Goal: Information Seeking & Learning: Learn about a topic

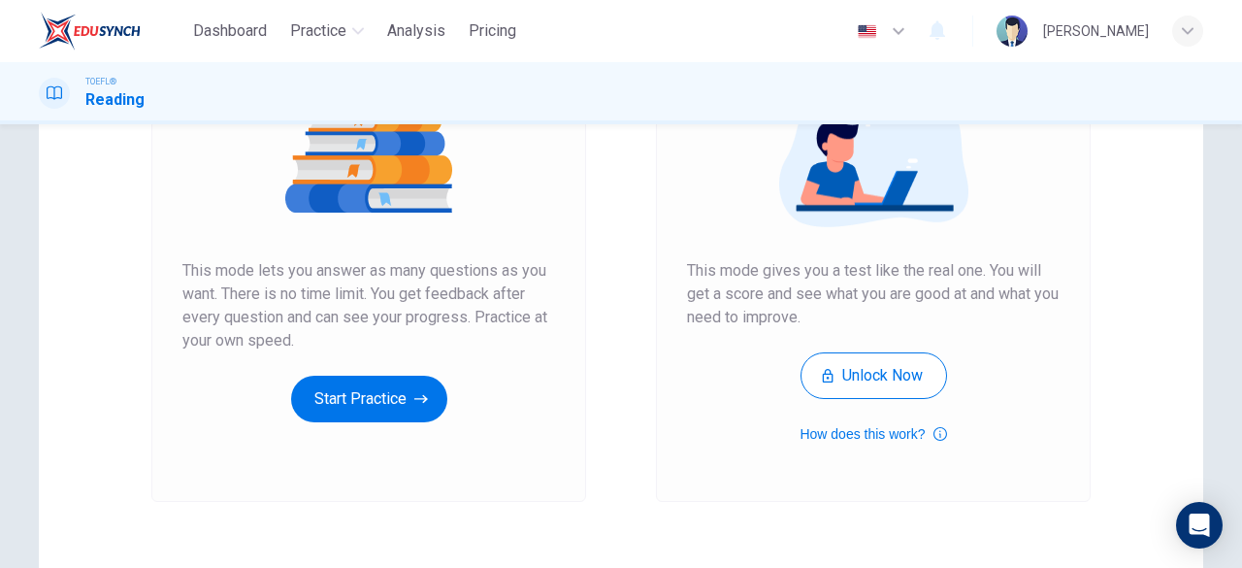
scroll to position [284, 0]
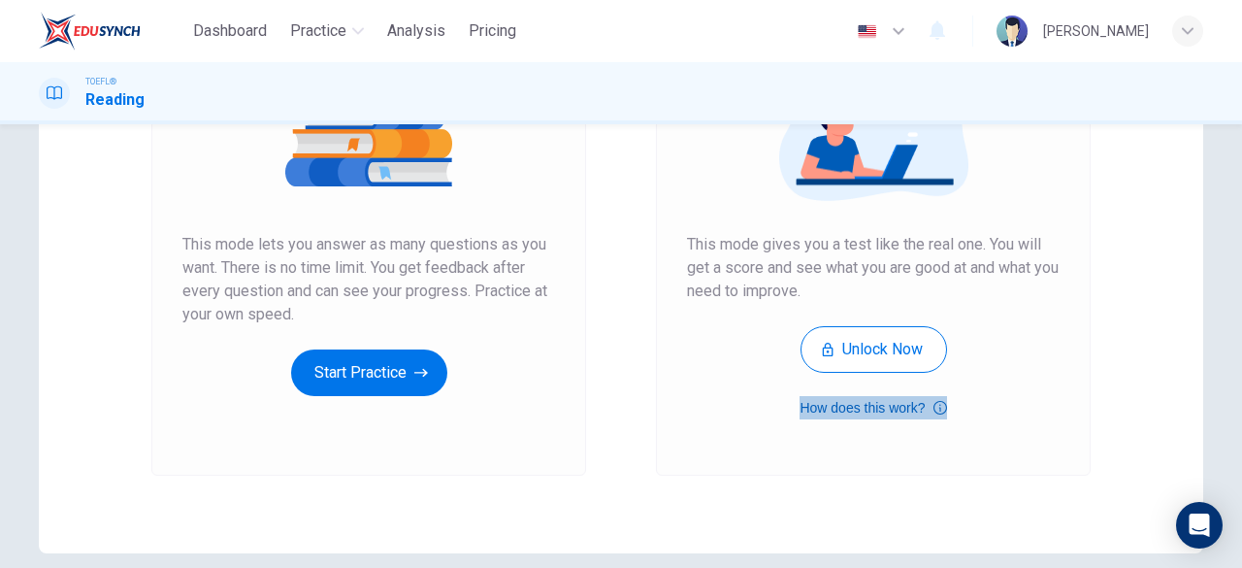
click at [920, 412] on button "How does this work?" at bounding box center [873, 407] width 147 height 23
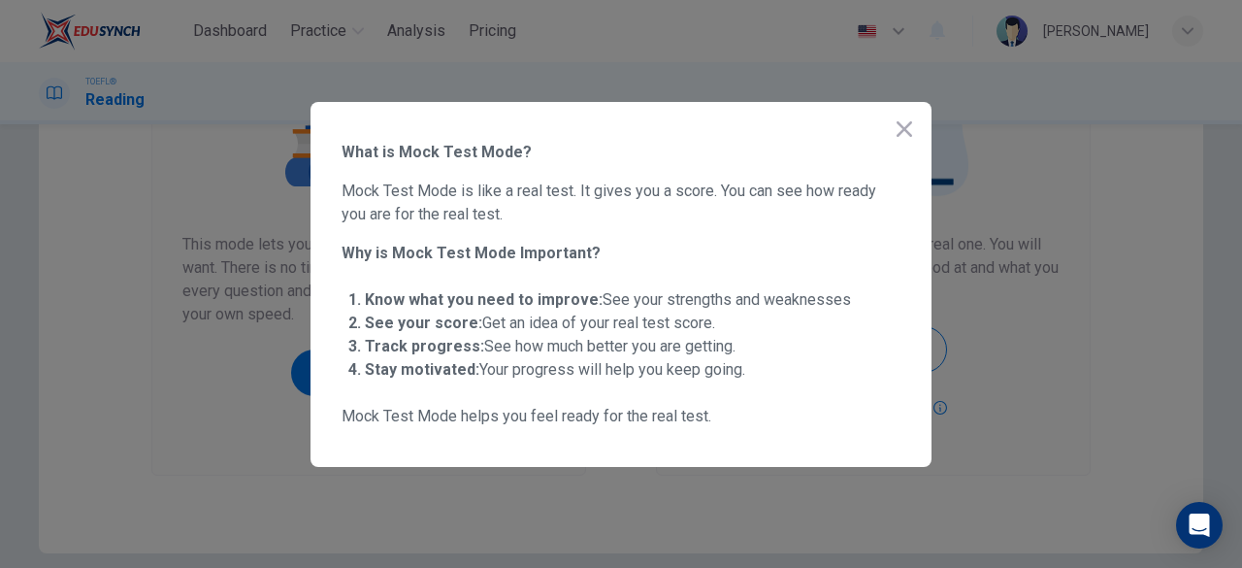
click at [910, 129] on icon "button" at bounding box center [904, 128] width 23 height 23
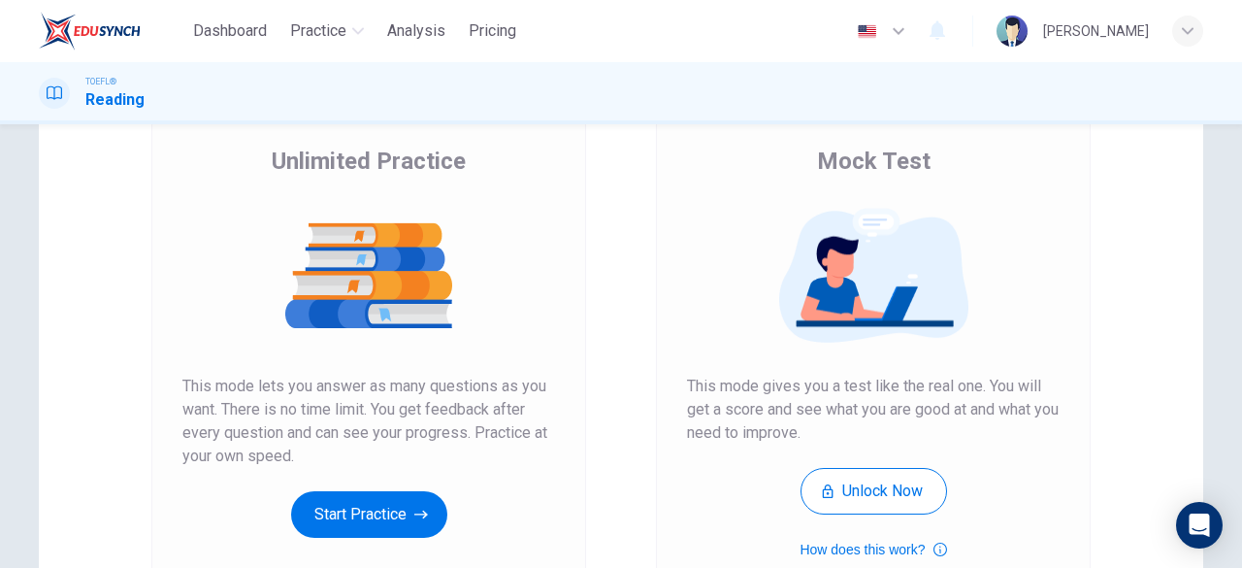
scroll to position [140, 0]
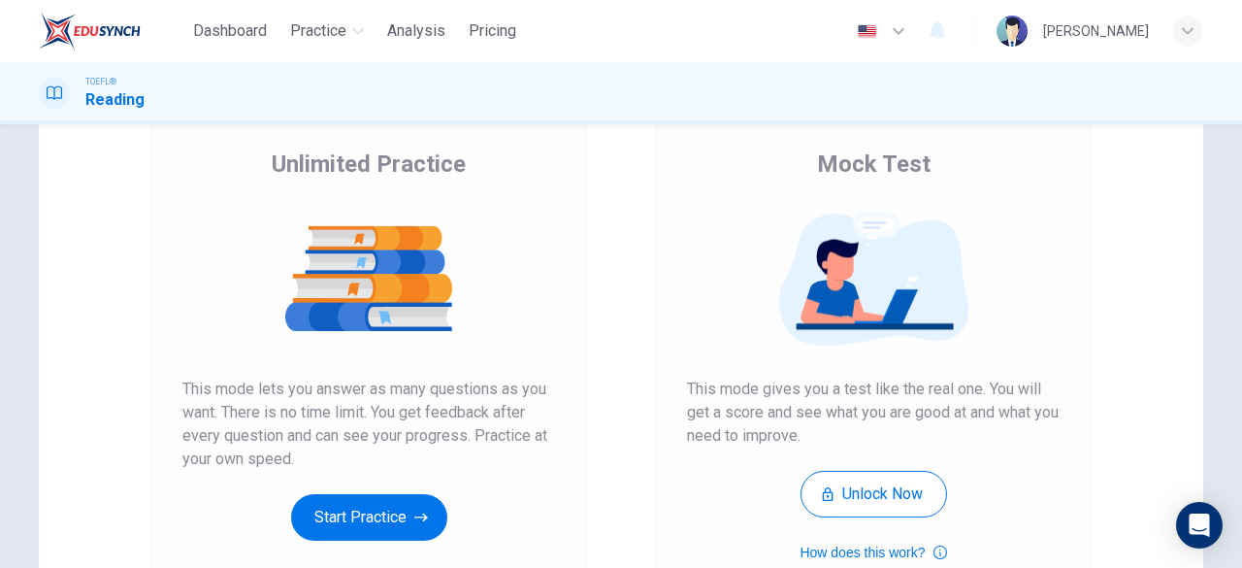
click at [373, 535] on button "Start Practice" at bounding box center [369, 517] width 156 height 47
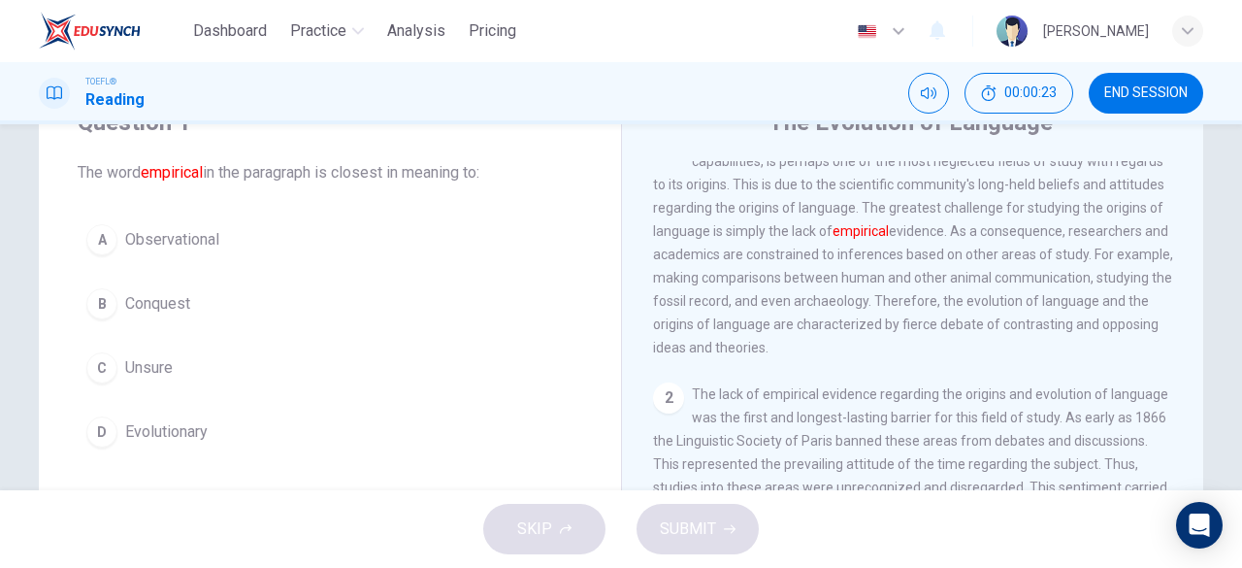
scroll to position [120, 0]
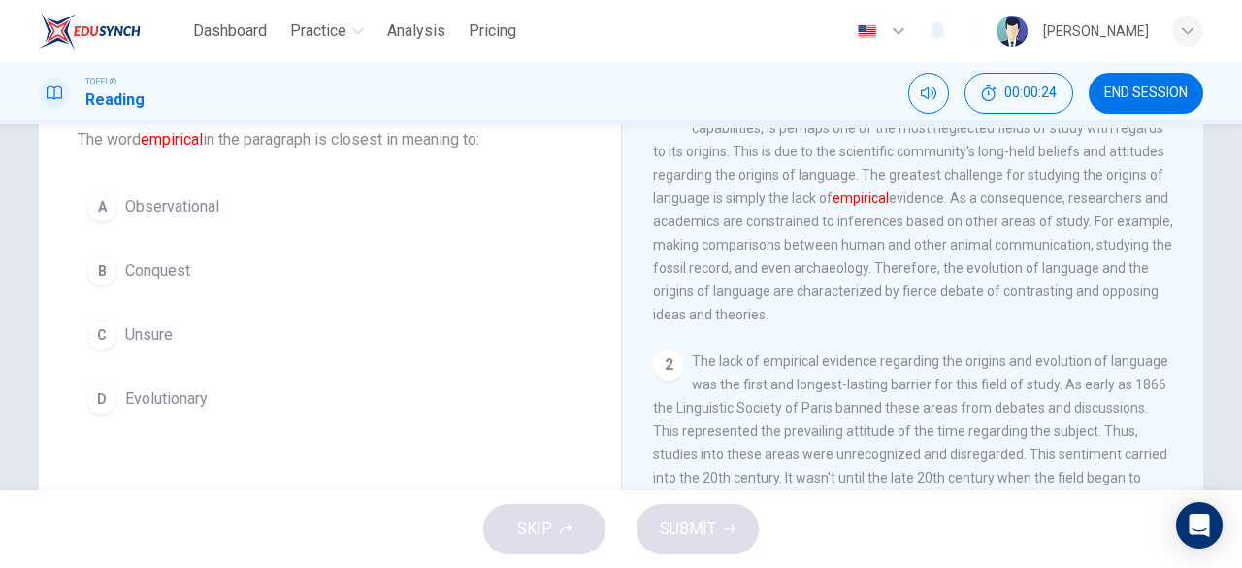
click at [115, 395] on button "D Evolutionary" at bounding box center [330, 399] width 505 height 49
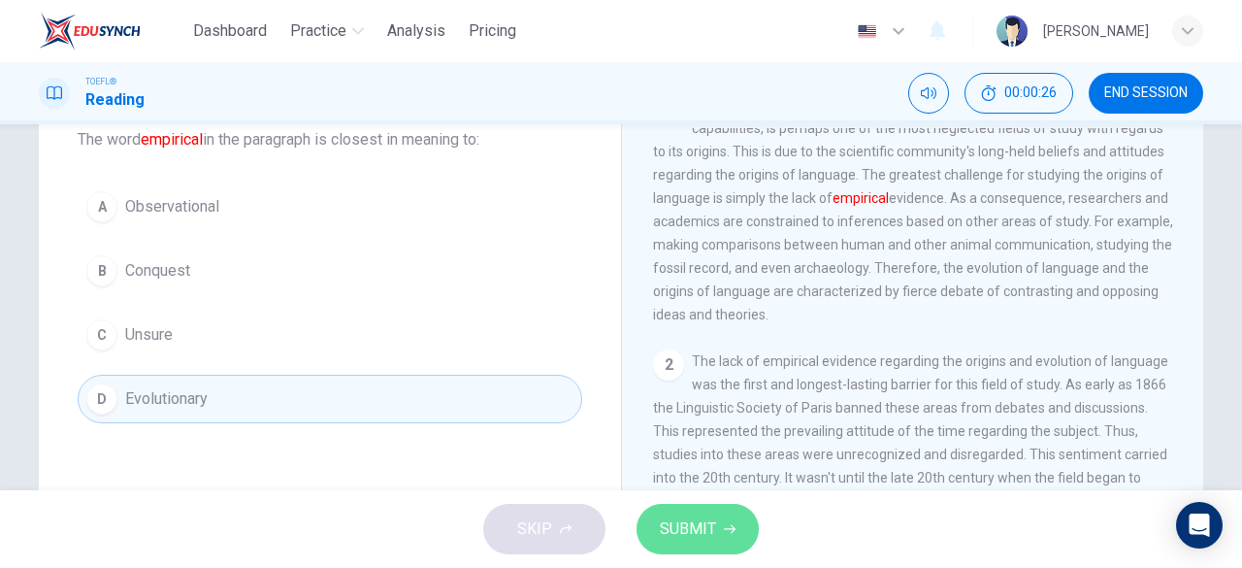
click at [682, 546] on button "SUBMIT" at bounding box center [698, 529] width 122 height 50
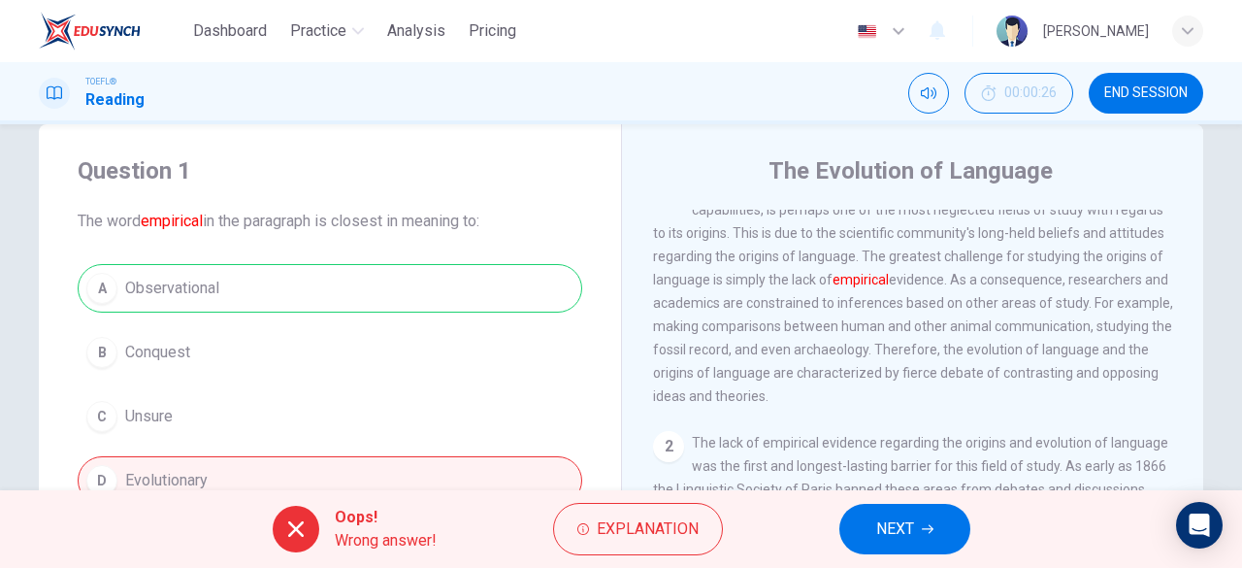
scroll to position [56, 0]
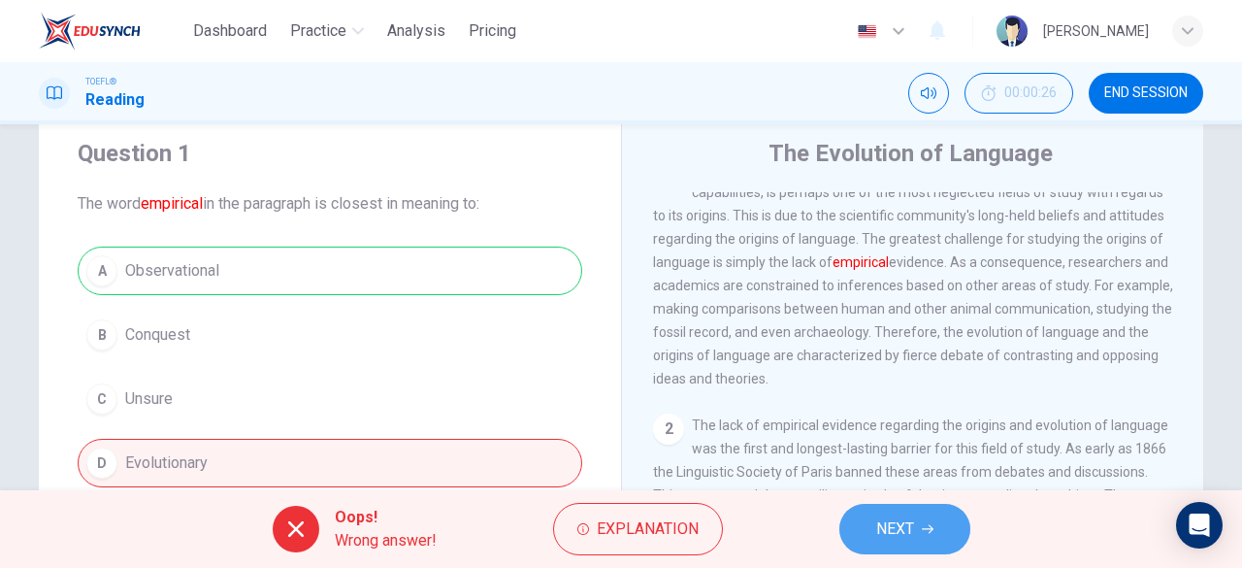
click at [904, 550] on button "NEXT" at bounding box center [904, 529] width 131 height 50
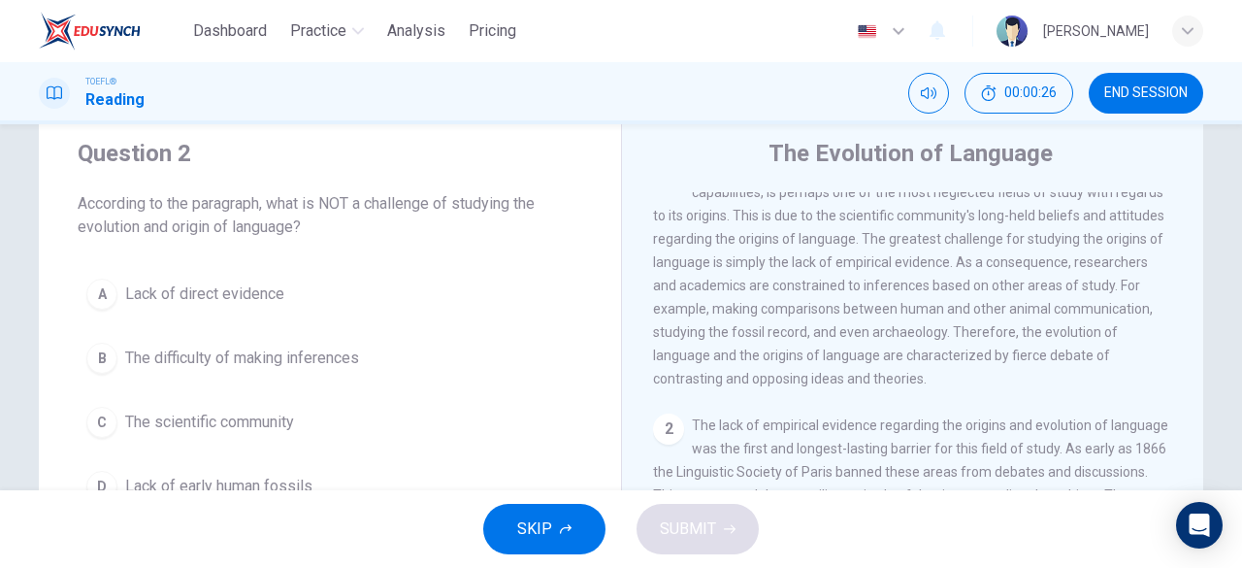
scroll to position [0, 0]
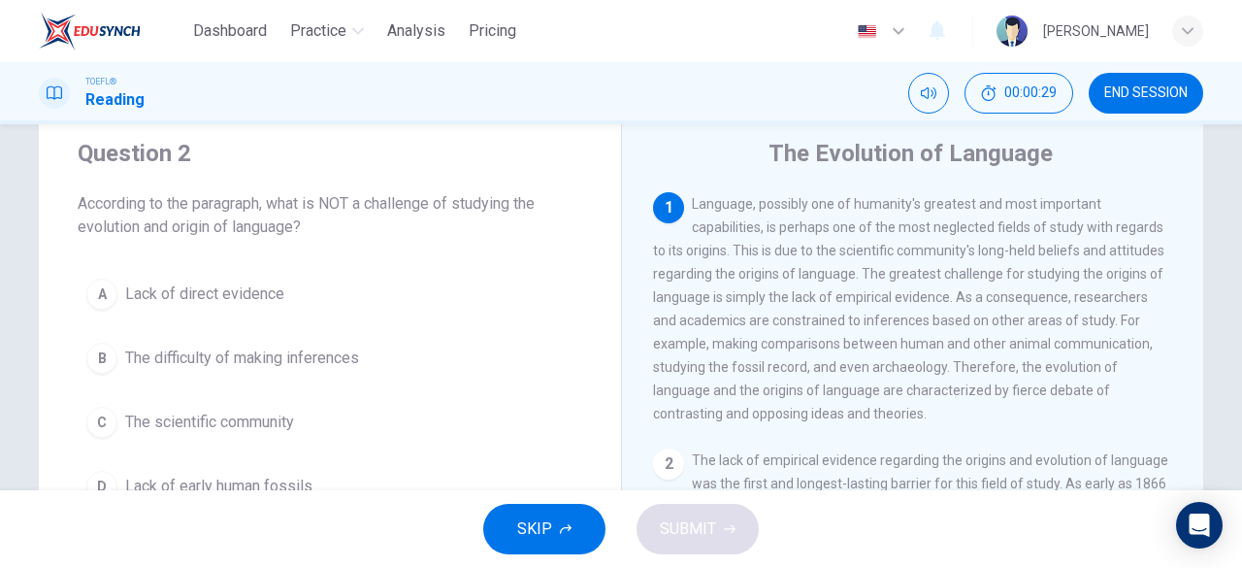
click at [803, 389] on span "Language, possibly one of humanity's greatest and most important capabilities, …" at bounding box center [908, 308] width 511 height 225
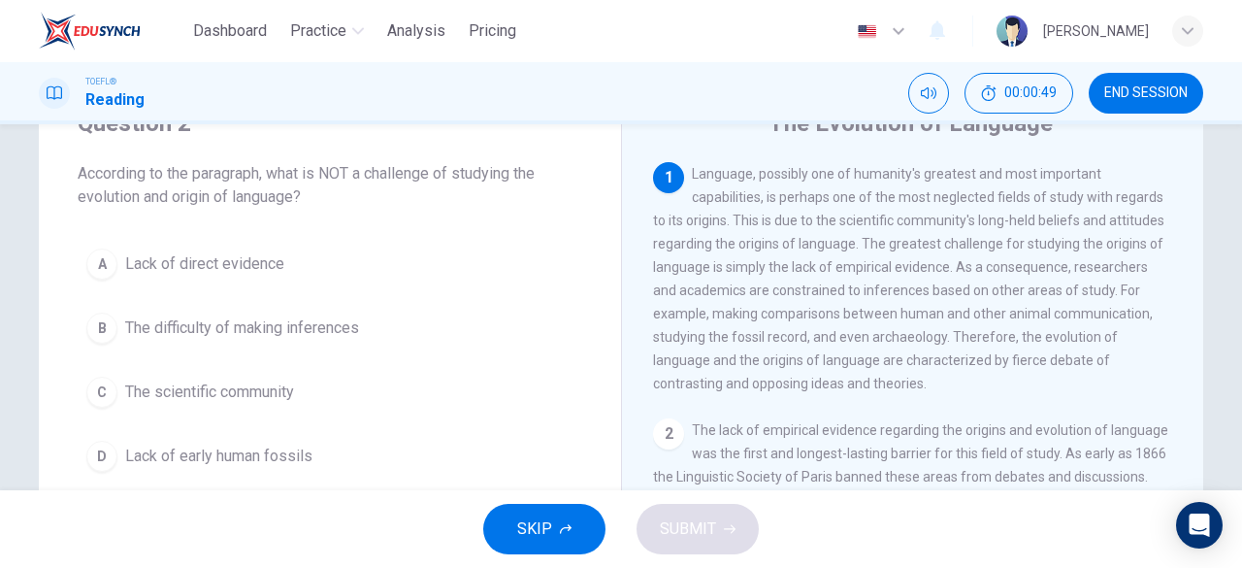
scroll to position [85, 0]
click at [699, 396] on div "1 Language, possibly one of humanity's greatest and most important capabilities…" at bounding box center [913, 279] width 520 height 233
click at [190, 337] on span "The difficulty of making inferences" at bounding box center [242, 328] width 234 height 23
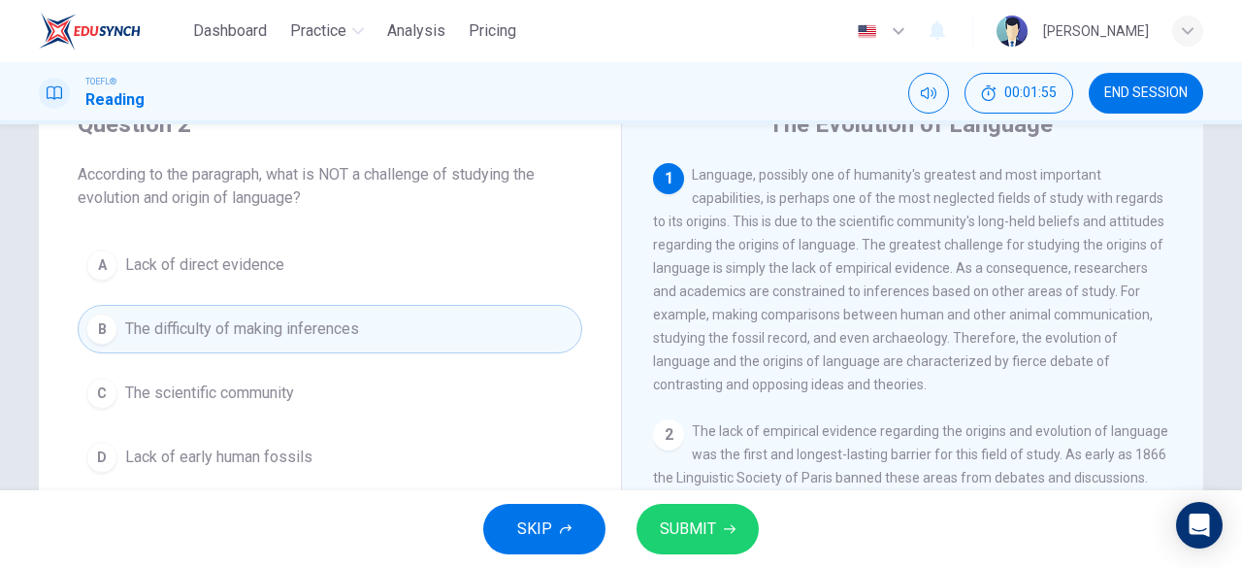
click at [680, 524] on span "SUBMIT" at bounding box center [688, 528] width 56 height 27
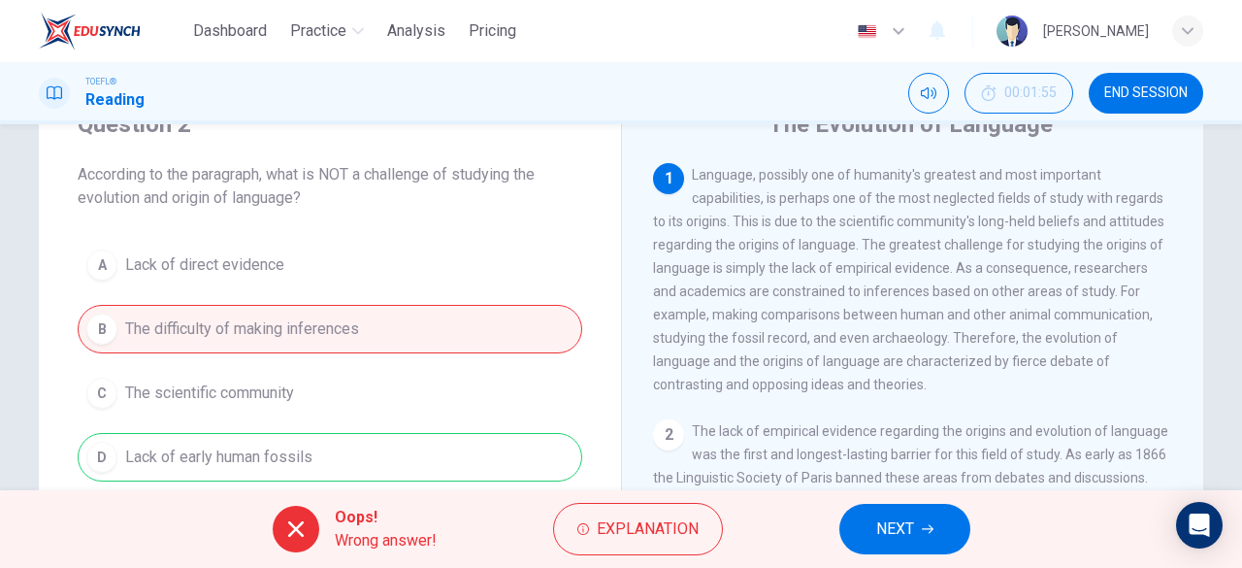
click at [910, 542] on span "NEXT" at bounding box center [895, 528] width 38 height 27
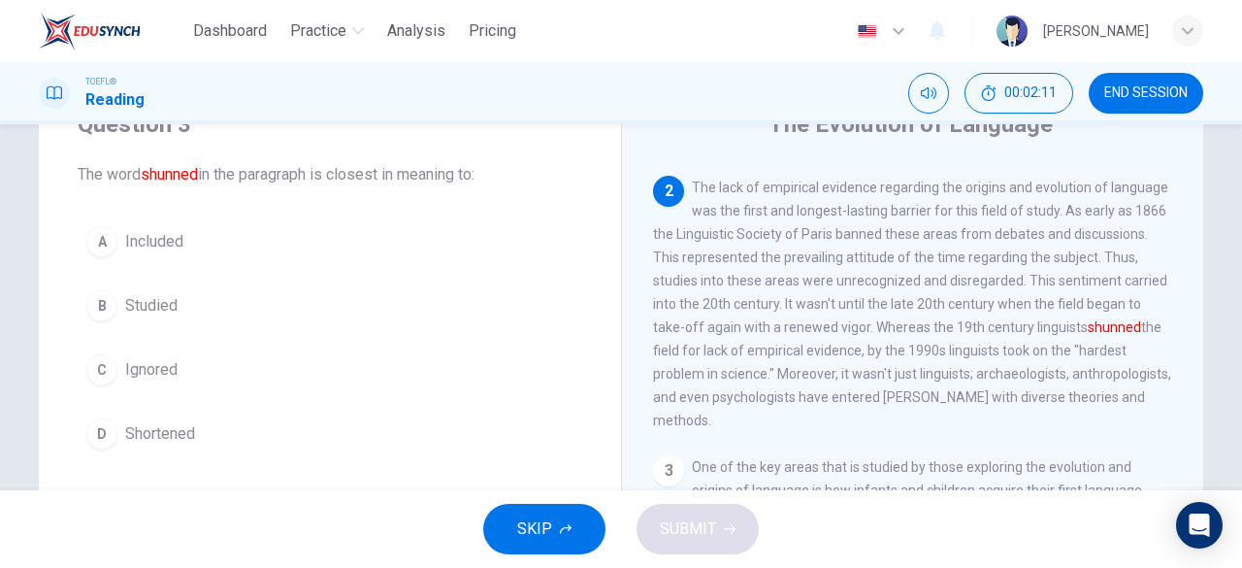
scroll to position [240, 0]
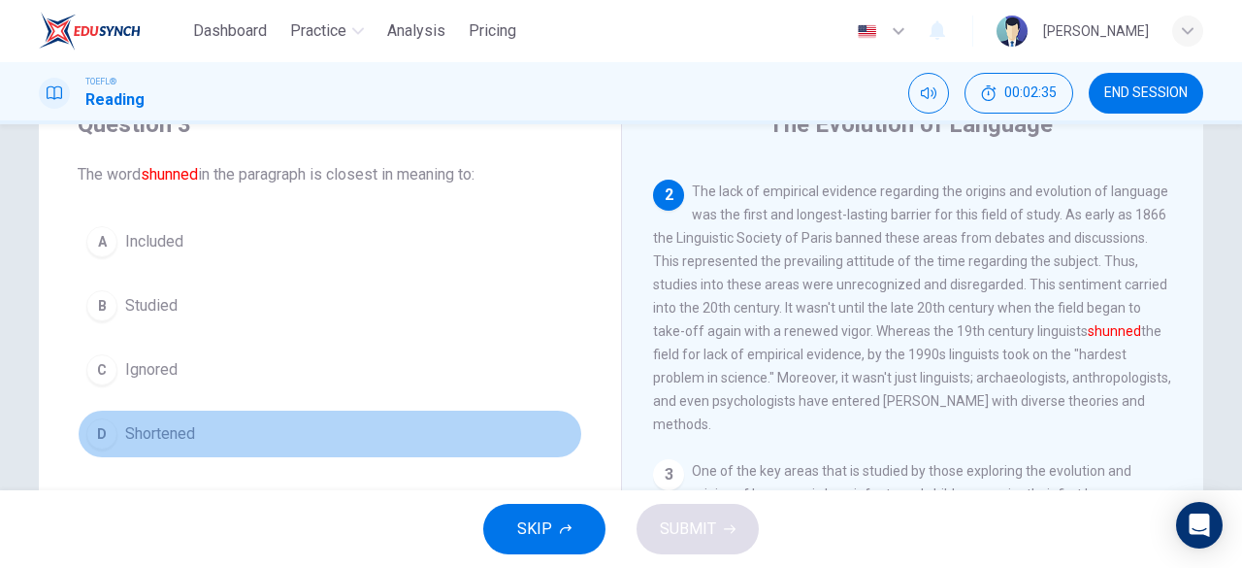
click at [125, 424] on span "Shortened" at bounding box center [160, 433] width 70 height 23
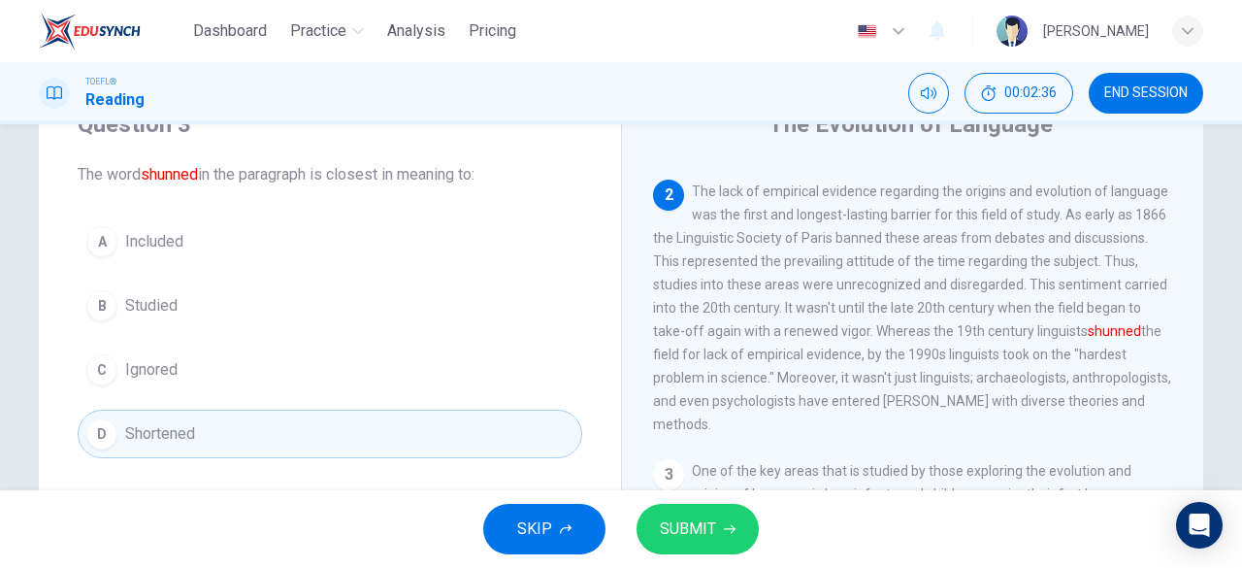
click at [660, 523] on span "SUBMIT" at bounding box center [688, 528] width 56 height 27
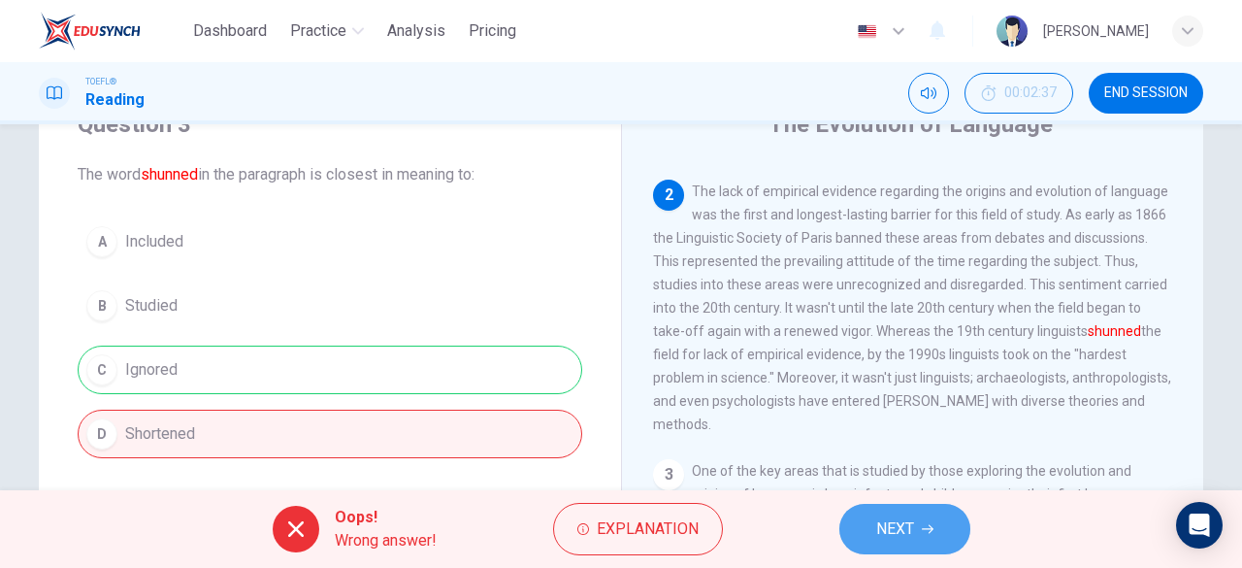
click at [910, 535] on span "NEXT" at bounding box center [895, 528] width 38 height 27
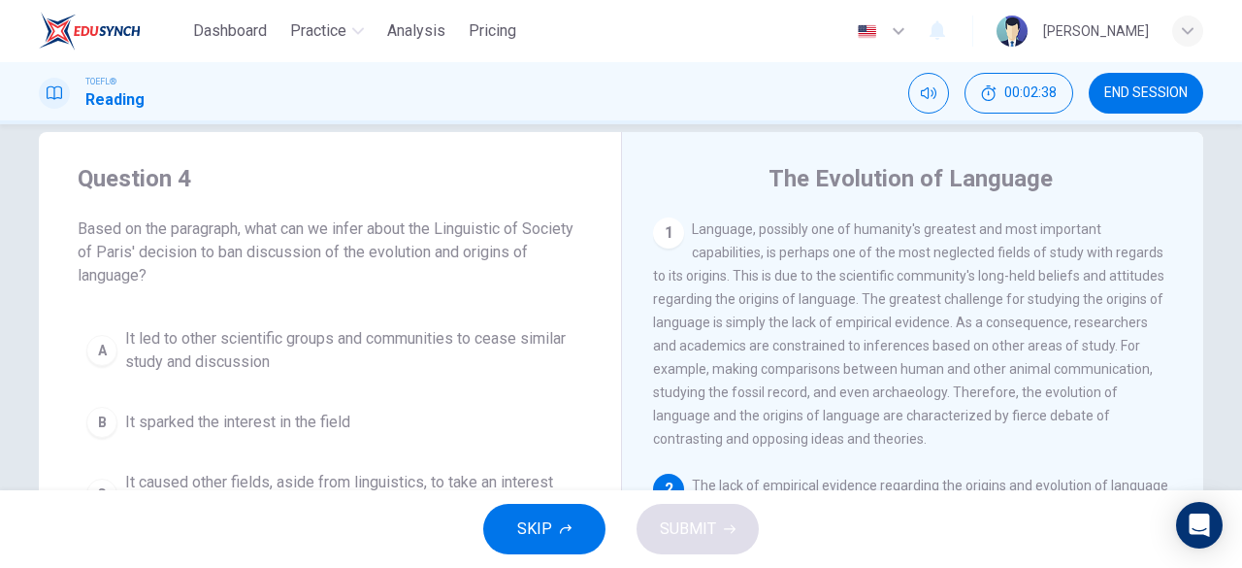
scroll to position [0, 0]
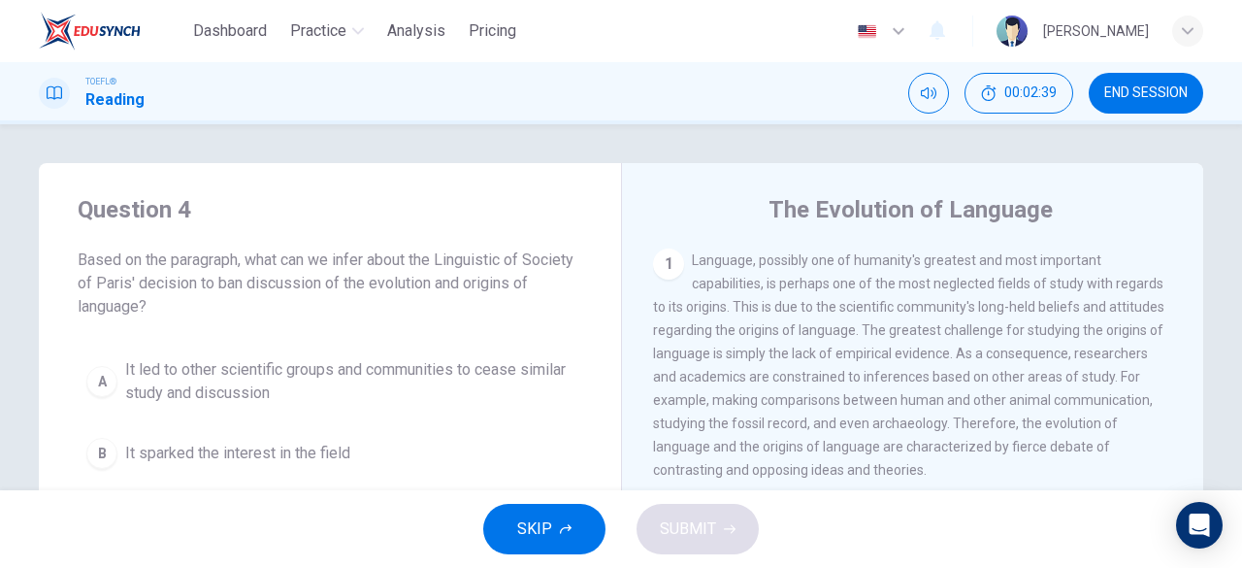
click at [1134, 107] on button "END SESSION" at bounding box center [1146, 93] width 115 height 41
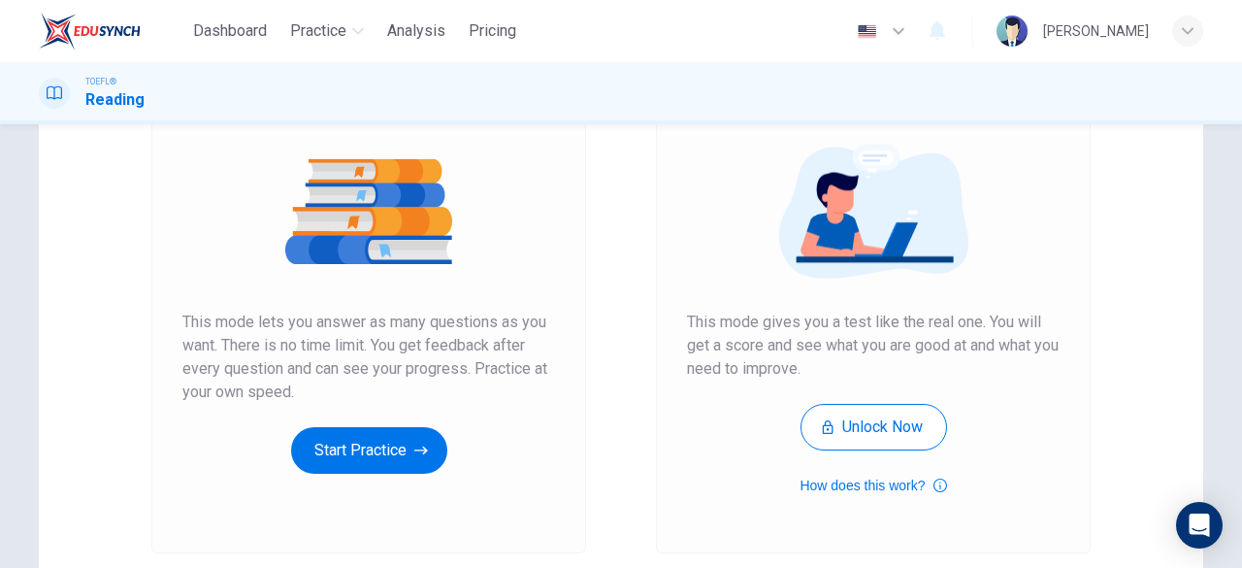
scroll to position [208, 0]
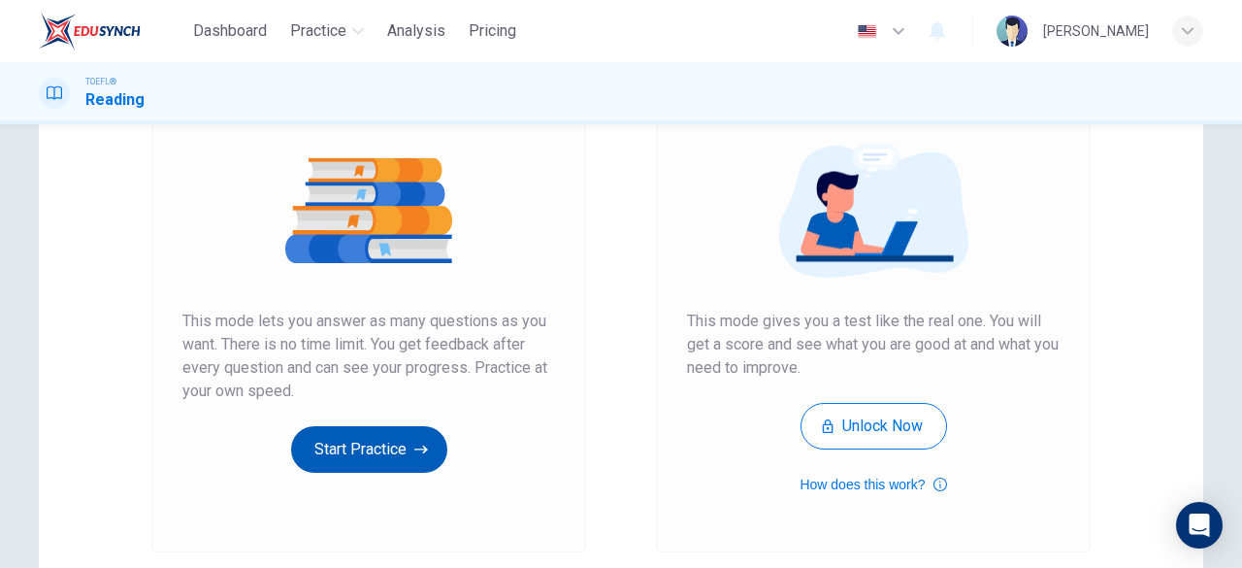
click at [389, 453] on button "Start Practice" at bounding box center [369, 449] width 156 height 47
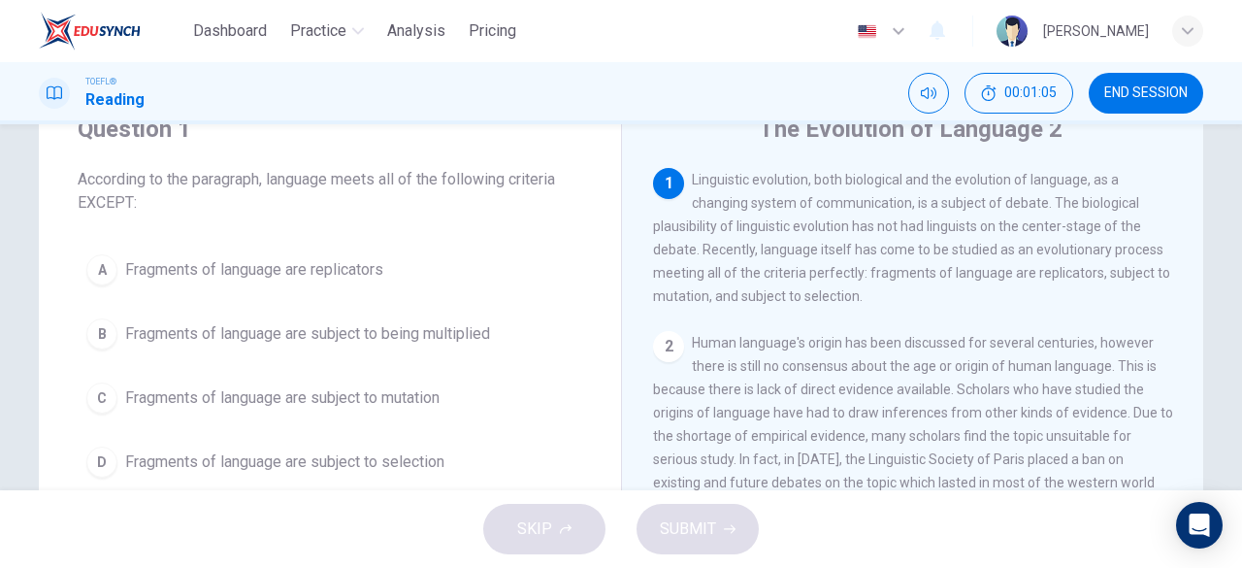
scroll to position [83, 0]
click at [109, 320] on div "B" at bounding box center [101, 330] width 31 height 31
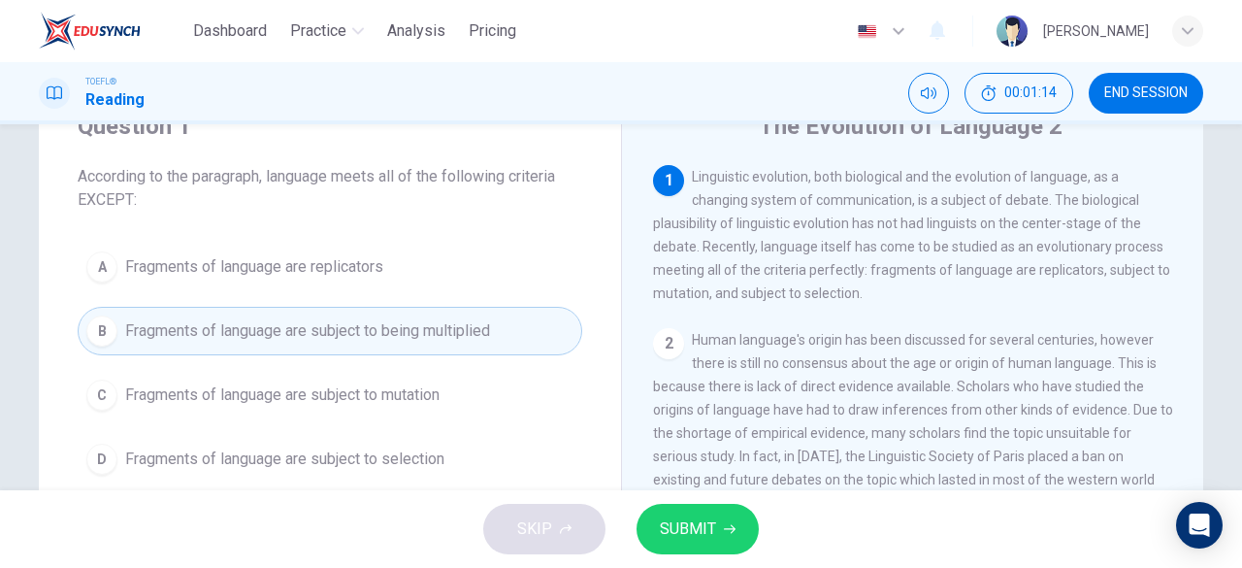
click at [730, 523] on icon "button" at bounding box center [730, 529] width 12 height 12
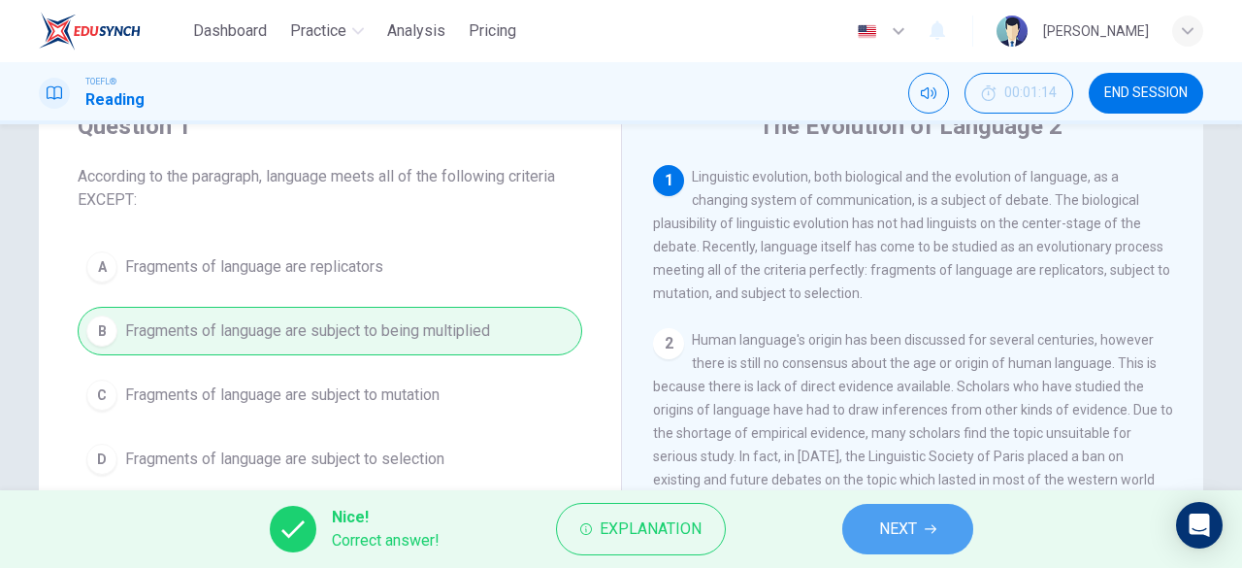
click at [875, 552] on button "NEXT" at bounding box center [907, 529] width 131 height 50
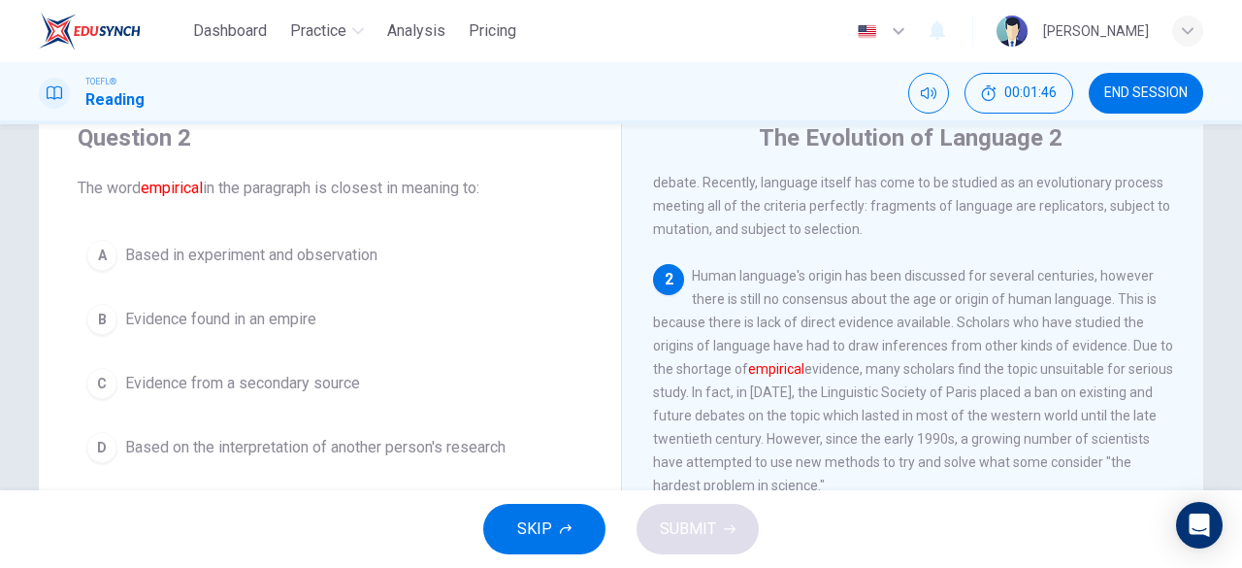
scroll to position [82, 0]
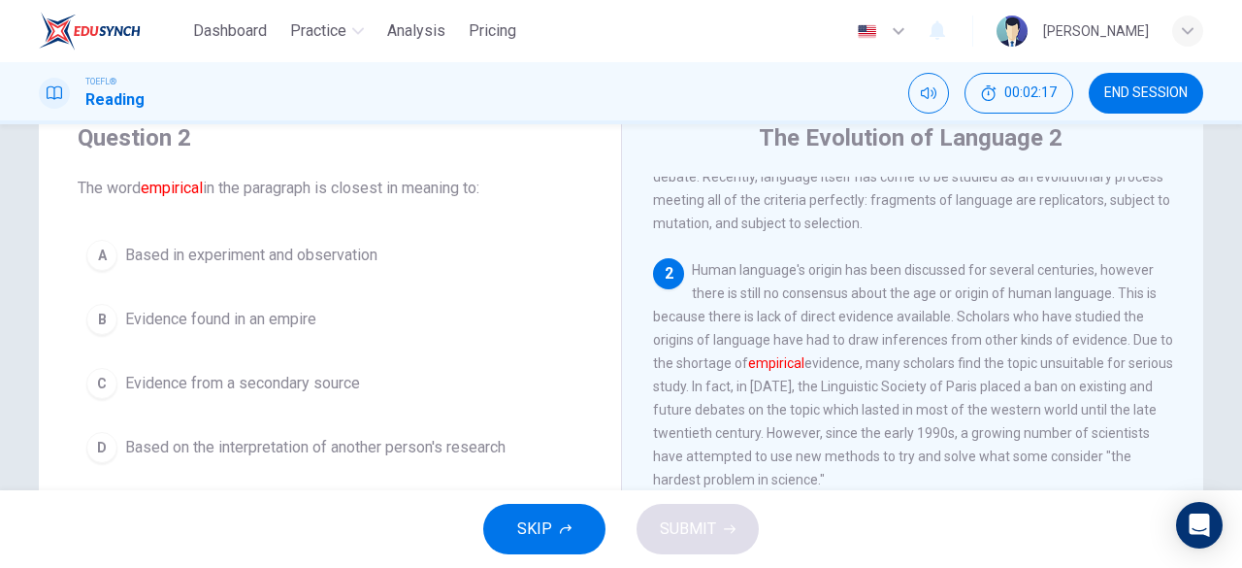
click at [111, 257] on div "A" at bounding box center [101, 255] width 31 height 31
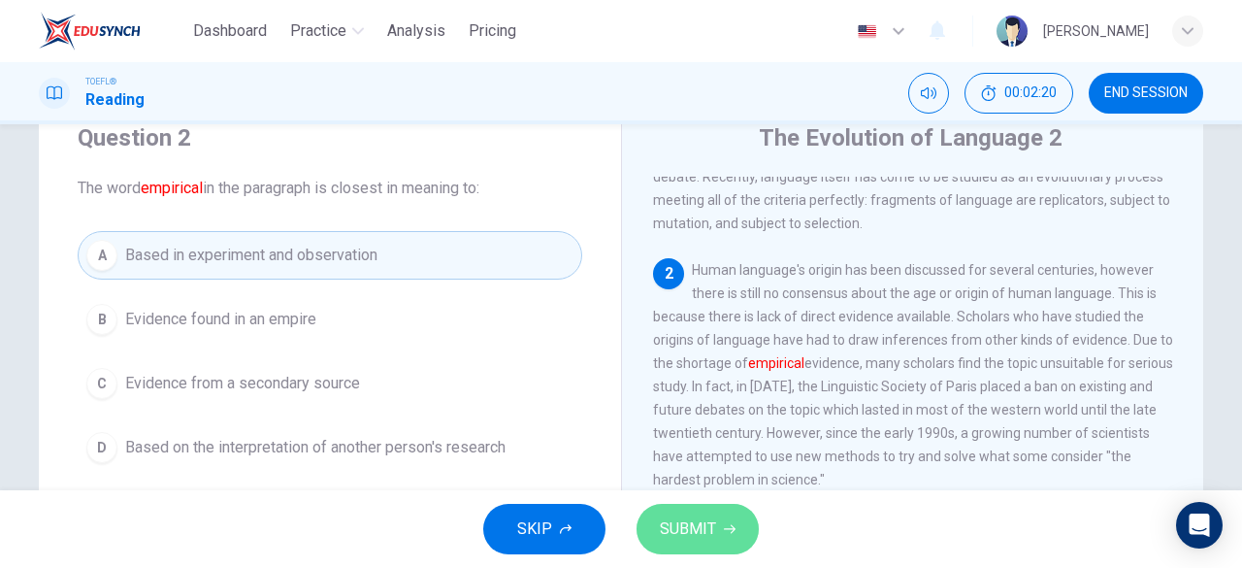
click at [692, 521] on span "SUBMIT" at bounding box center [688, 528] width 56 height 27
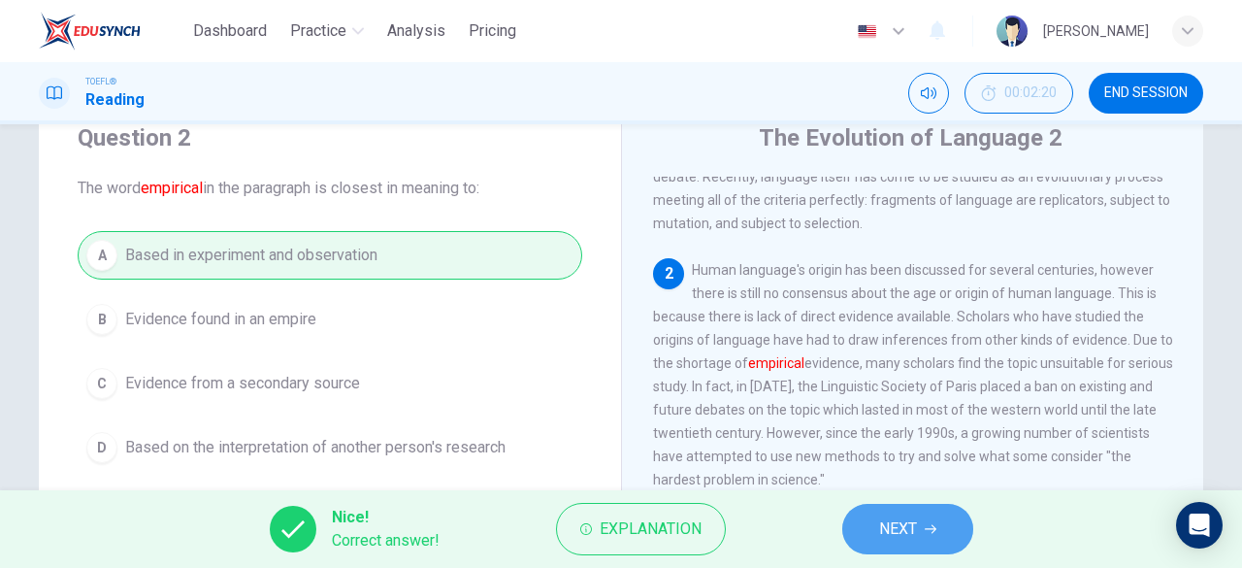
click at [869, 524] on button "NEXT" at bounding box center [907, 529] width 131 height 50
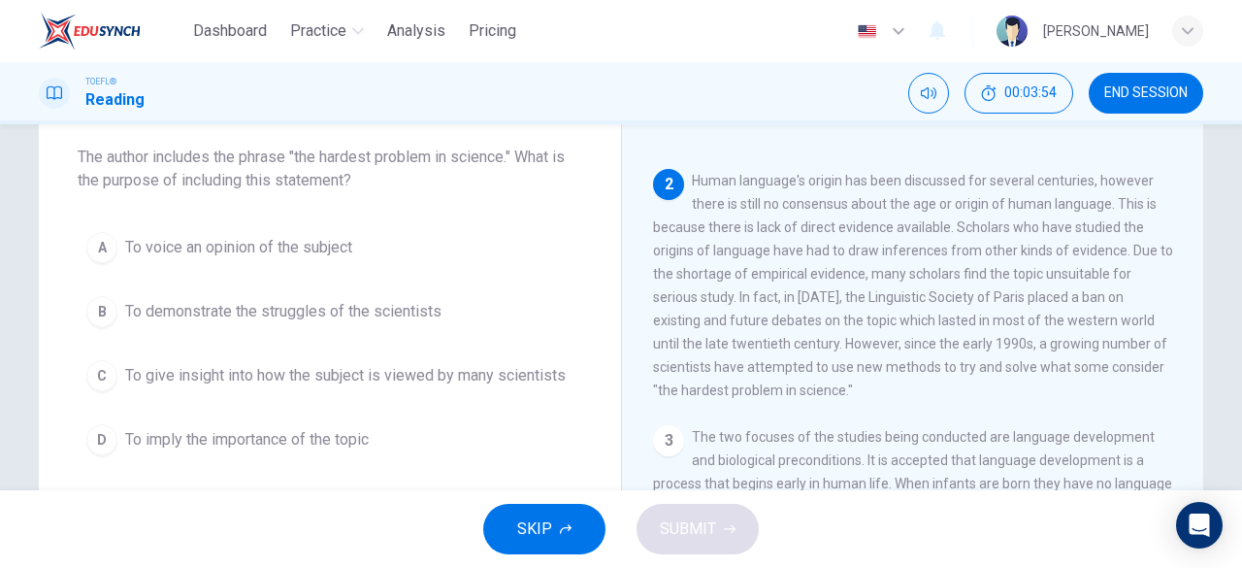
scroll to position [96, 0]
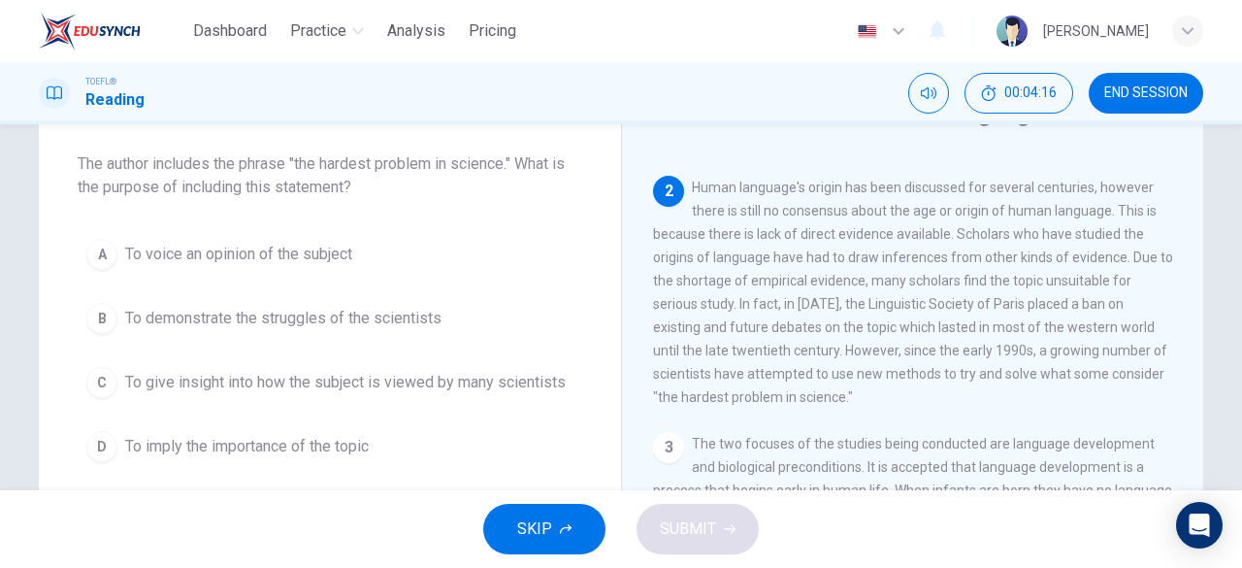
click at [167, 374] on span "To give insight into how the subject is viewed by many scientists" at bounding box center [345, 382] width 441 height 23
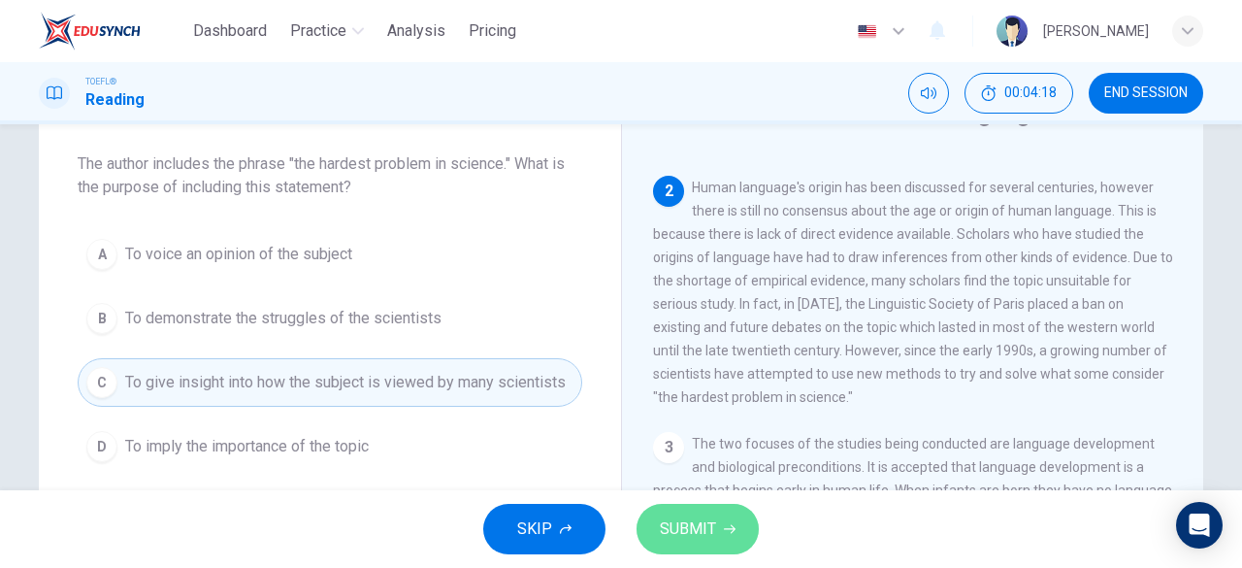
click at [698, 538] on span "SUBMIT" at bounding box center [688, 528] width 56 height 27
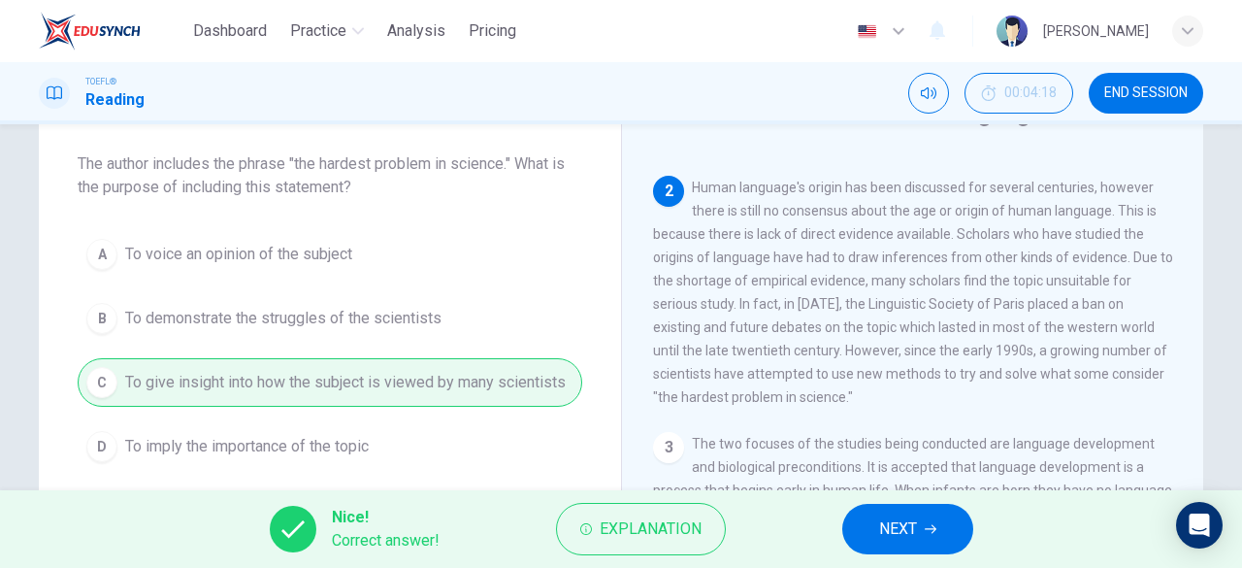
click at [923, 531] on button "NEXT" at bounding box center [907, 529] width 131 height 50
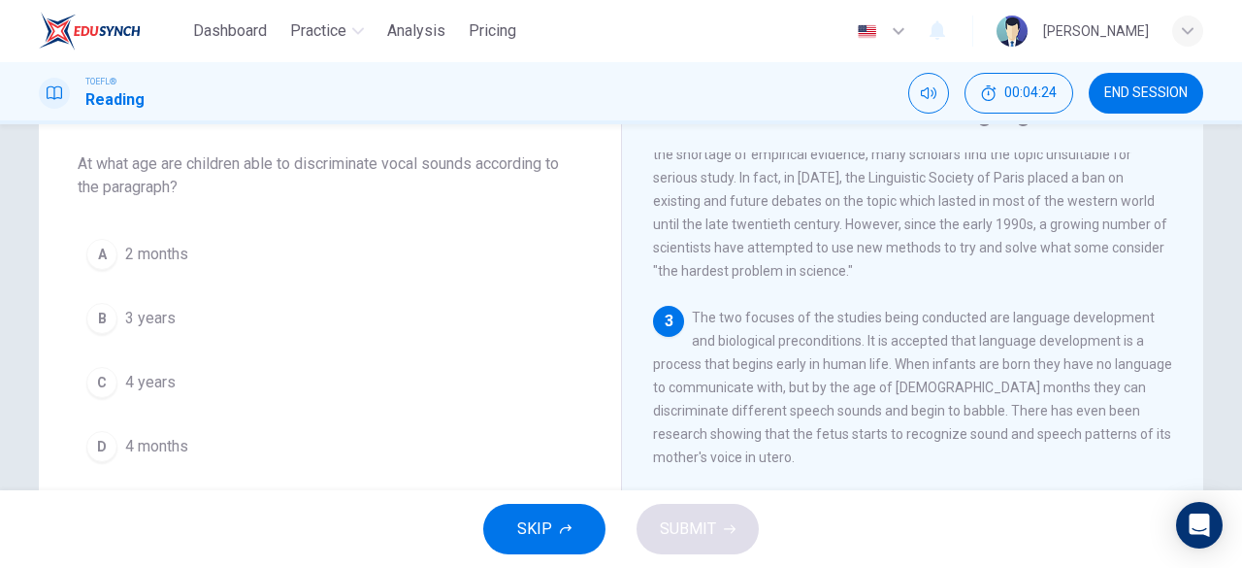
scroll to position [279, 0]
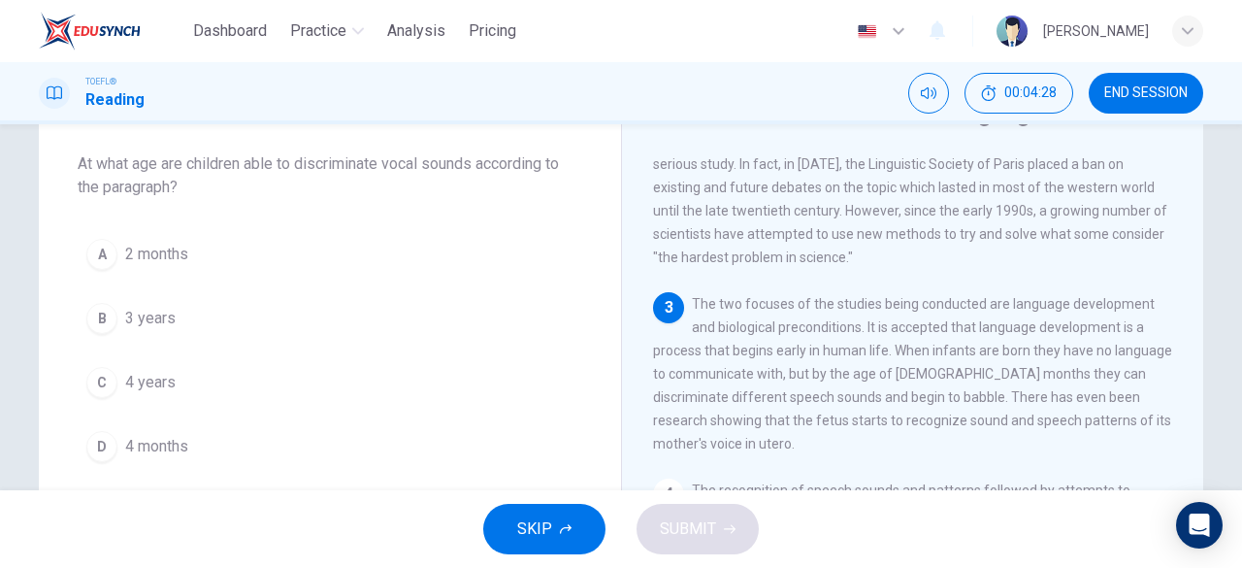
click at [146, 443] on span "4 months" at bounding box center [156, 446] width 63 height 23
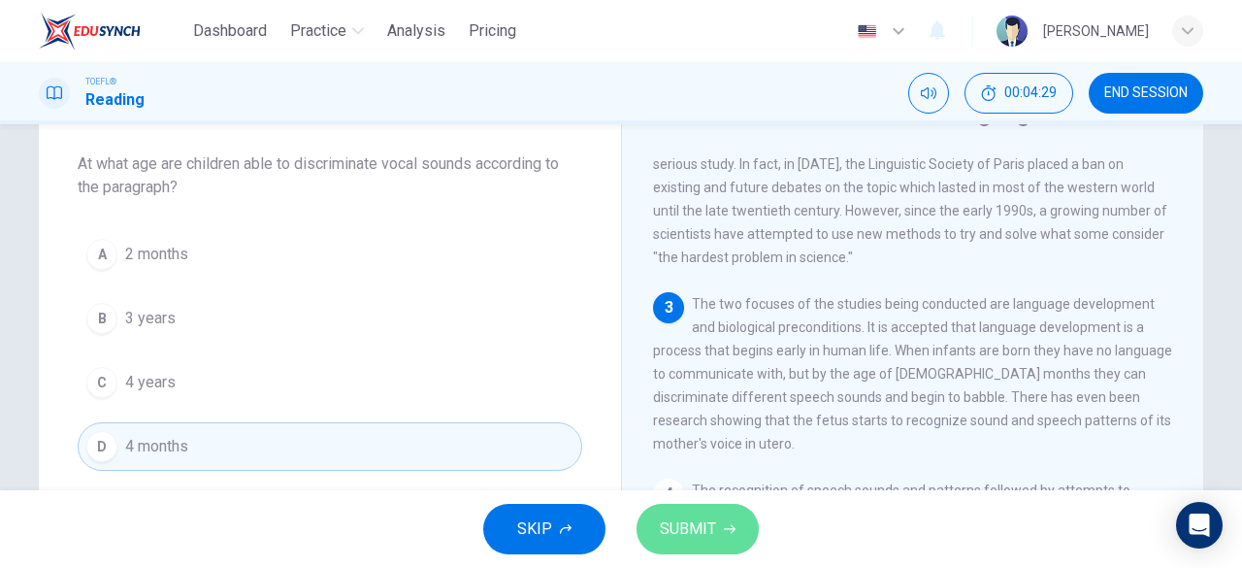
click at [730, 527] on icon "button" at bounding box center [730, 529] width 12 height 12
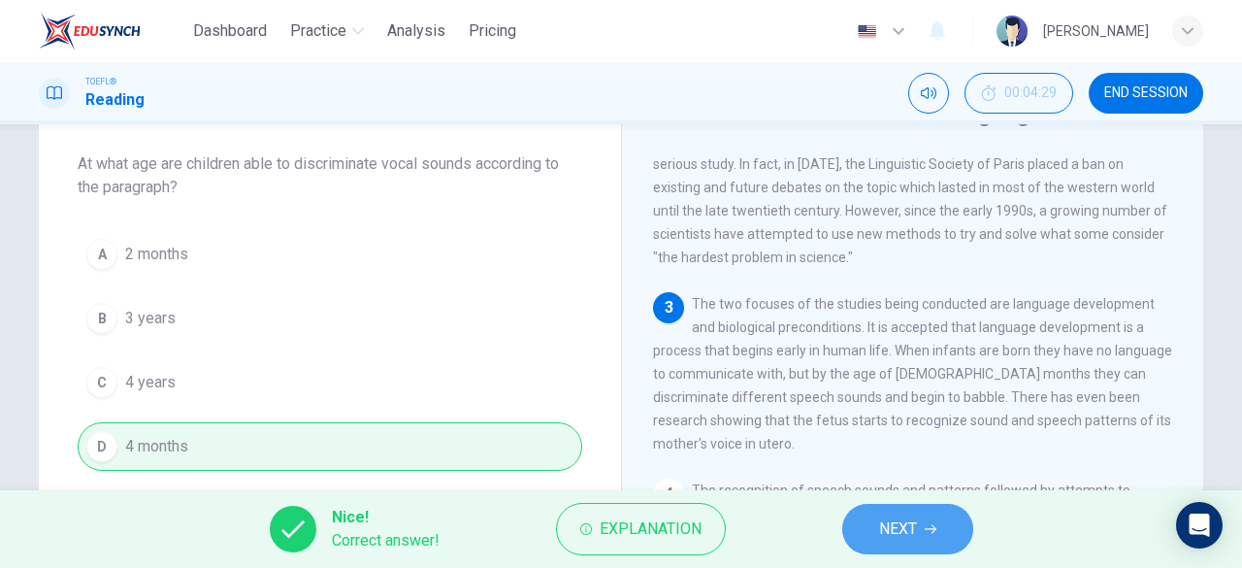
click at [930, 514] on button "NEXT" at bounding box center [907, 529] width 131 height 50
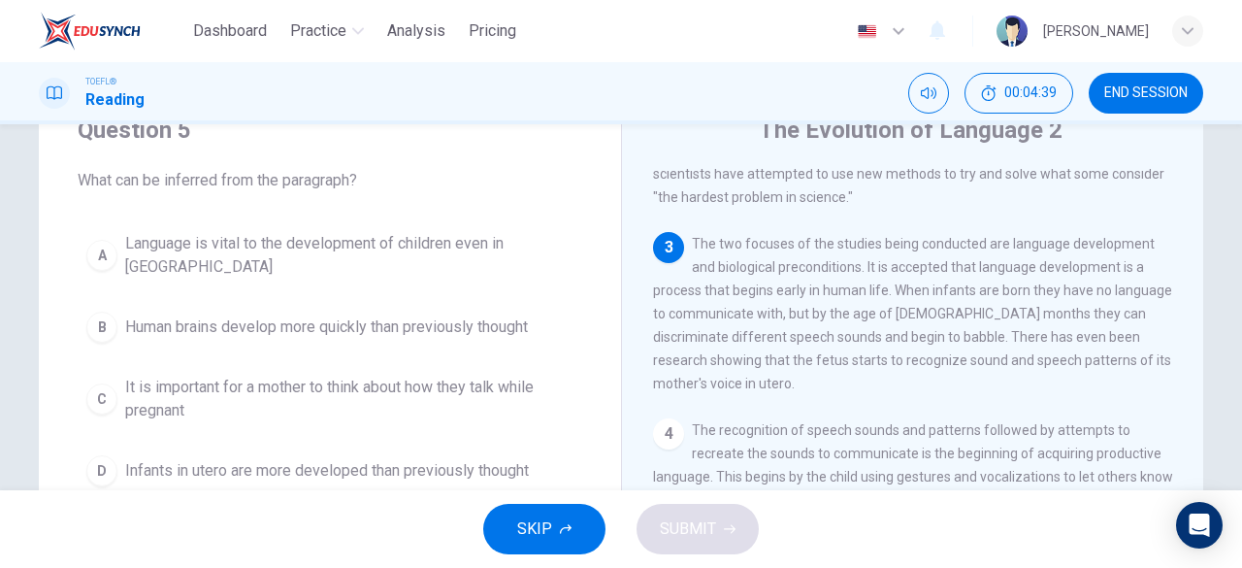
scroll to position [345, 0]
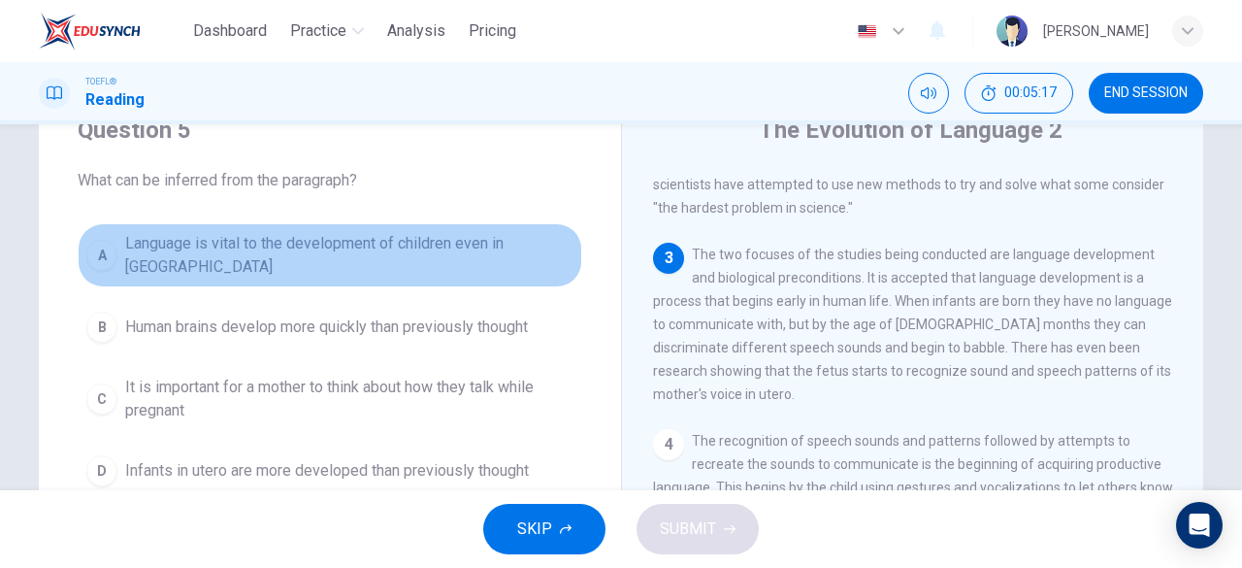
click at [126, 260] on button "A Language is vital to the development of children even in utero" at bounding box center [330, 255] width 505 height 64
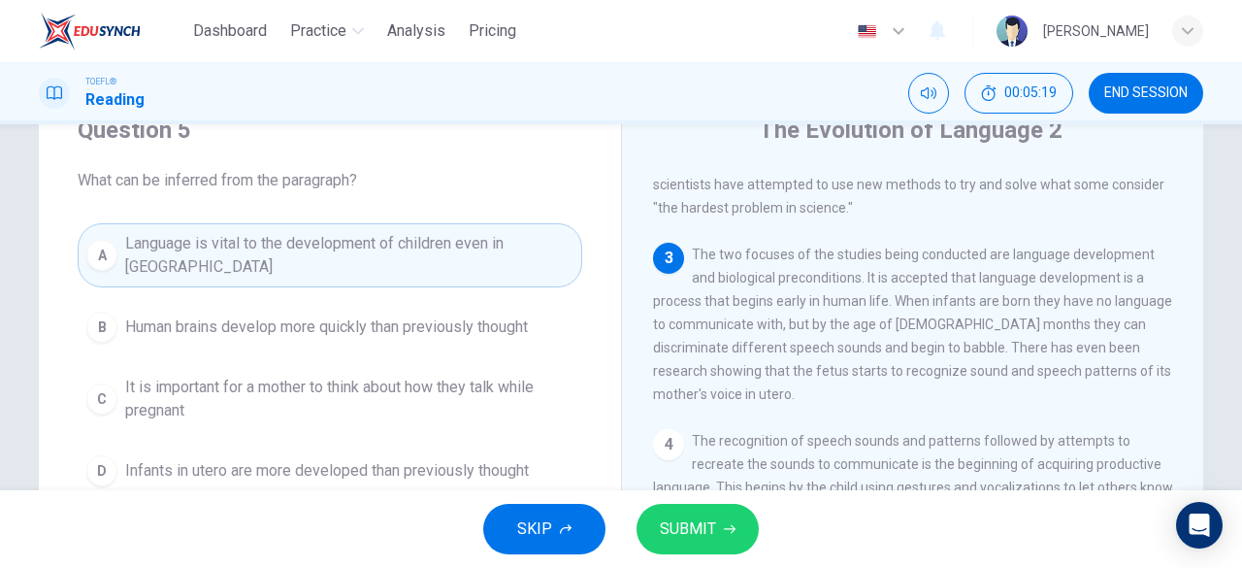
click at [660, 525] on span "SUBMIT" at bounding box center [688, 528] width 56 height 27
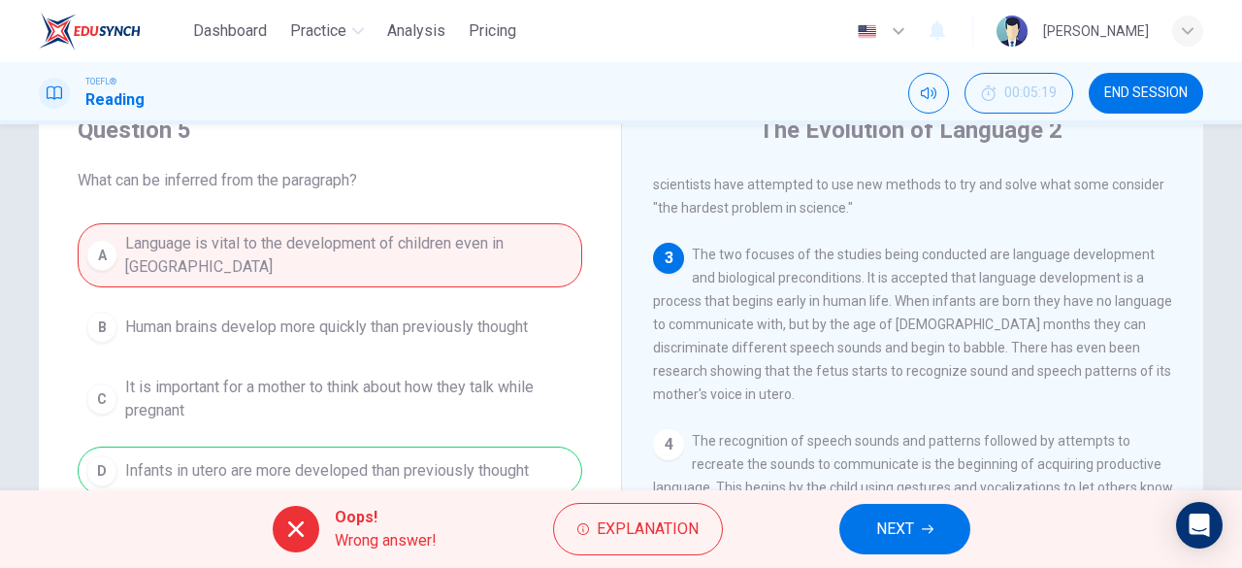
click at [869, 524] on button "NEXT" at bounding box center [904, 529] width 131 height 50
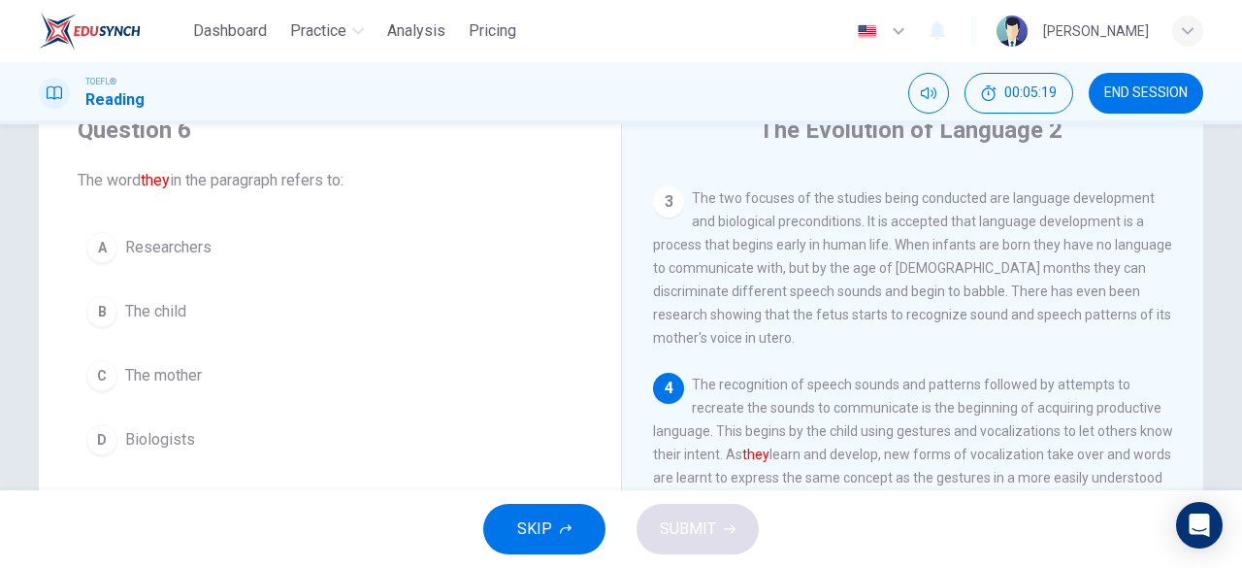
scroll to position [424, 0]
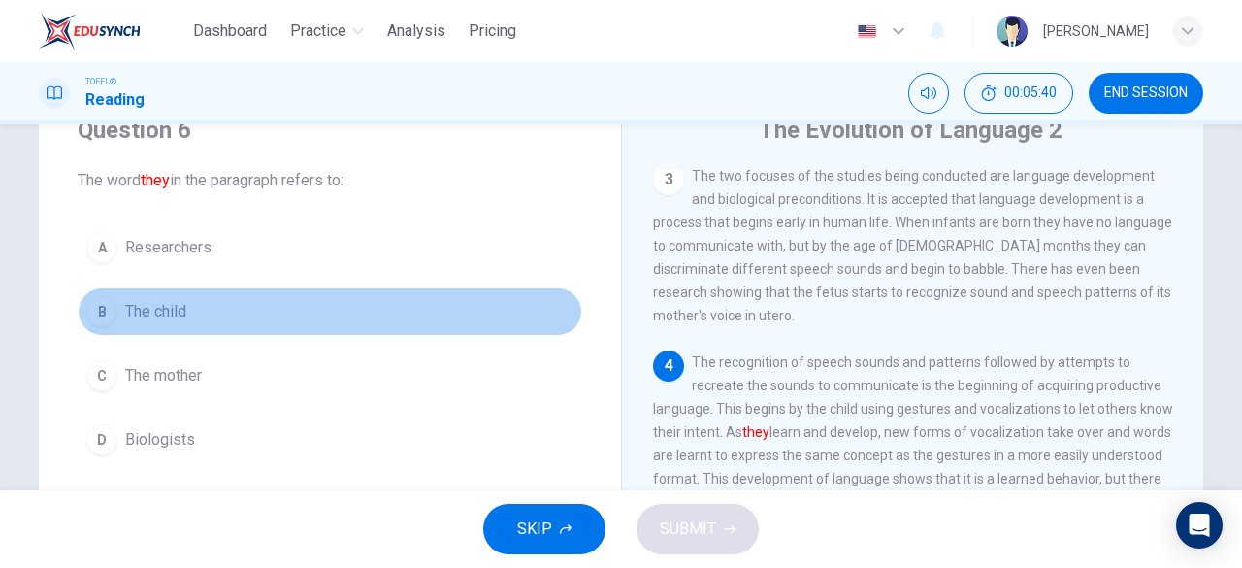
drag, startPoint x: 122, startPoint y: 315, endPoint x: 156, endPoint y: 325, distance: 35.3
click at [125, 315] on span "The child" at bounding box center [155, 311] width 61 height 23
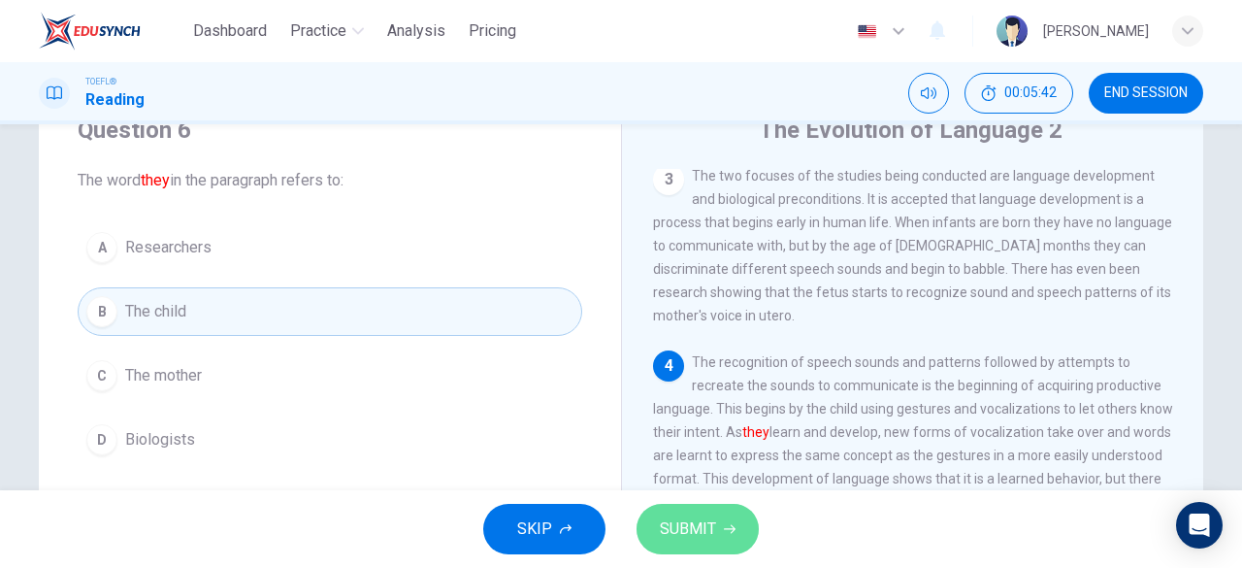
click at [707, 529] on span "SUBMIT" at bounding box center [688, 528] width 56 height 27
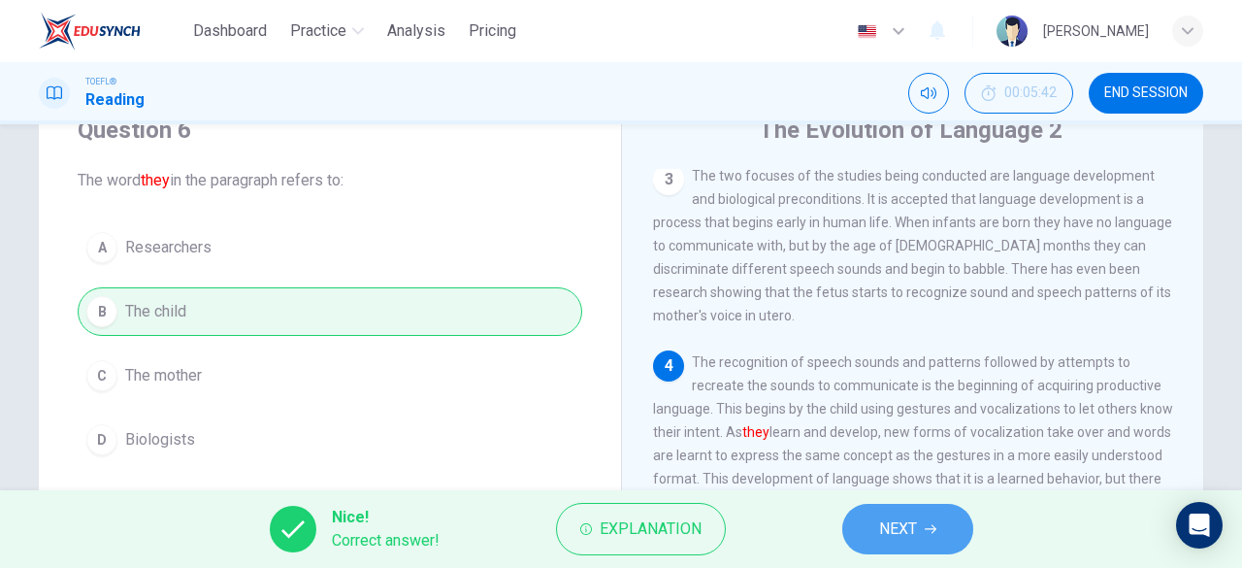
click at [926, 544] on button "NEXT" at bounding box center [907, 529] width 131 height 50
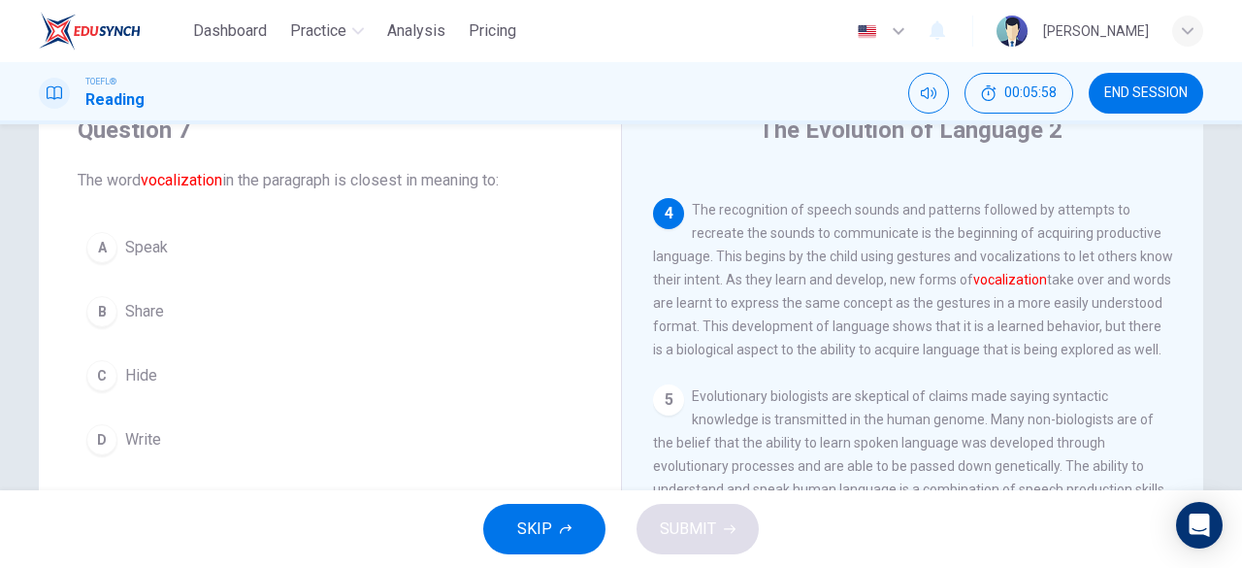
scroll to position [130, 0]
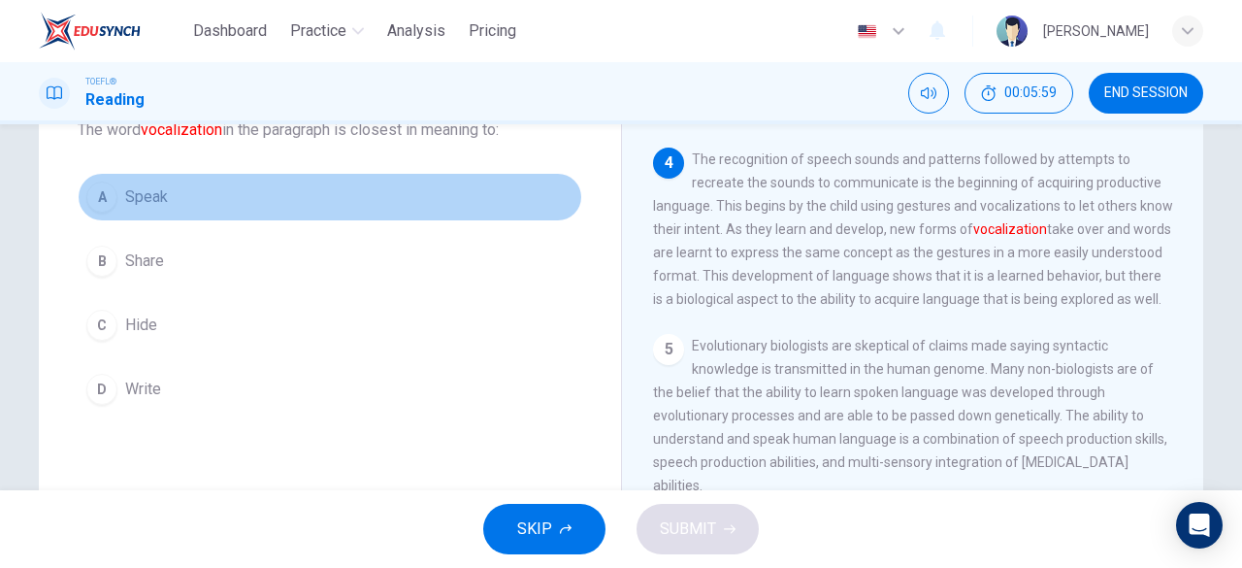
click at [125, 205] on span "Speak" at bounding box center [146, 196] width 43 height 23
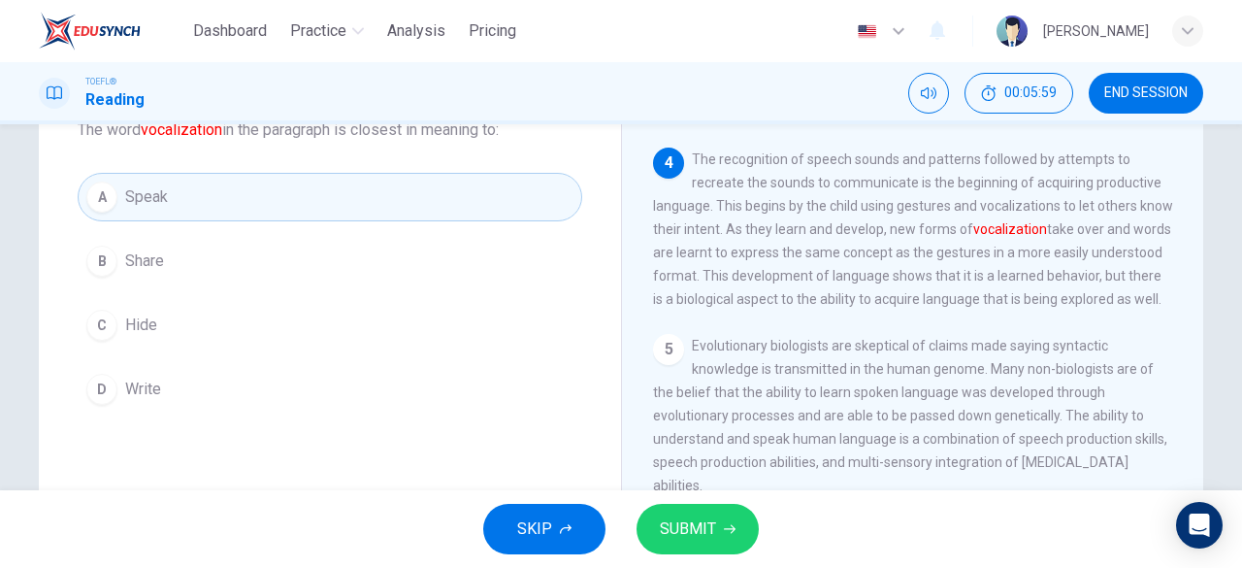
click at [718, 527] on button "SUBMIT" at bounding box center [698, 529] width 122 height 50
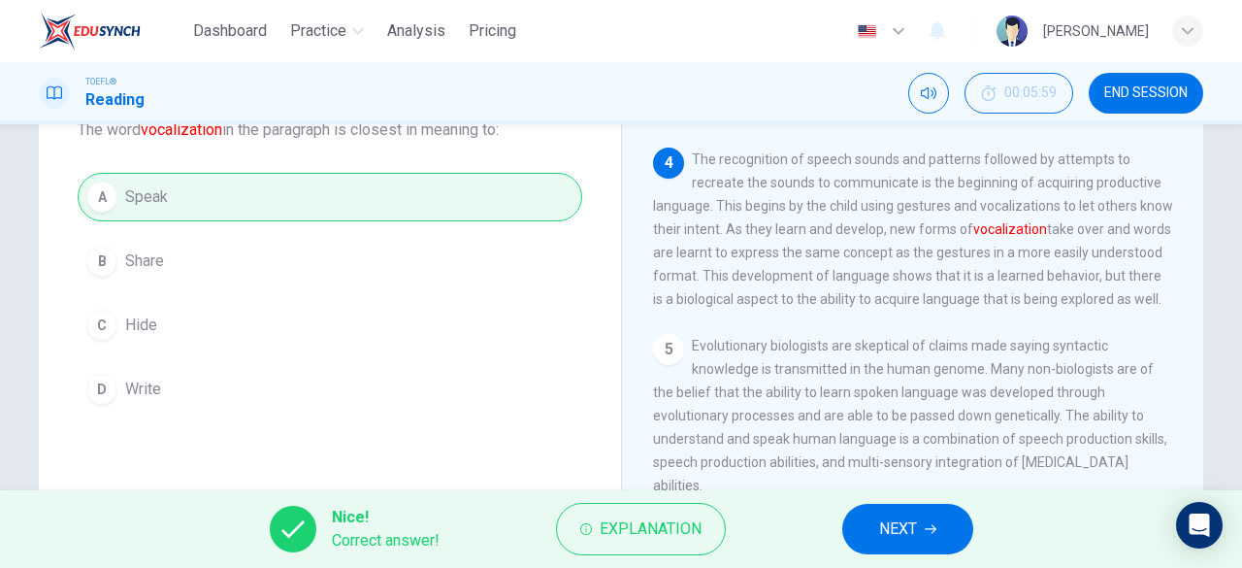
click at [910, 547] on button "NEXT" at bounding box center [907, 529] width 131 height 50
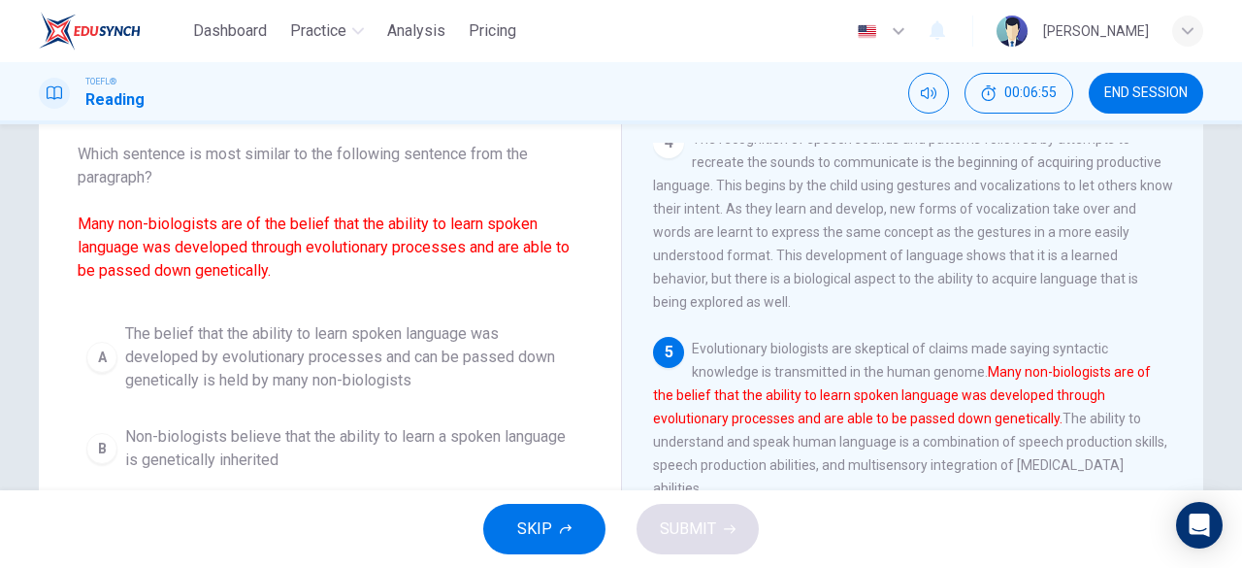
scroll to position [126, 0]
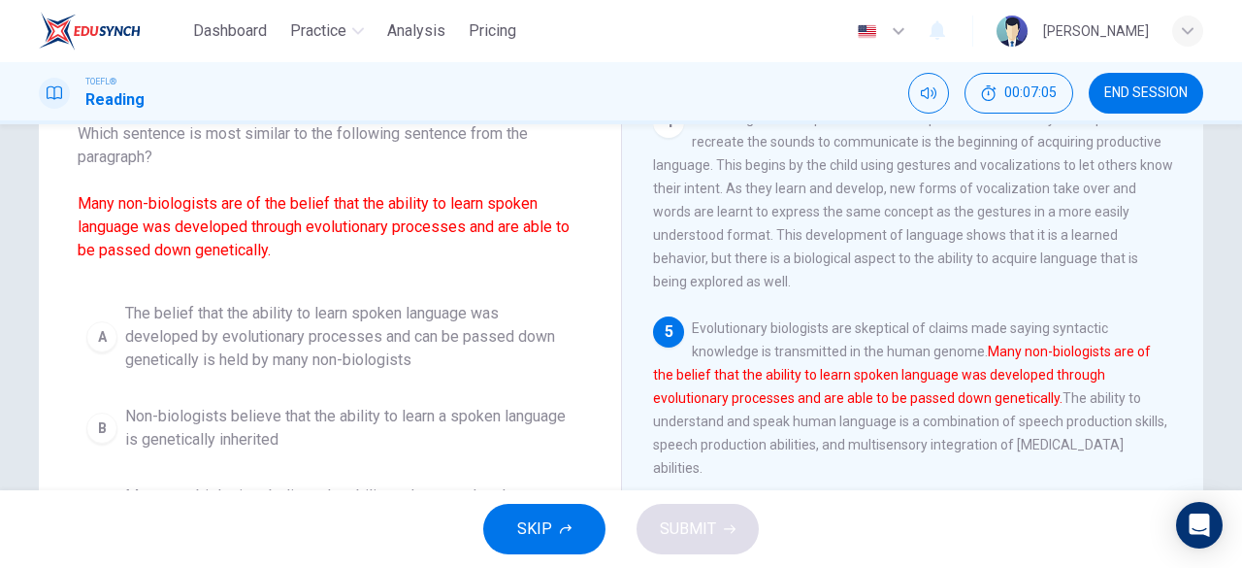
click at [339, 351] on span "The belief that the ability to learn spoken language was developed by evolution…" at bounding box center [349, 337] width 448 height 70
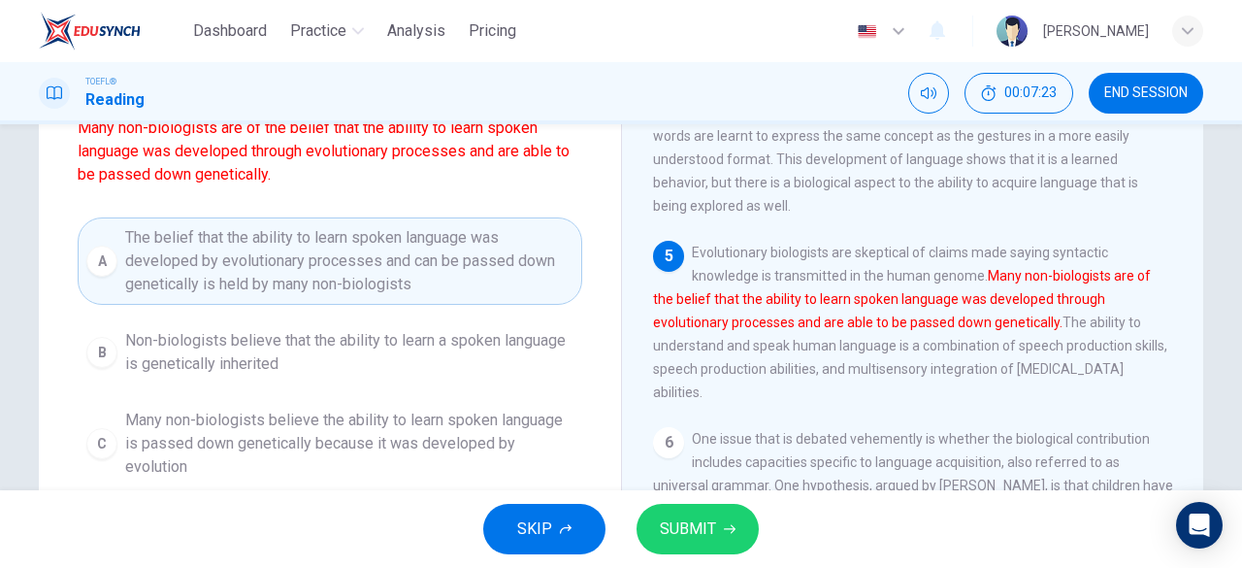
scroll to position [281, 0]
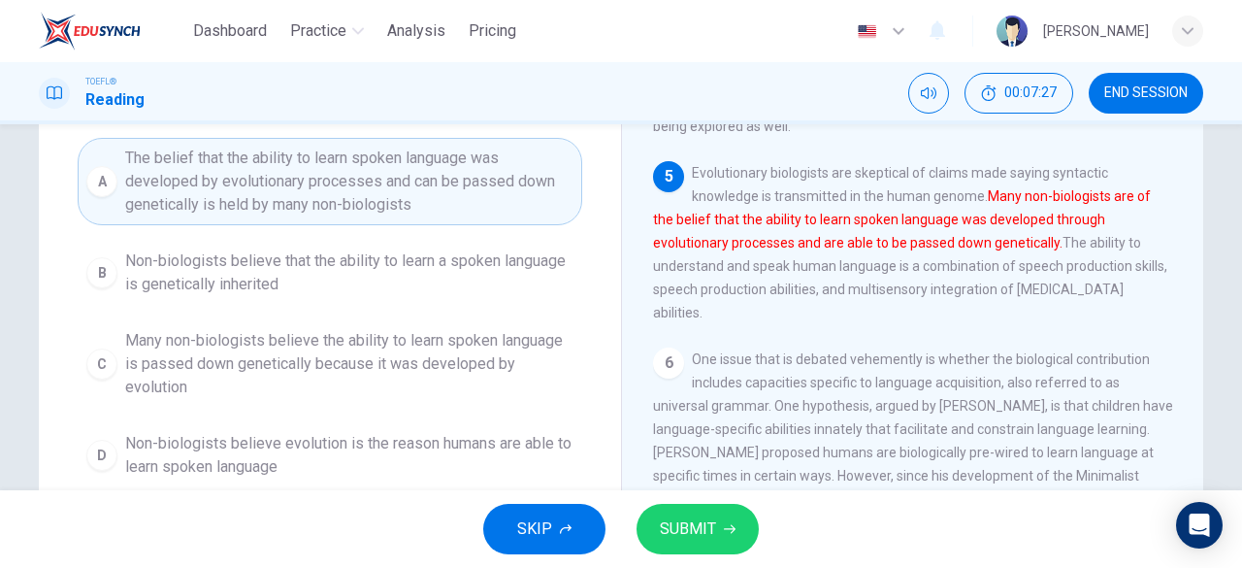
click at [371, 375] on span "Many non-biologists believe the ability to learn spoken language is passed down…" at bounding box center [349, 364] width 448 height 70
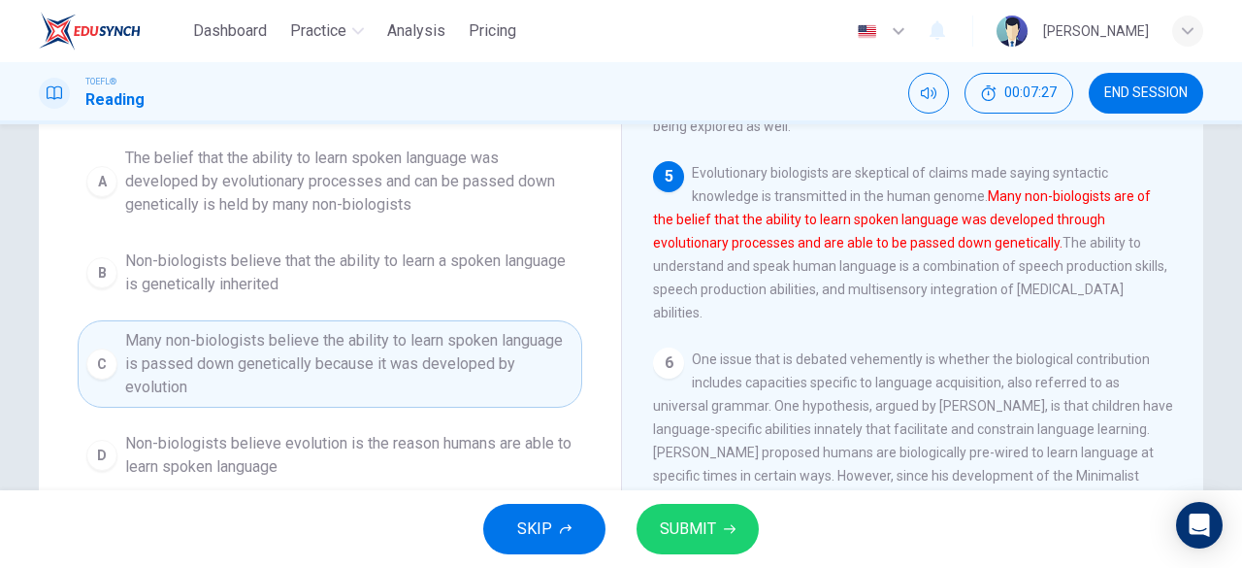
click at [728, 529] on icon "button" at bounding box center [730, 529] width 12 height 9
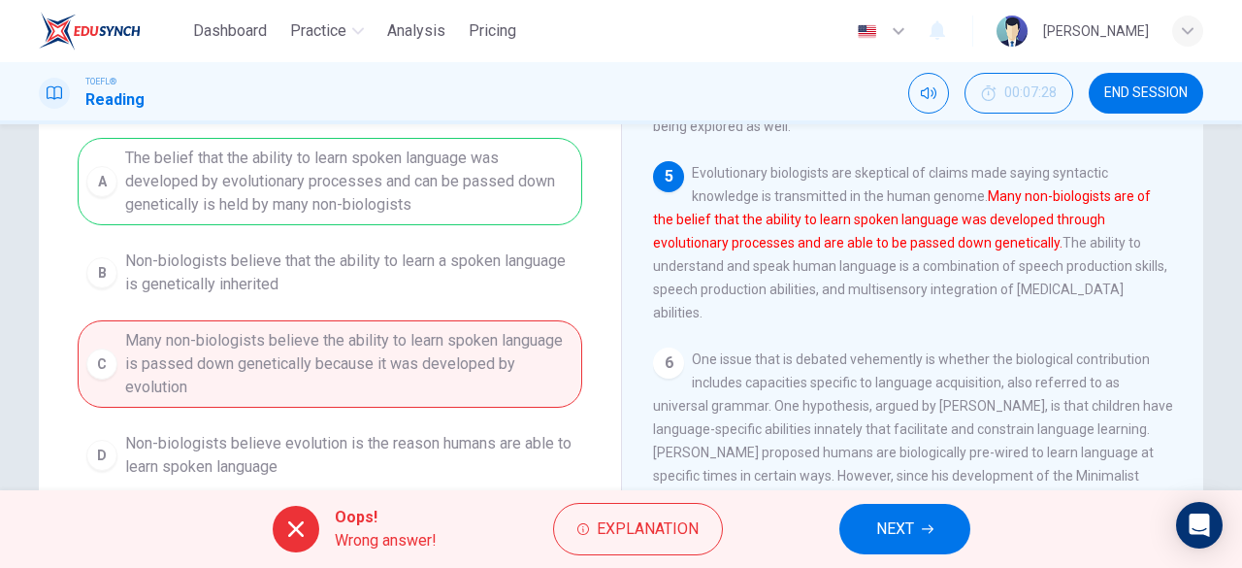
scroll to position [592, 0]
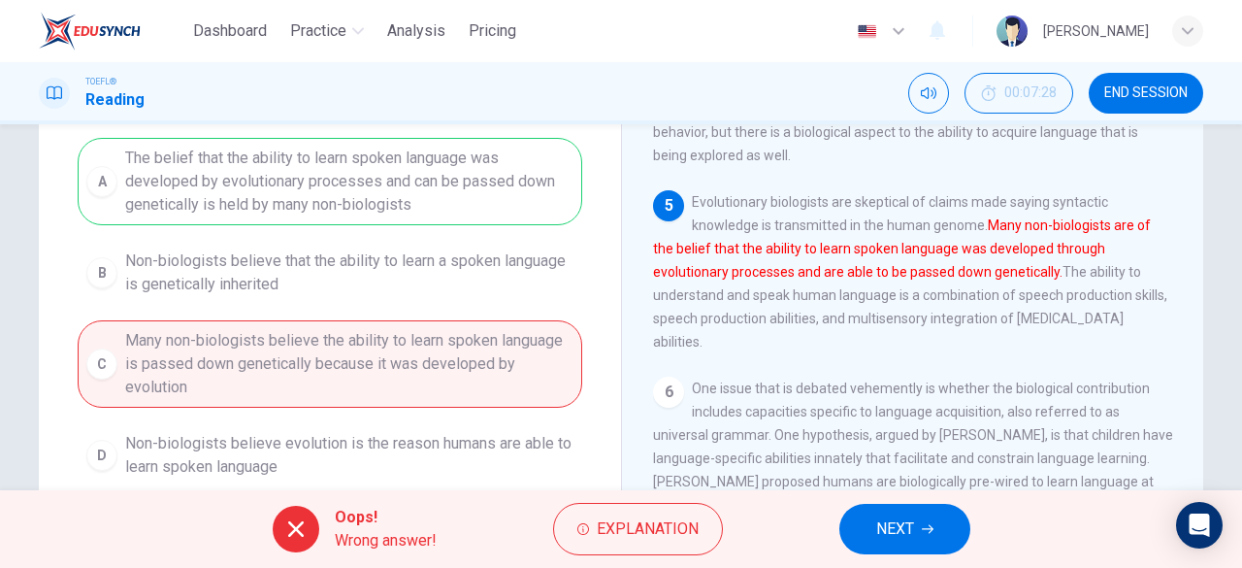
click at [893, 535] on span "NEXT" at bounding box center [895, 528] width 38 height 27
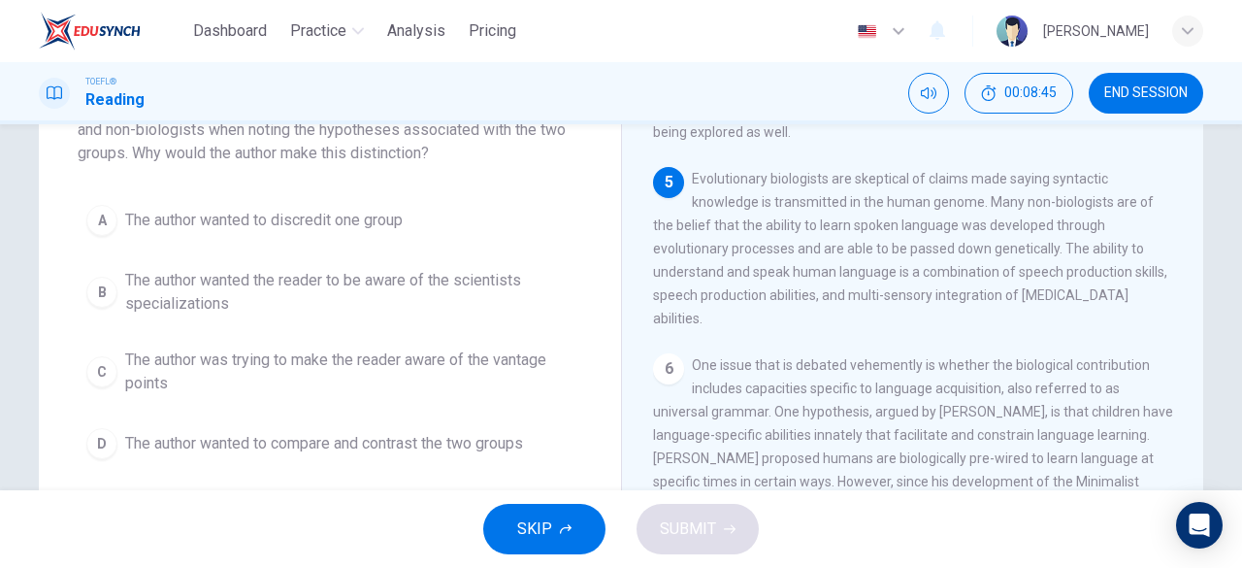
scroll to position [146, 0]
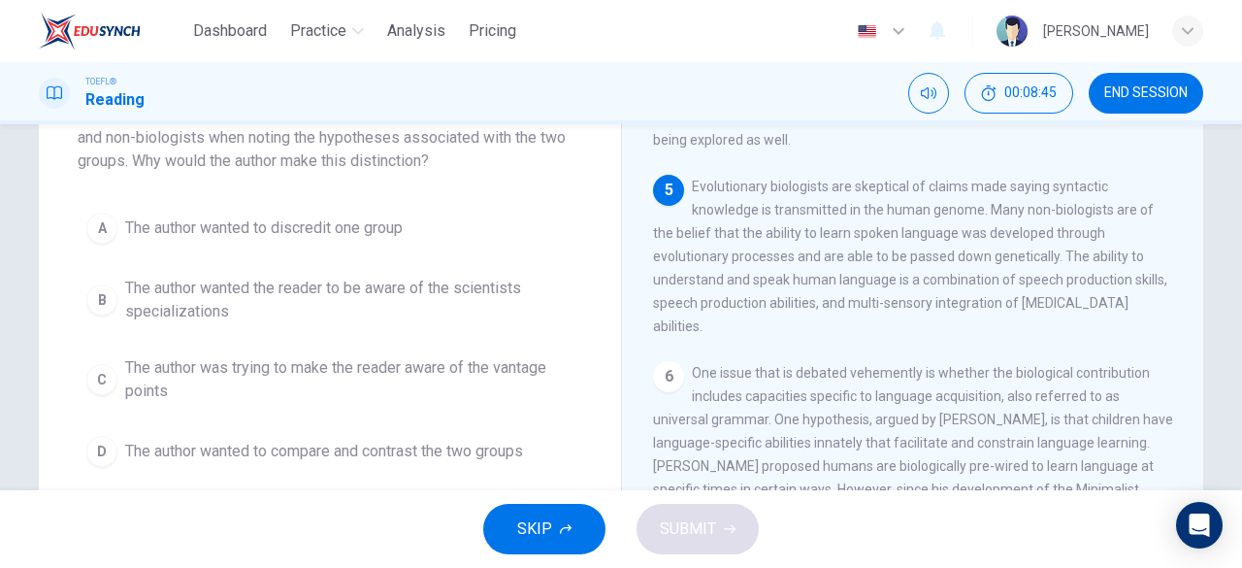
click at [271, 442] on span "The author wanted to compare and contrast the two groups" at bounding box center [324, 451] width 398 height 23
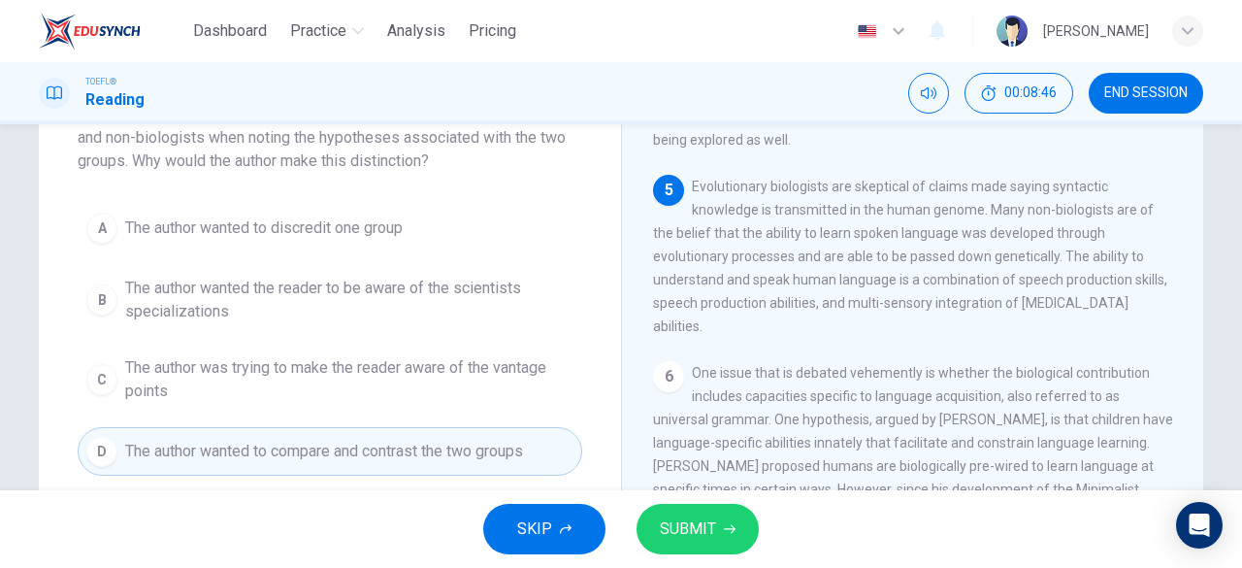
click at [683, 531] on span "SUBMIT" at bounding box center [688, 528] width 56 height 27
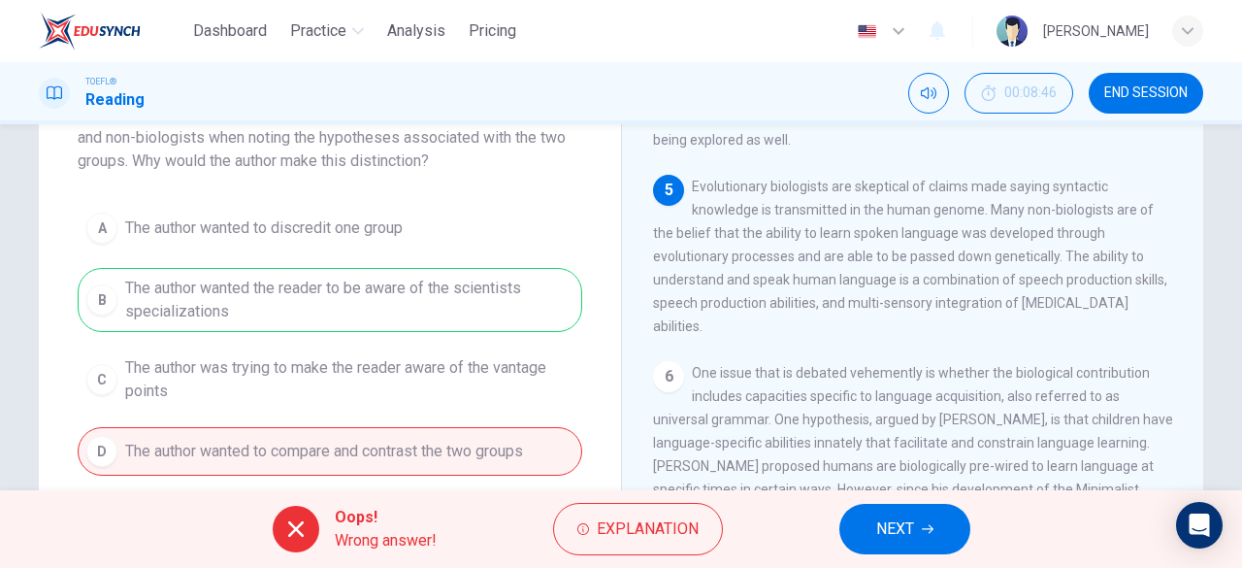
click at [878, 512] on button "NEXT" at bounding box center [904, 529] width 131 height 50
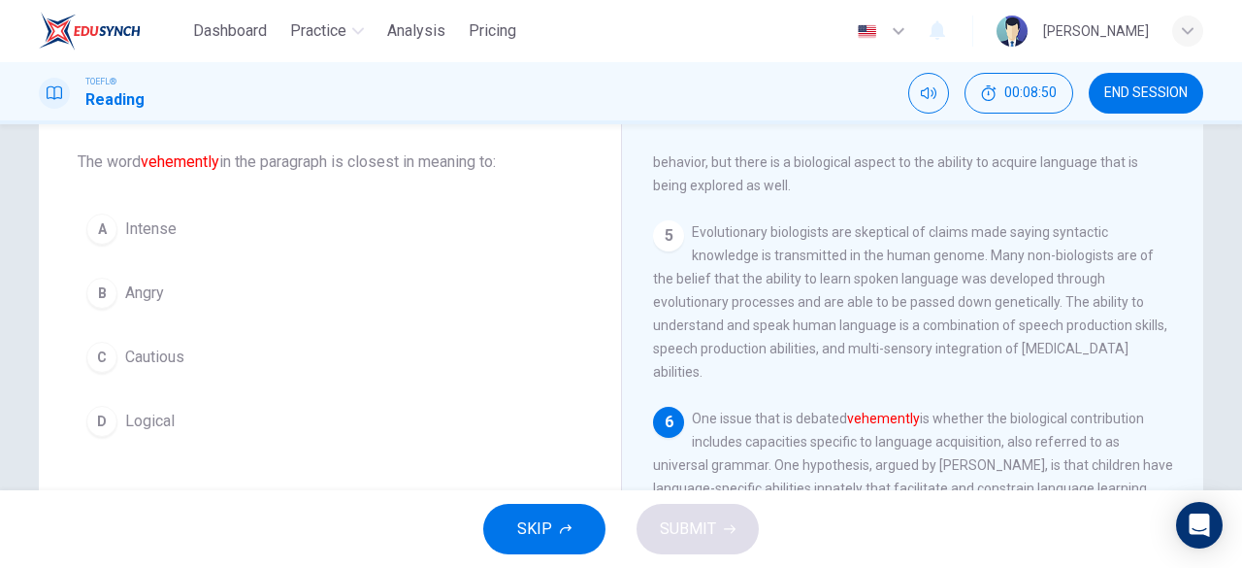
scroll to position [97, 0]
click at [167, 229] on span "Intense" at bounding box center [150, 229] width 51 height 23
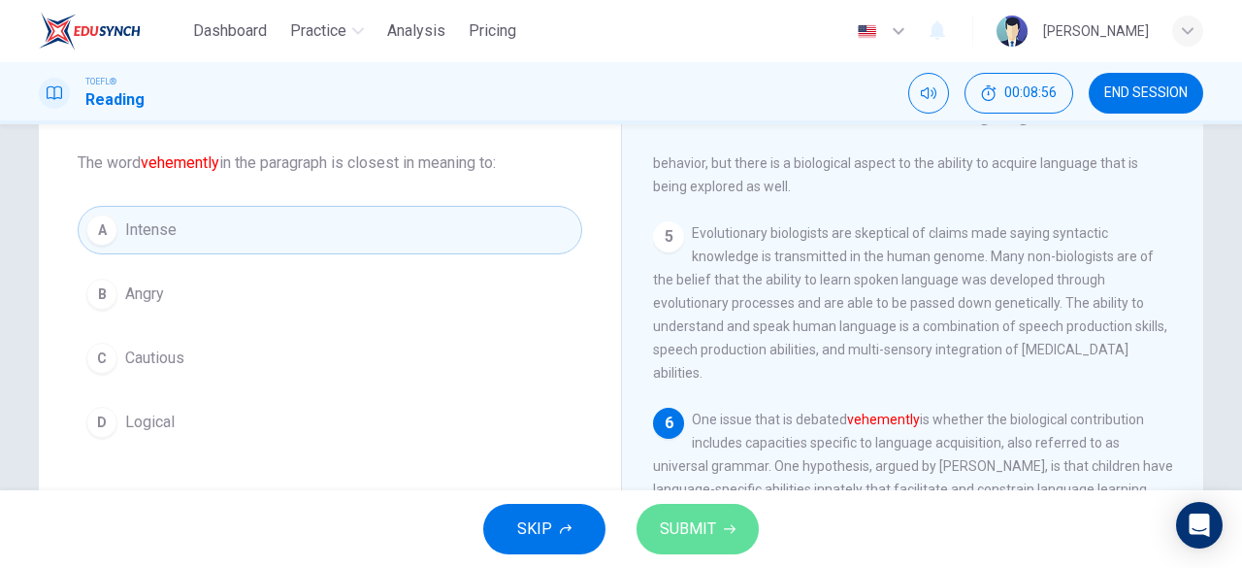
click at [729, 534] on icon "button" at bounding box center [730, 529] width 12 height 12
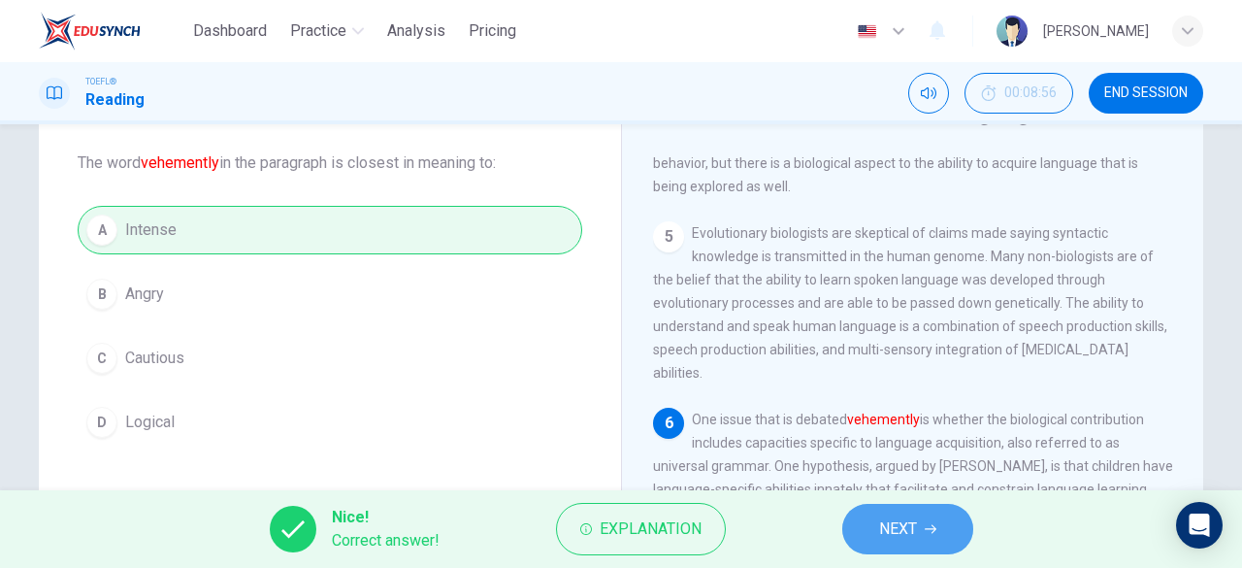
click at [932, 543] on button "NEXT" at bounding box center [907, 529] width 131 height 50
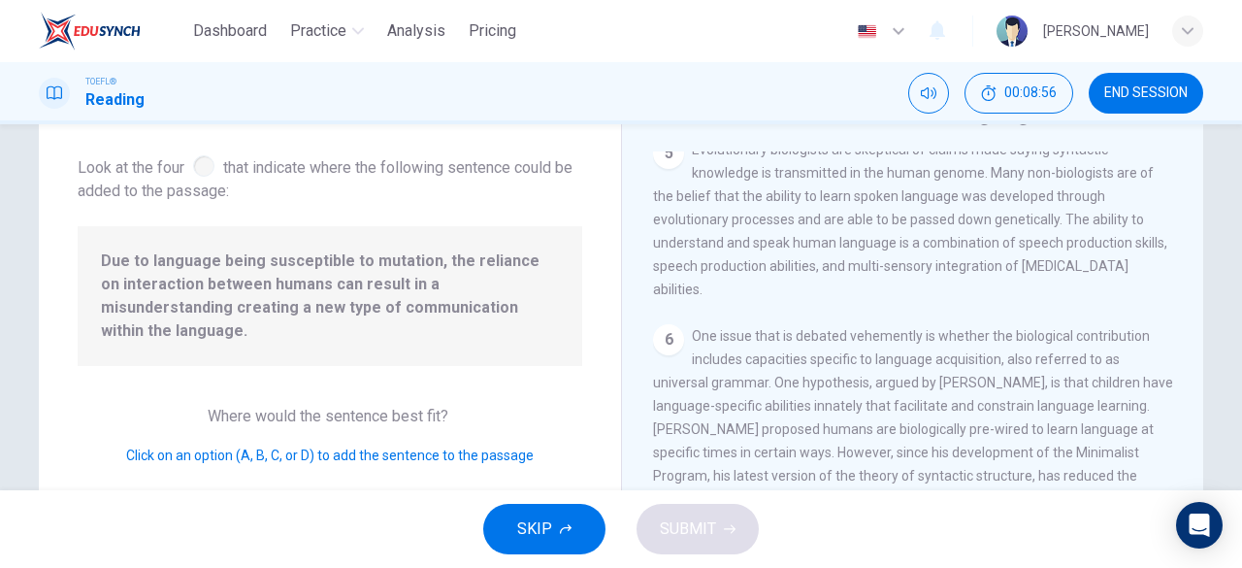
scroll to position [900, 0]
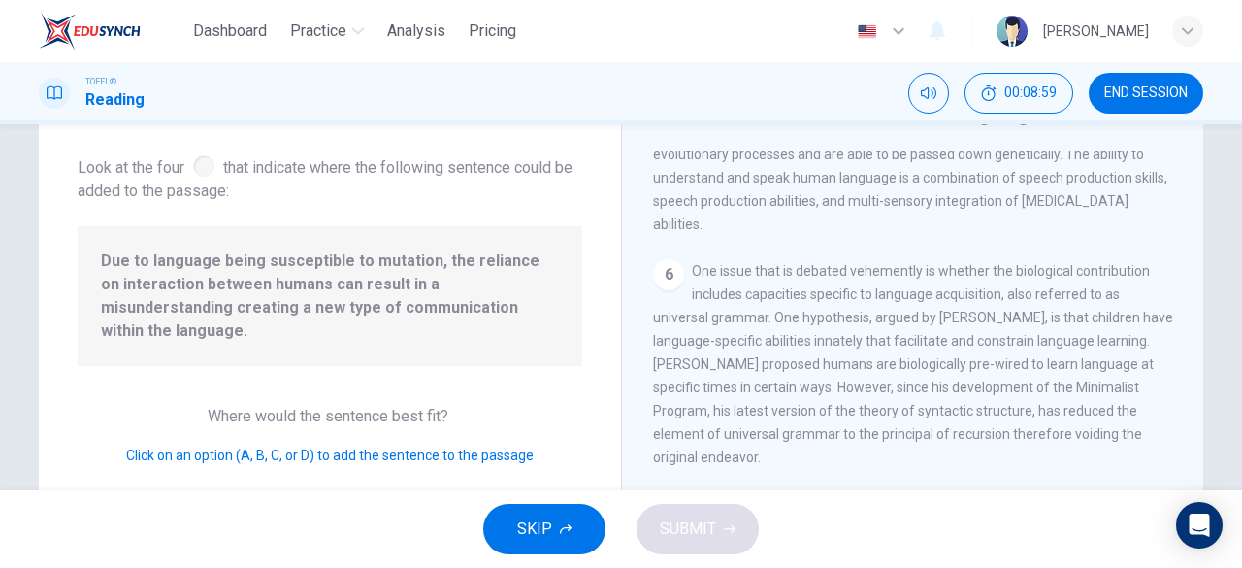
click at [198, 171] on div at bounding box center [203, 165] width 21 height 21
click at [196, 177] on span "Look at the four that indicate where the following sentence could be added to t…" at bounding box center [330, 176] width 505 height 51
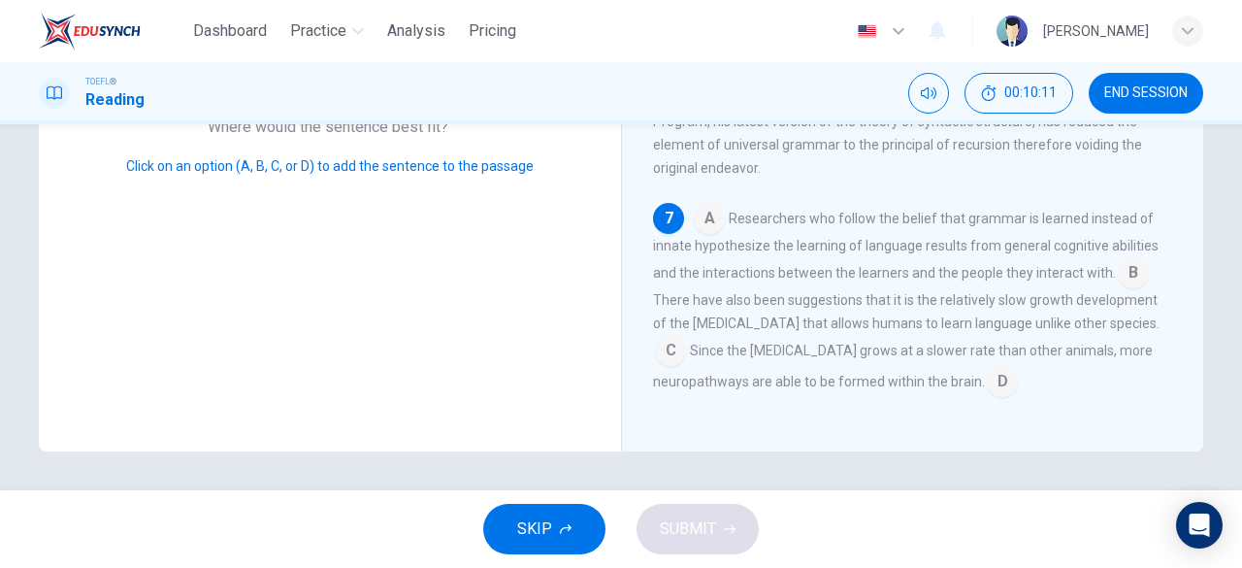
scroll to position [382, 0]
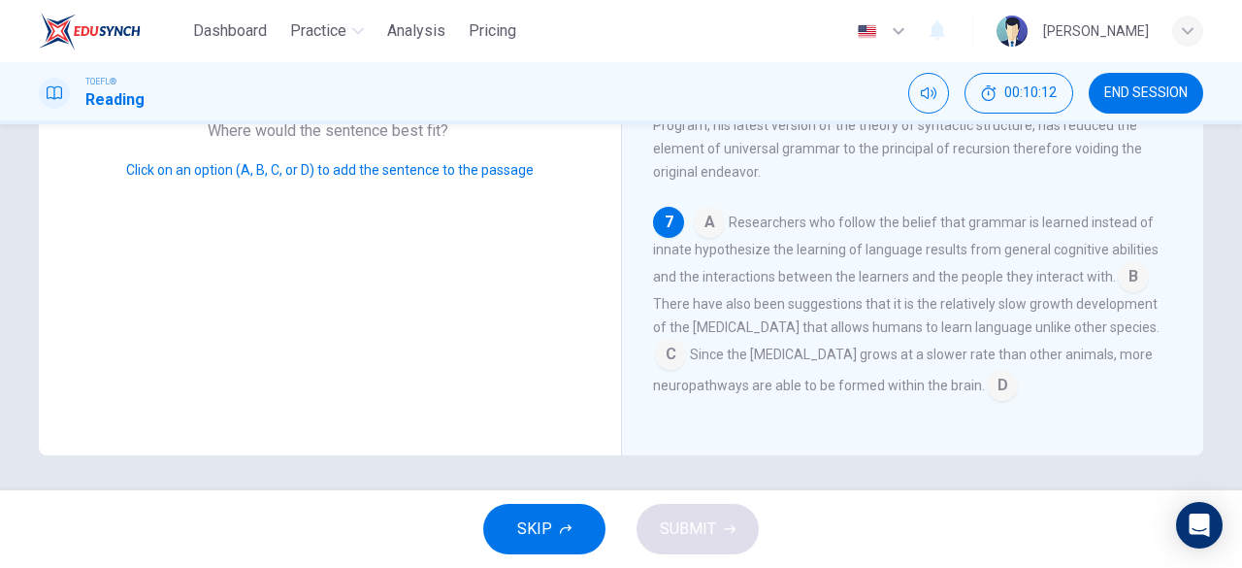
click at [993, 387] on input at bounding box center [1002, 387] width 31 height 31
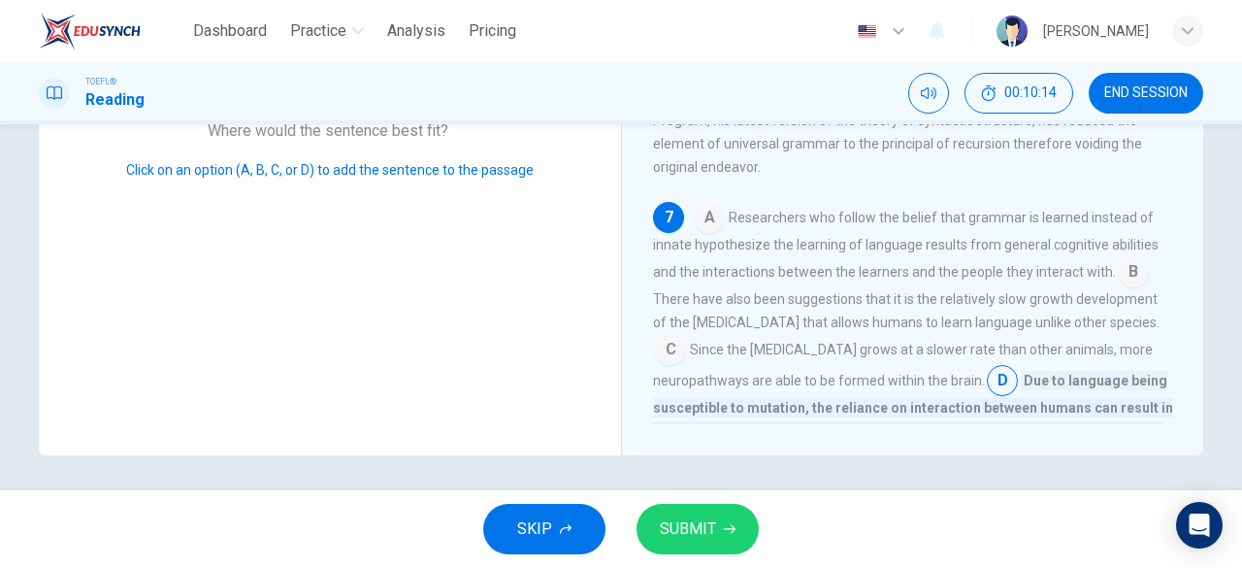
scroll to position [946, 0]
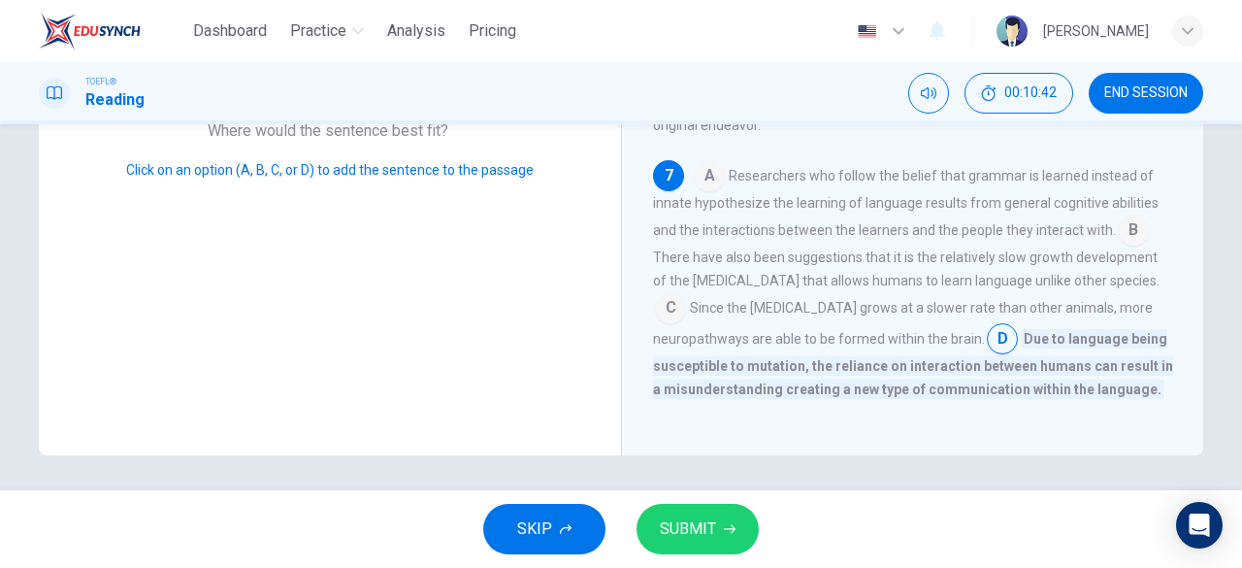
click at [706, 185] on input at bounding box center [709, 177] width 31 height 31
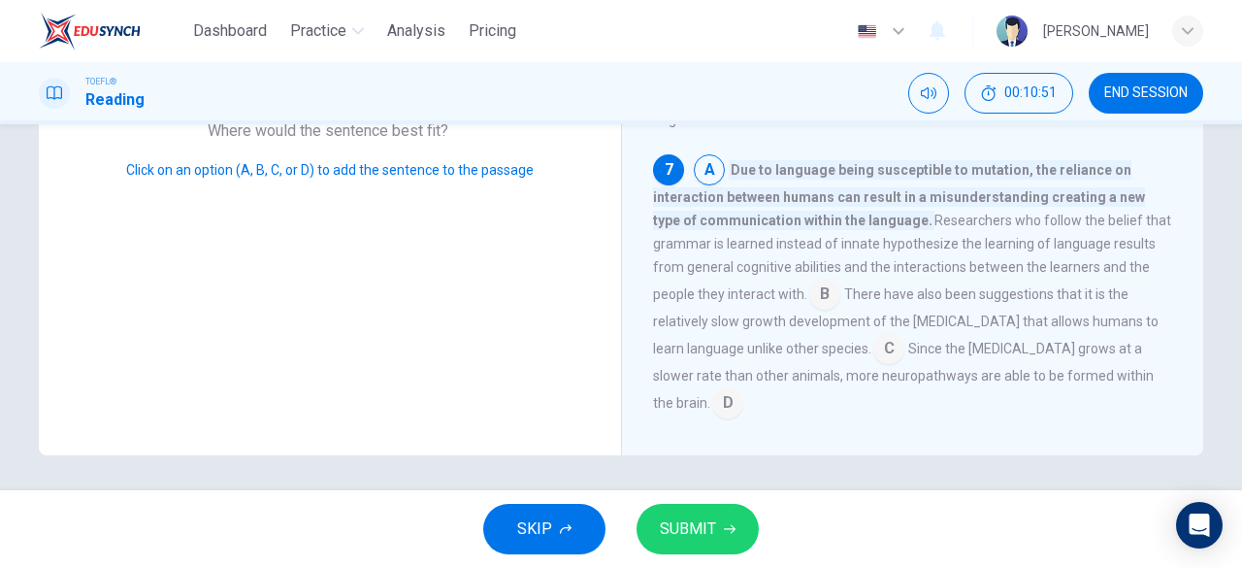
click at [724, 538] on button "SUBMIT" at bounding box center [698, 529] width 122 height 50
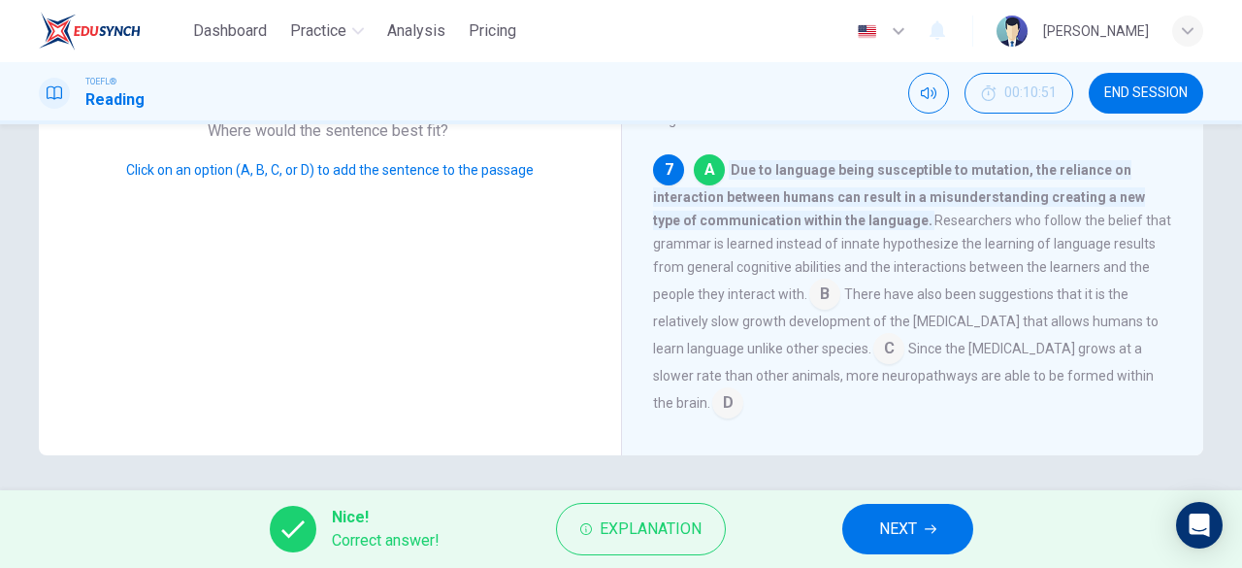
scroll to position [970, 0]
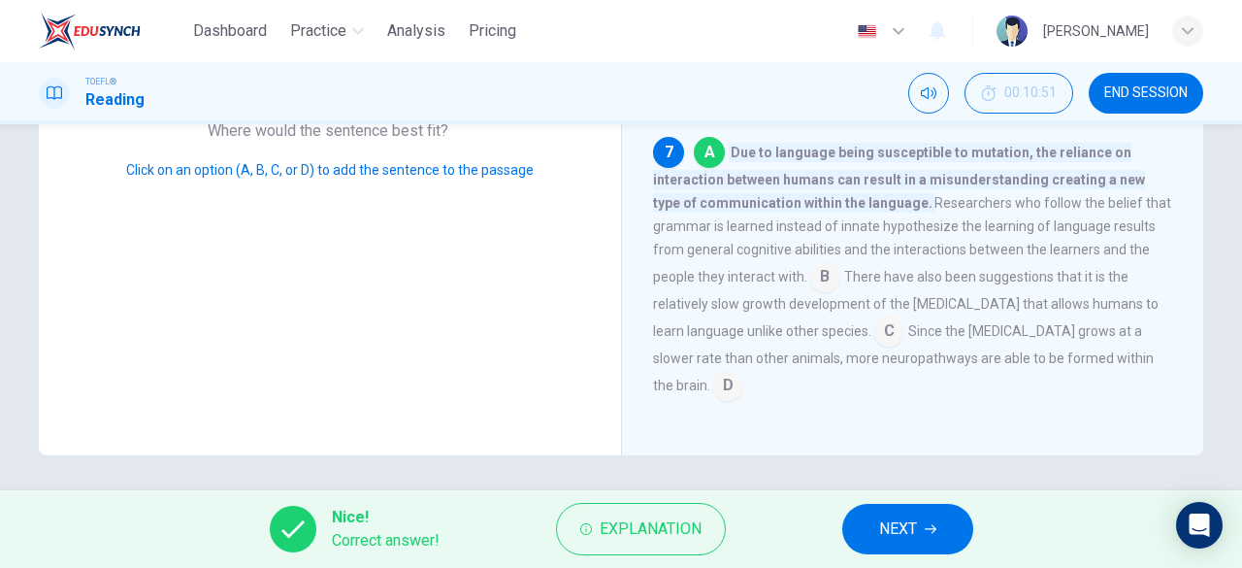
click at [910, 517] on span "NEXT" at bounding box center [898, 528] width 38 height 27
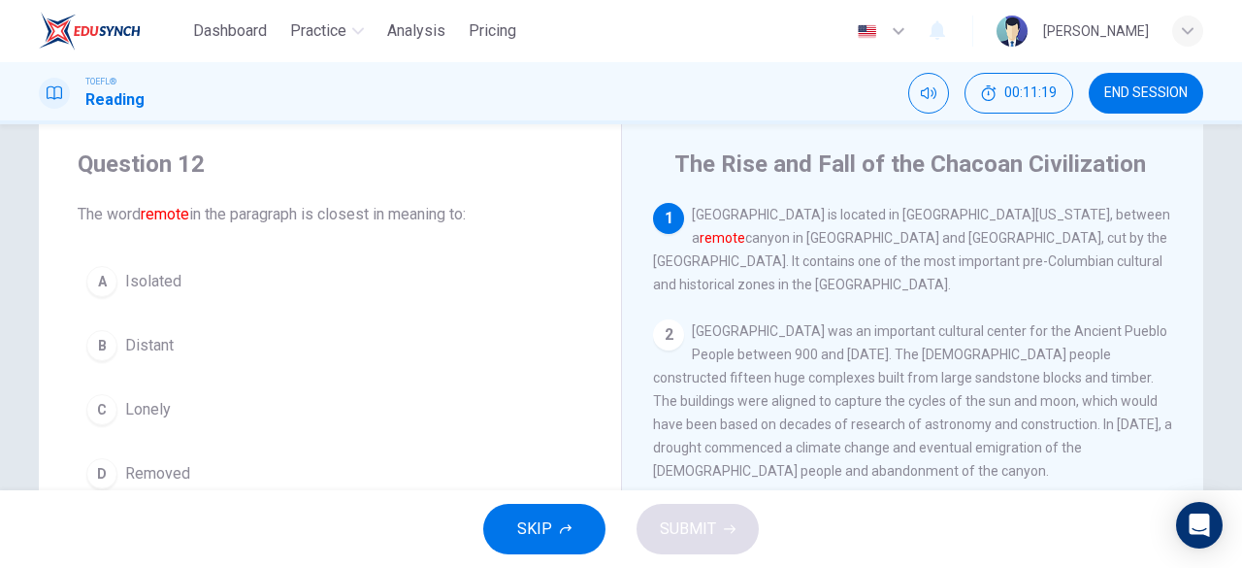
scroll to position [47, 0]
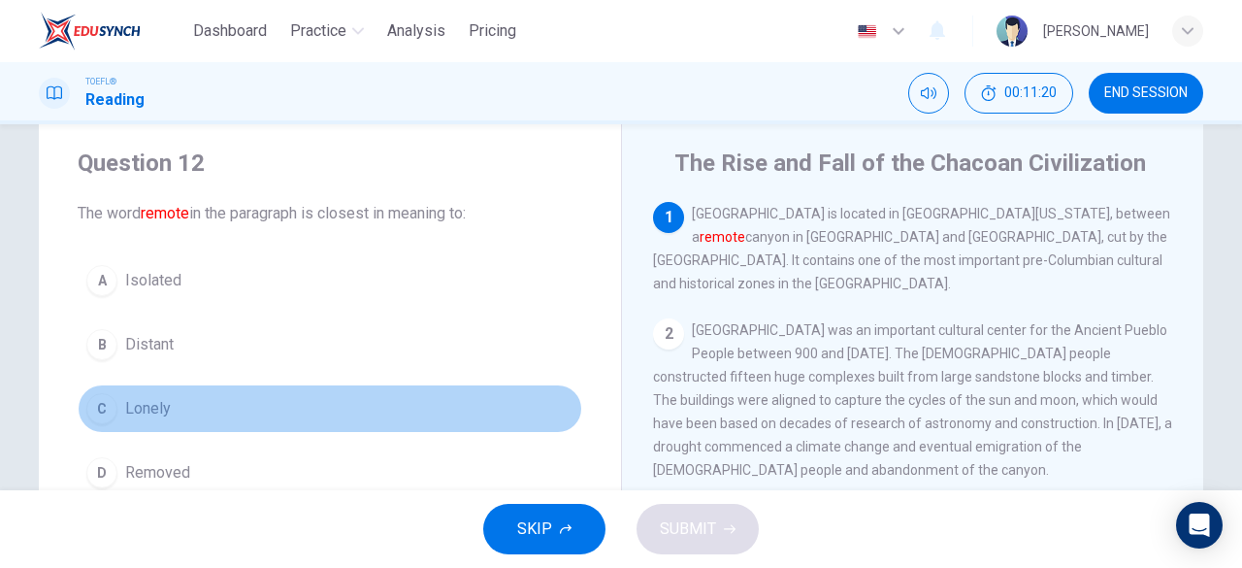
click at [122, 420] on button "C Lonely" at bounding box center [330, 408] width 505 height 49
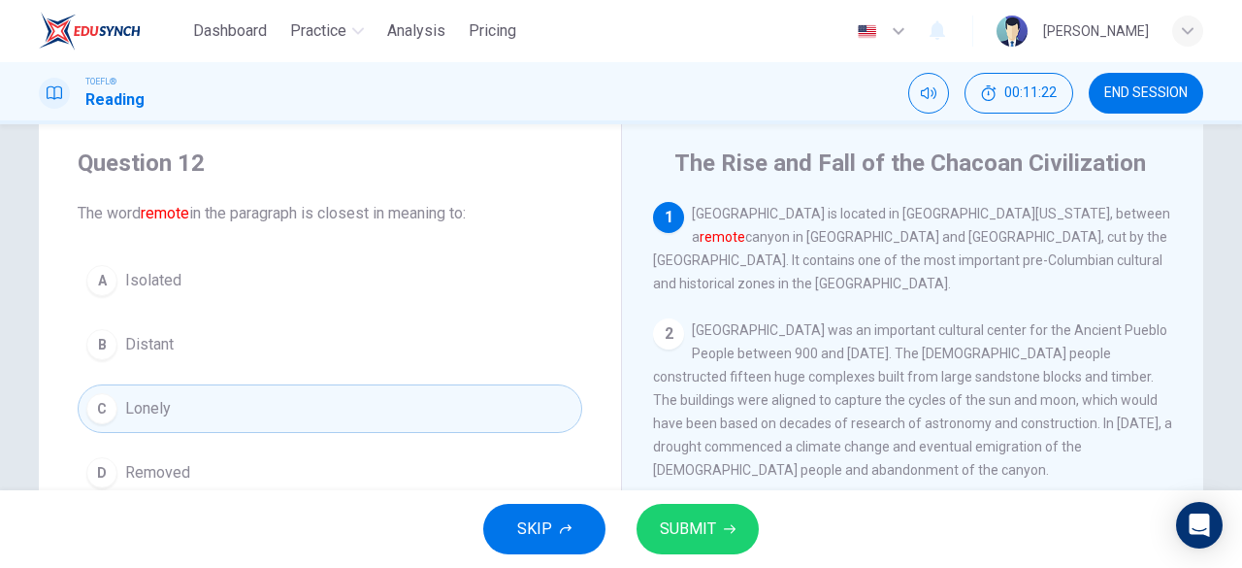
click at [217, 289] on button "A Isolated" at bounding box center [330, 280] width 505 height 49
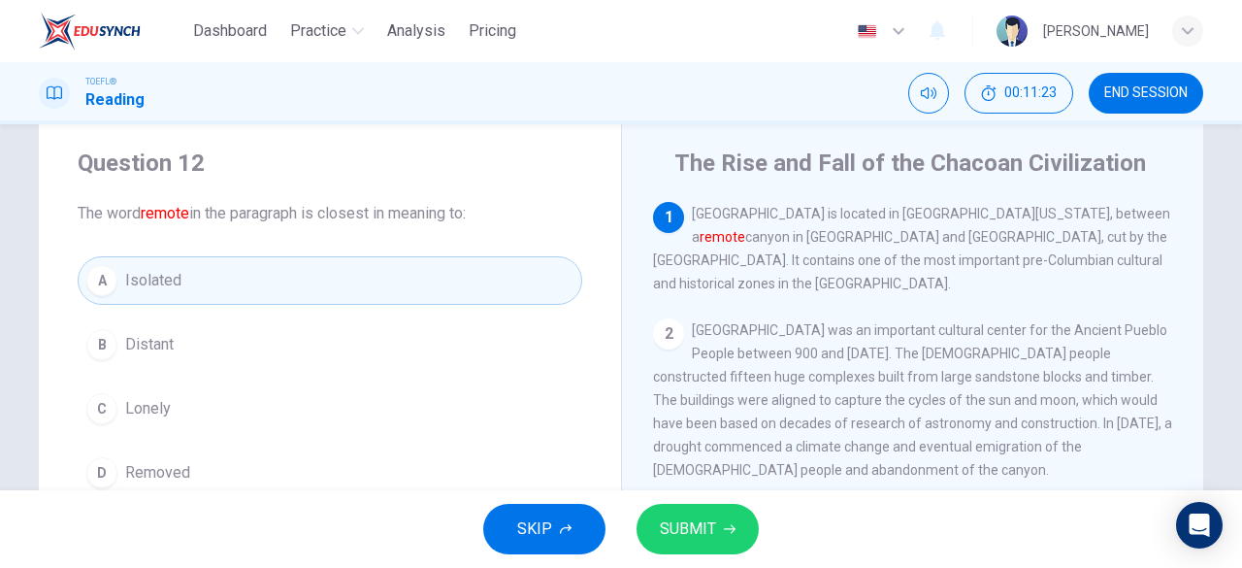
click at [680, 525] on span "SUBMIT" at bounding box center [688, 528] width 56 height 27
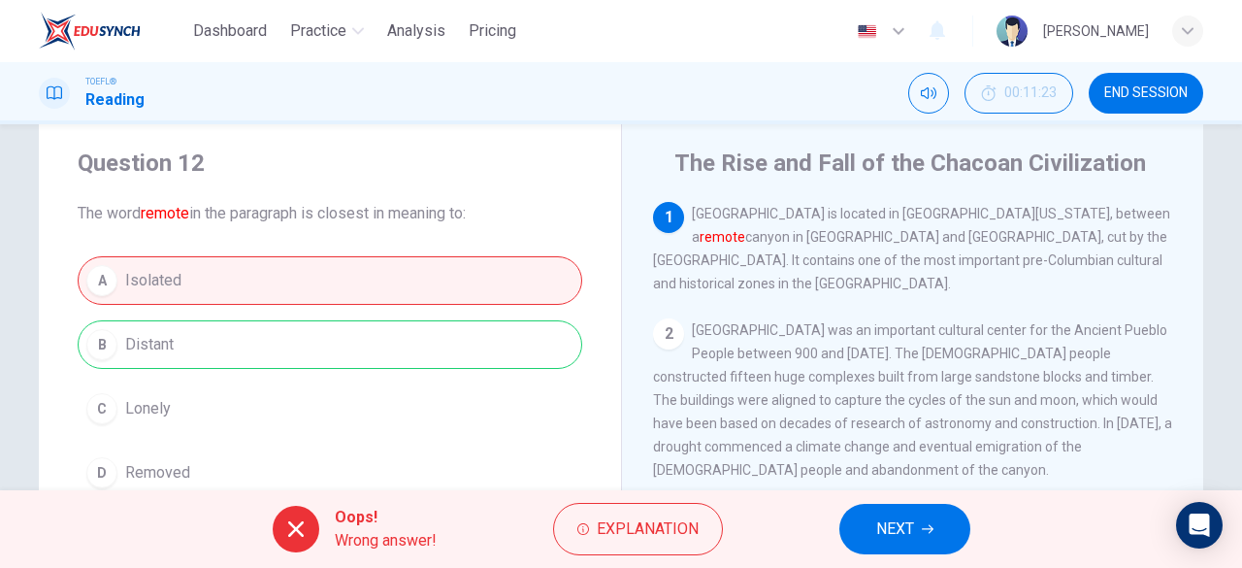
click at [878, 514] on button "NEXT" at bounding box center [904, 529] width 131 height 50
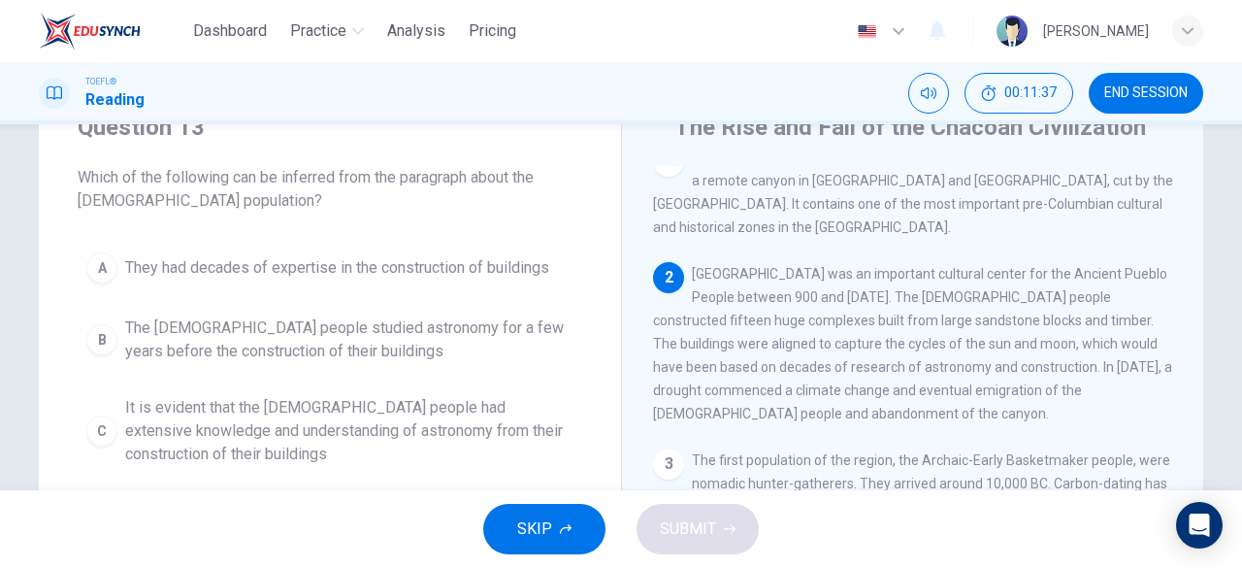
scroll to position [21, 0]
click at [206, 268] on span "They had decades of expertise in the construction of buildings" at bounding box center [337, 267] width 424 height 23
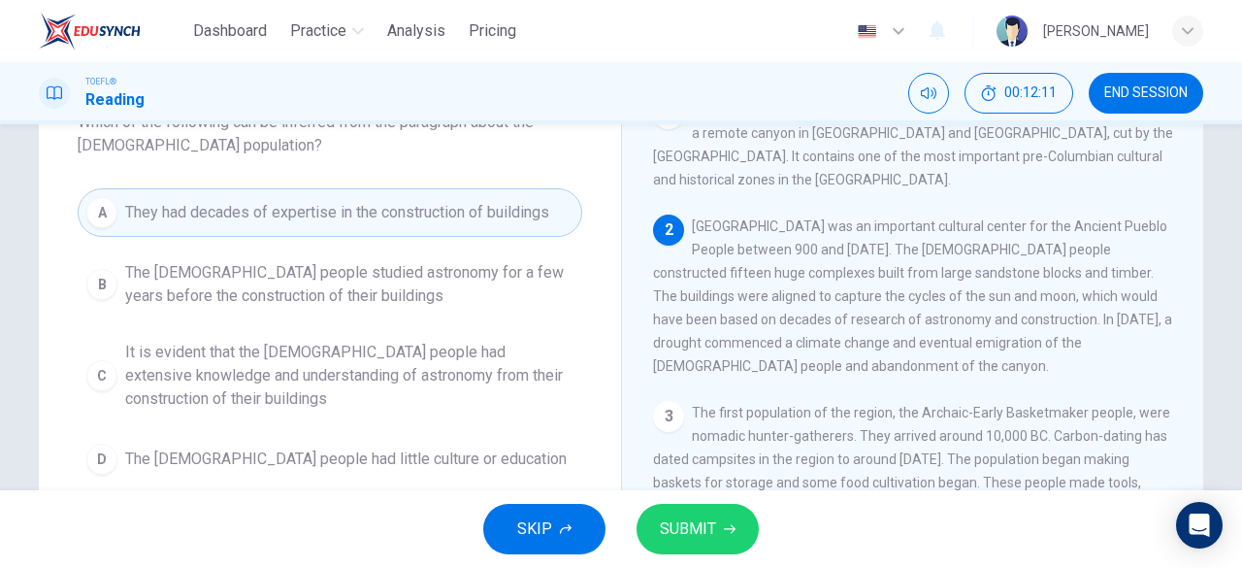
scroll to position [12, 0]
click at [716, 522] on button "SUBMIT" at bounding box center [698, 529] width 122 height 50
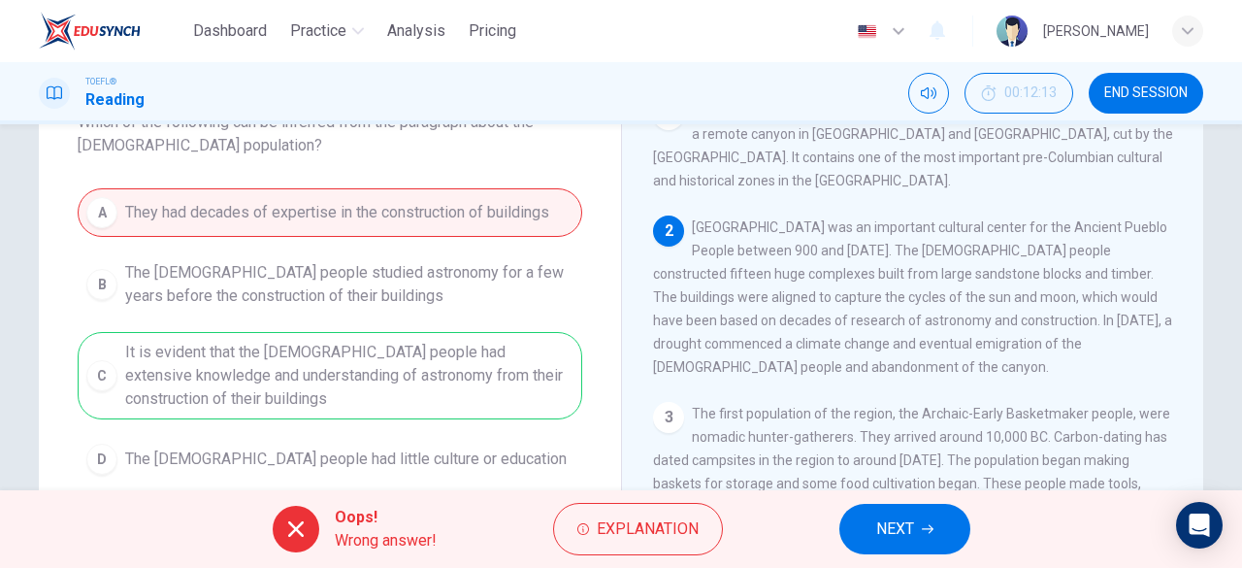
click at [865, 529] on button "NEXT" at bounding box center [904, 529] width 131 height 50
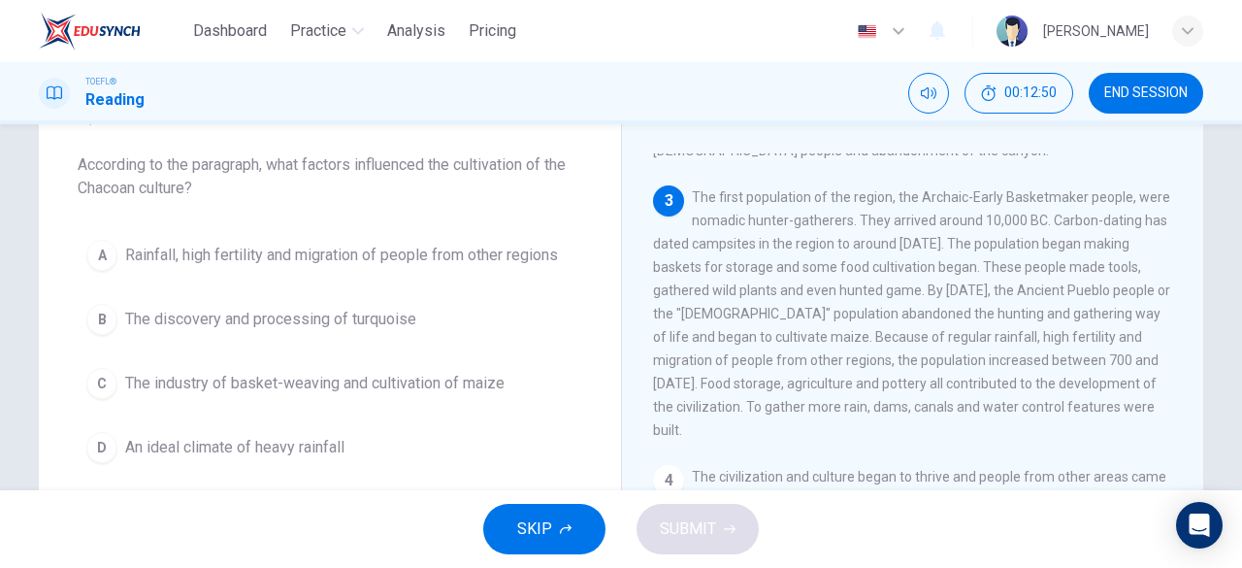
scroll to position [270, 0]
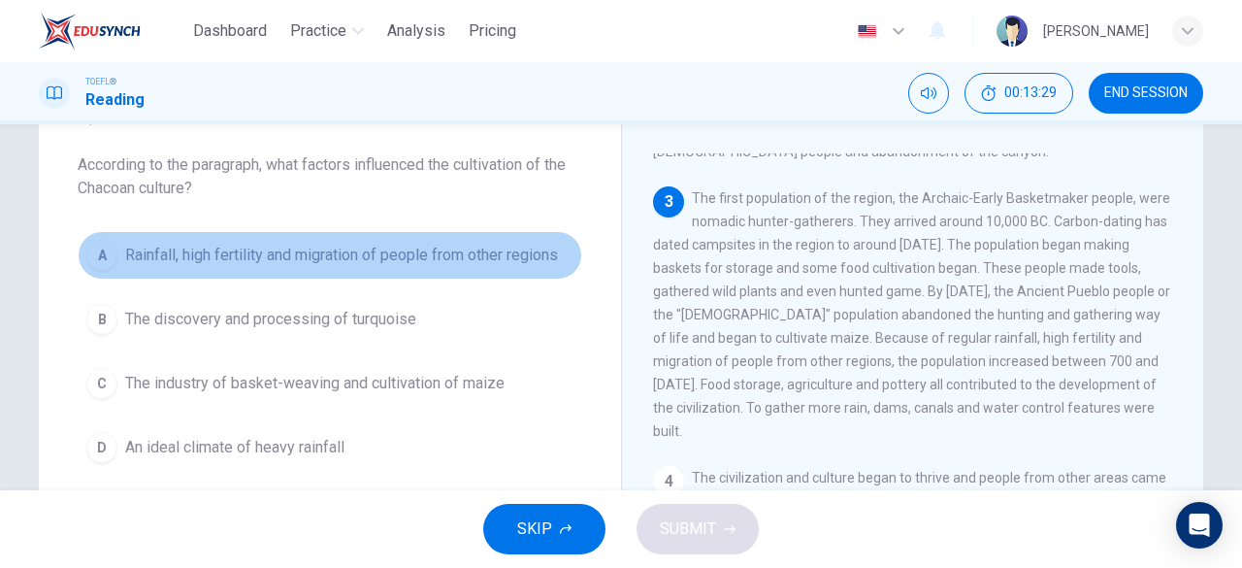
click at [146, 259] on span "Rainfall, high fertility and migration of people from other regions" at bounding box center [341, 255] width 433 height 23
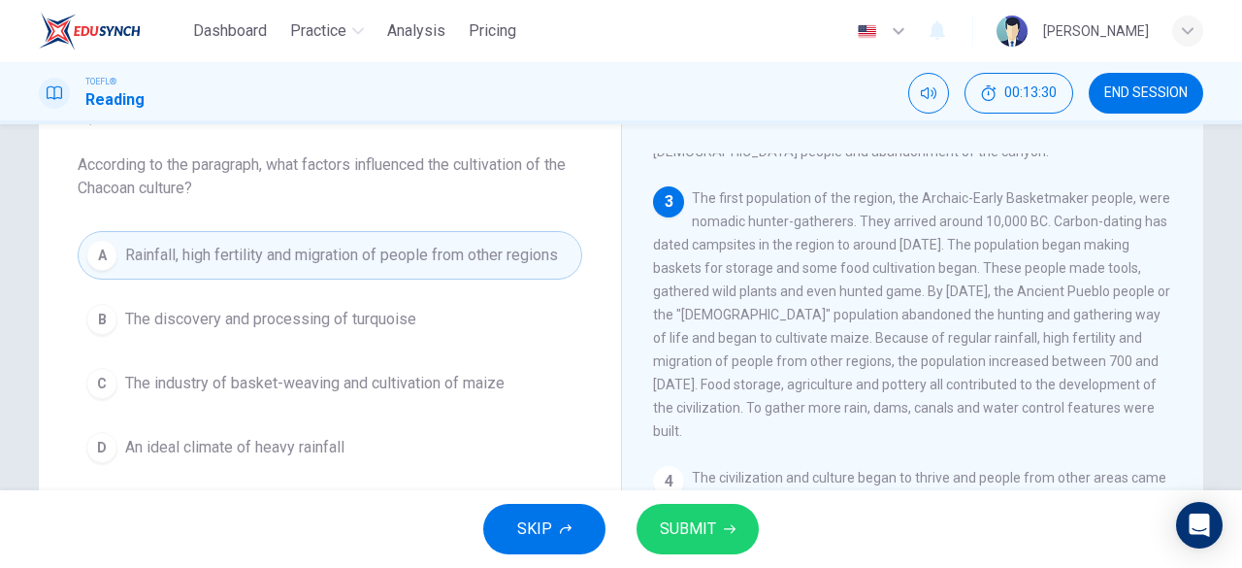
click at [724, 527] on icon "button" at bounding box center [730, 529] width 12 height 12
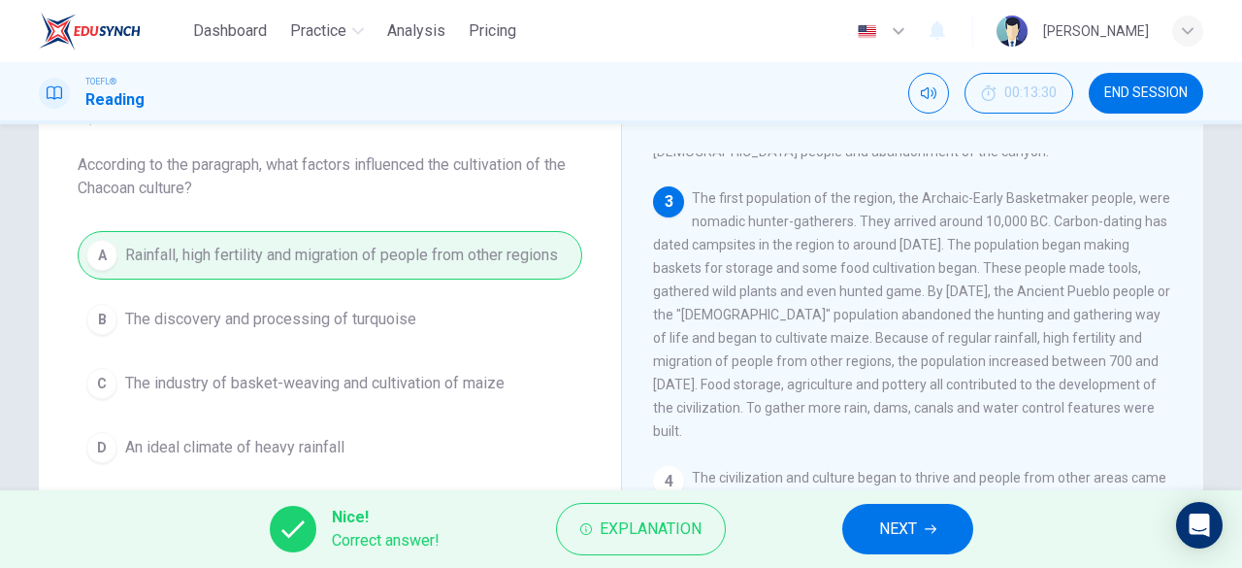
click at [891, 531] on span "NEXT" at bounding box center [898, 528] width 38 height 27
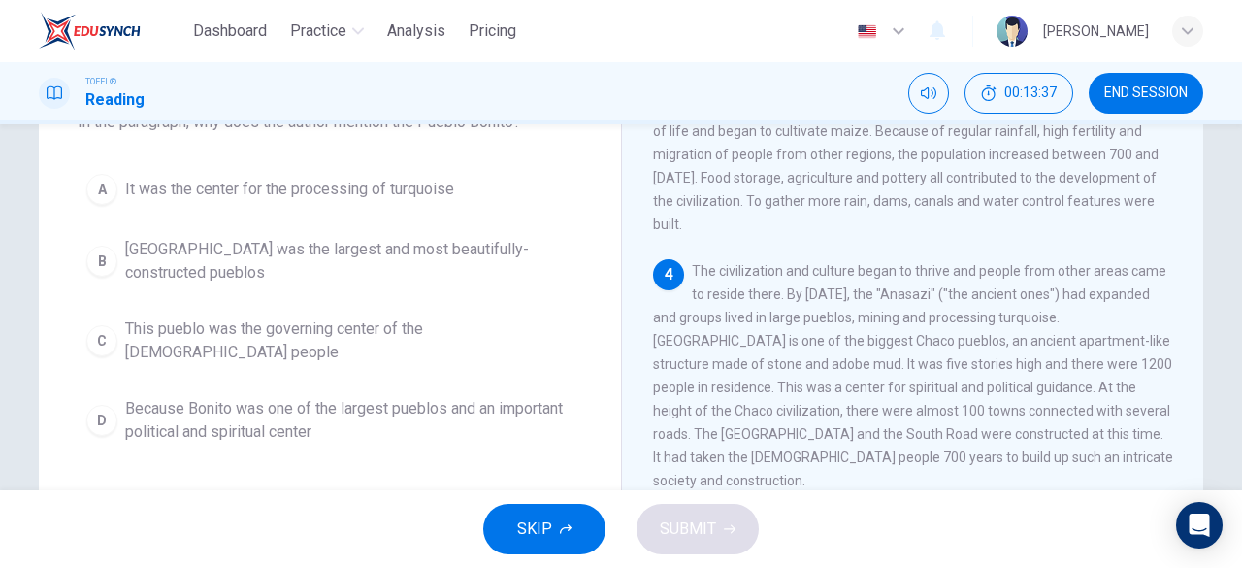
scroll to position [433, 0]
click at [362, 407] on span "Because Bonito was one of the largest pueblos and an important political and sp…" at bounding box center [349, 420] width 448 height 47
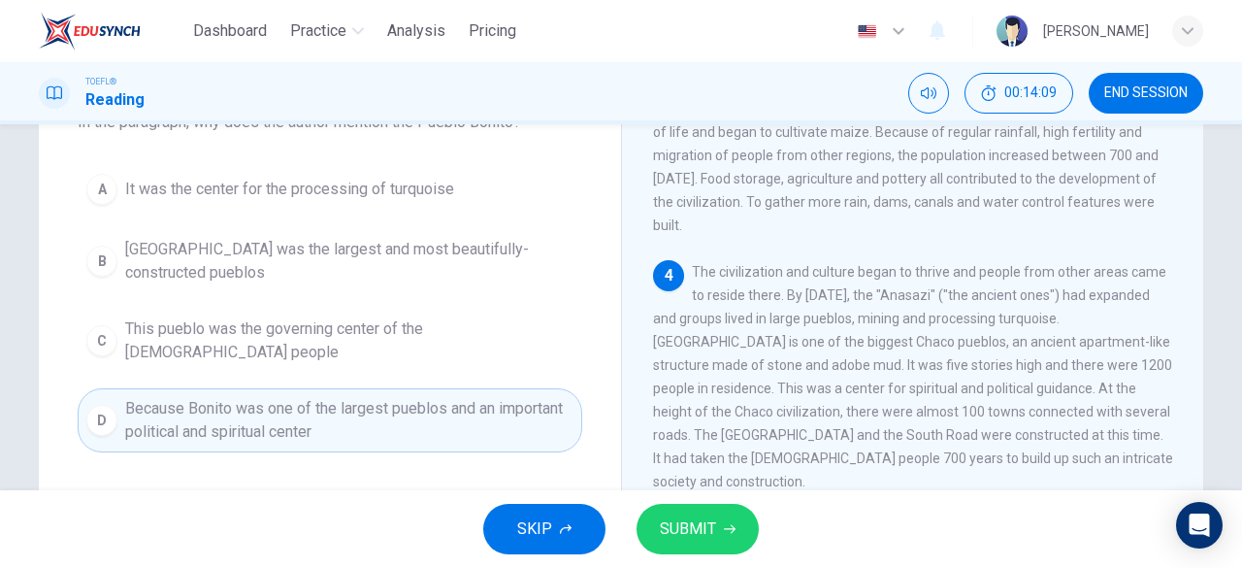
click at [662, 517] on span "SUBMIT" at bounding box center [688, 528] width 56 height 27
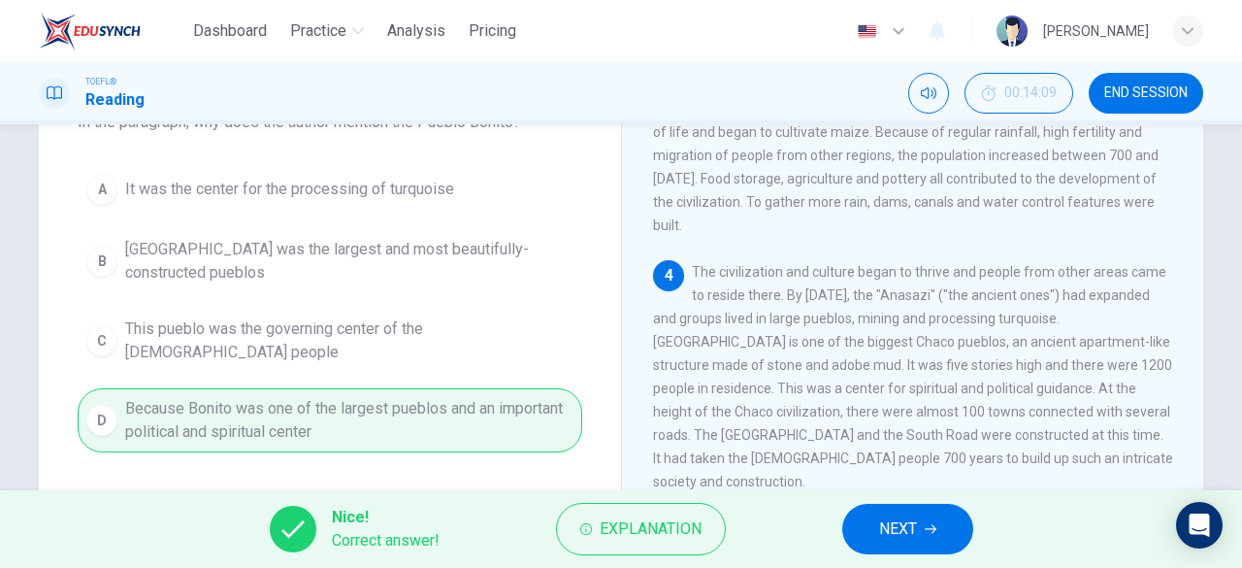
click at [920, 543] on button "NEXT" at bounding box center [907, 529] width 131 height 50
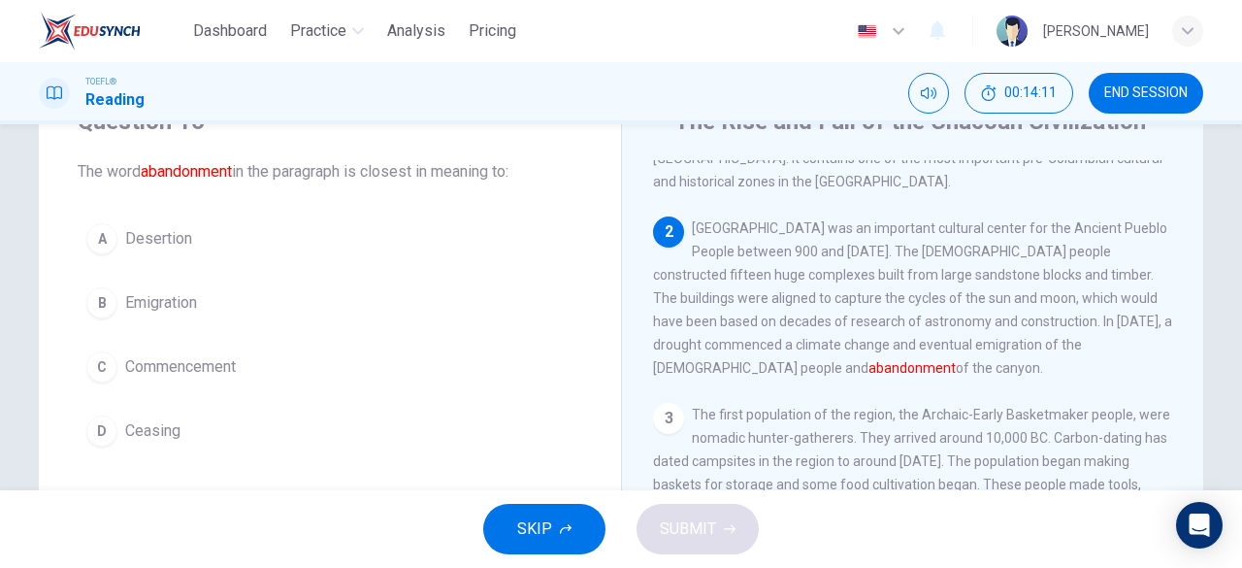
scroll to position [85, 0]
click at [198, 310] on button "B Emigration" at bounding box center [330, 305] width 505 height 49
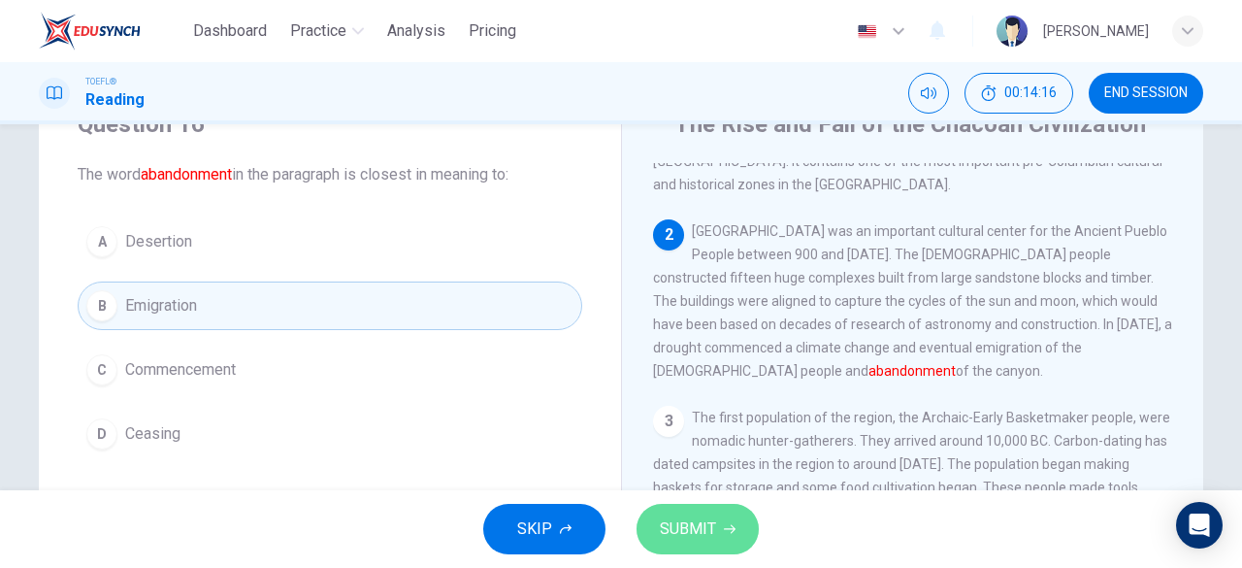
click at [679, 515] on span "SUBMIT" at bounding box center [688, 528] width 56 height 27
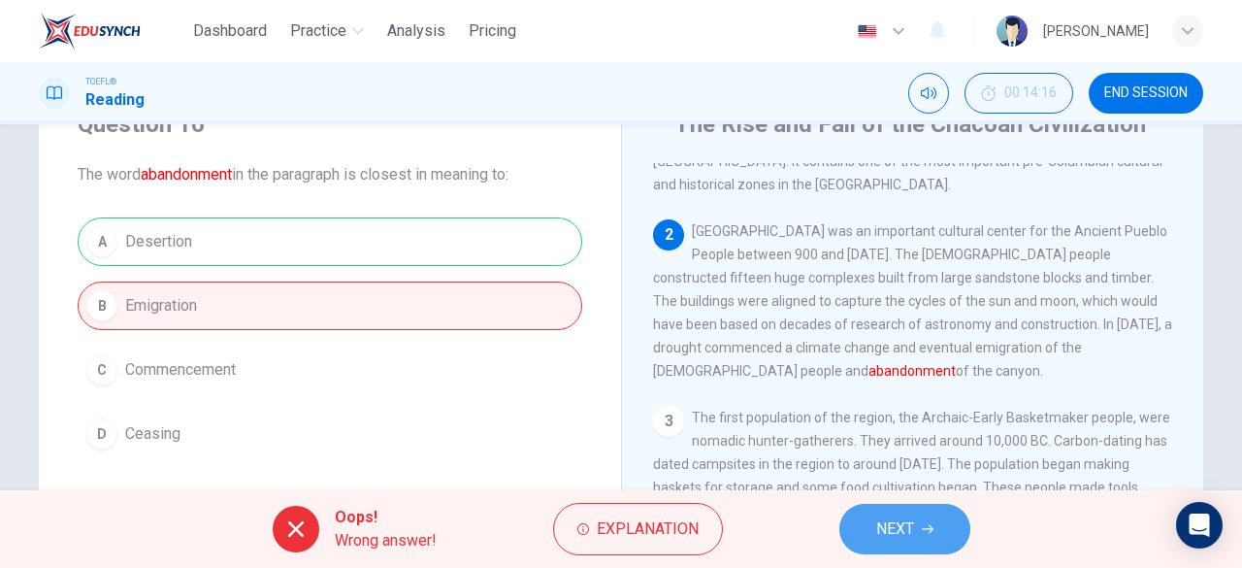
click at [866, 535] on button "NEXT" at bounding box center [904, 529] width 131 height 50
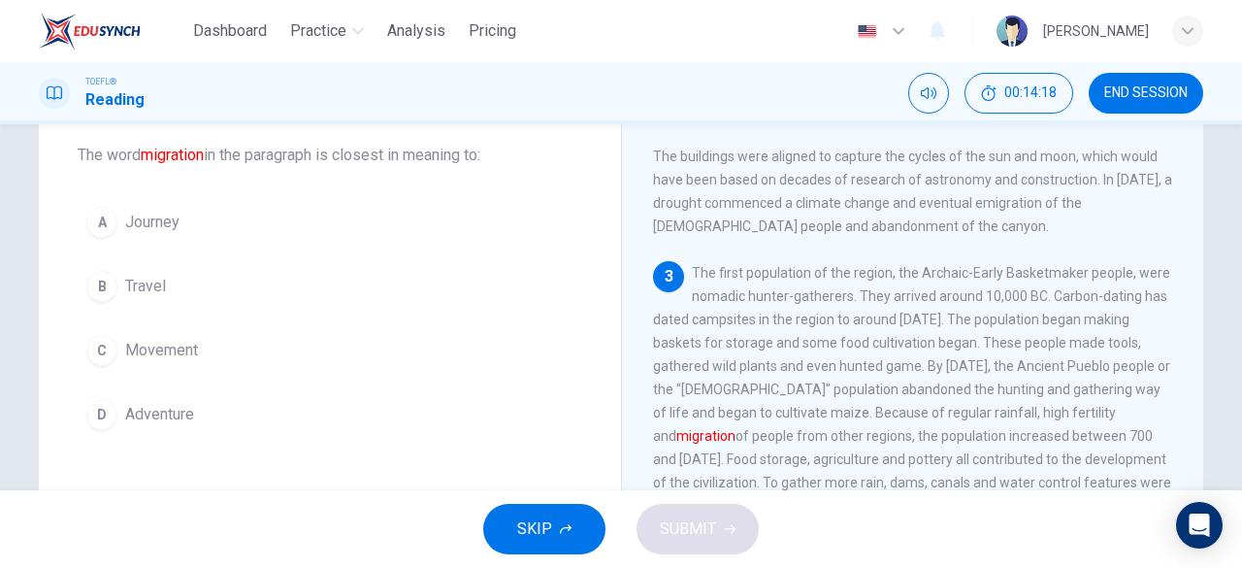
scroll to position [107, 0]
click at [169, 337] on span "Movement" at bounding box center [161, 348] width 73 height 23
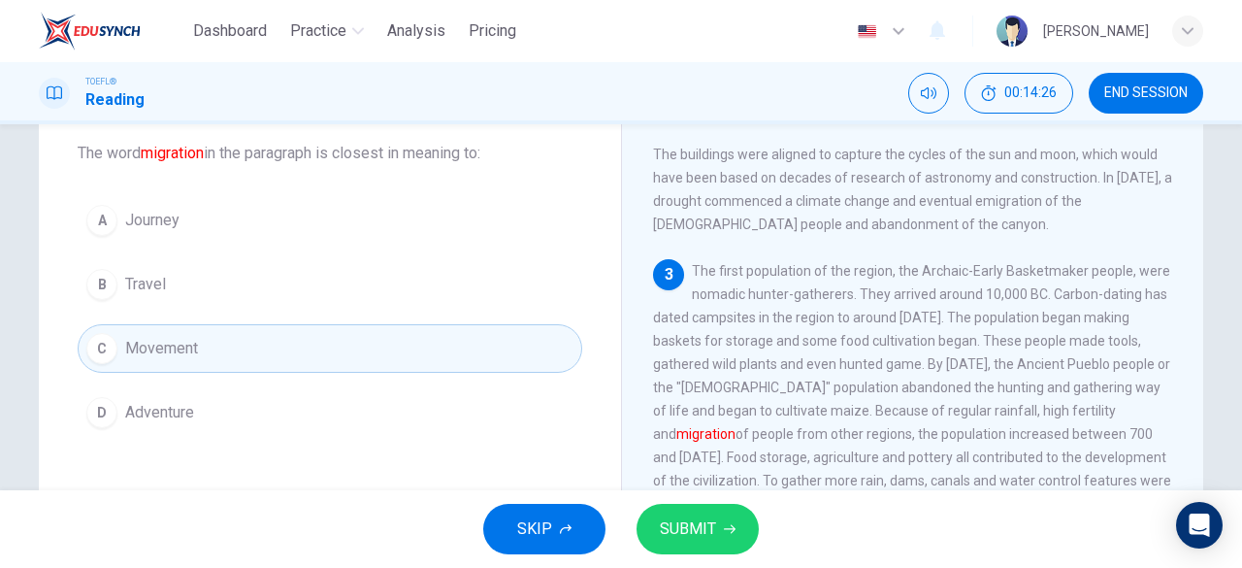
click at [701, 509] on button "SUBMIT" at bounding box center [698, 529] width 122 height 50
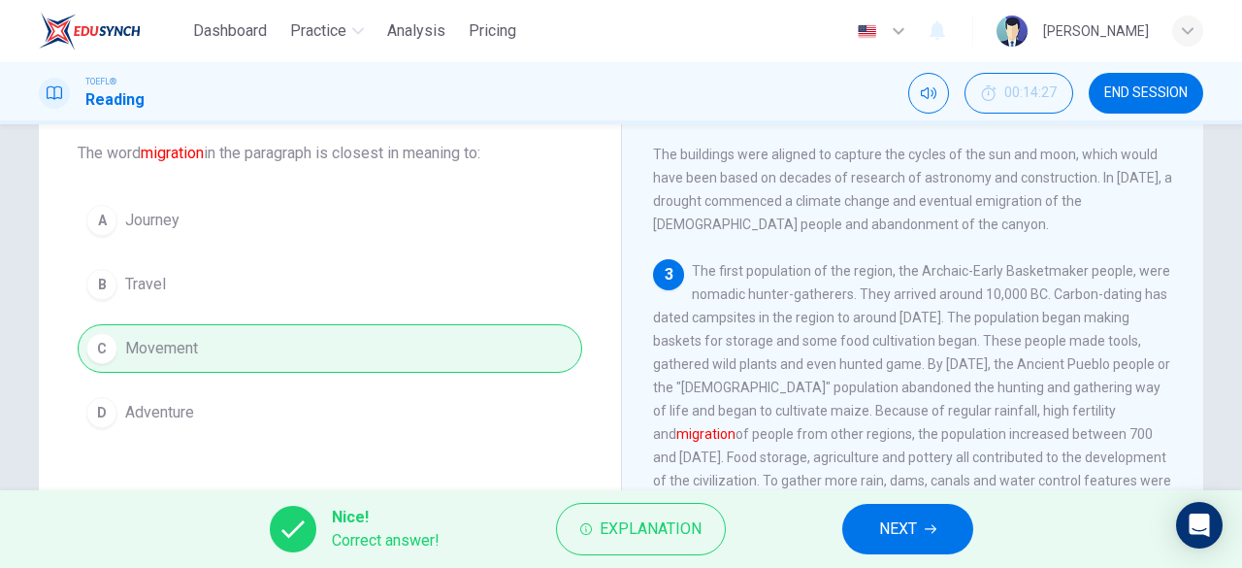
click at [887, 523] on span "NEXT" at bounding box center [898, 528] width 38 height 27
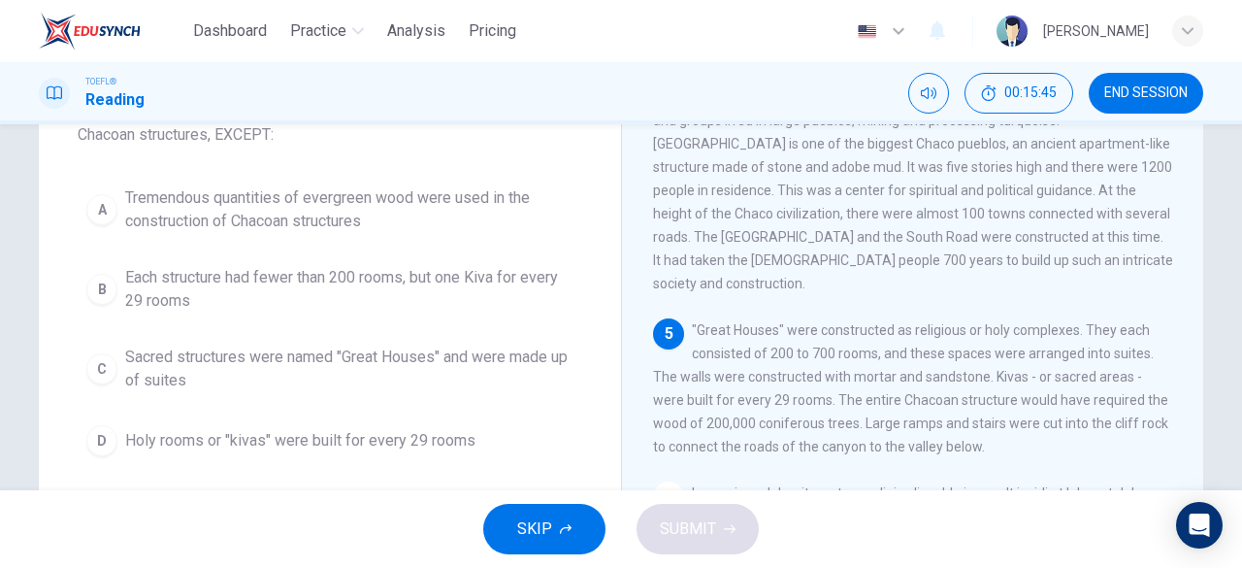
scroll to position [149, 0]
click at [206, 305] on span "Each structure had fewer than 200 rooms, but one Kiva for every 29 rooms" at bounding box center [349, 288] width 448 height 47
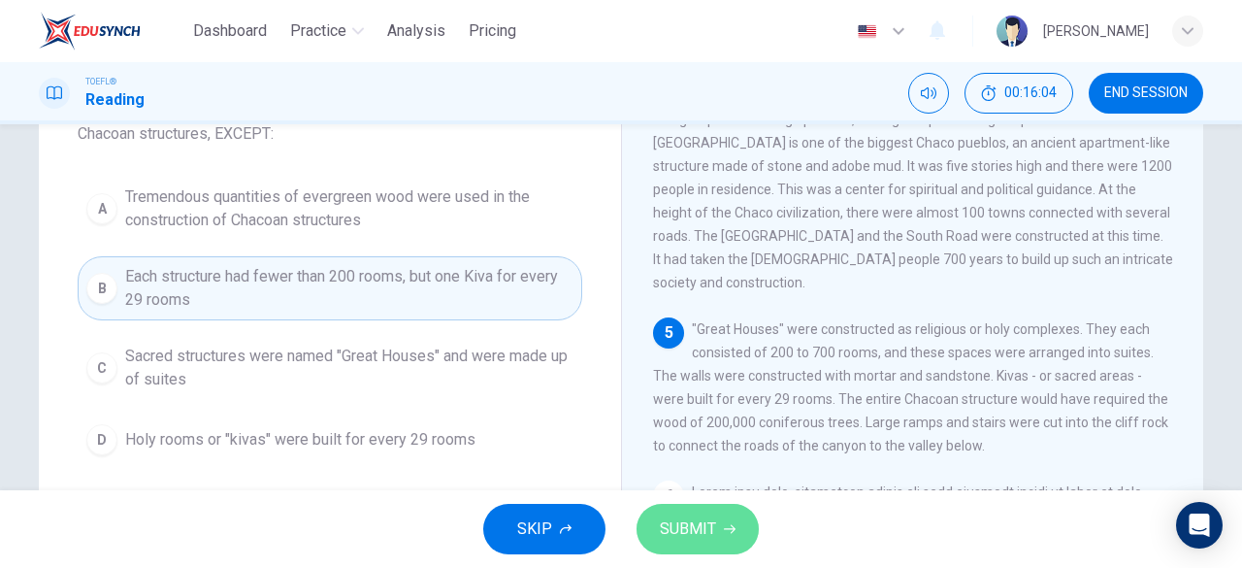
click at [693, 540] on span "SUBMIT" at bounding box center [688, 528] width 56 height 27
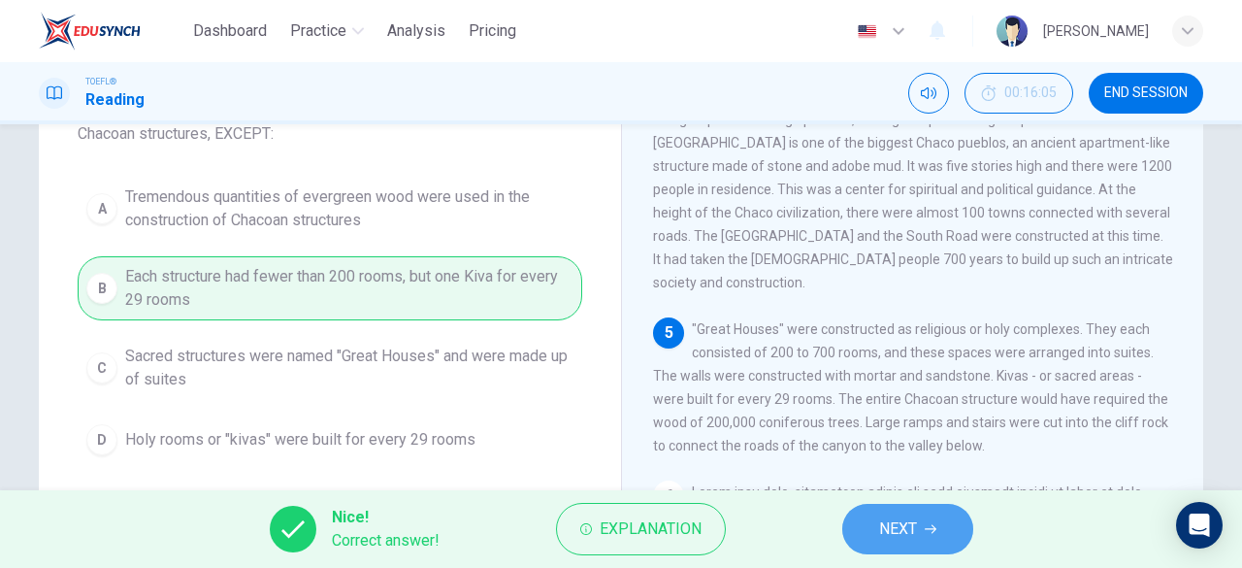
click at [911, 552] on button "NEXT" at bounding box center [907, 529] width 131 height 50
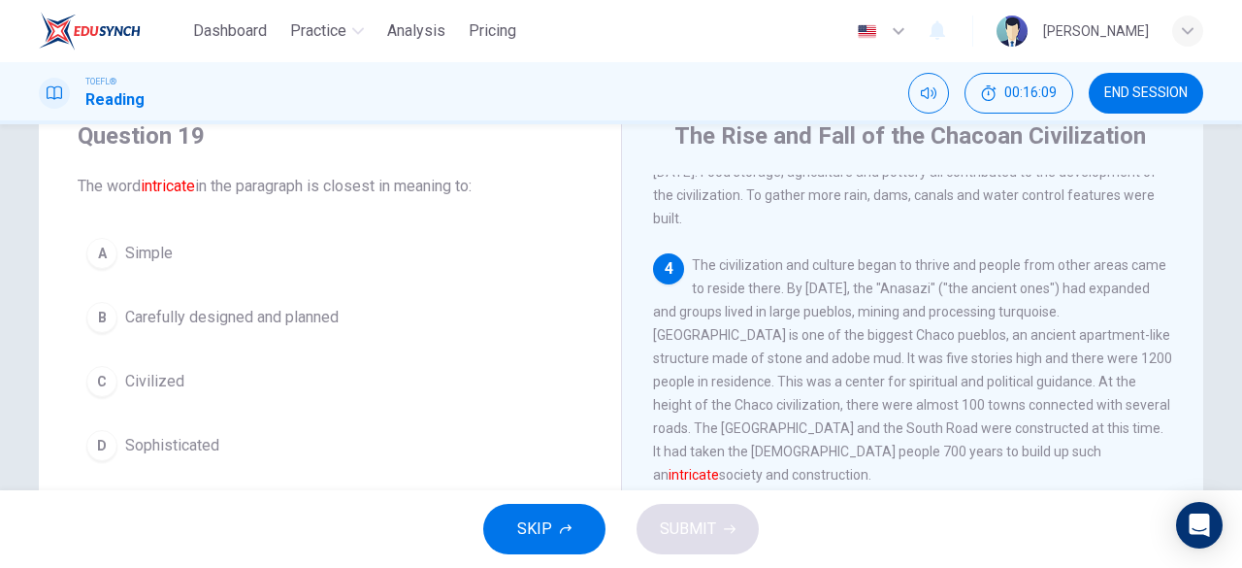
scroll to position [91, 0]
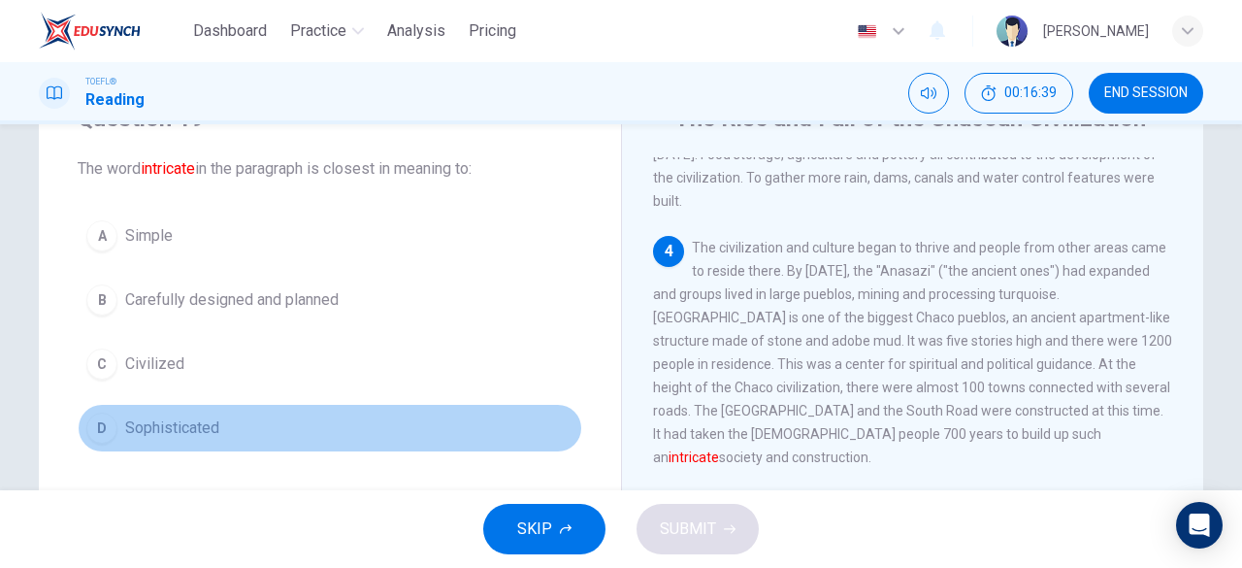
click at [154, 411] on button "D Sophisticated" at bounding box center [330, 428] width 505 height 49
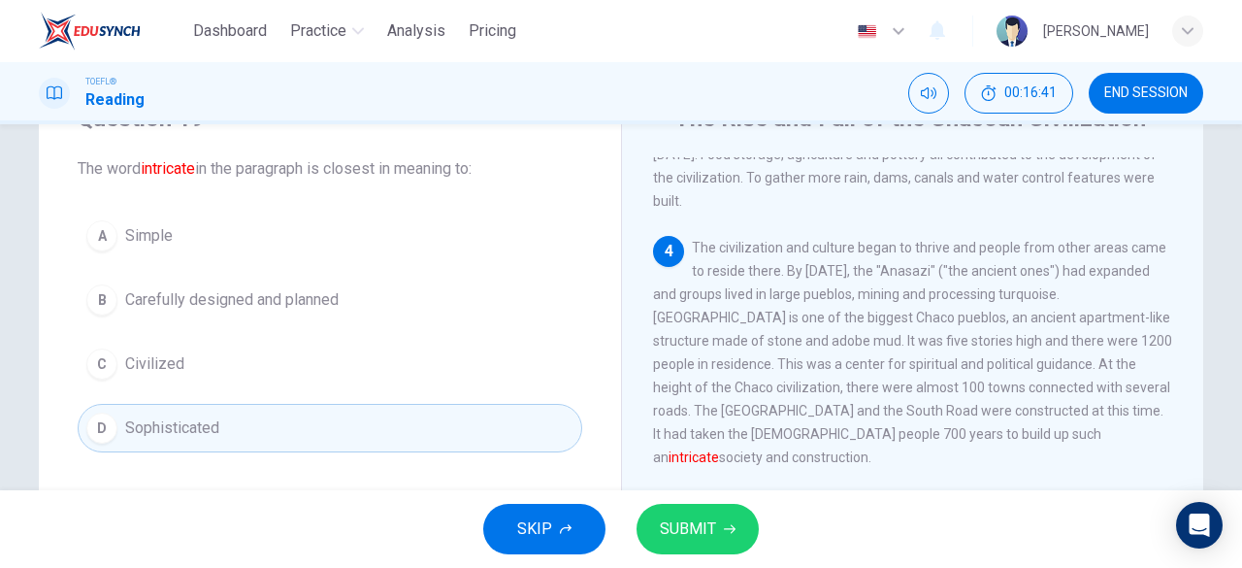
click at [672, 516] on span "SUBMIT" at bounding box center [688, 528] width 56 height 27
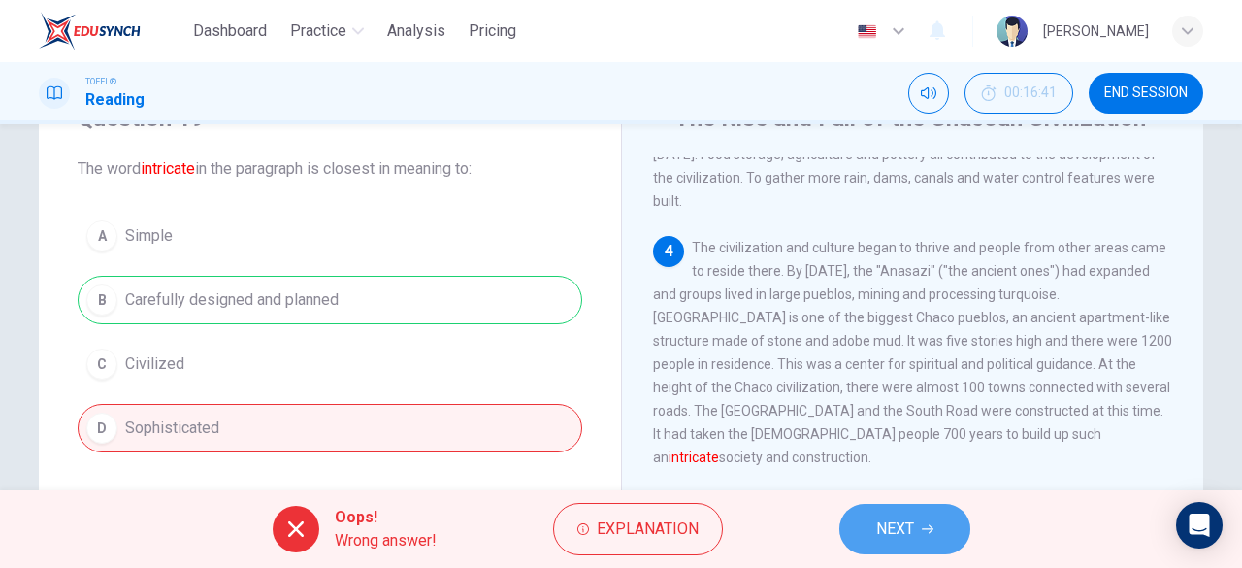
click at [874, 527] on button "NEXT" at bounding box center [904, 529] width 131 height 50
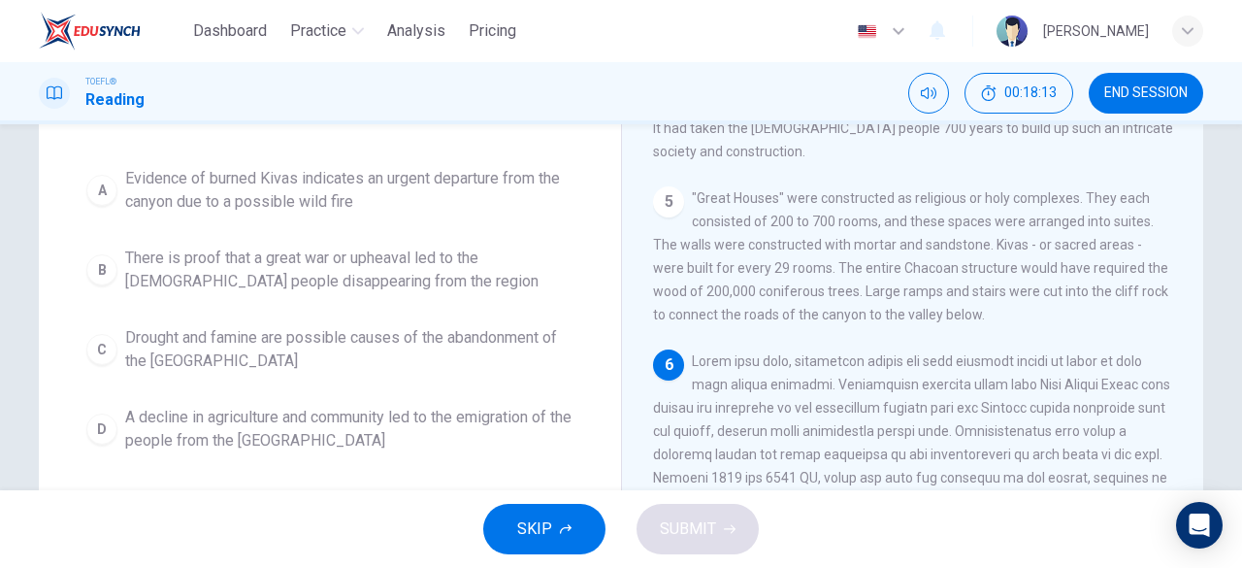
scroll to position [192, 0]
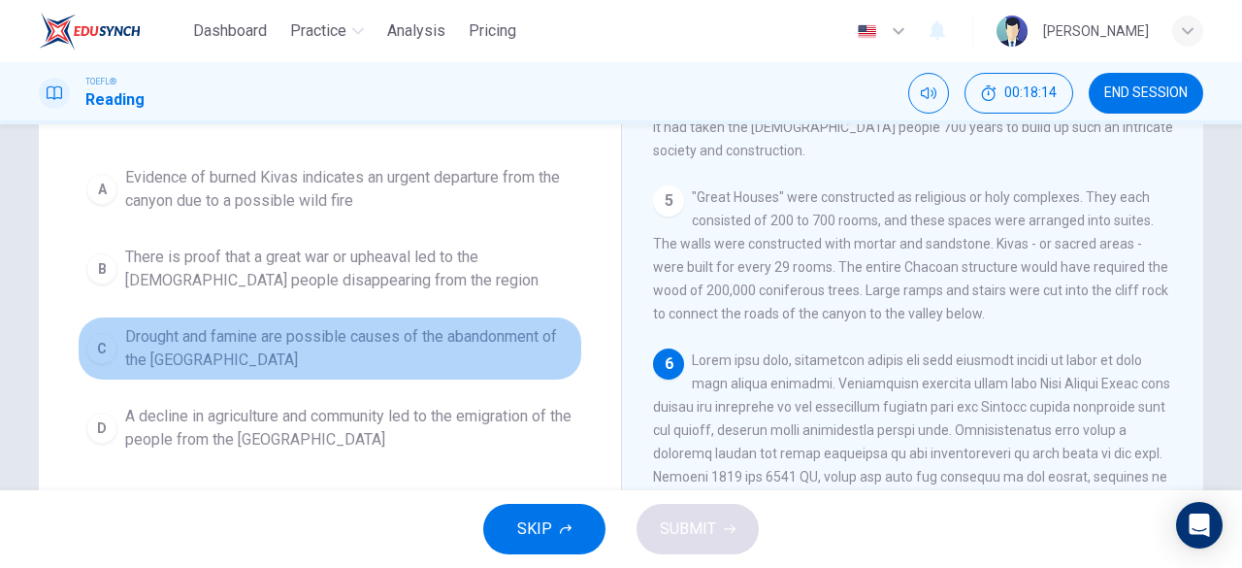
click at [273, 337] on span "Drought and famine are possible causes of the abandonment of the Sand Canyon" at bounding box center [349, 348] width 448 height 47
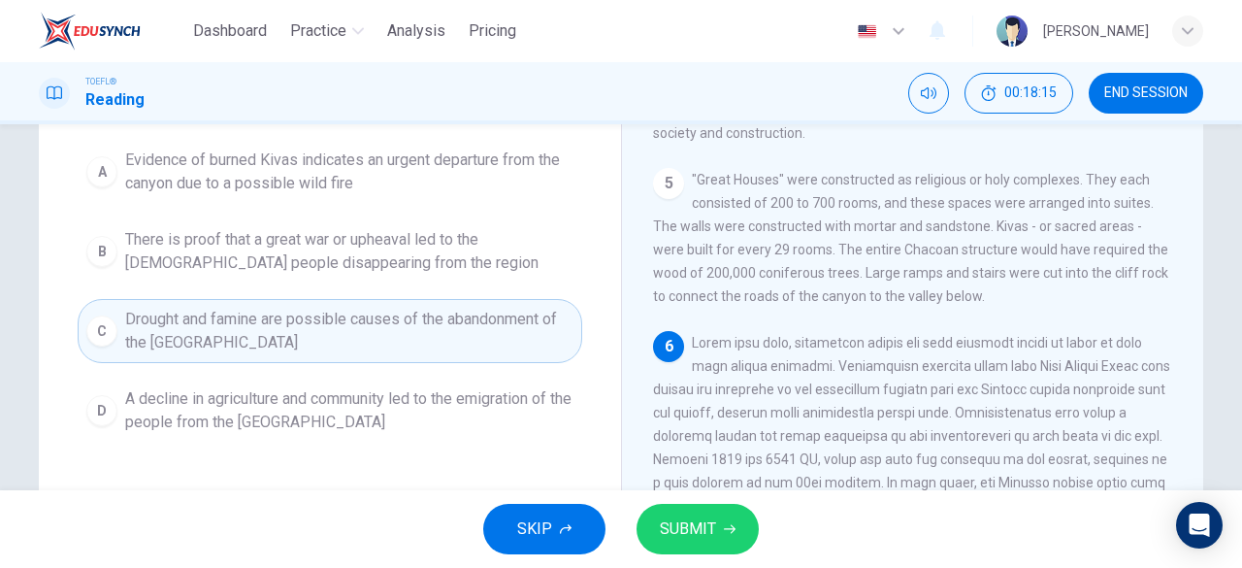
scroll to position [212, 0]
click at [675, 519] on span "SUBMIT" at bounding box center [688, 528] width 56 height 27
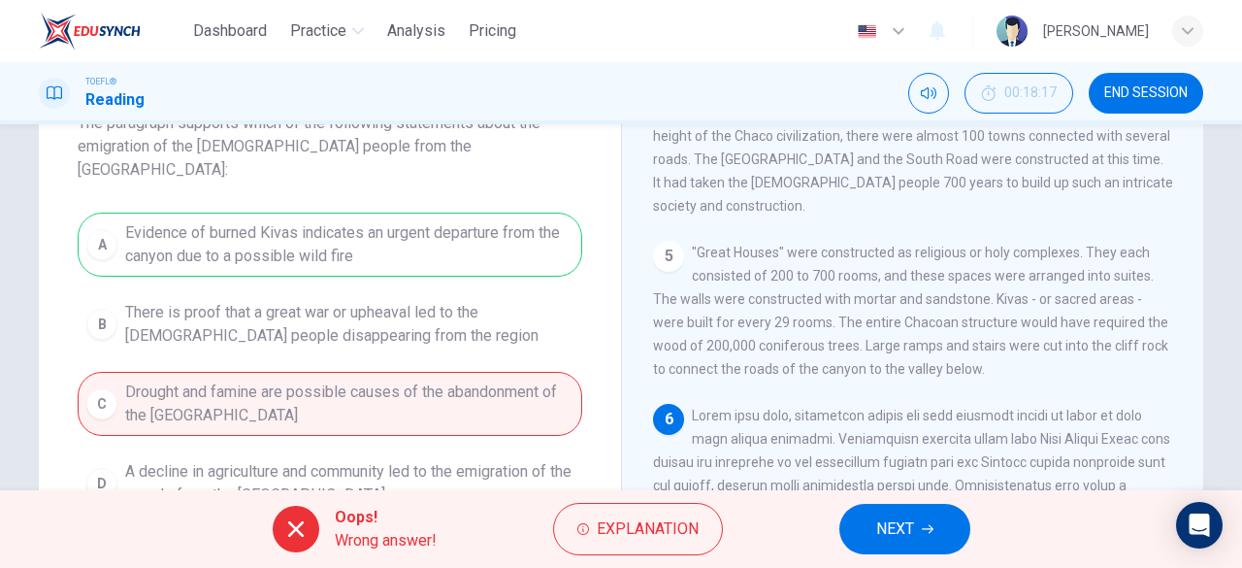
scroll to position [131, 0]
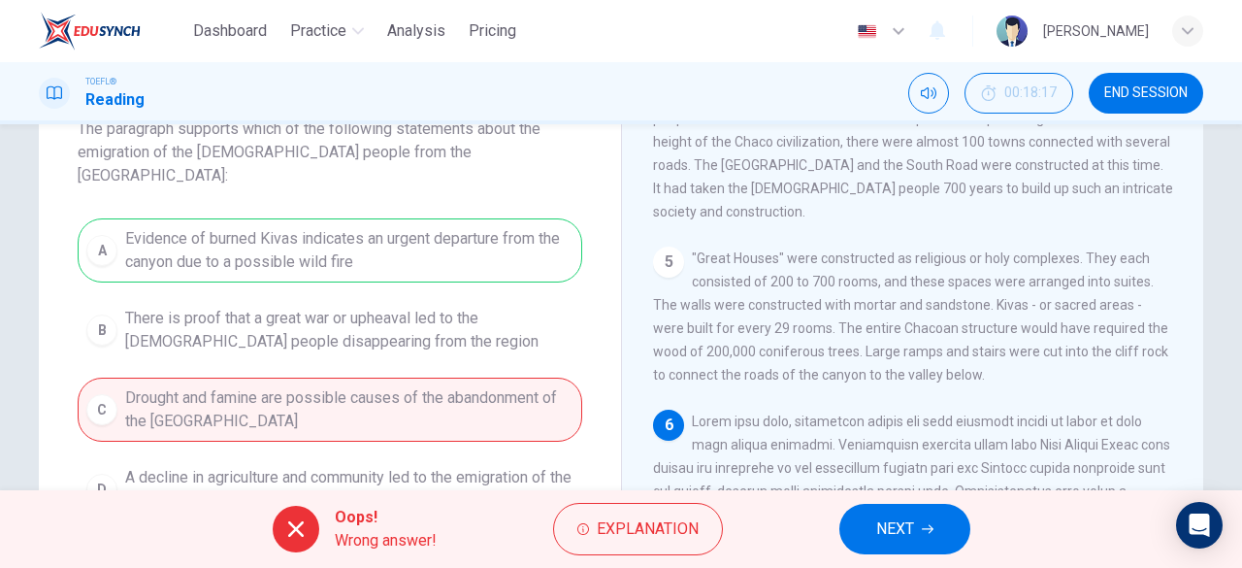
click at [885, 531] on span "NEXT" at bounding box center [895, 528] width 38 height 27
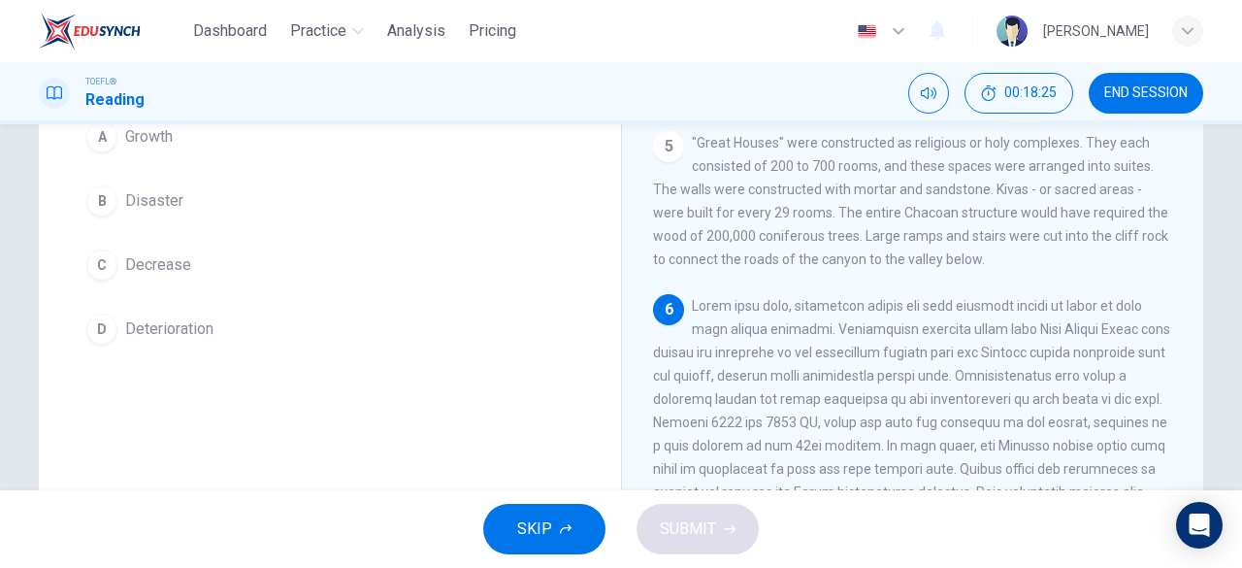
scroll to position [155, 0]
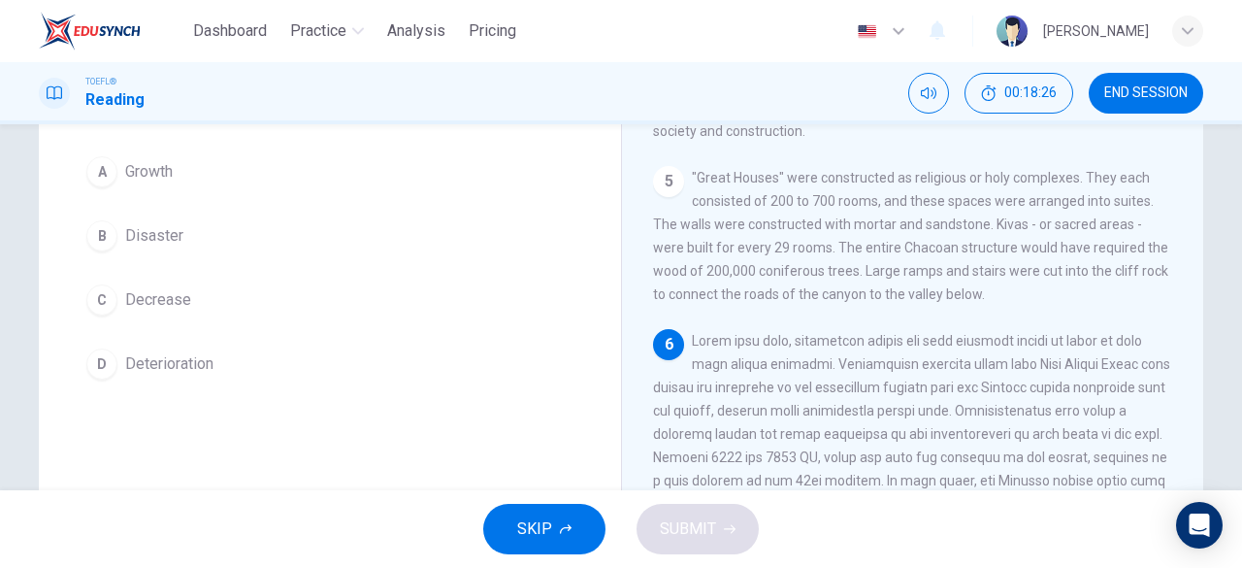
click at [138, 222] on button "B Disaster" at bounding box center [330, 236] width 505 height 49
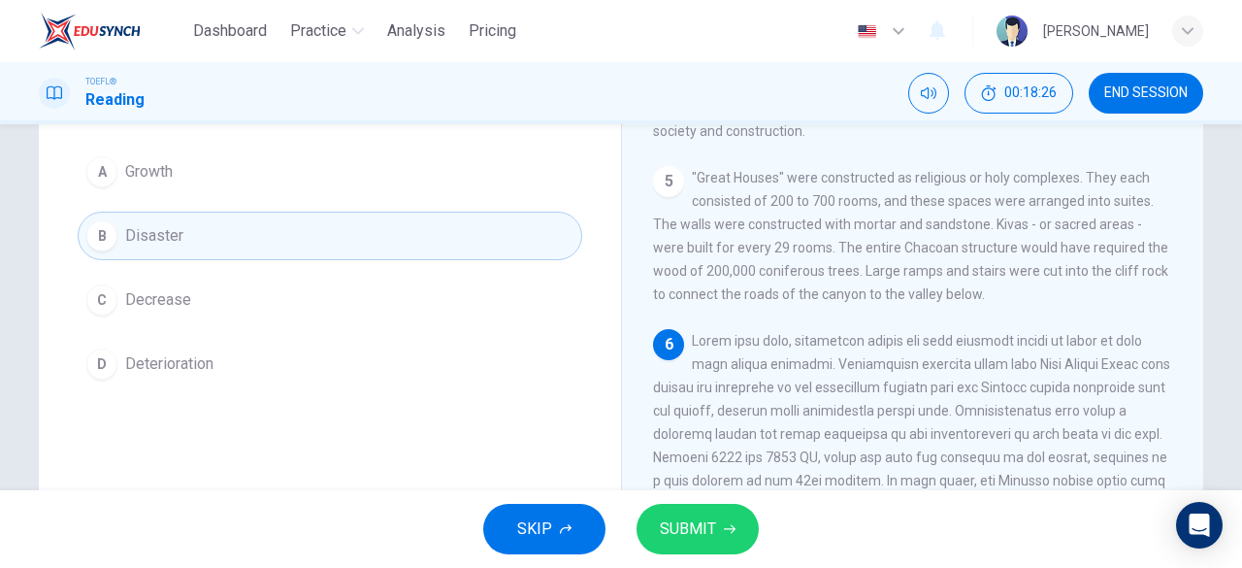
click at [230, 290] on button "C Decrease" at bounding box center [330, 300] width 505 height 49
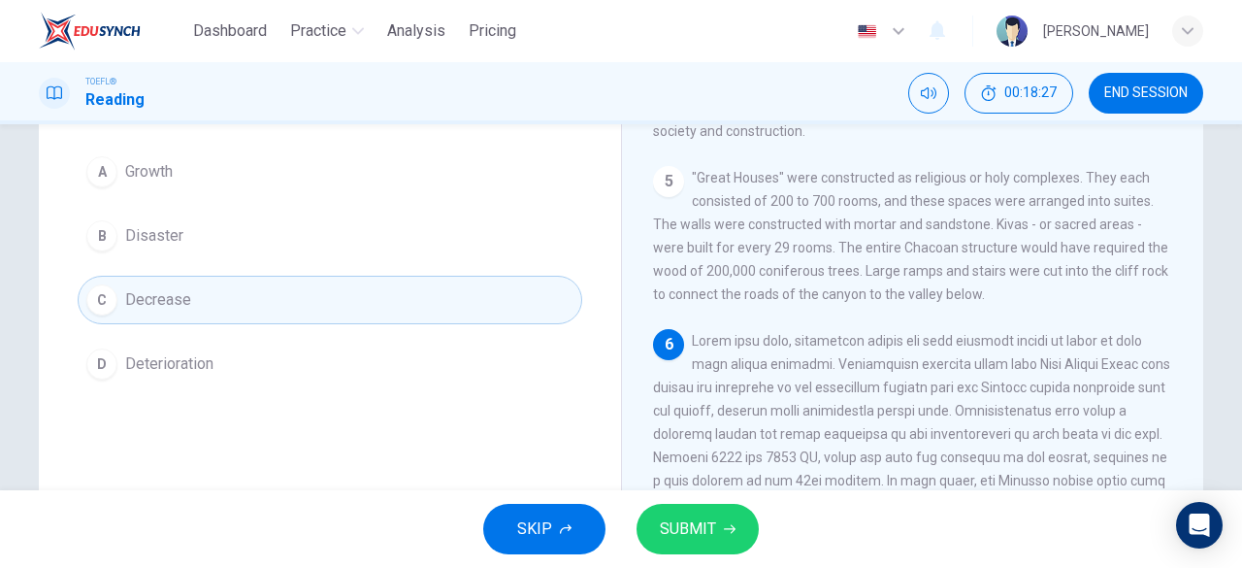
click at [703, 528] on span "SUBMIT" at bounding box center [688, 528] width 56 height 27
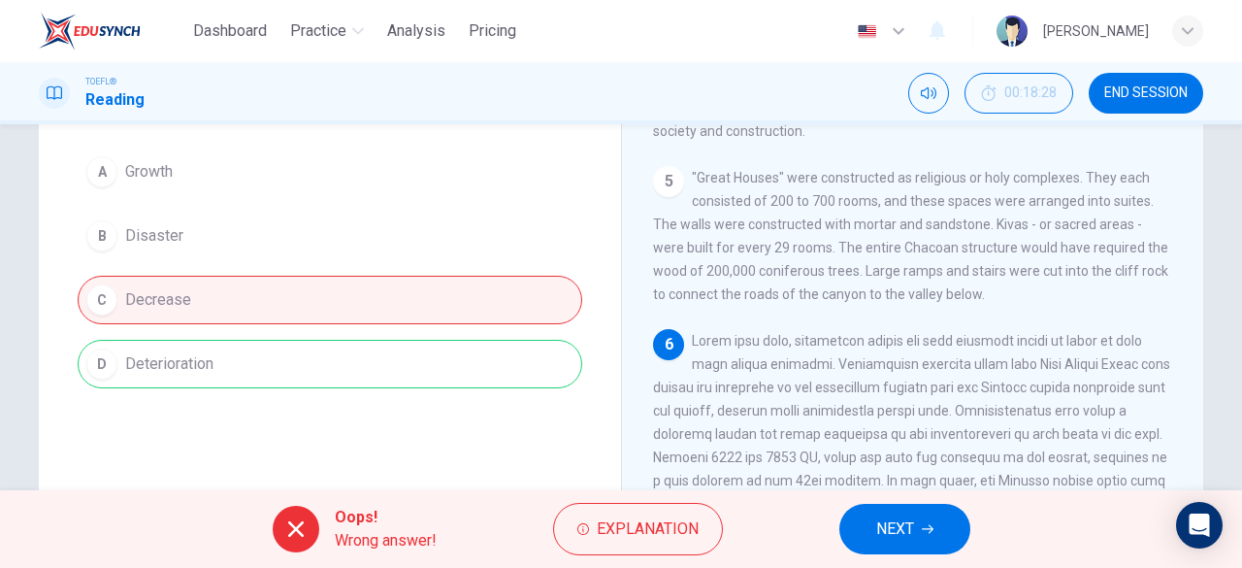
scroll to position [778, 0]
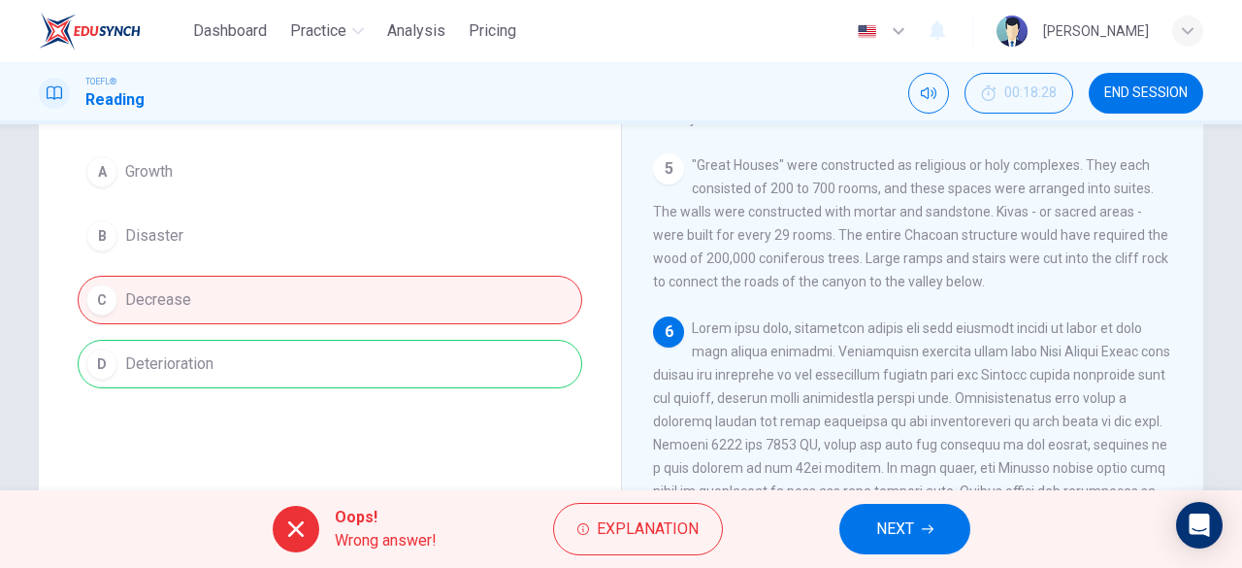
click at [907, 549] on button "NEXT" at bounding box center [904, 529] width 131 height 50
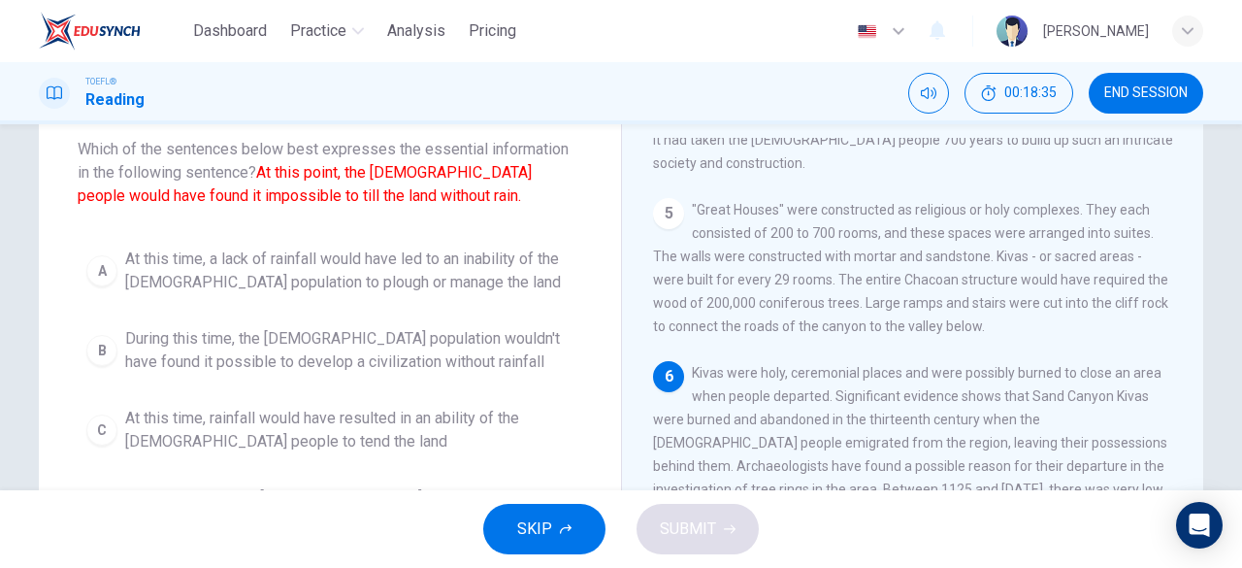
scroll to position [85, 0]
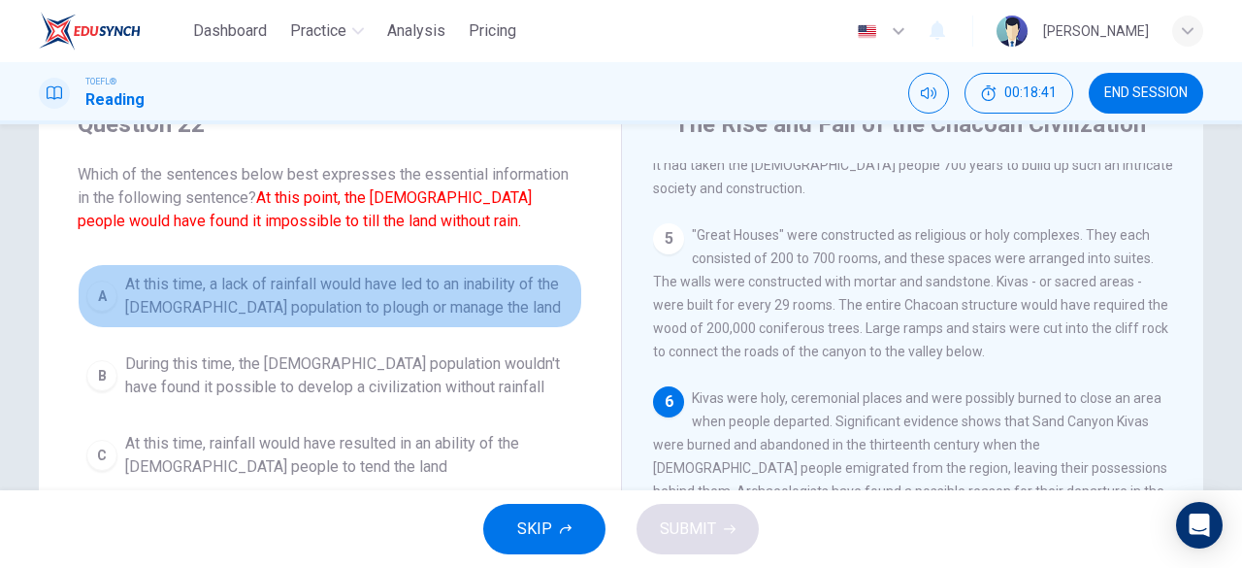
click at [245, 318] on span "At this time, a lack of rainfall would have led to an inability of the Anasazi …" at bounding box center [349, 296] width 448 height 47
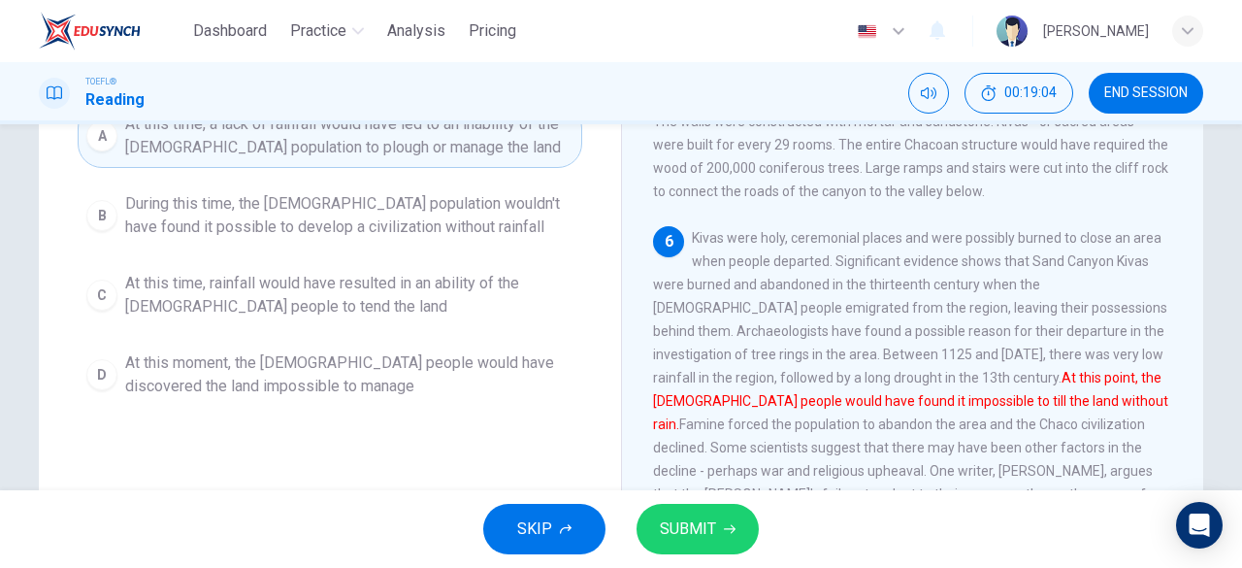
scroll to position [250, 0]
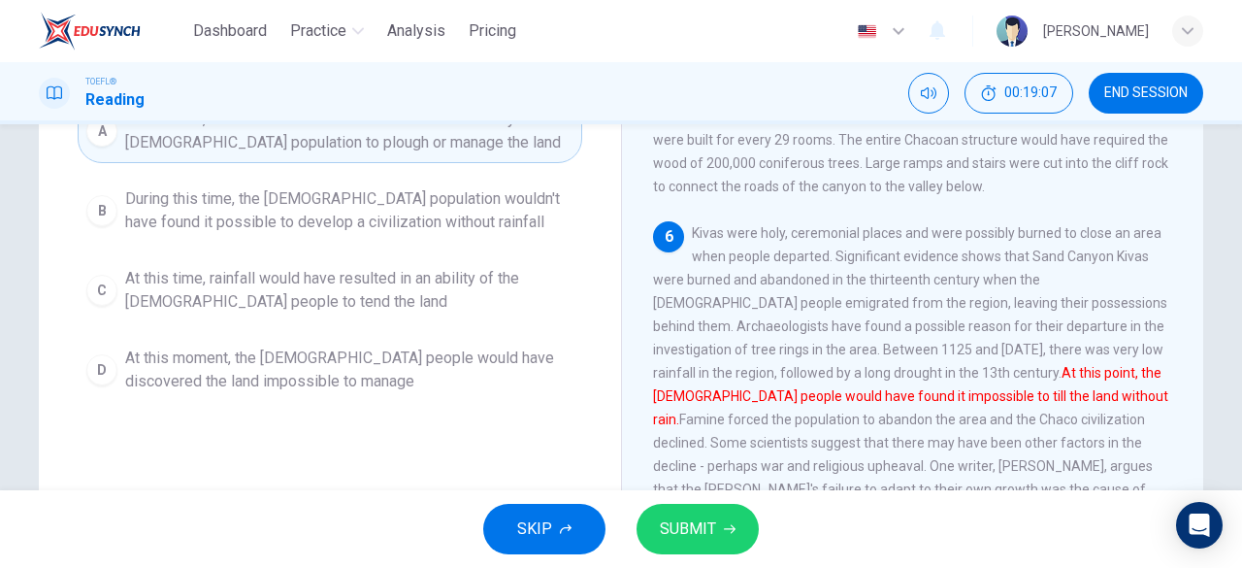
click at [332, 374] on span "At this moment, the Anasazi people would have discovered the land impossible to…" at bounding box center [349, 369] width 448 height 47
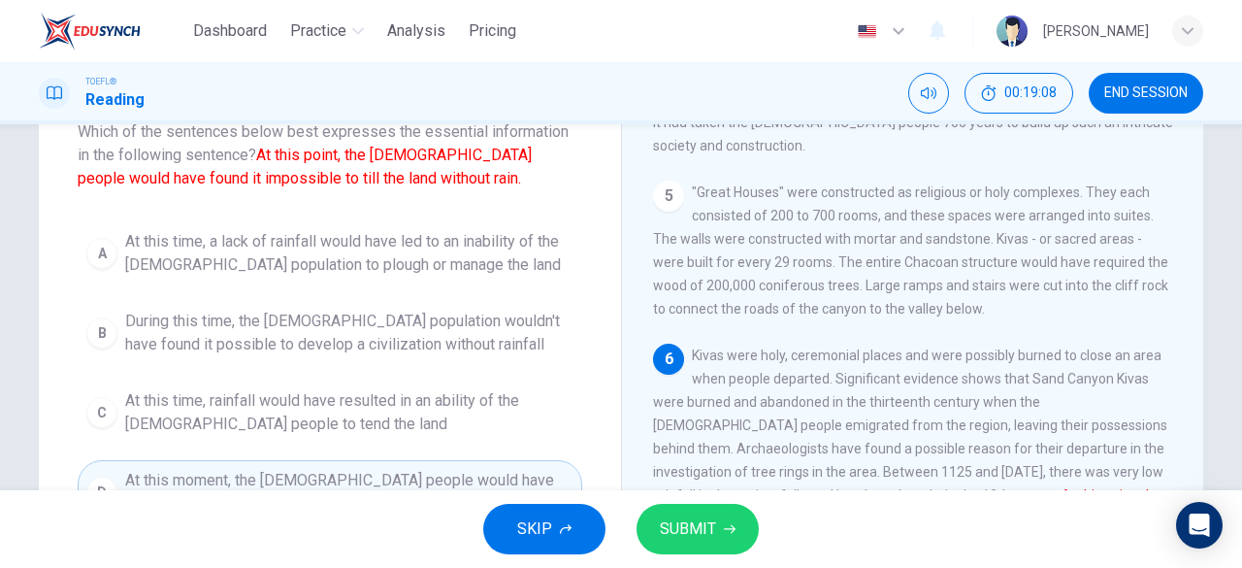
scroll to position [105, 0]
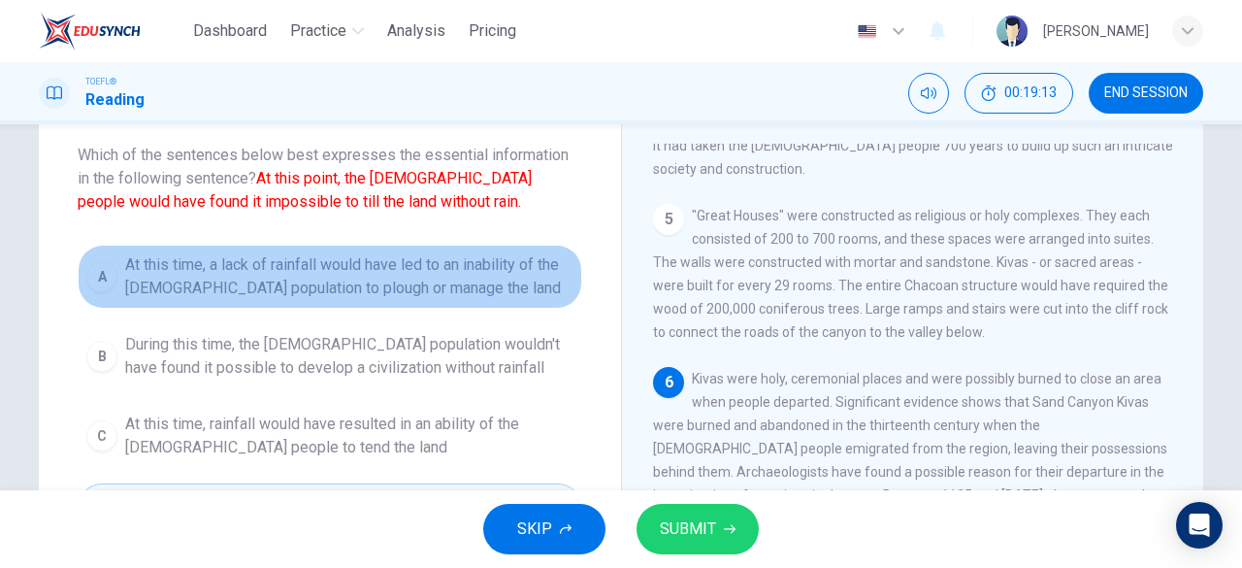
click at [136, 279] on span "At this time, a lack of rainfall would have led to an inability of the Anasazi …" at bounding box center [349, 276] width 448 height 47
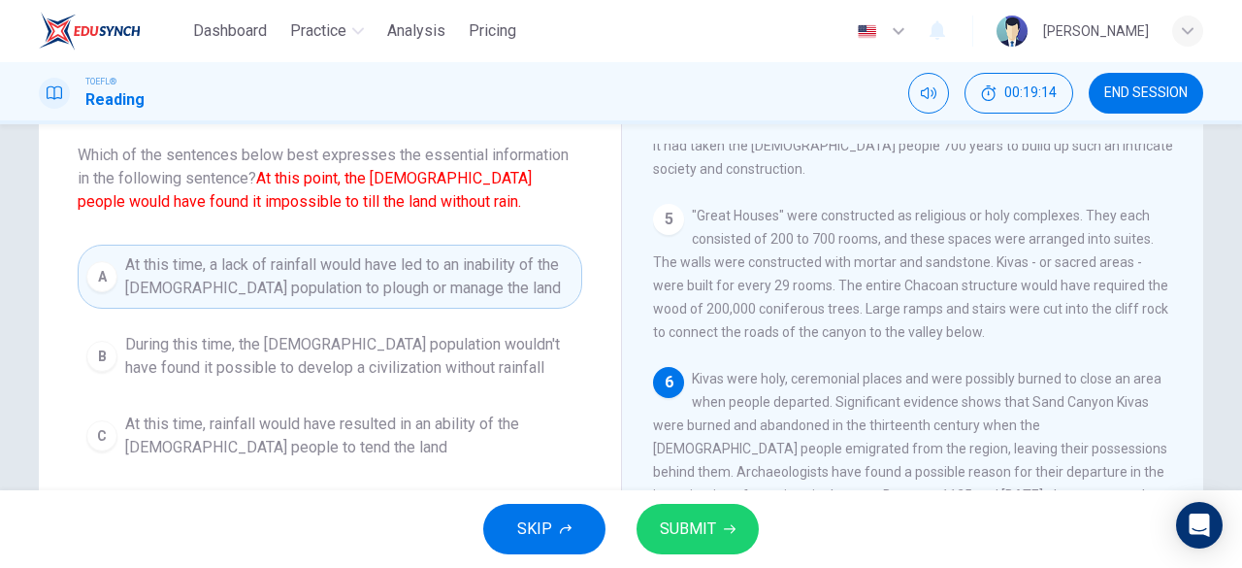
click at [660, 521] on span "SUBMIT" at bounding box center [688, 528] width 56 height 27
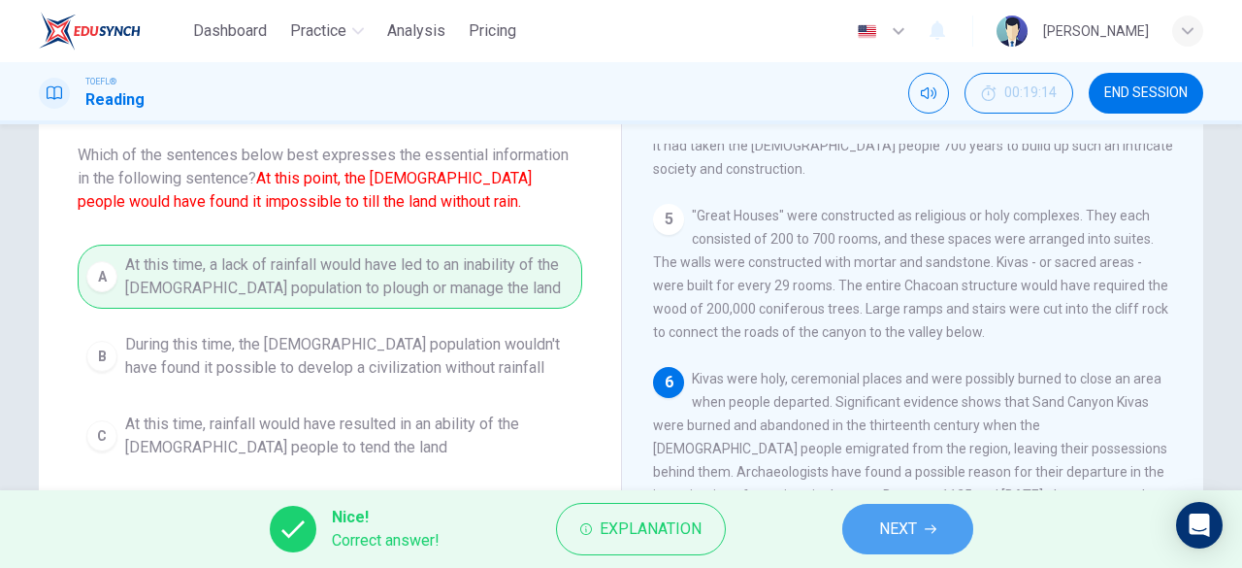
click at [896, 534] on span "NEXT" at bounding box center [898, 528] width 38 height 27
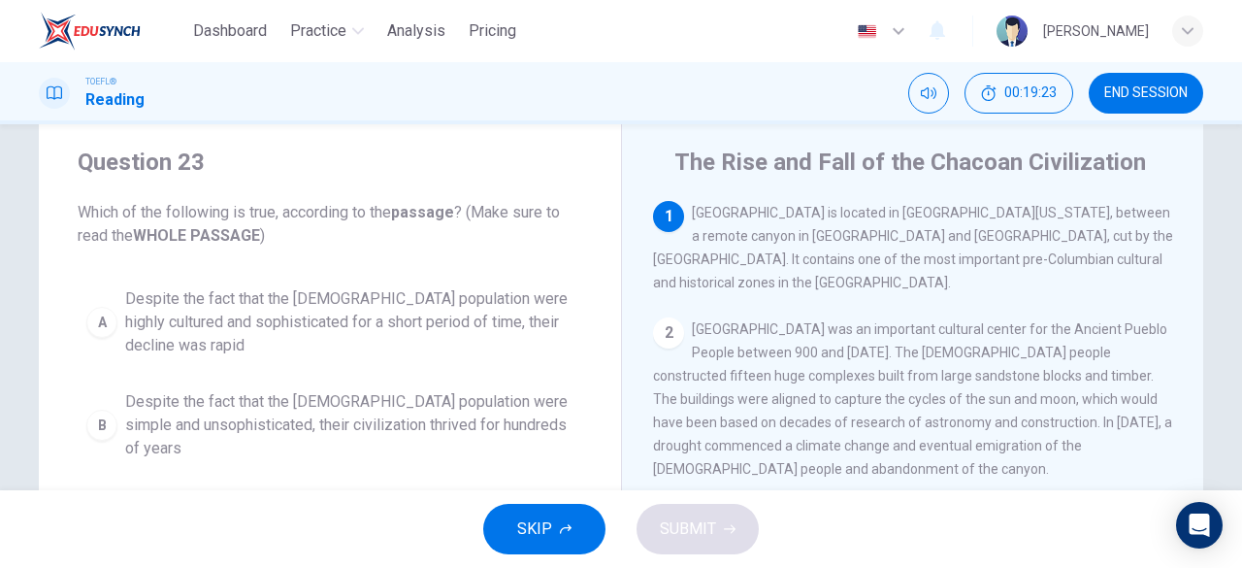
scroll to position [47, 0]
drag, startPoint x: 1054, startPoint y: 226, endPoint x: 974, endPoint y: 222, distance: 79.7
click at [974, 222] on div "1 Chaco Culture National Historical Park is located in Northwestern New Mexico,…" at bounding box center [913, 248] width 520 height 93
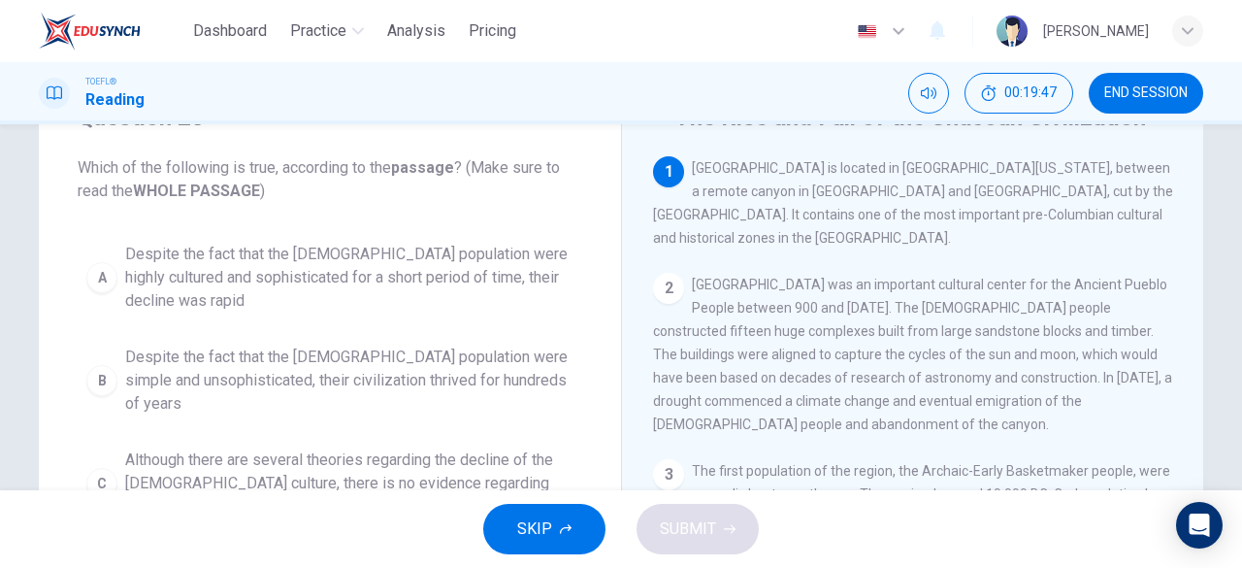
scroll to position [91, 0]
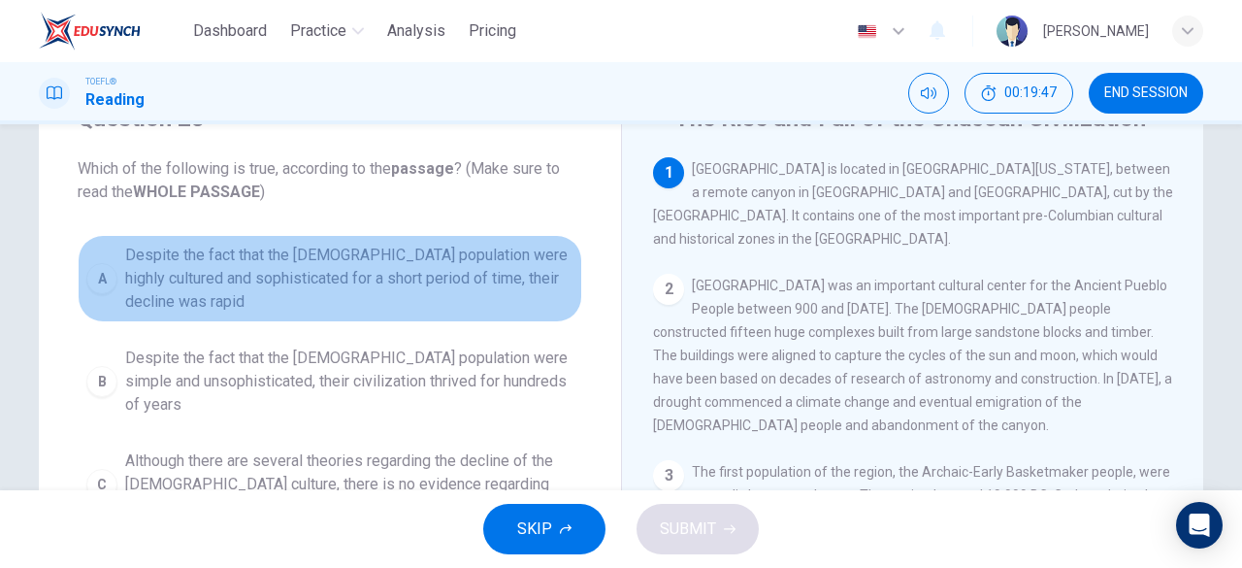
click at [314, 247] on span "Despite the fact that the Anasazi population were highly cultured and sophistic…" at bounding box center [349, 279] width 448 height 70
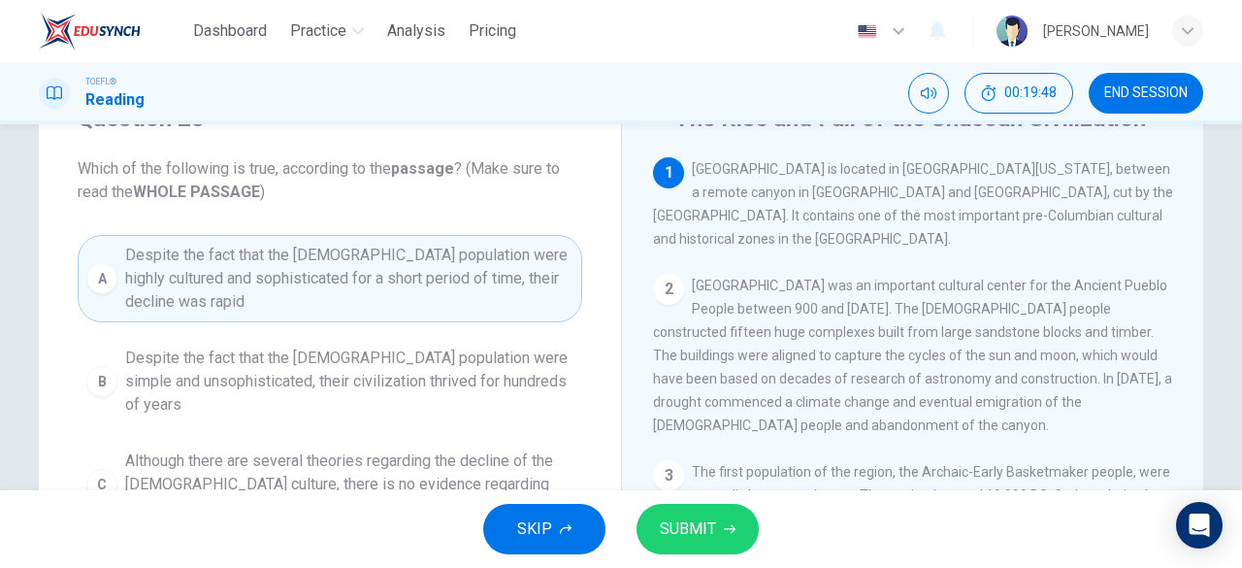
scroll to position [90, 0]
click at [291, 348] on span "Despite the fact that the Anasazi population were simple and unsophisticated, t…" at bounding box center [349, 382] width 448 height 70
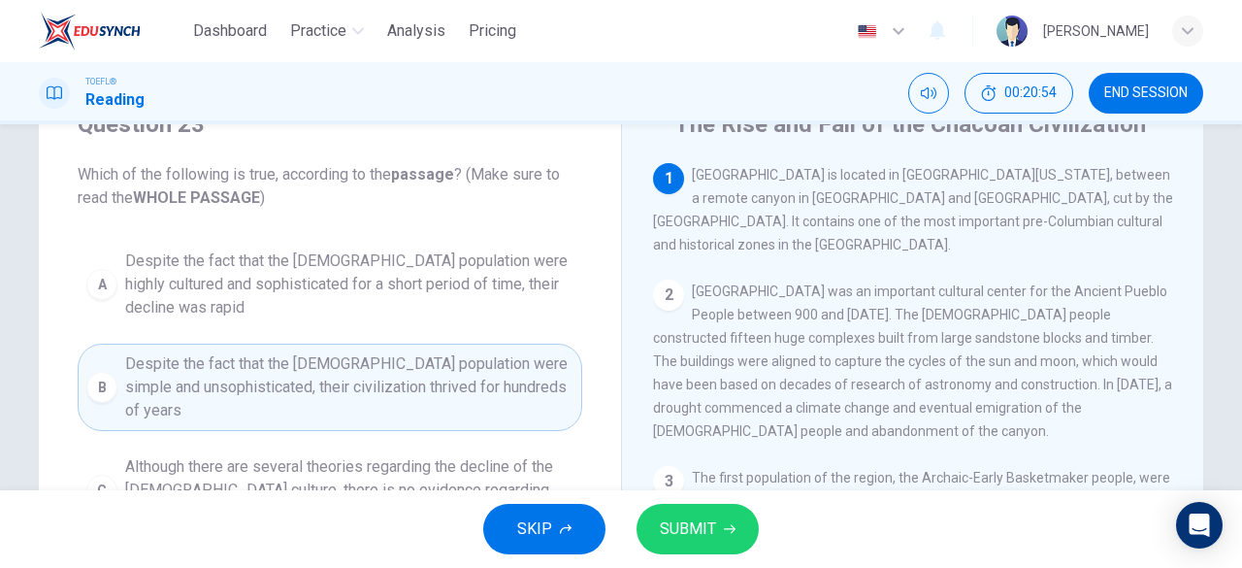
scroll to position [84, 0]
click at [681, 537] on span "SUBMIT" at bounding box center [688, 528] width 56 height 27
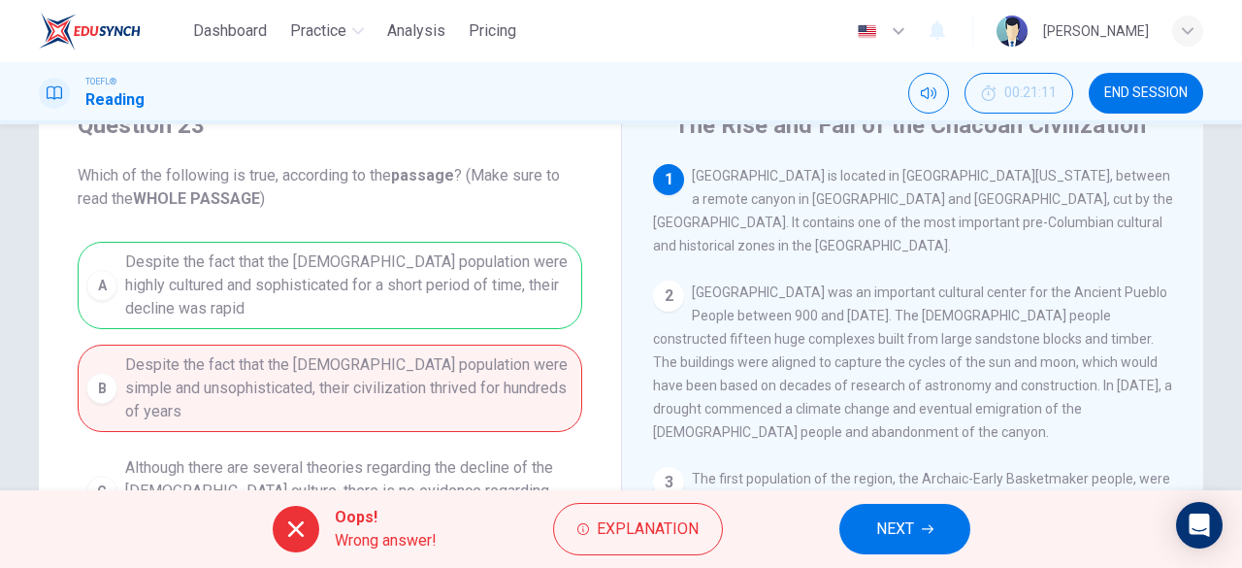
click at [880, 537] on span "NEXT" at bounding box center [895, 528] width 38 height 27
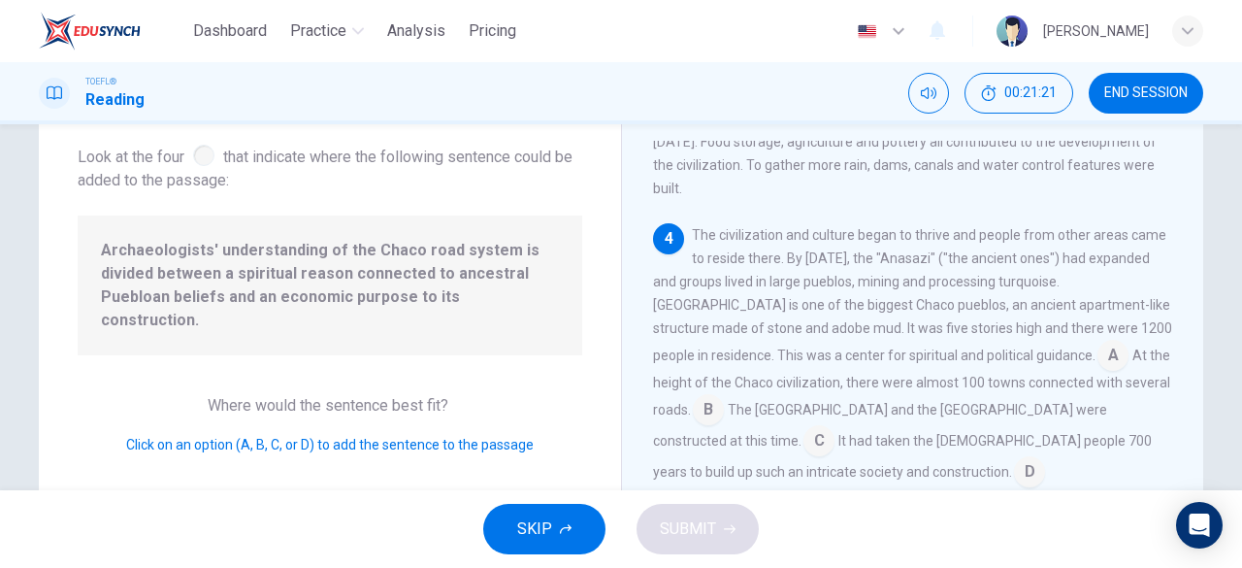
scroll to position [513, 0]
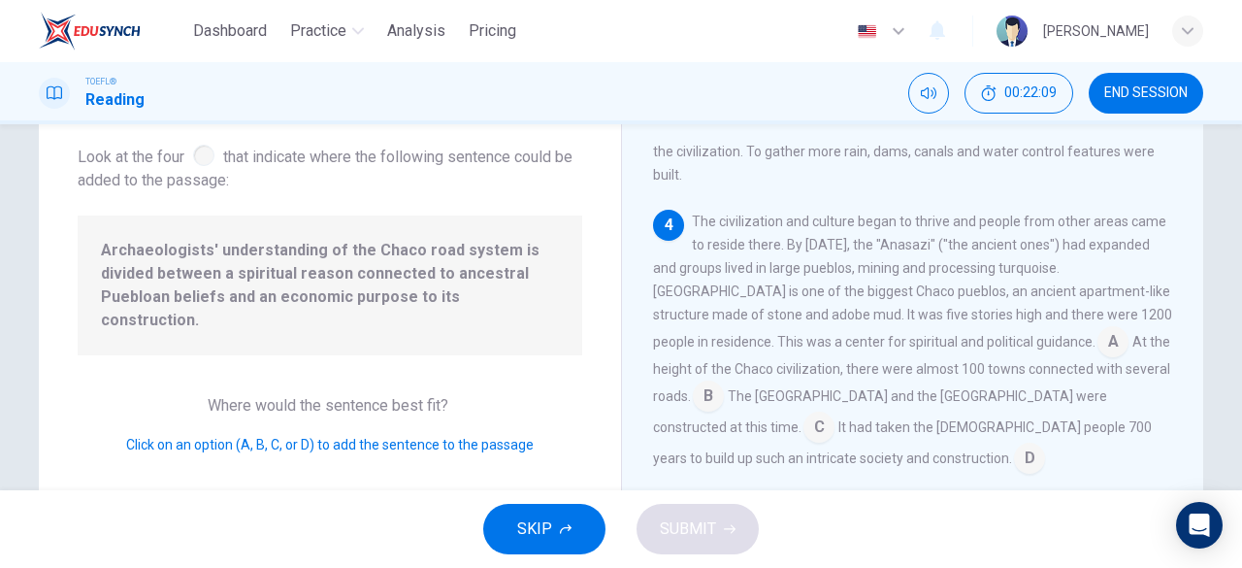
click at [724, 382] on input at bounding box center [708, 397] width 31 height 31
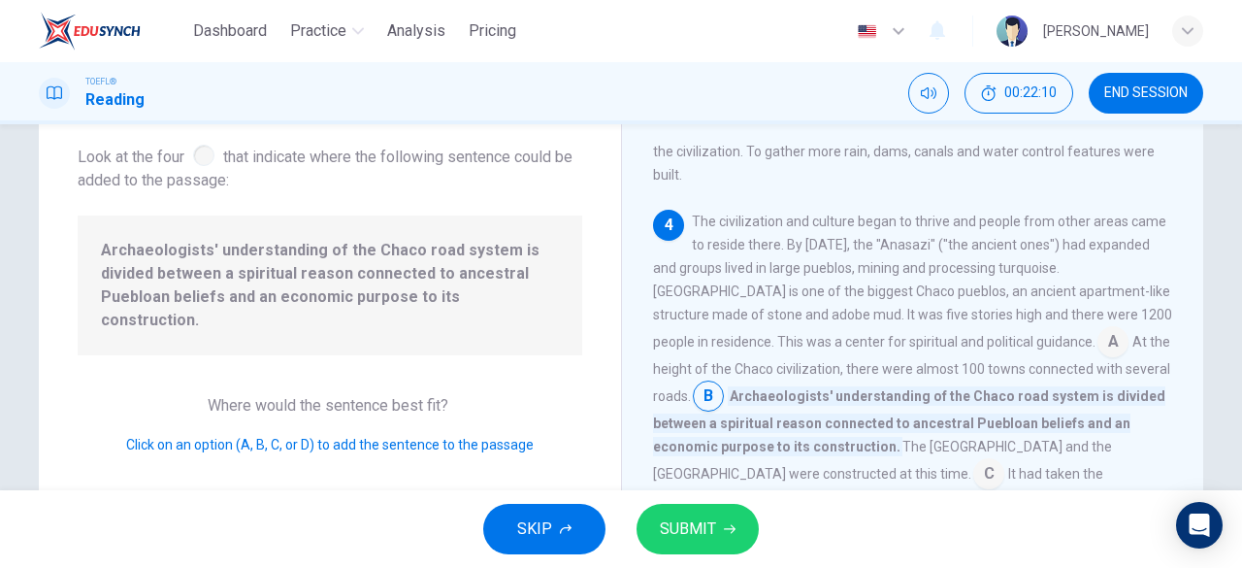
click at [715, 511] on button "SUBMIT" at bounding box center [698, 529] width 122 height 50
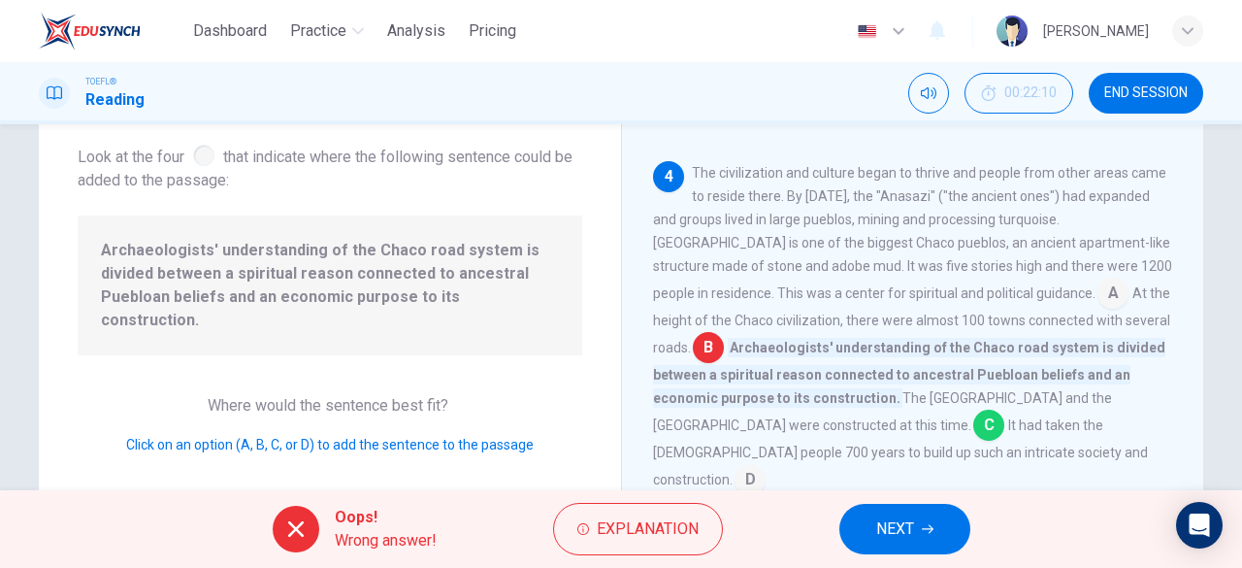
scroll to position [574, 0]
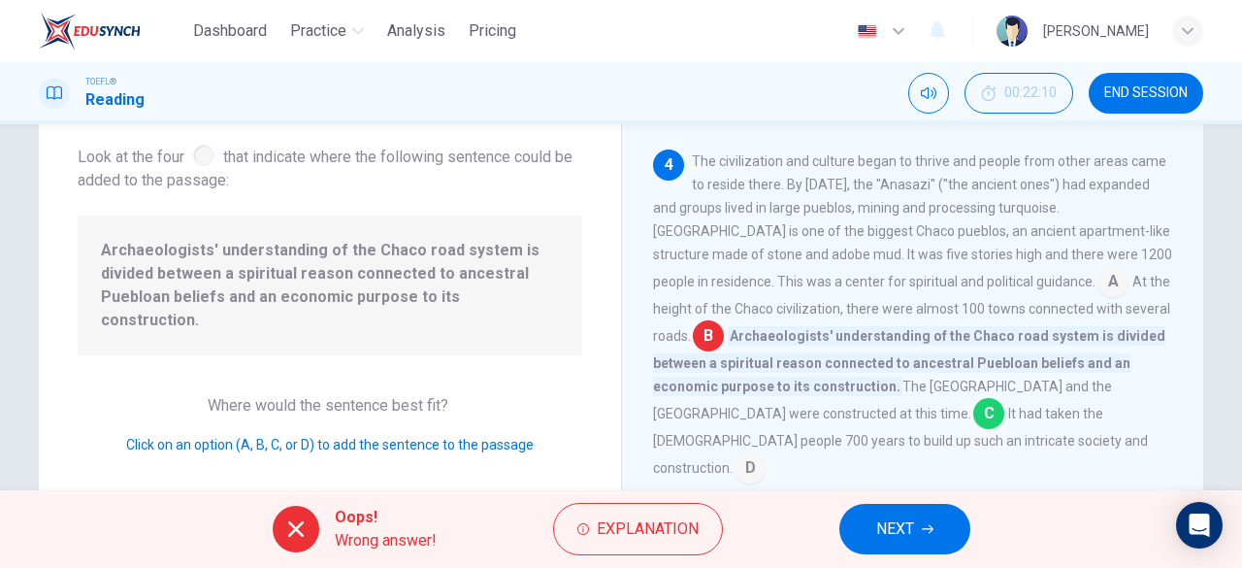
click at [901, 517] on span "NEXT" at bounding box center [895, 528] width 38 height 27
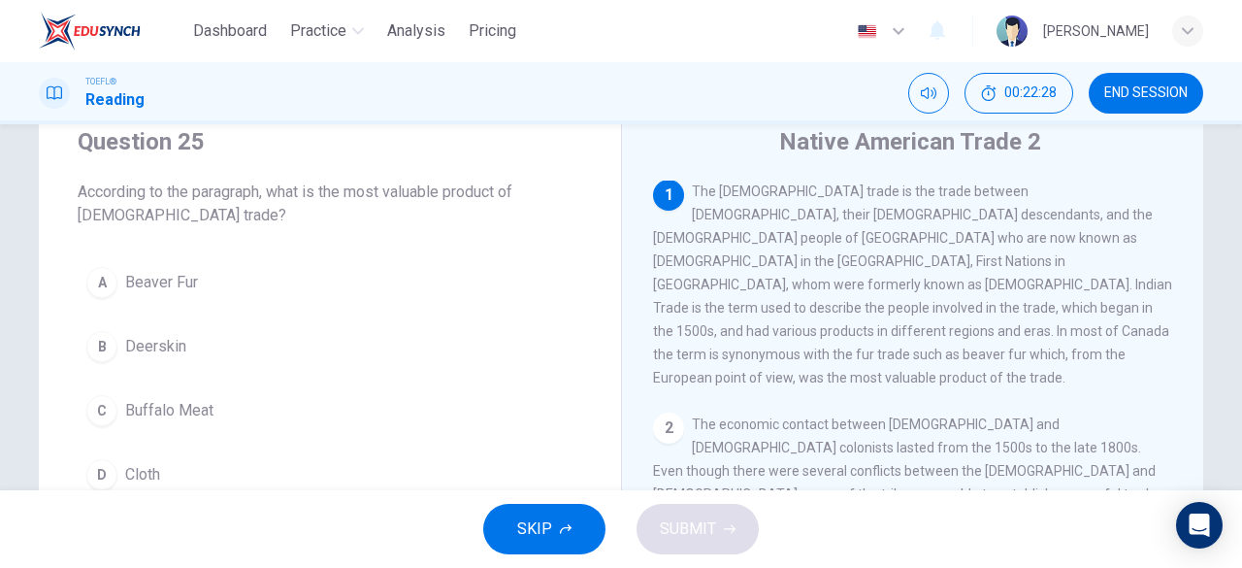
scroll to position [0, 0]
click at [164, 290] on span "Beaver Fur" at bounding box center [161, 282] width 73 height 23
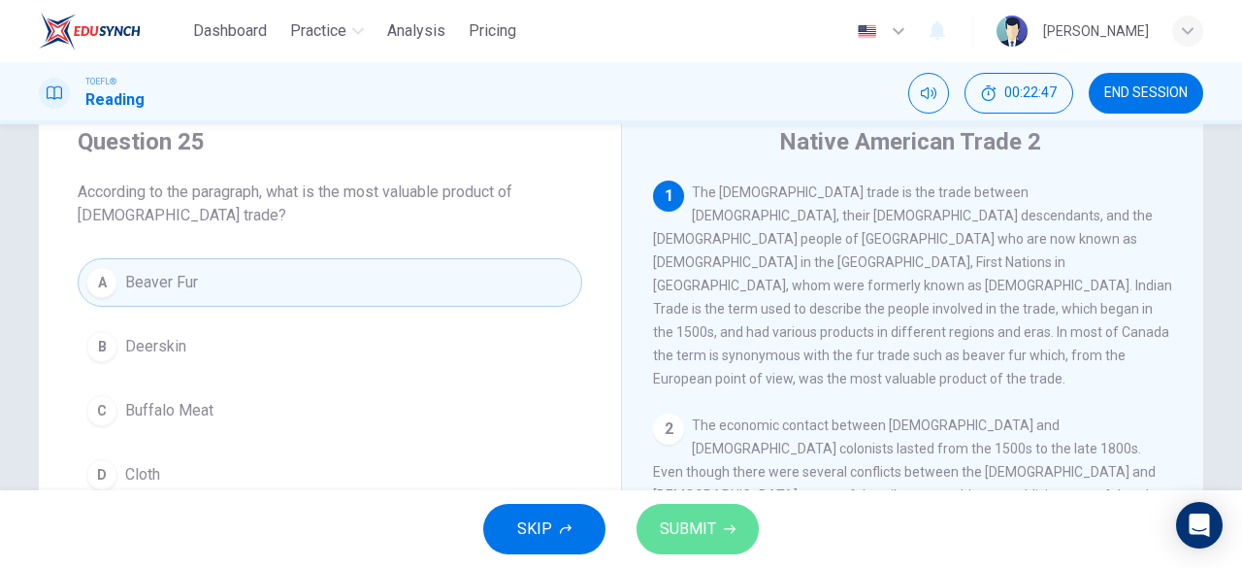
click at [701, 525] on span "SUBMIT" at bounding box center [688, 528] width 56 height 27
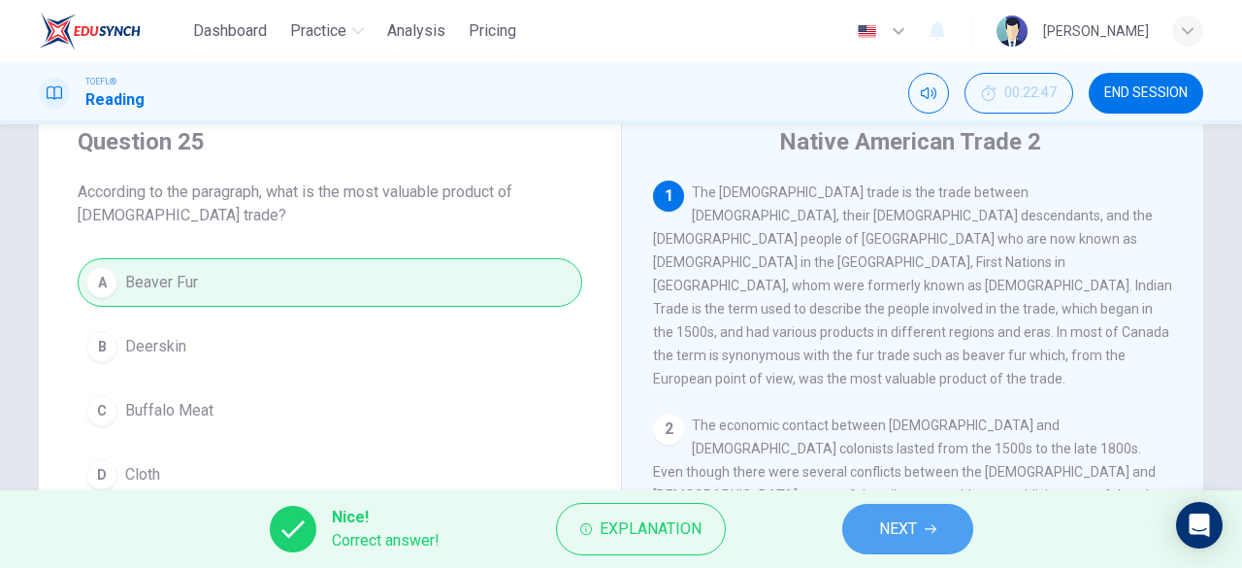
click at [965, 537] on button "NEXT" at bounding box center [907, 529] width 131 height 50
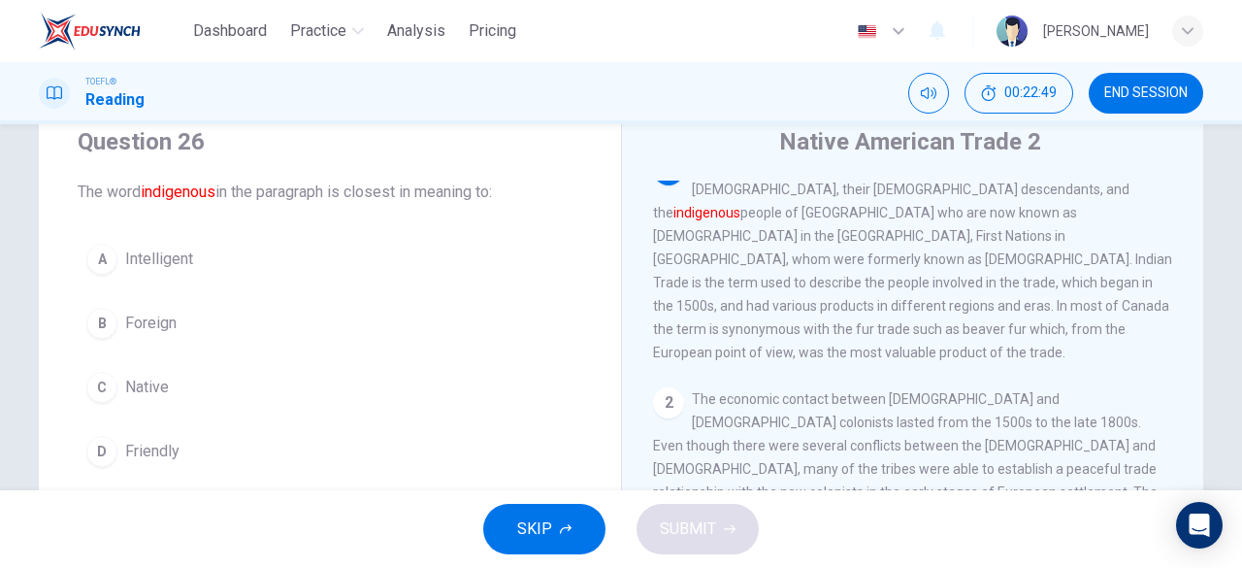
scroll to position [27, 0]
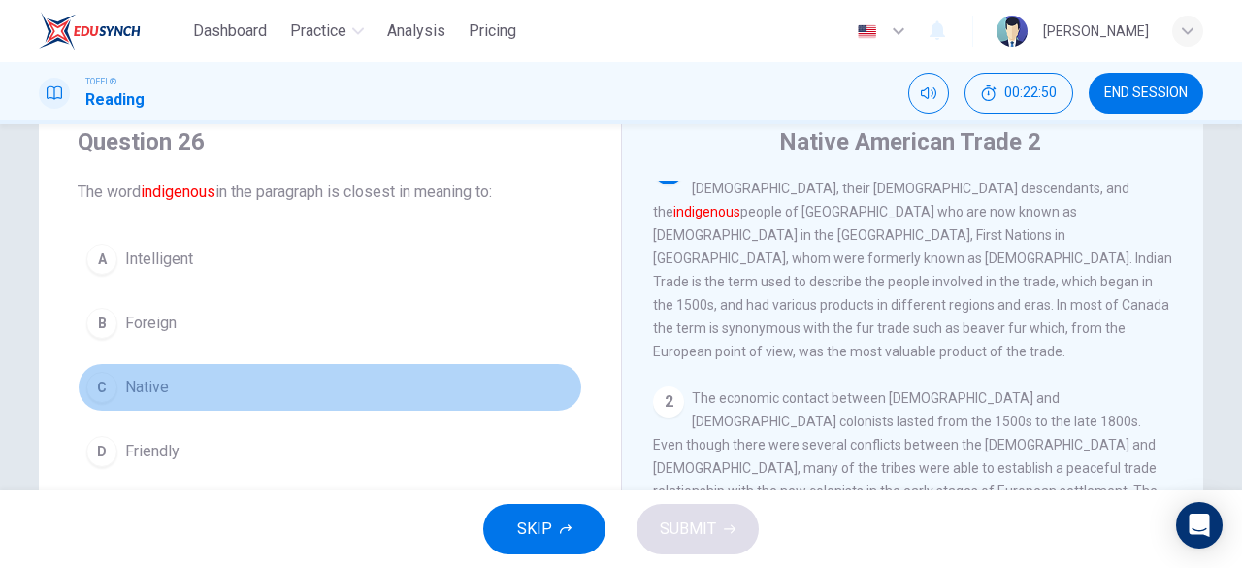
click at [184, 376] on button "C Native" at bounding box center [330, 387] width 505 height 49
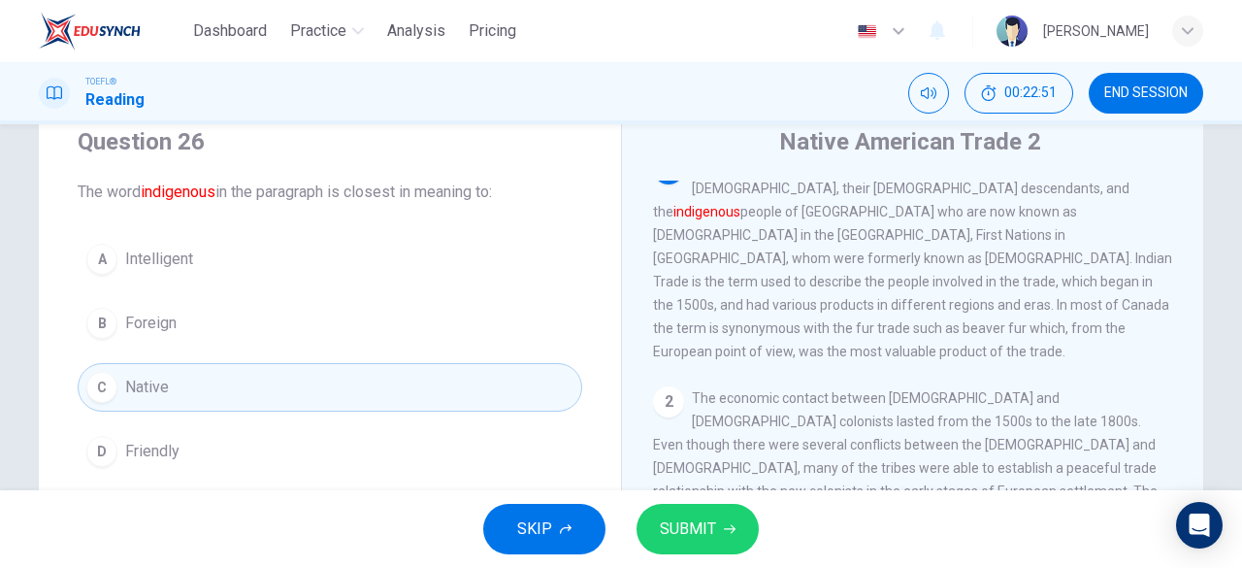
click at [694, 515] on span "SUBMIT" at bounding box center [688, 528] width 56 height 27
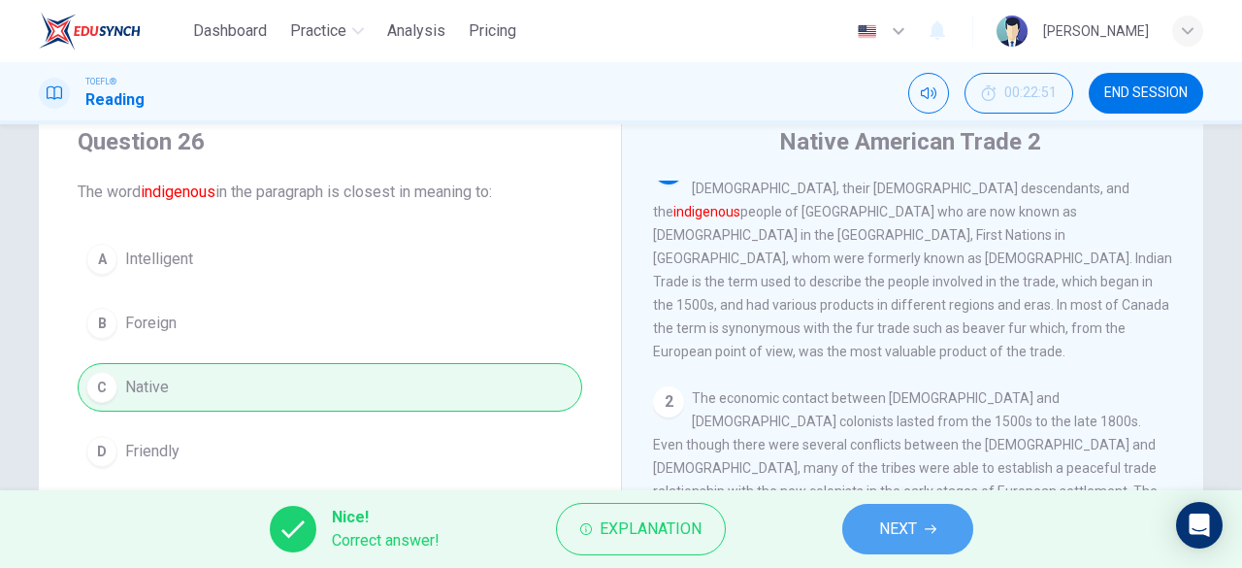
click at [908, 542] on span "NEXT" at bounding box center [898, 528] width 38 height 27
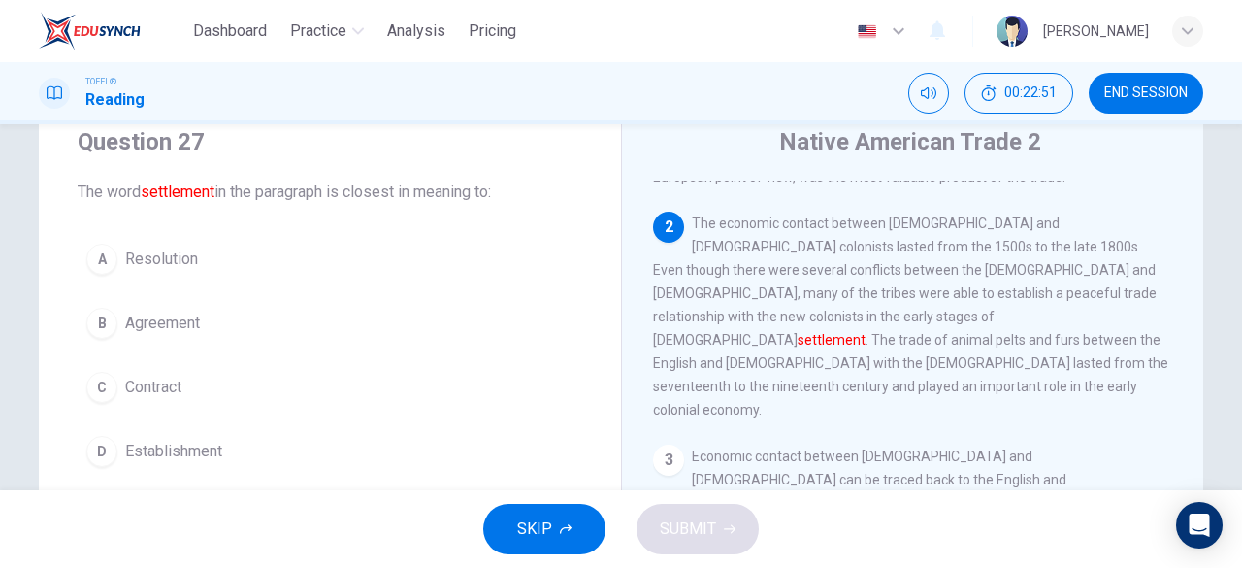
scroll to position [214, 0]
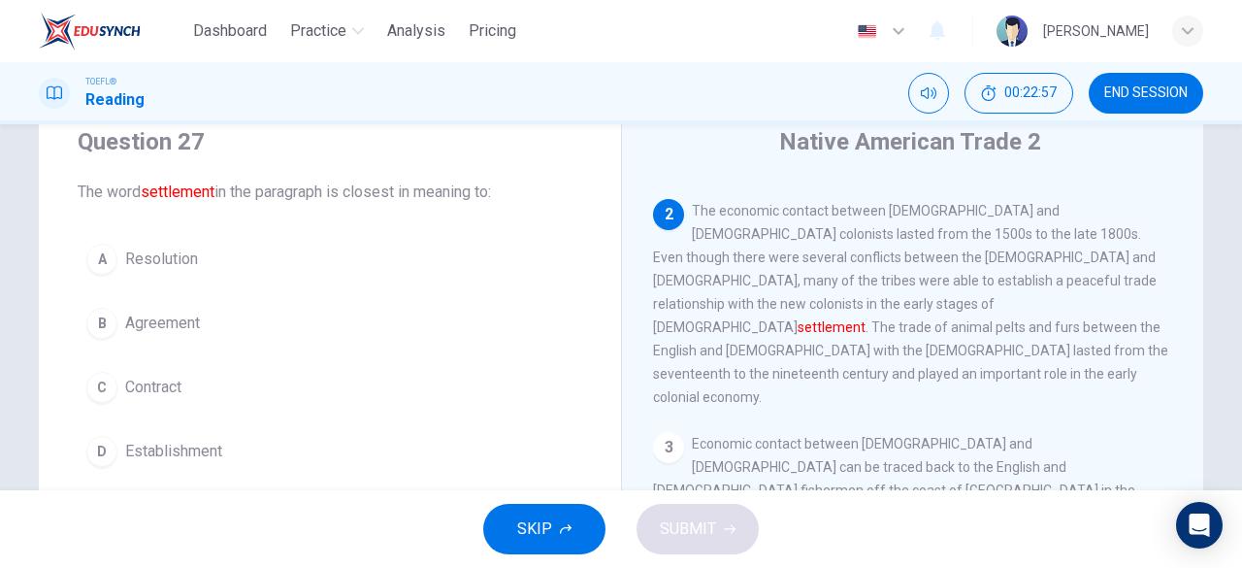
click at [198, 453] on span "Establishment" at bounding box center [173, 451] width 97 height 23
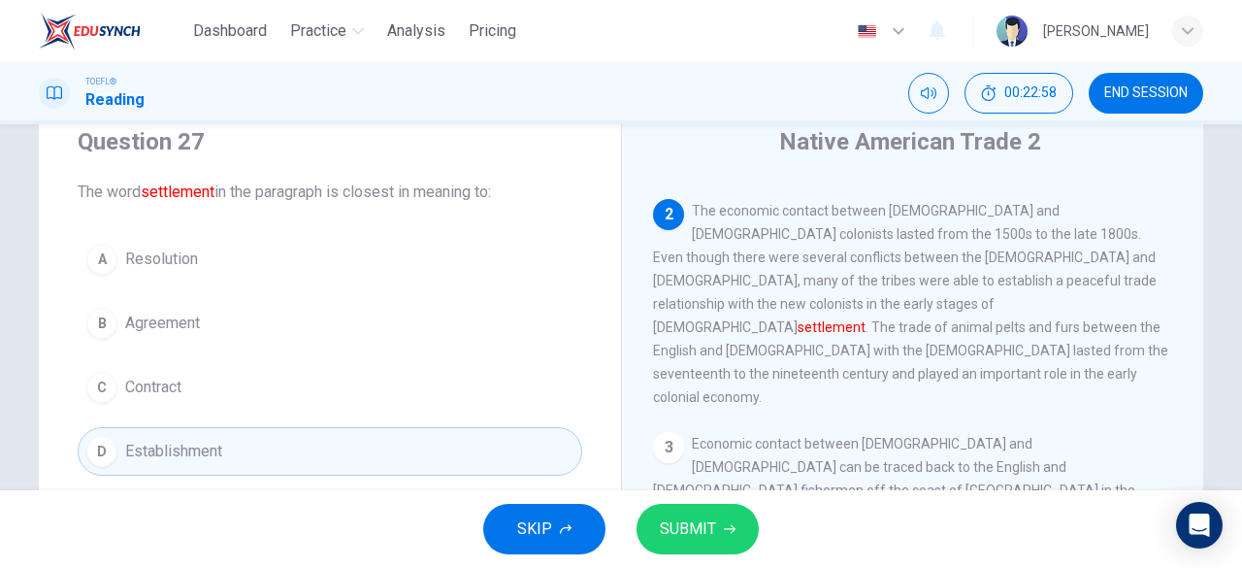
click at [689, 529] on span "SUBMIT" at bounding box center [688, 528] width 56 height 27
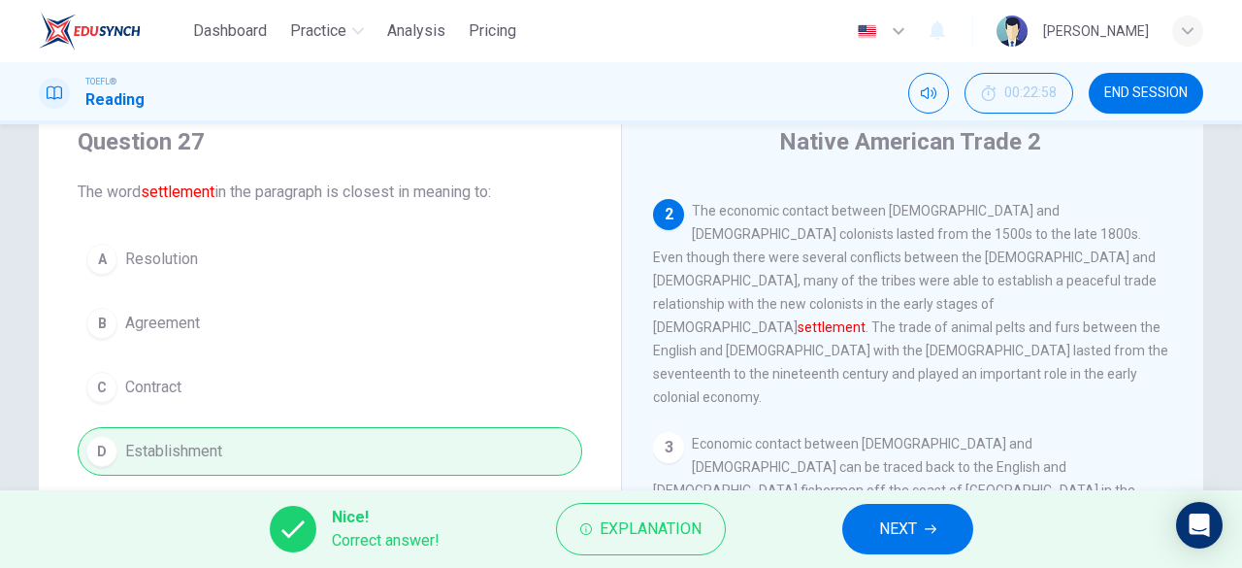
scroll to position [104, 0]
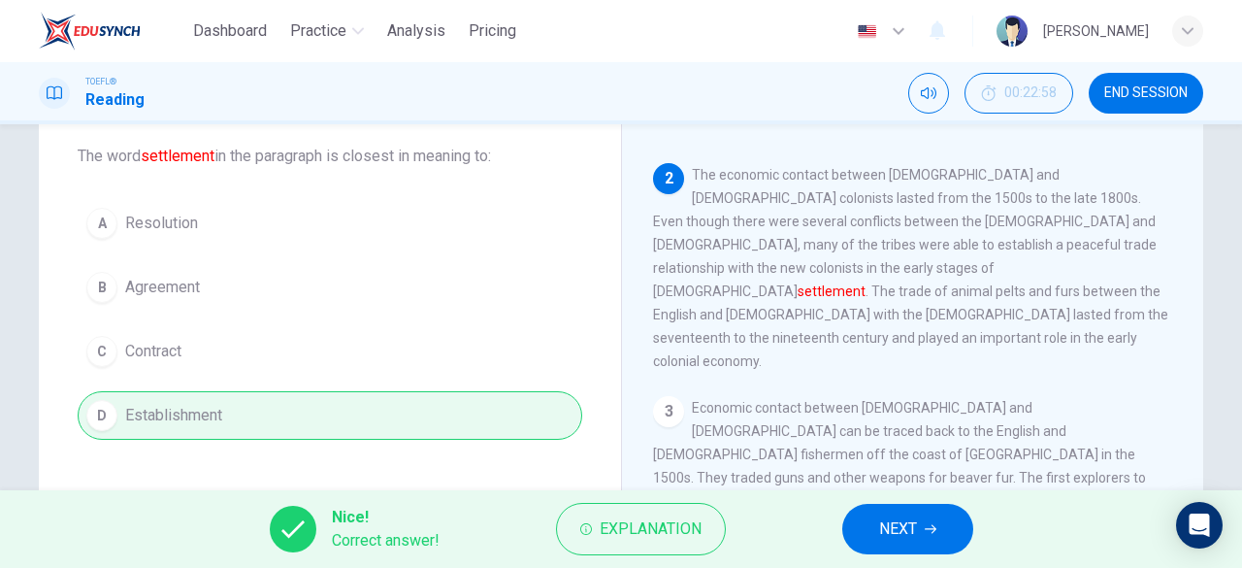
click at [879, 526] on span "NEXT" at bounding box center [898, 528] width 38 height 27
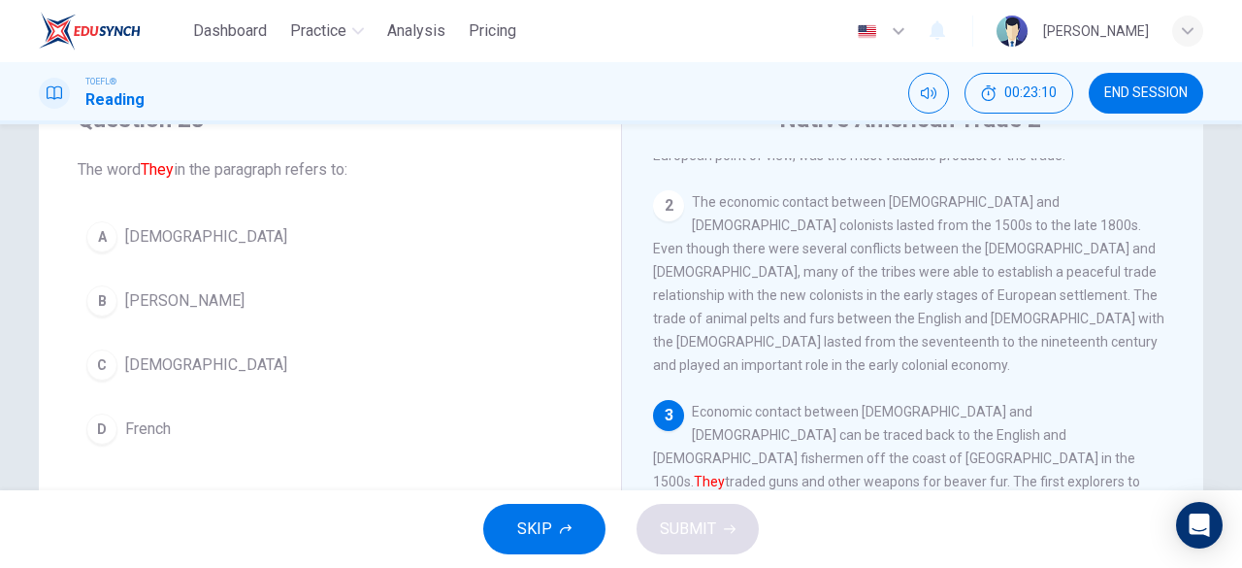
scroll to position [89, 0]
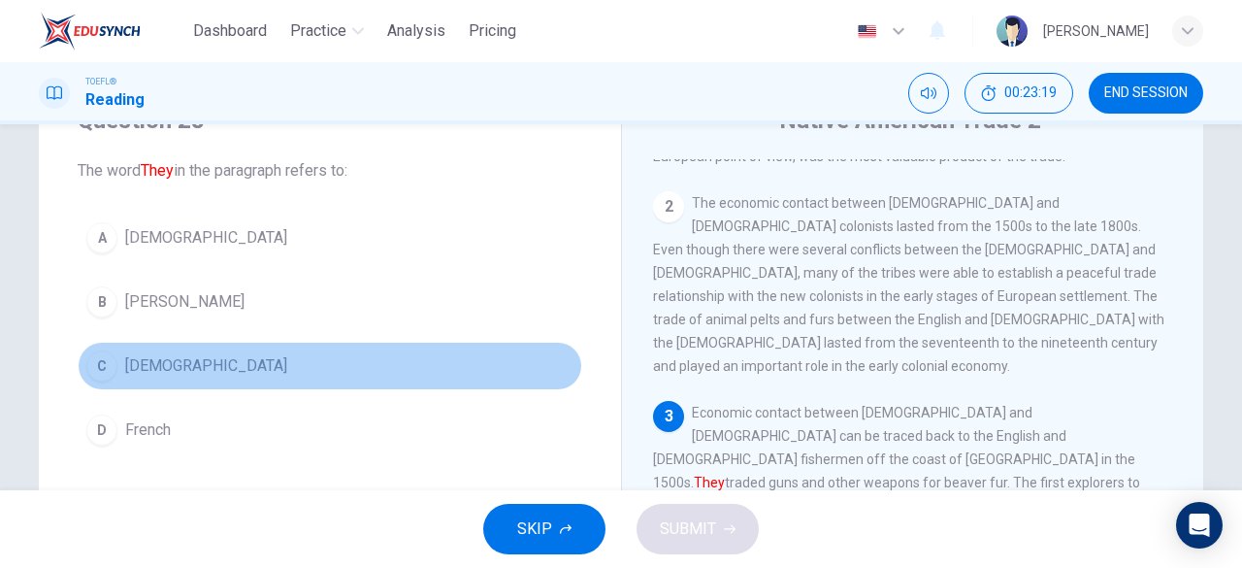
click at [134, 371] on span "Europeans" at bounding box center [206, 365] width 162 height 23
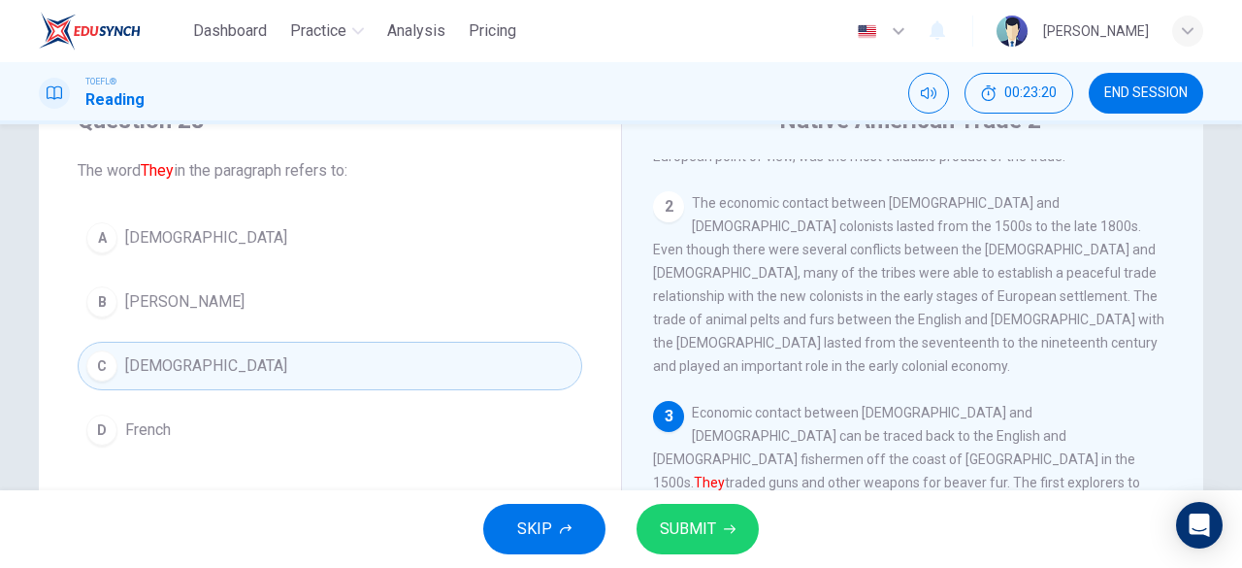
click at [666, 522] on span "SUBMIT" at bounding box center [688, 528] width 56 height 27
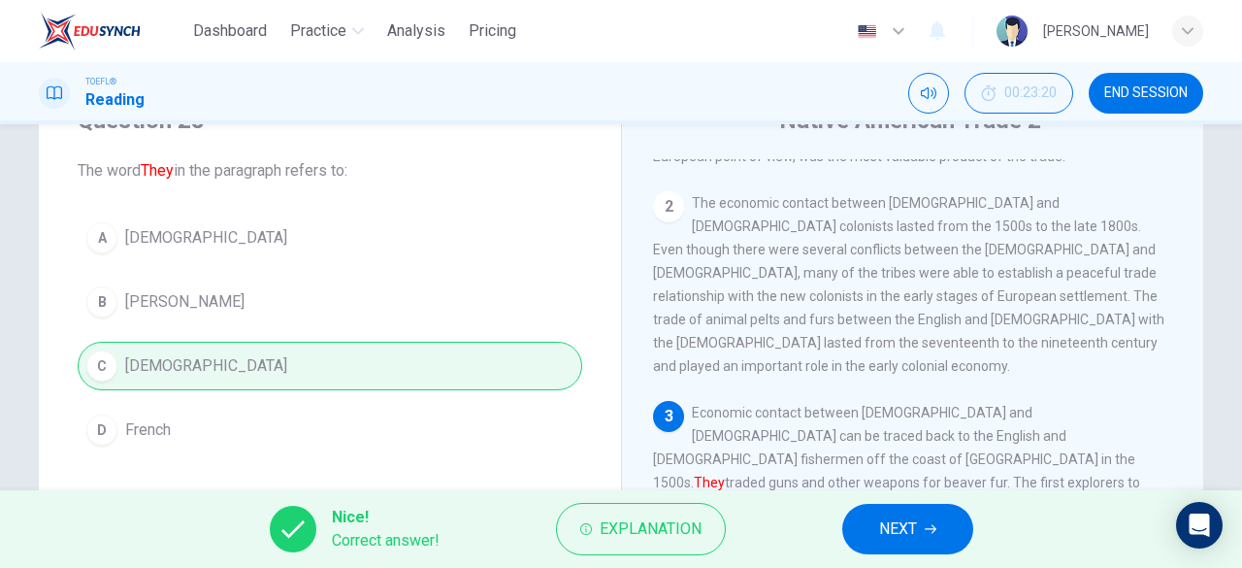
click at [871, 539] on button "NEXT" at bounding box center [907, 529] width 131 height 50
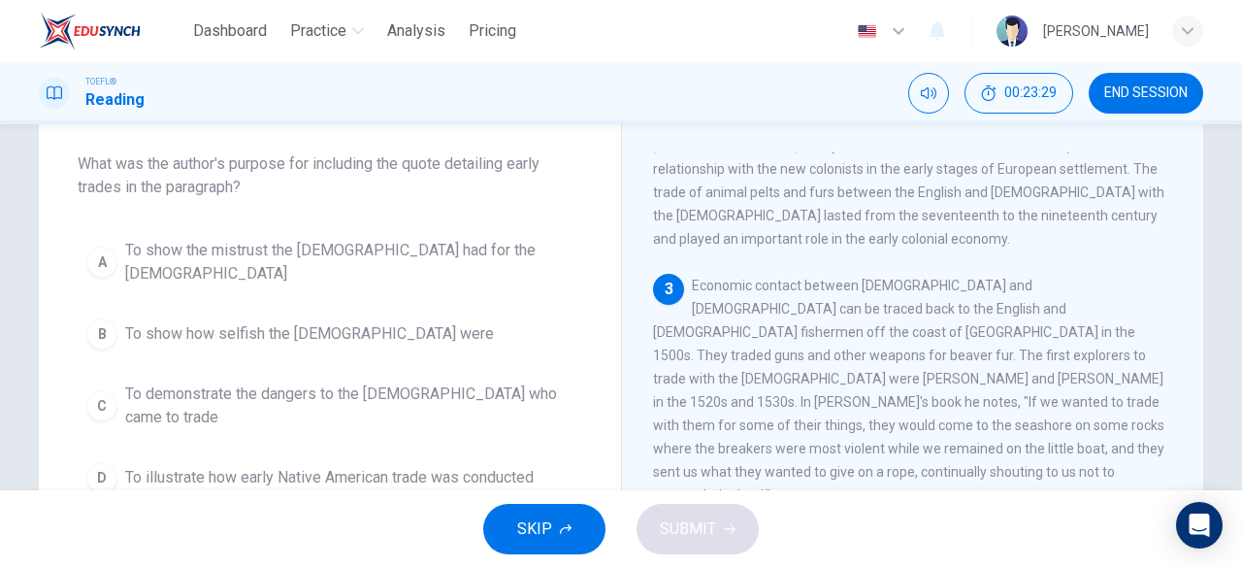
scroll to position [108, 0]
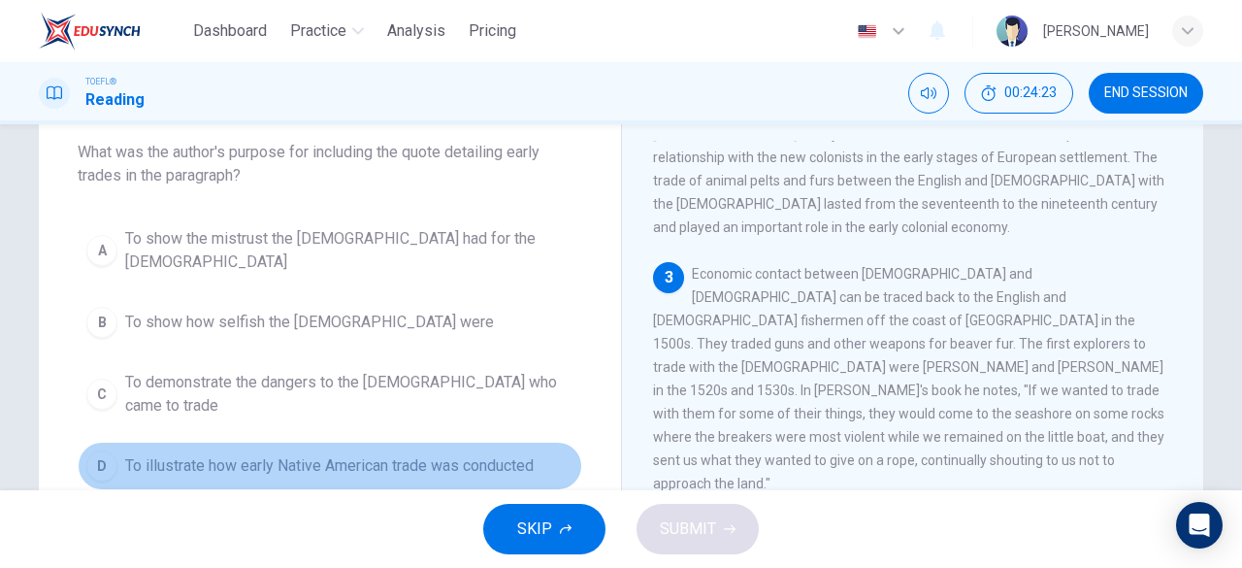
click at [282, 454] on span "To illustrate how early Native American trade was conducted" at bounding box center [329, 465] width 409 height 23
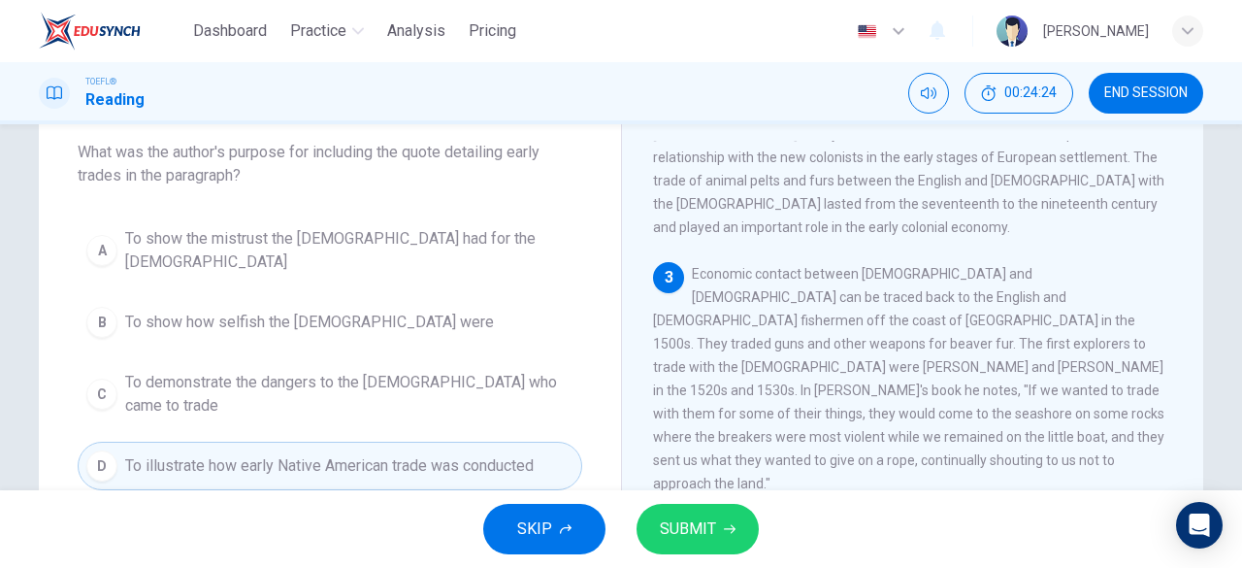
click at [695, 515] on span "SUBMIT" at bounding box center [688, 528] width 56 height 27
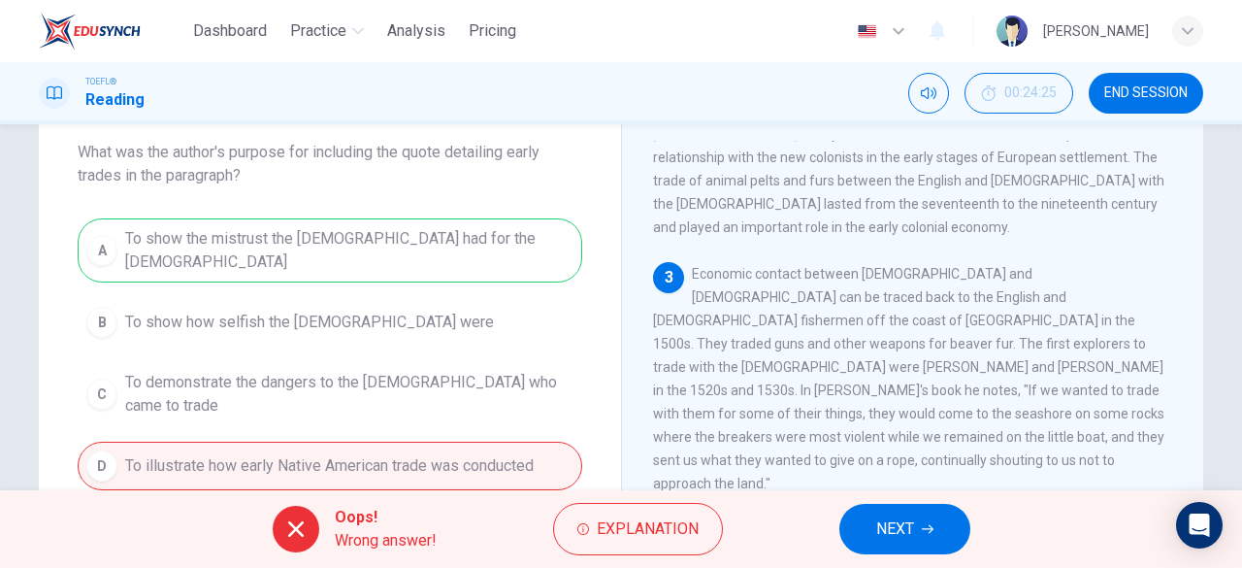
click at [889, 546] on button "NEXT" at bounding box center [904, 529] width 131 height 50
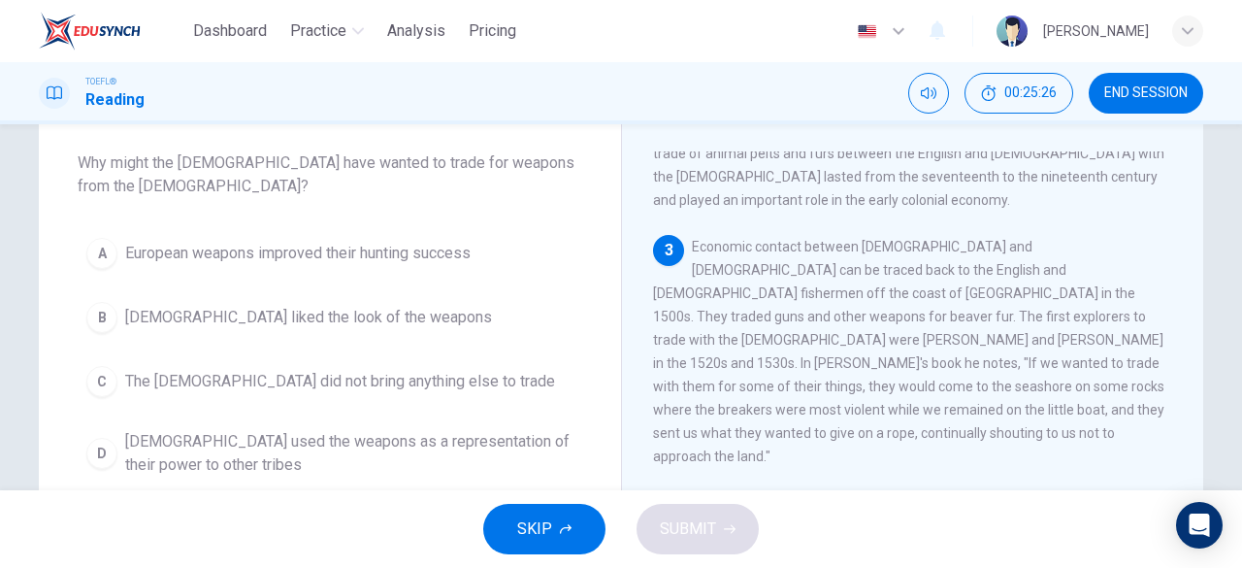
scroll to position [96, 0]
click at [135, 389] on span "The Europeans did not bring anything else to trade" at bounding box center [340, 382] width 430 height 23
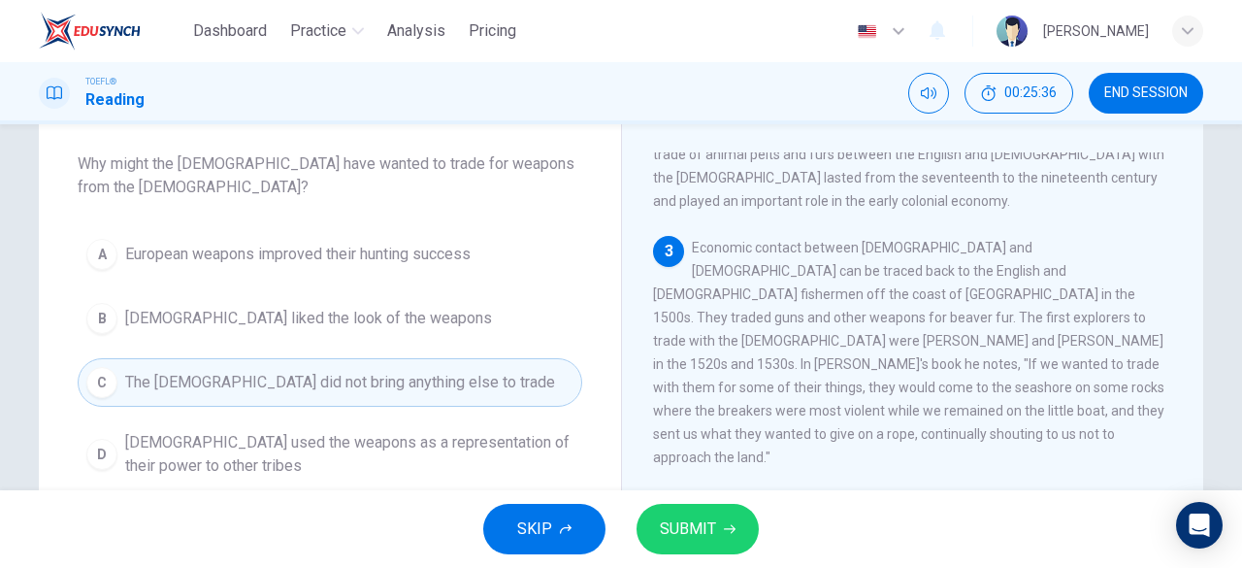
scroll to position [119, 0]
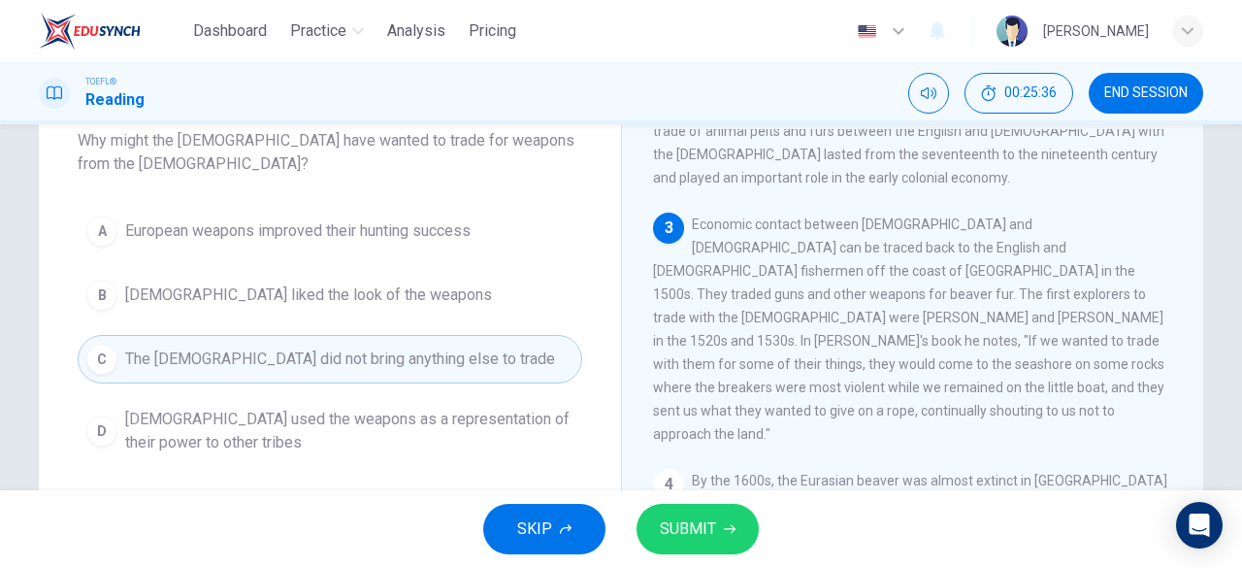
click at [218, 445] on span "Native Americans used the weapons as a representation of their power to other t…" at bounding box center [349, 431] width 448 height 47
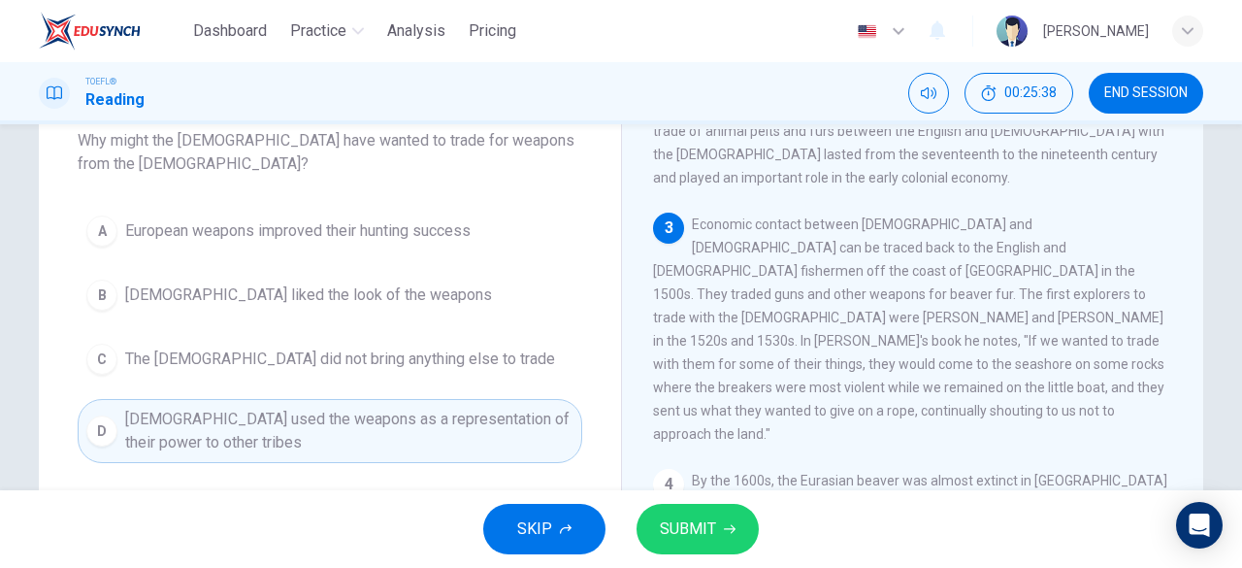
click at [681, 523] on span "SUBMIT" at bounding box center [688, 528] width 56 height 27
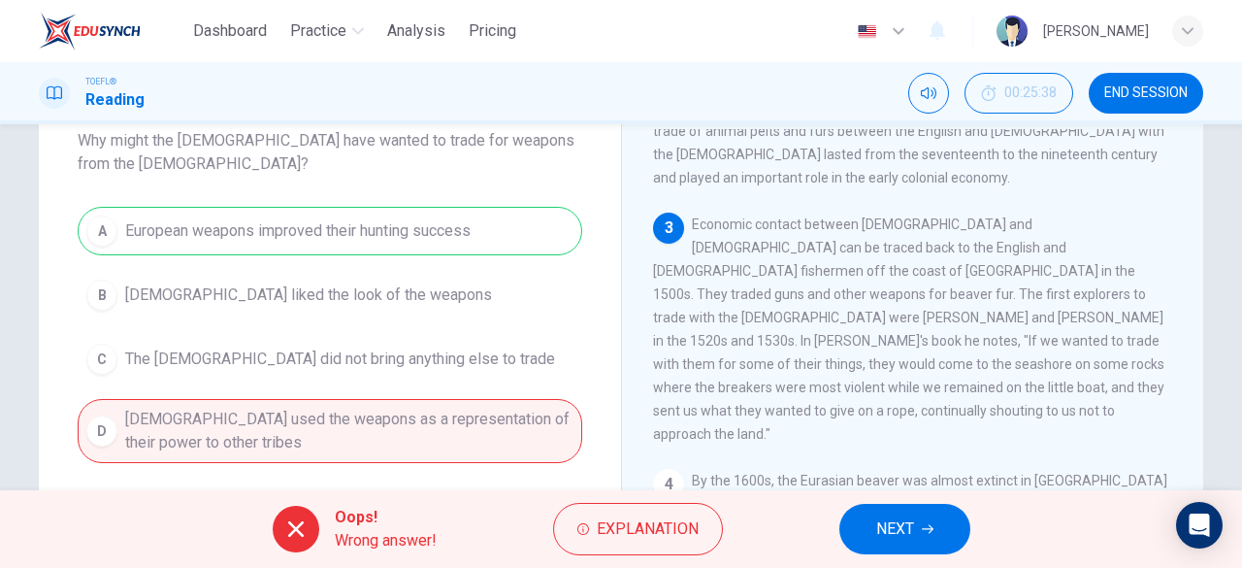
click at [890, 511] on button "NEXT" at bounding box center [904, 529] width 131 height 50
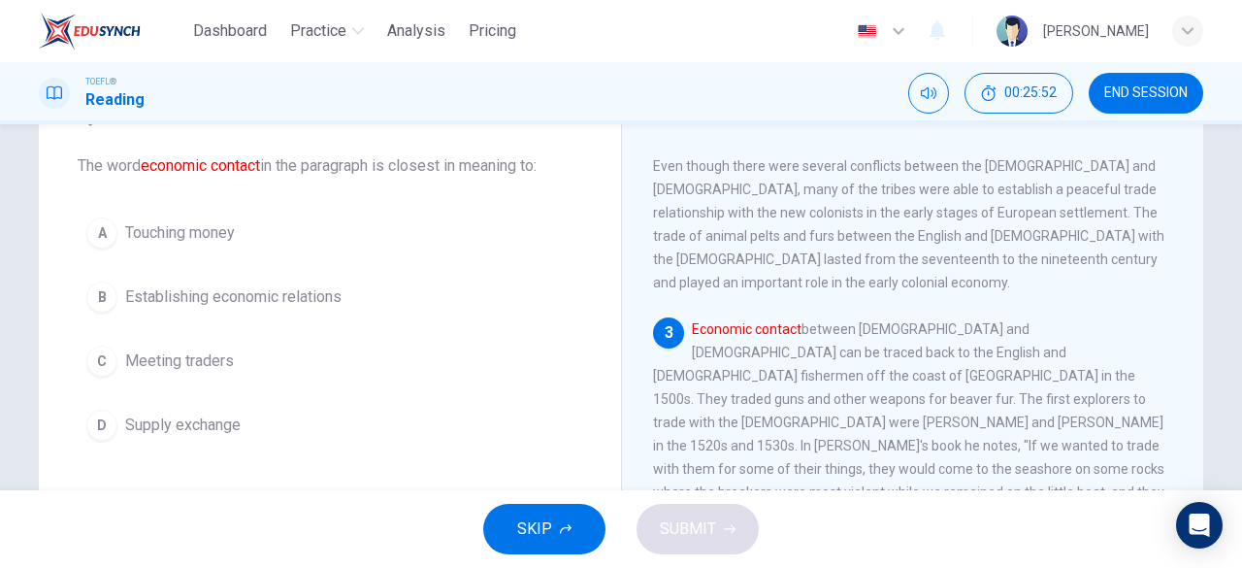
scroll to position [85, 0]
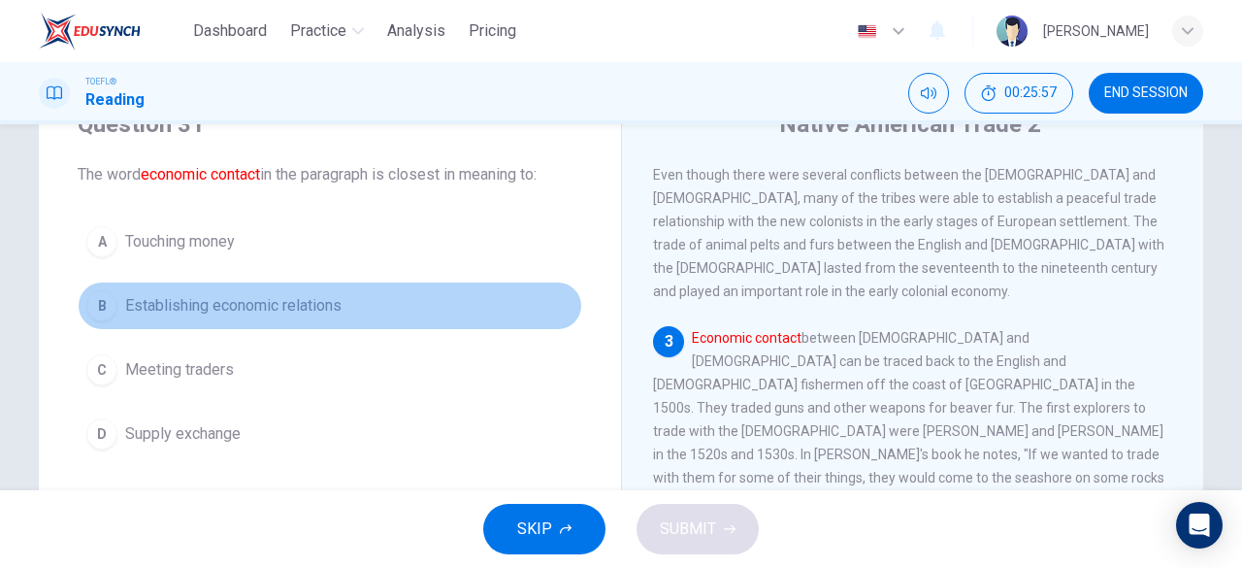
click at [222, 315] on span "Establishing economic relations" at bounding box center [233, 305] width 216 height 23
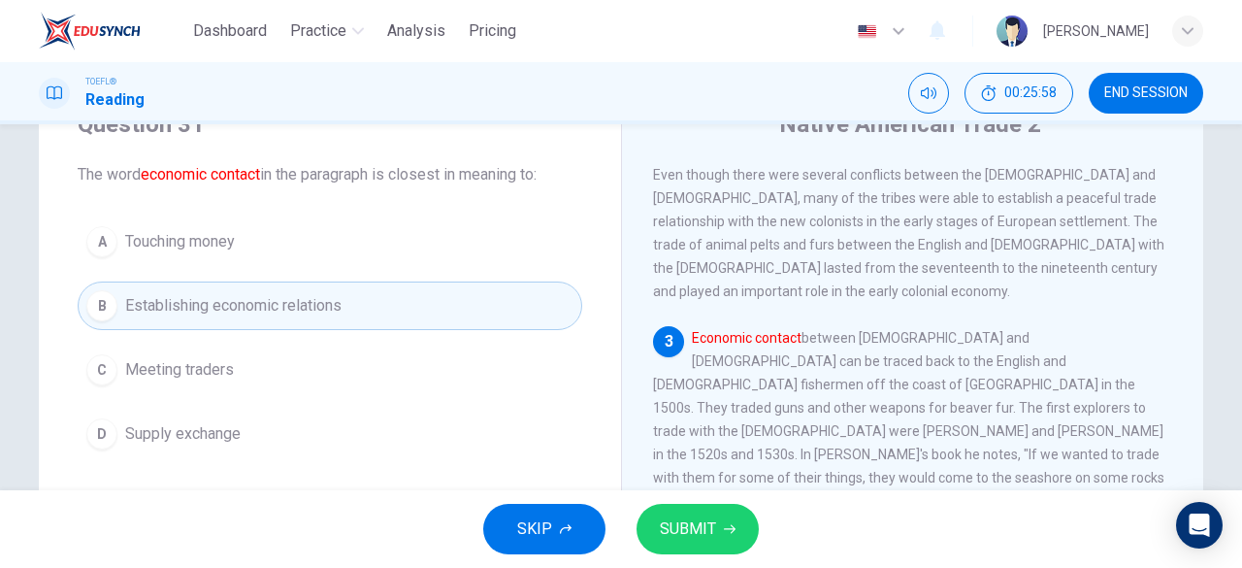
click at [736, 527] on button "SUBMIT" at bounding box center [698, 529] width 122 height 50
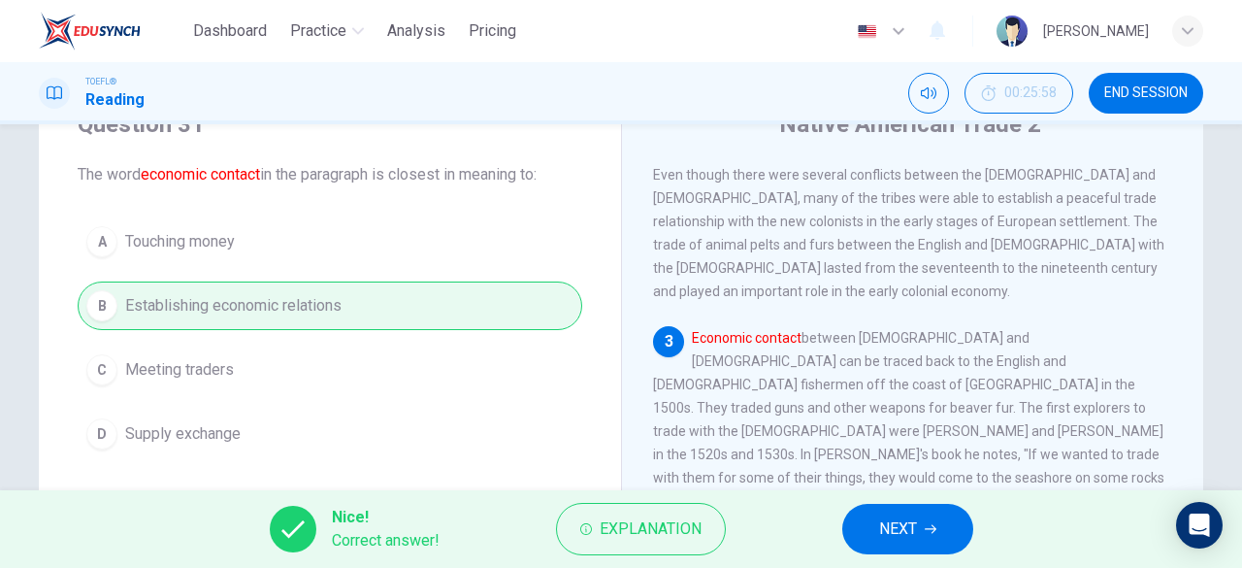
click at [910, 531] on span "NEXT" at bounding box center [898, 528] width 38 height 27
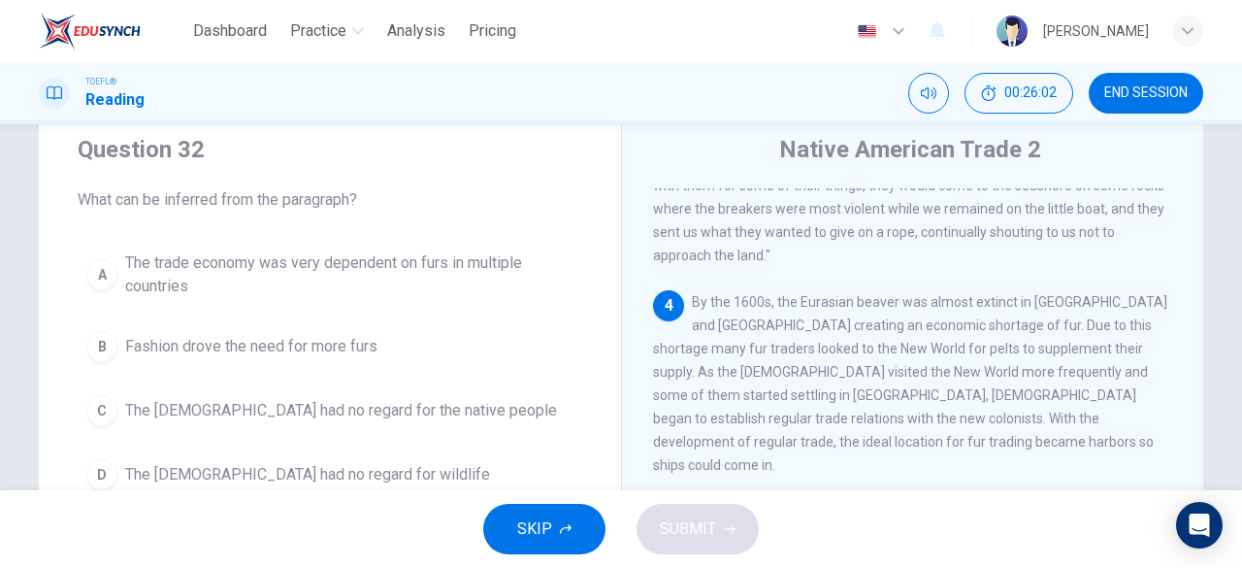
scroll to position [604, 0]
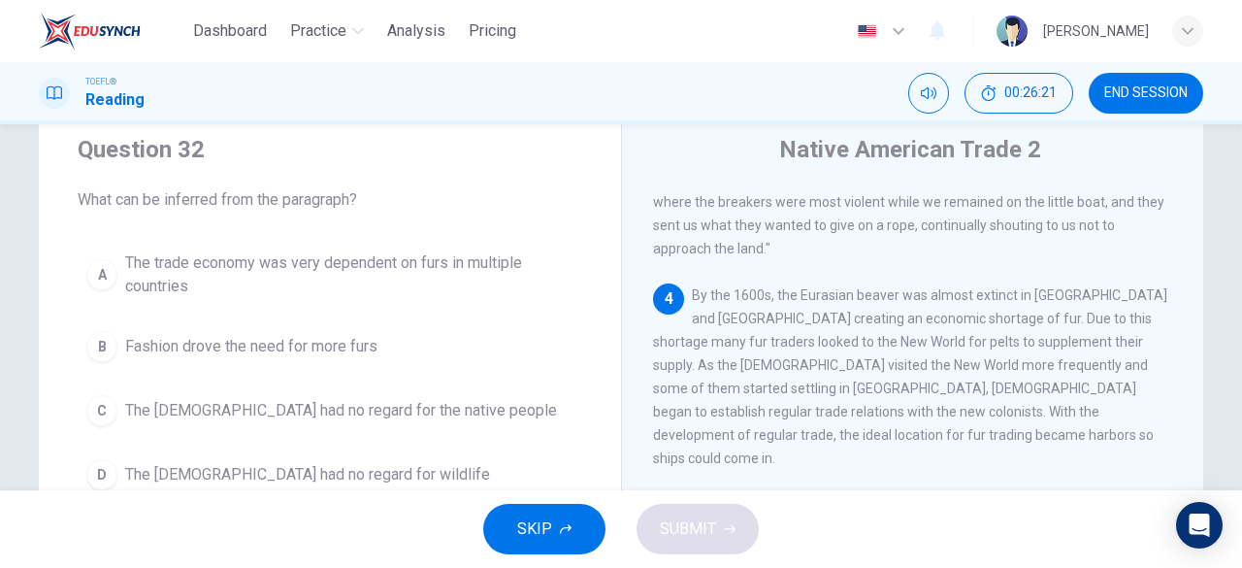
click at [295, 281] on span "The trade economy was very dependent on furs in multiple countries" at bounding box center [349, 274] width 448 height 47
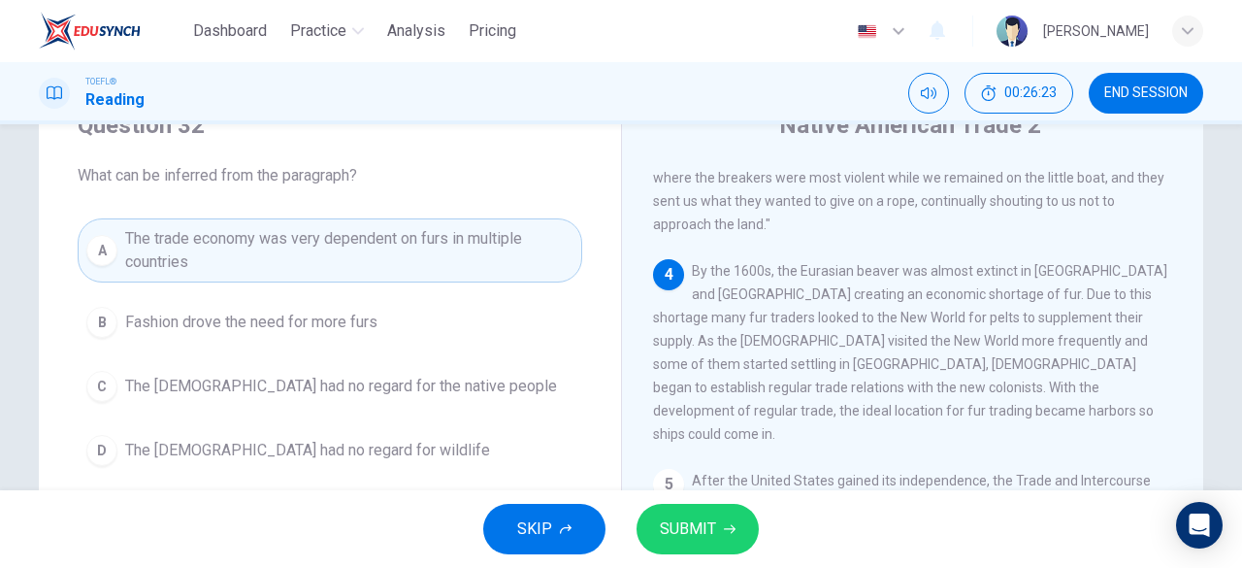
scroll to position [81, 0]
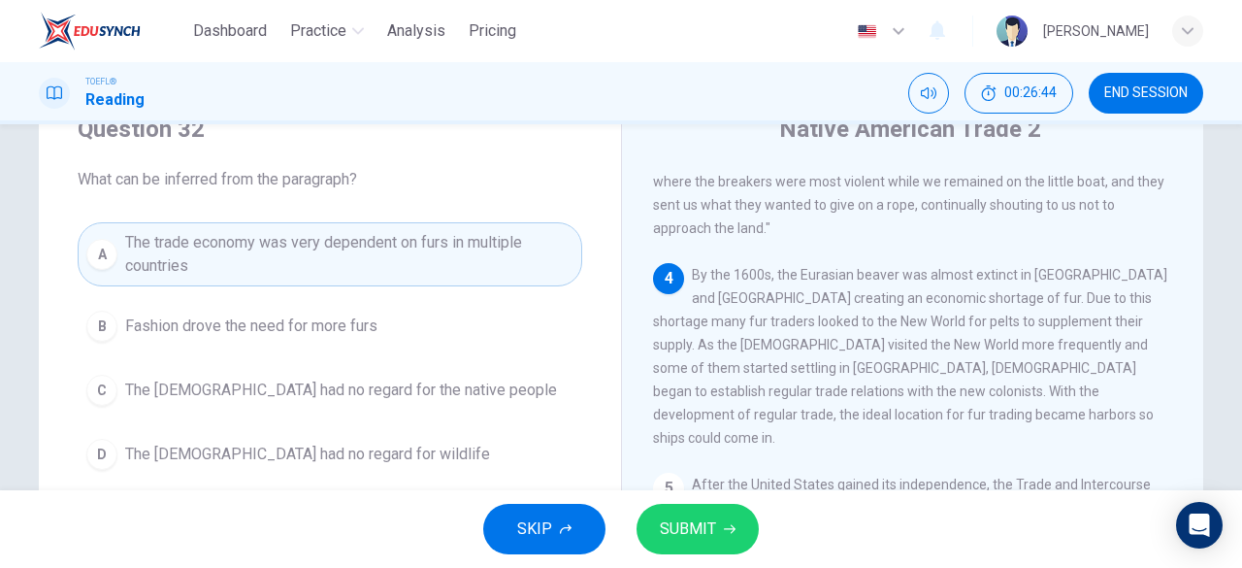
click at [697, 519] on span "SUBMIT" at bounding box center [688, 528] width 56 height 27
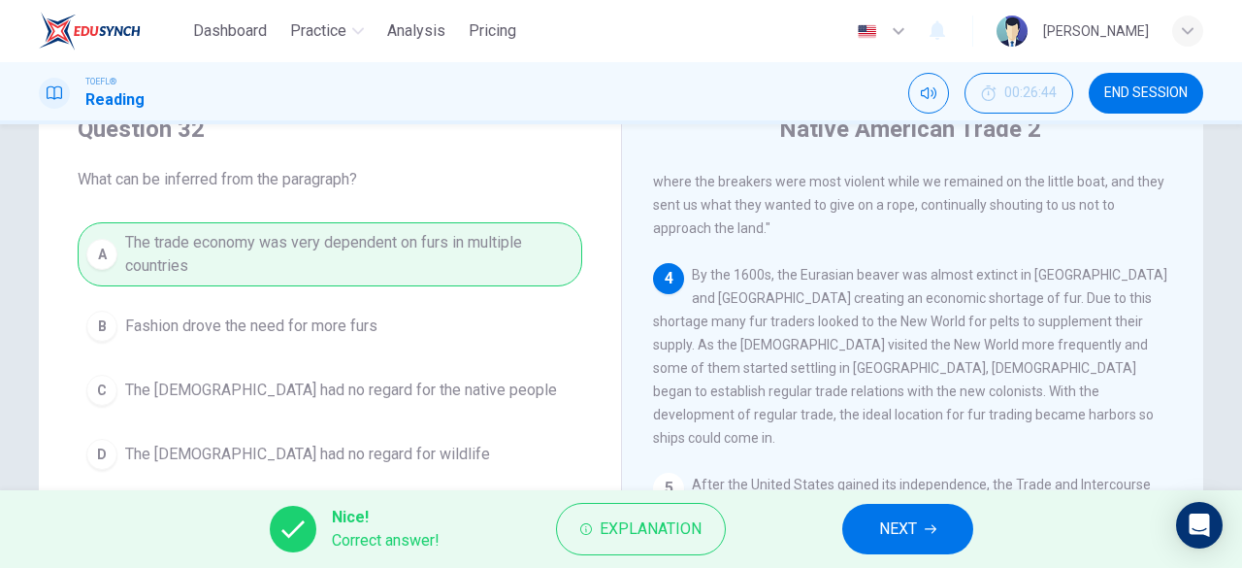
click at [905, 528] on span "NEXT" at bounding box center [898, 528] width 38 height 27
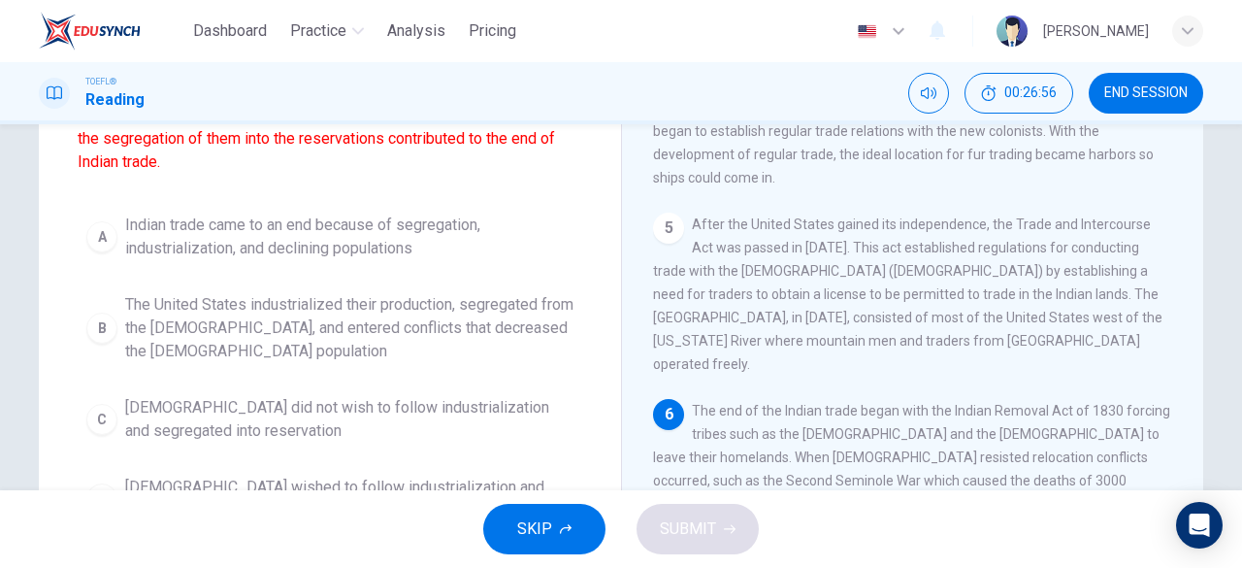
scroll to position [217, 0]
click at [316, 253] on span "Indian trade came to an end because of segregation, industrialization, and decl…" at bounding box center [349, 234] width 448 height 47
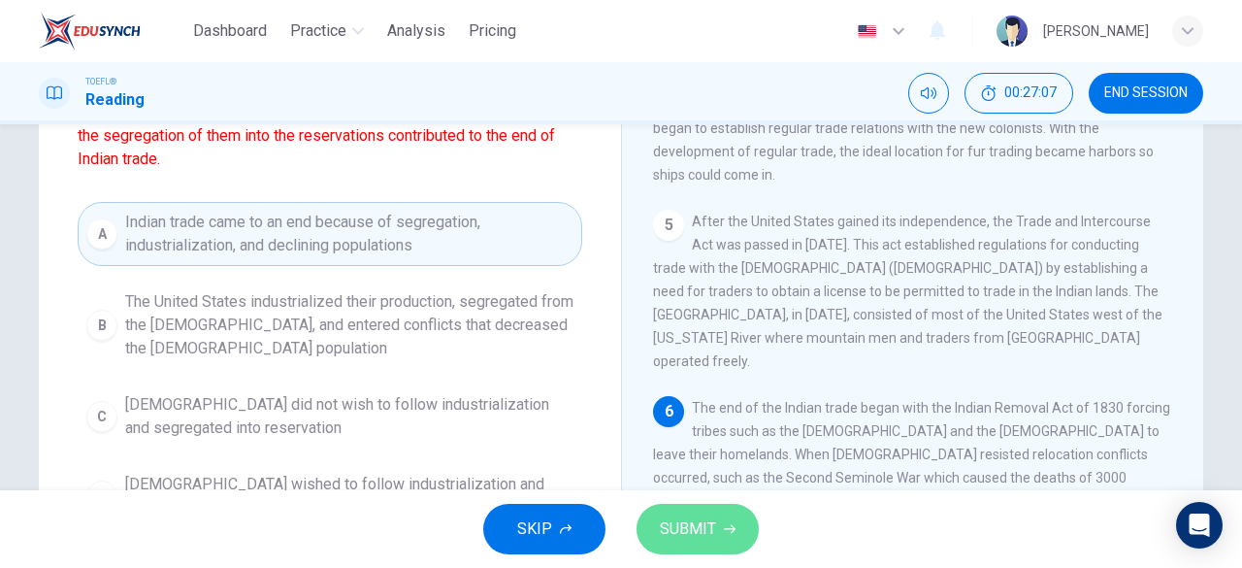
click at [683, 526] on span "SUBMIT" at bounding box center [688, 528] width 56 height 27
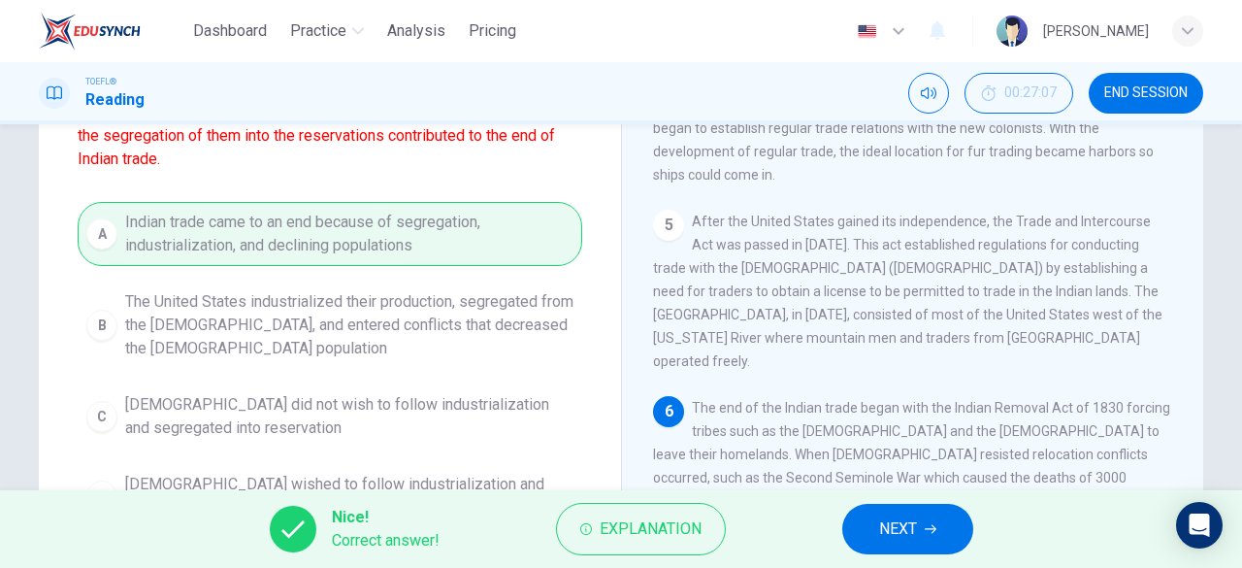
click at [901, 519] on span "NEXT" at bounding box center [898, 528] width 38 height 27
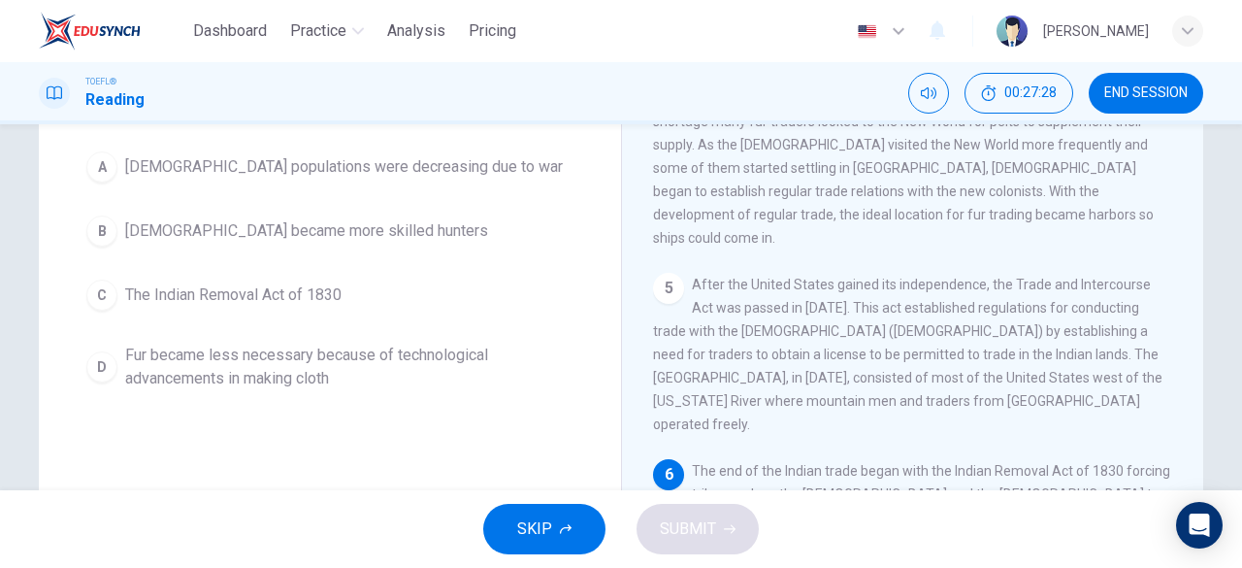
scroll to position [168, 0]
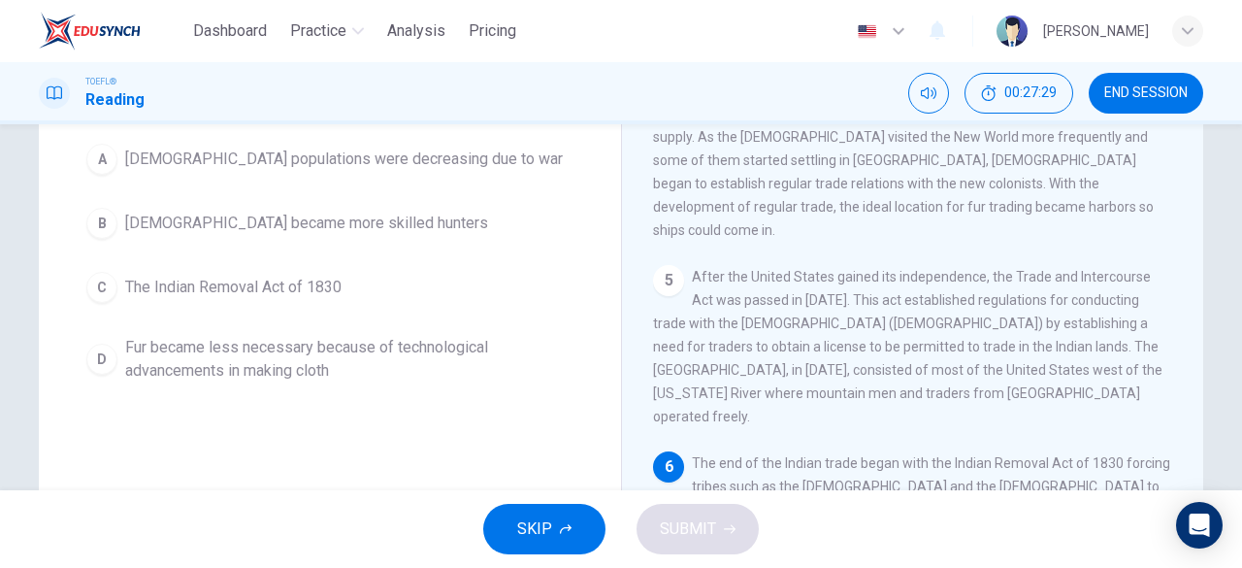
drag, startPoint x: 267, startPoint y: 271, endPoint x: 274, endPoint y: 283, distance: 14.3
click at [267, 274] on button "C The Indian Removal Act of 1830" at bounding box center [330, 287] width 505 height 49
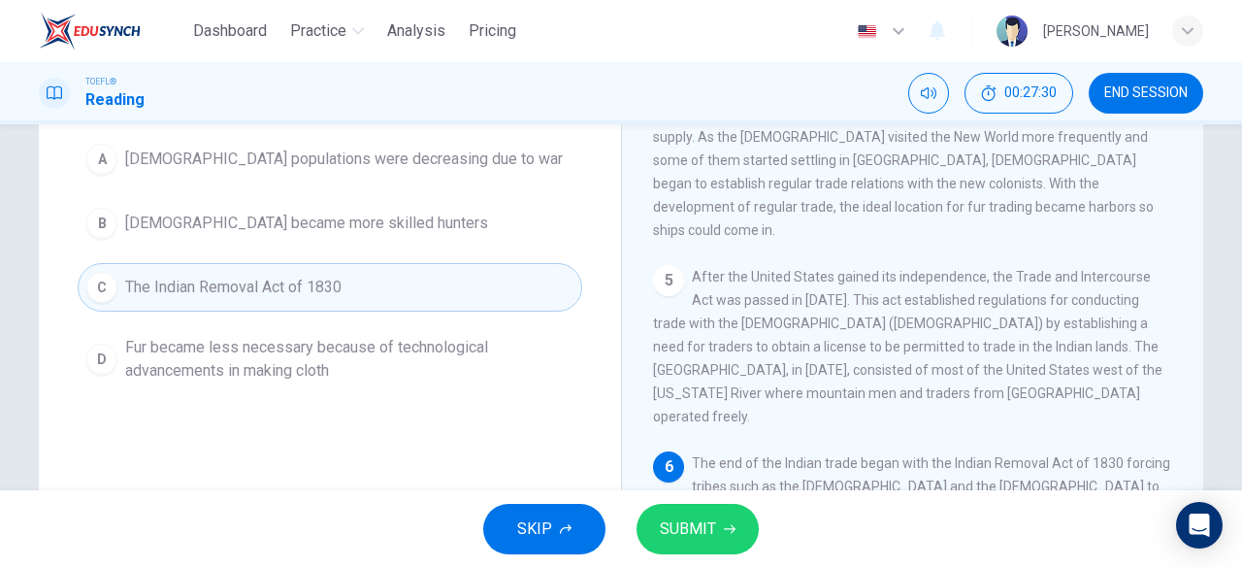
click at [713, 529] on span "SUBMIT" at bounding box center [688, 528] width 56 height 27
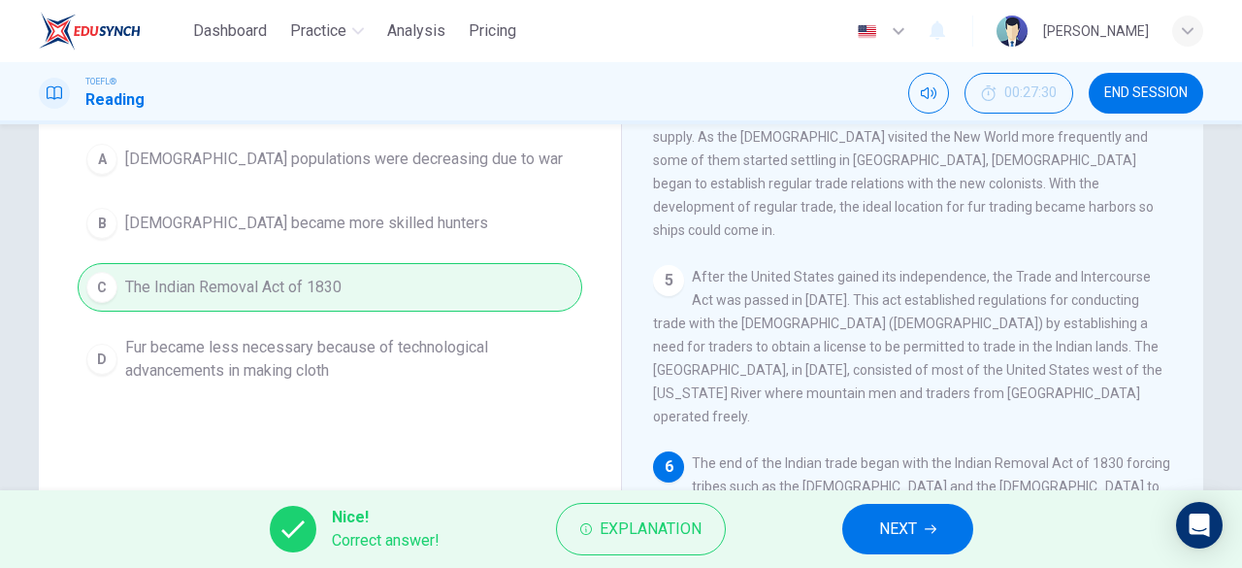
click at [859, 525] on button "NEXT" at bounding box center [907, 529] width 131 height 50
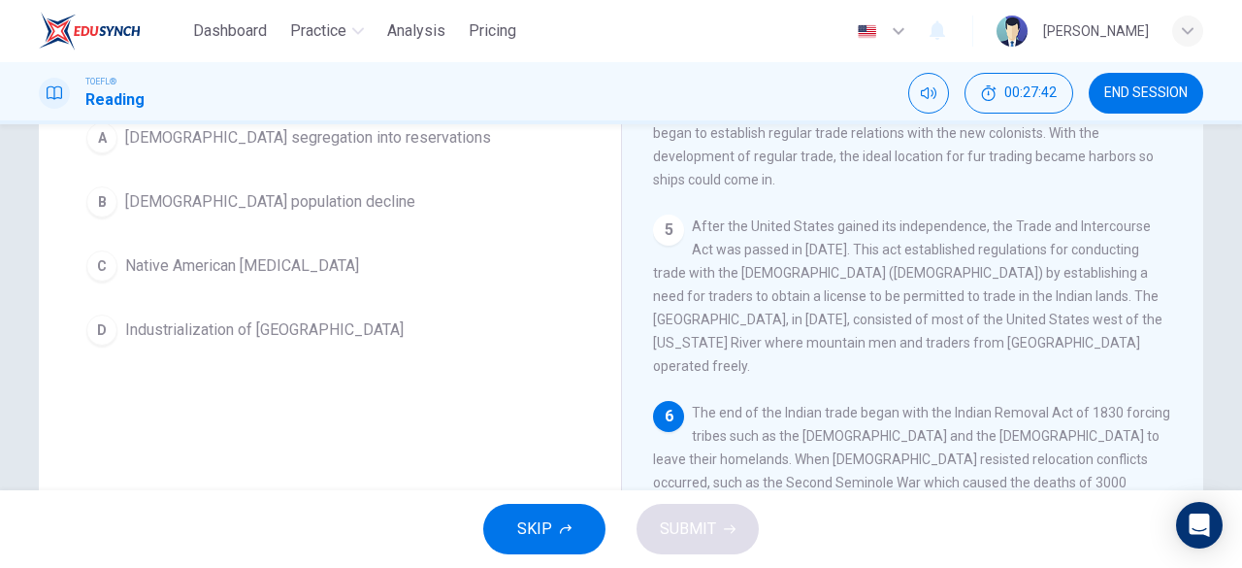
scroll to position [215, 0]
click at [225, 236] on div "A Native American segregation into reservations B Native American population de…" at bounding box center [330, 231] width 505 height 241
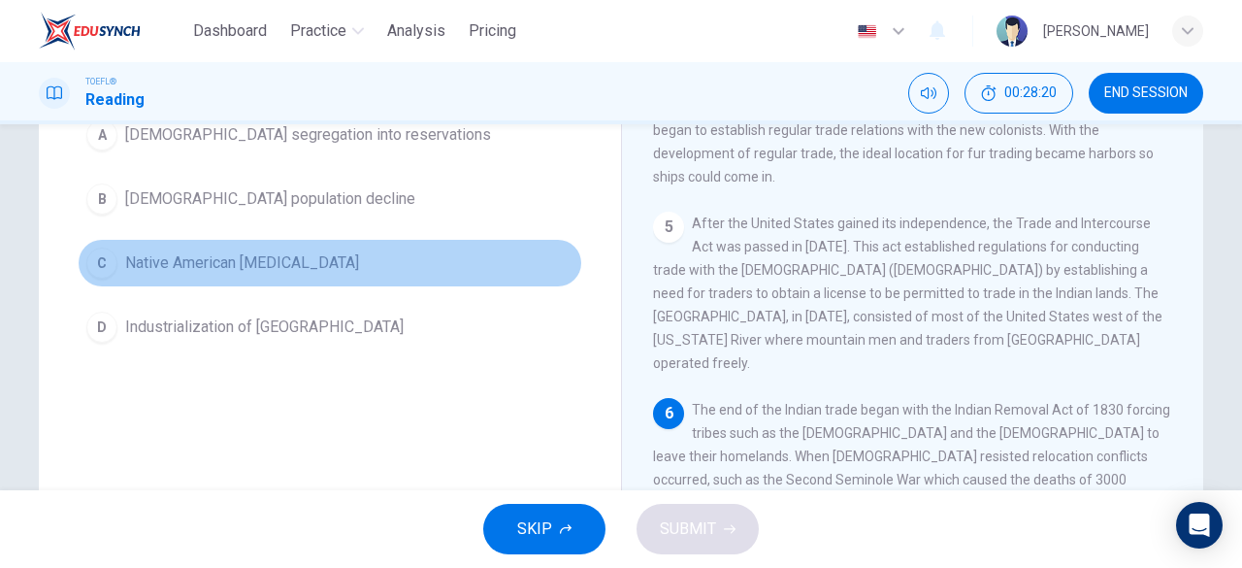
click at [232, 257] on span "Native American hostility" at bounding box center [242, 262] width 234 height 23
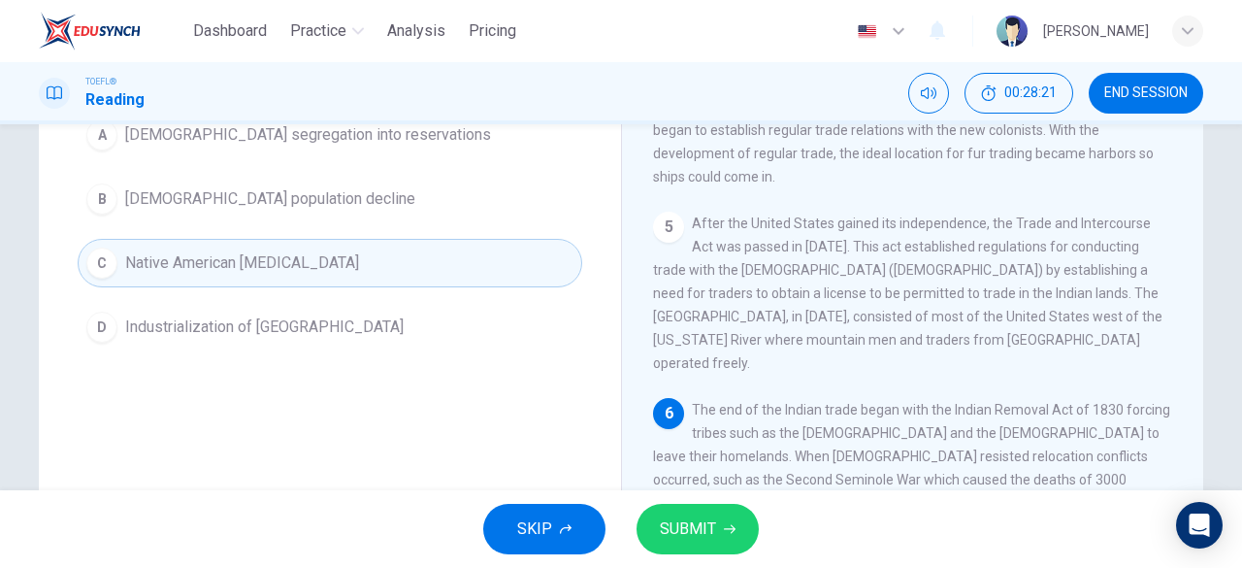
click at [687, 532] on span "SUBMIT" at bounding box center [688, 528] width 56 height 27
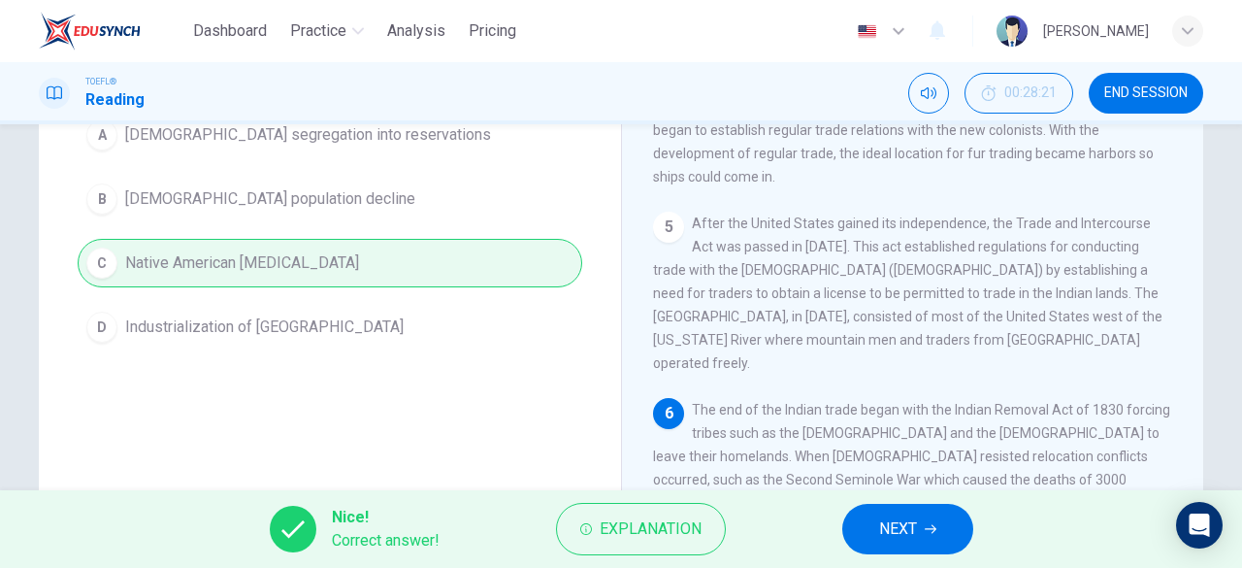
click at [854, 535] on button "NEXT" at bounding box center [907, 529] width 131 height 50
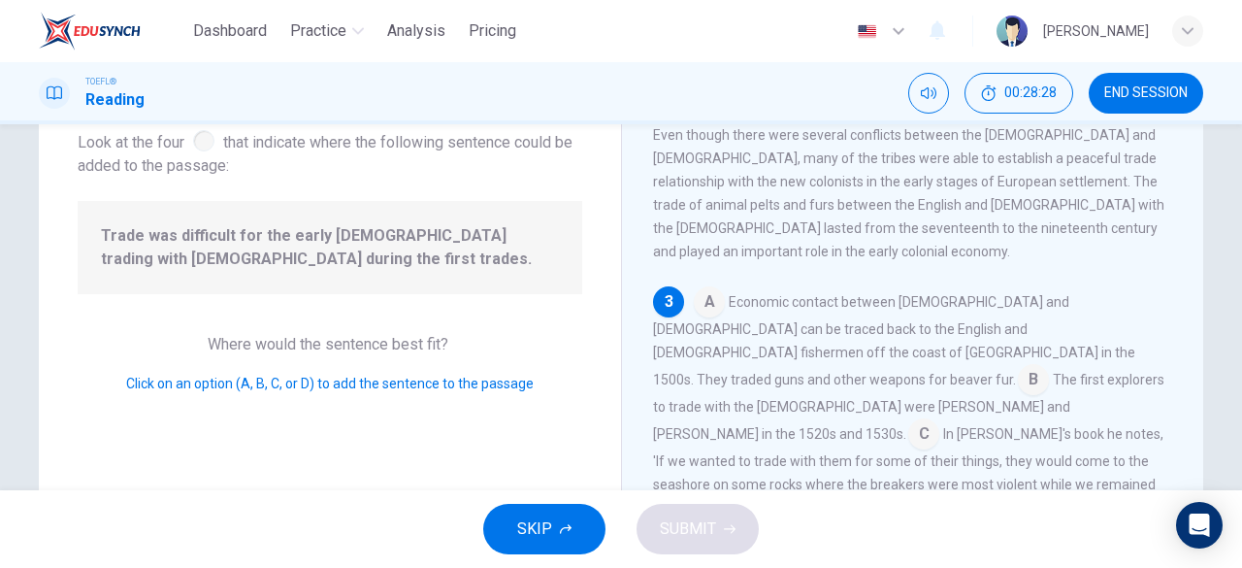
scroll to position [130, 0]
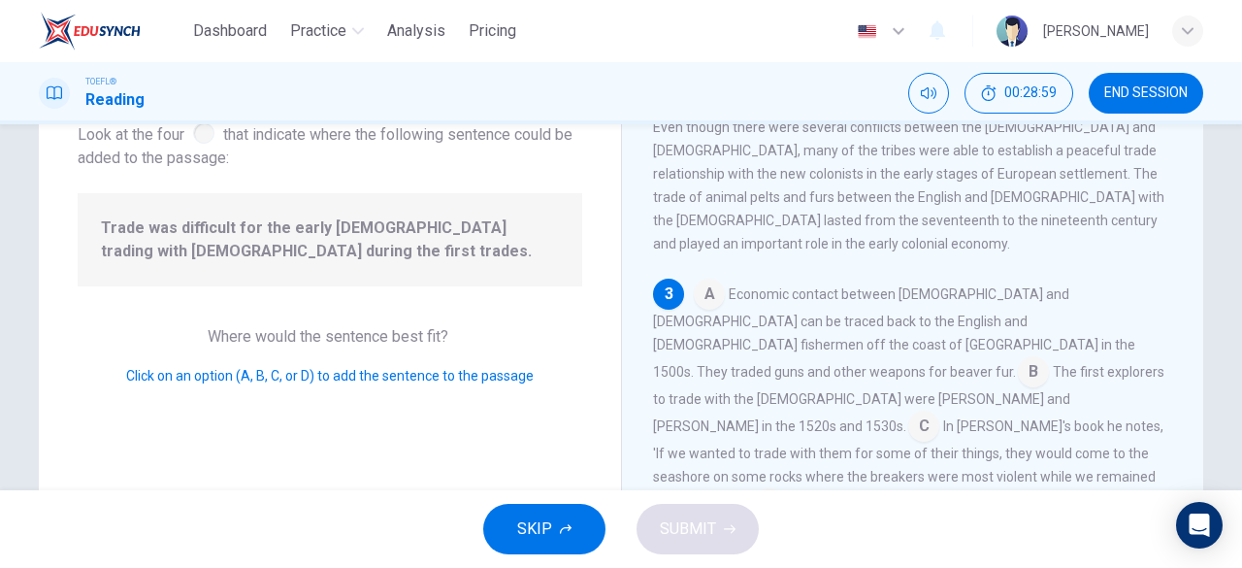
click at [908, 412] on input at bounding box center [923, 427] width 31 height 31
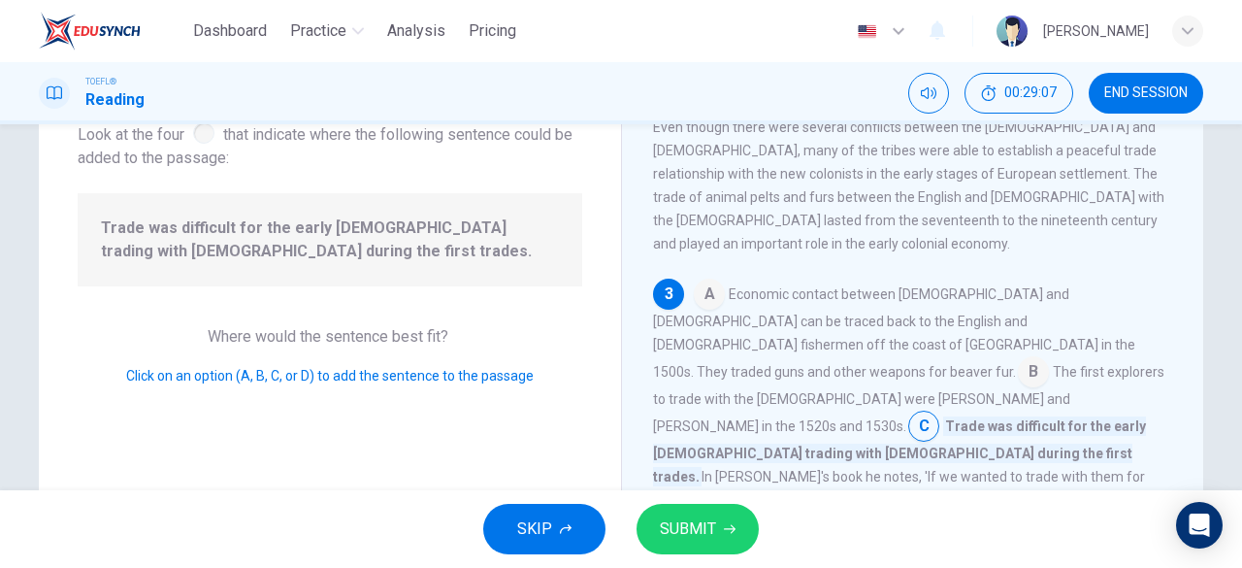
click at [1019, 358] on input at bounding box center [1033, 373] width 31 height 31
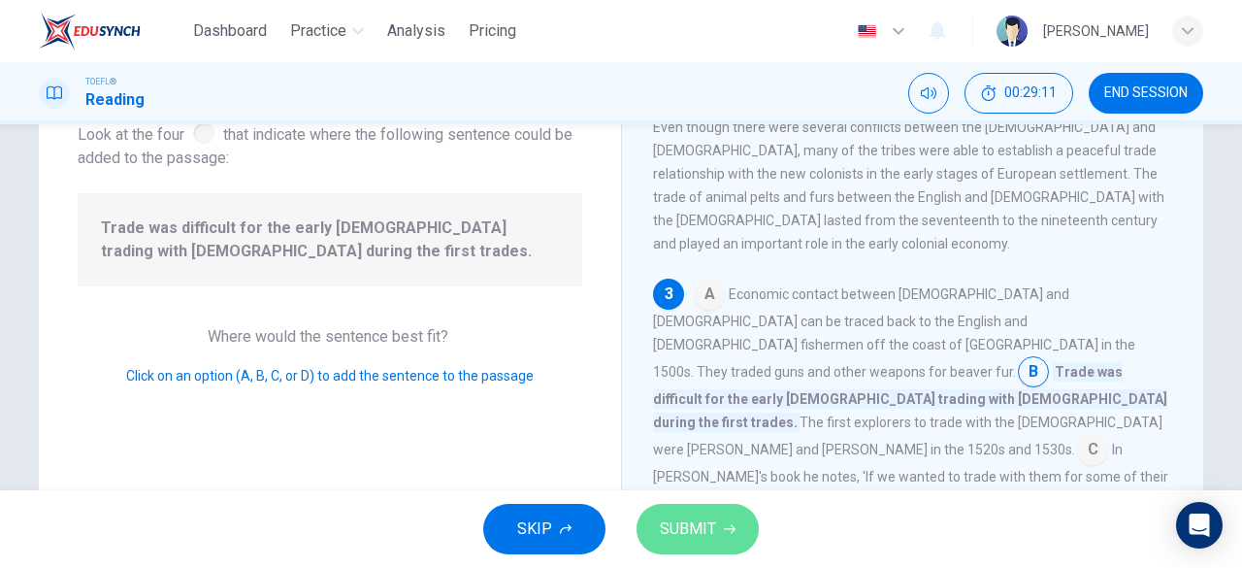
click at [688, 537] on span "SUBMIT" at bounding box center [688, 528] width 56 height 27
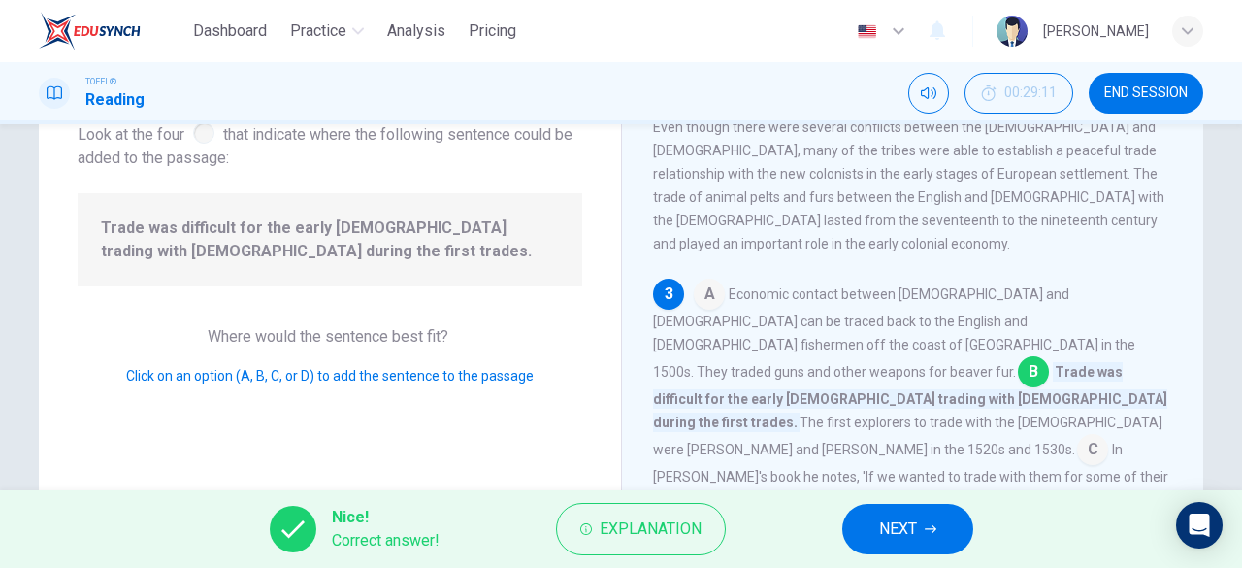
click at [891, 554] on button "NEXT" at bounding box center [907, 529] width 131 height 50
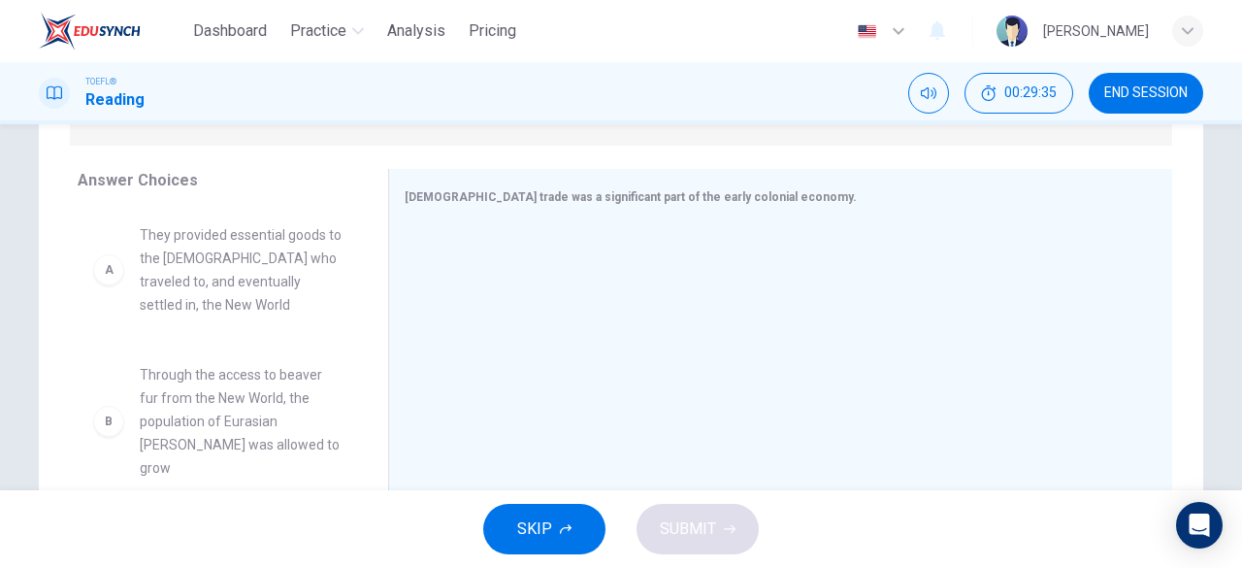
scroll to position [292, 0]
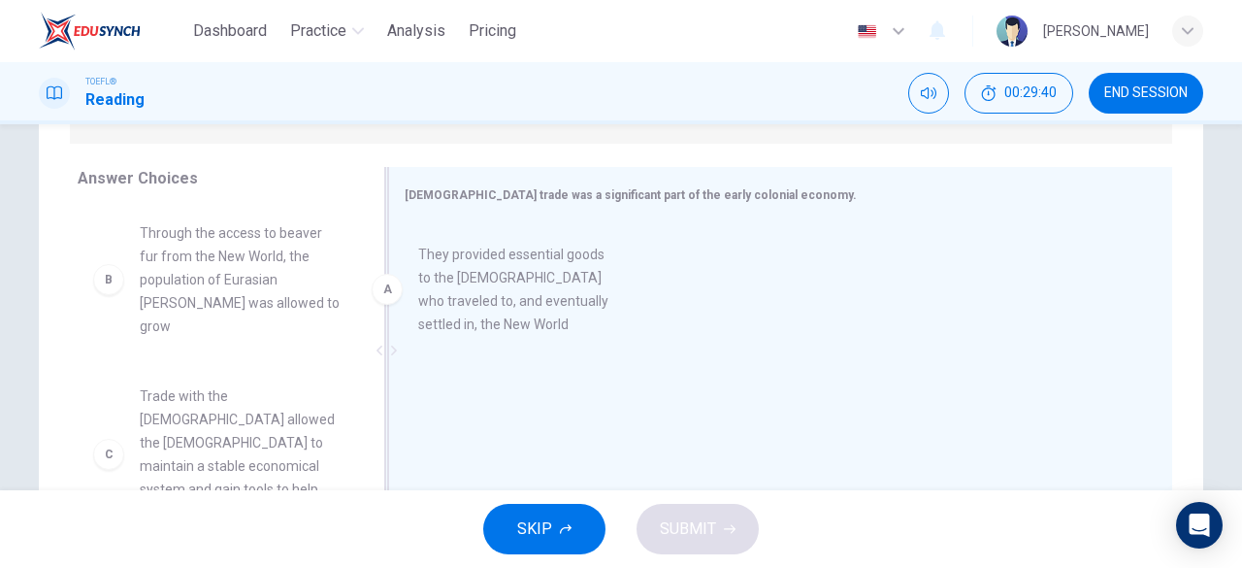
drag, startPoint x: 215, startPoint y: 291, endPoint x: 525, endPoint y: 312, distance: 310.3
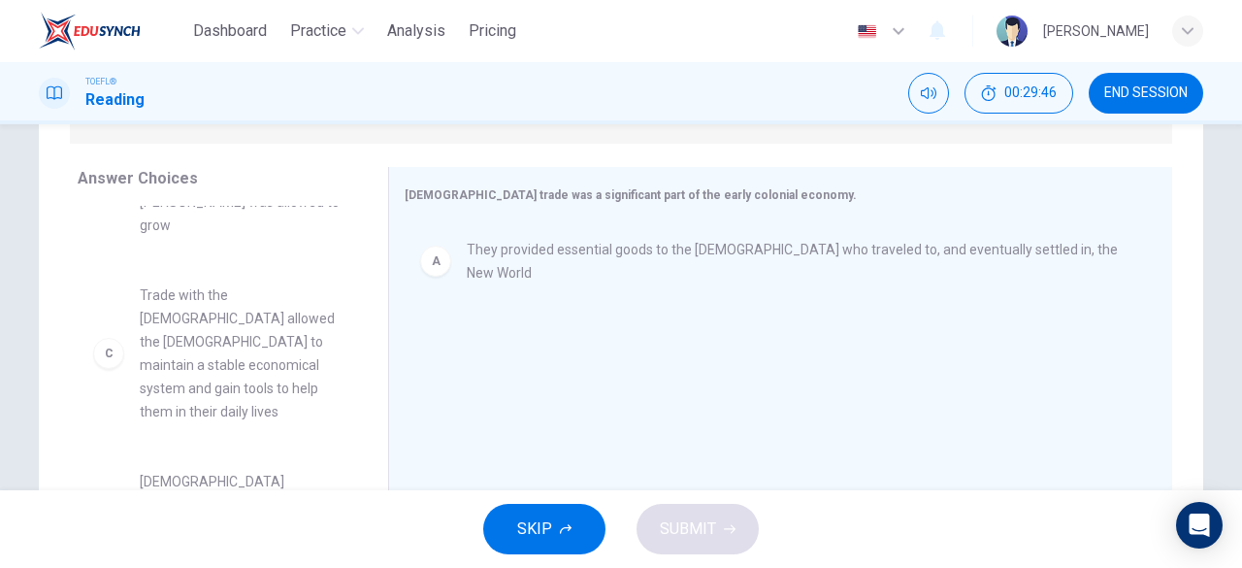
scroll to position [122, 0]
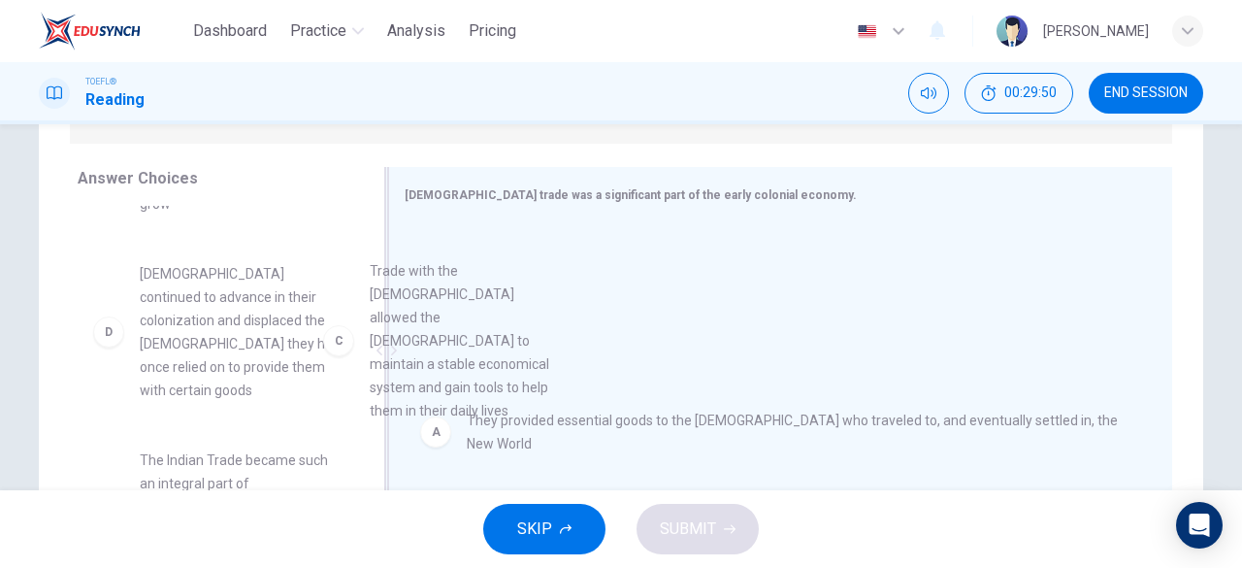
drag, startPoint x: 208, startPoint y: 321, endPoint x: 565, endPoint y: 364, distance: 359.7
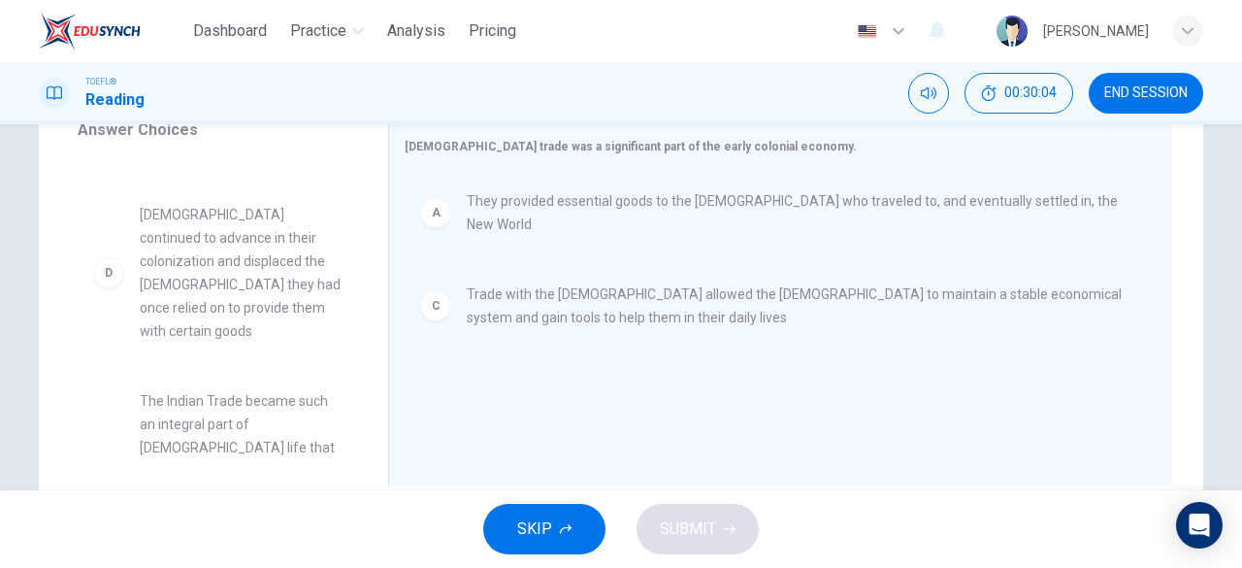
scroll to position [146, 0]
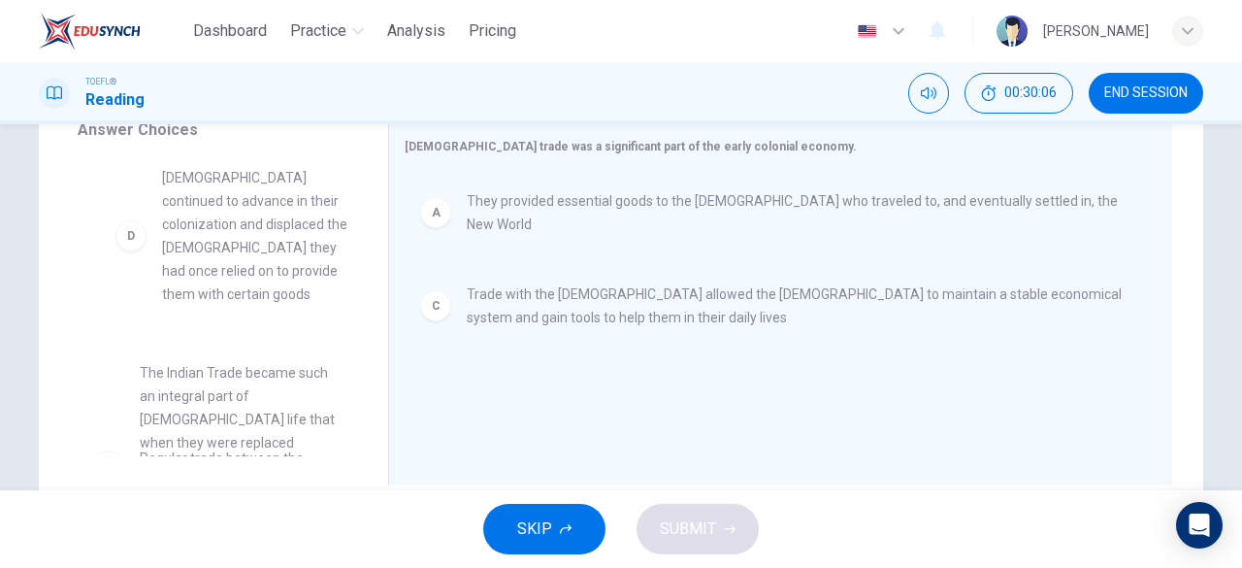
drag, startPoint x: 223, startPoint y: 261, endPoint x: 256, endPoint y: 263, distance: 33.1
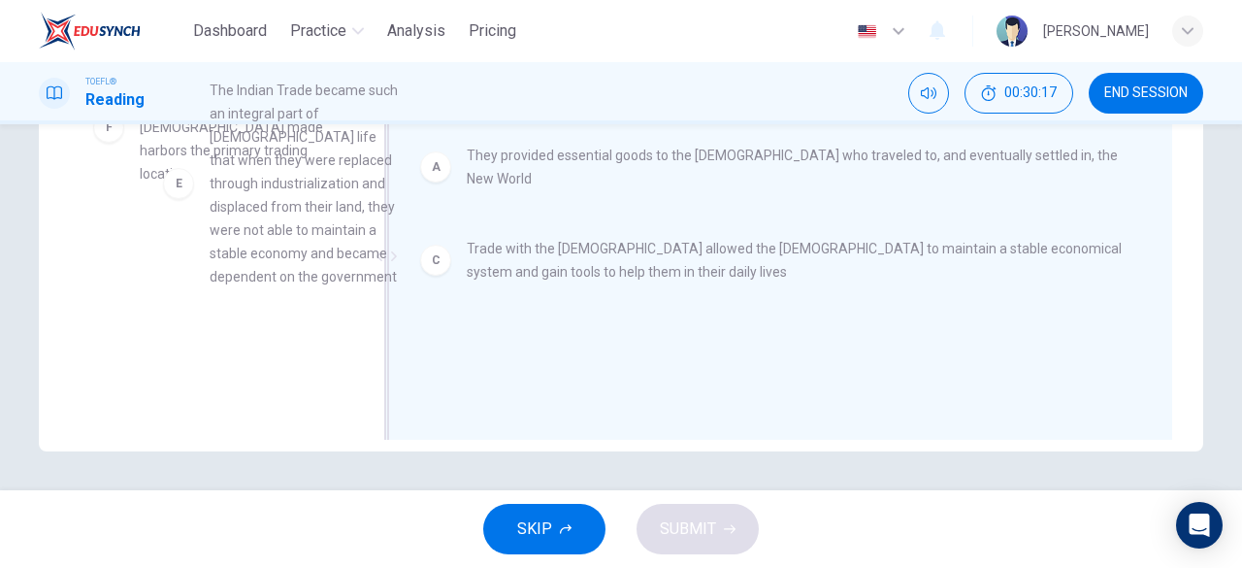
scroll to position [396, 0]
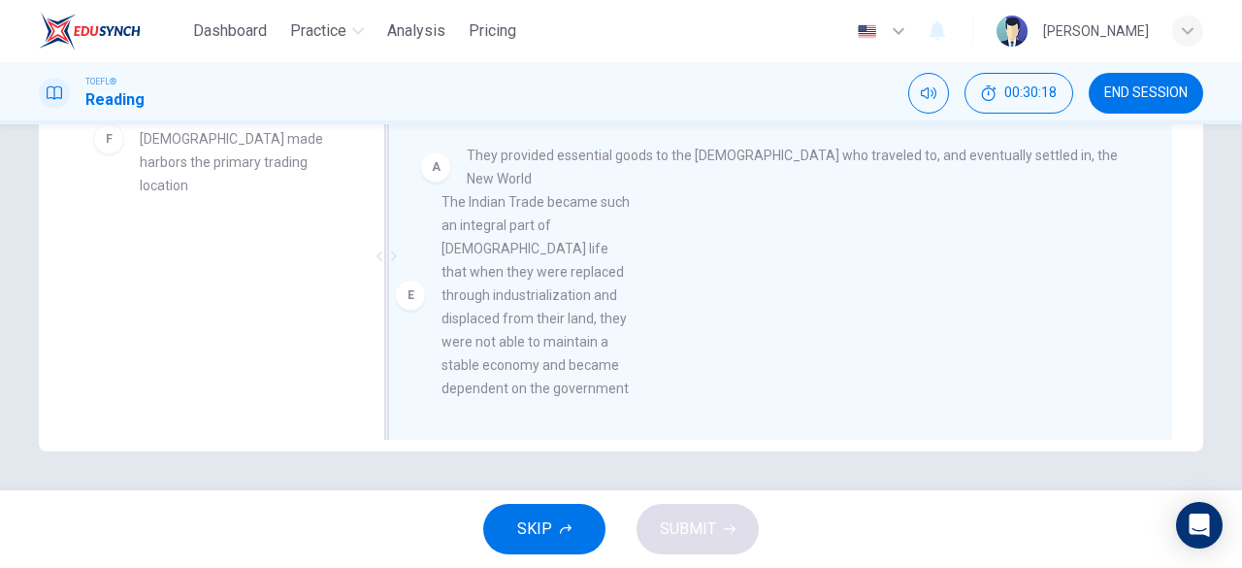
drag, startPoint x: 228, startPoint y: 246, endPoint x: 549, endPoint y: 397, distance: 355.1
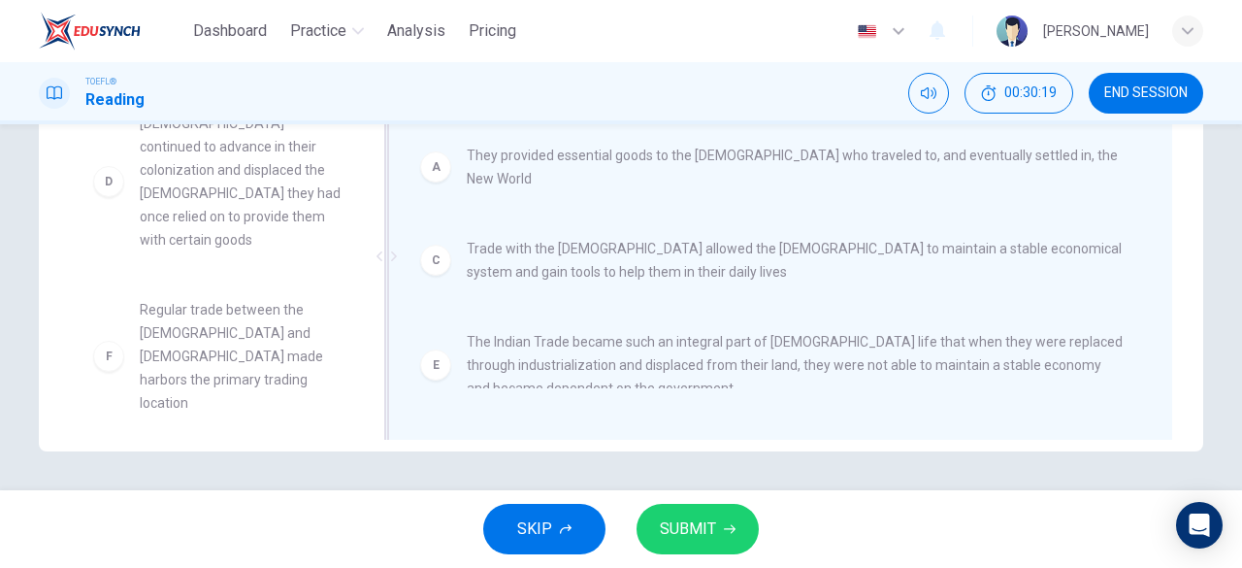
scroll to position [151, 0]
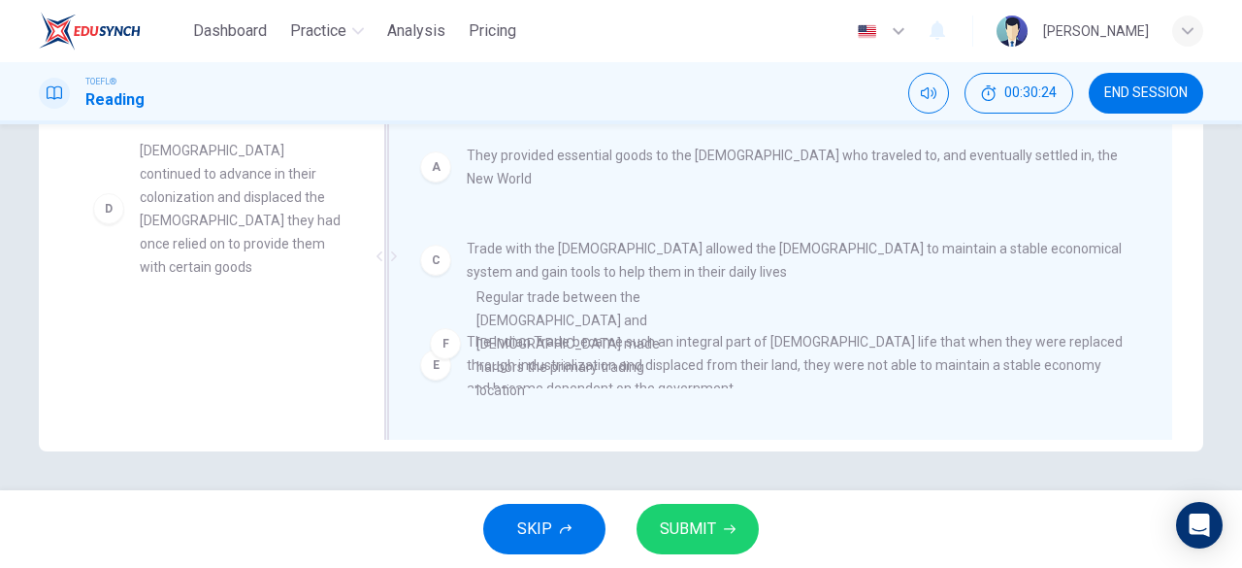
drag, startPoint x: 270, startPoint y: 314, endPoint x: 692, endPoint y: 300, distance: 422.4
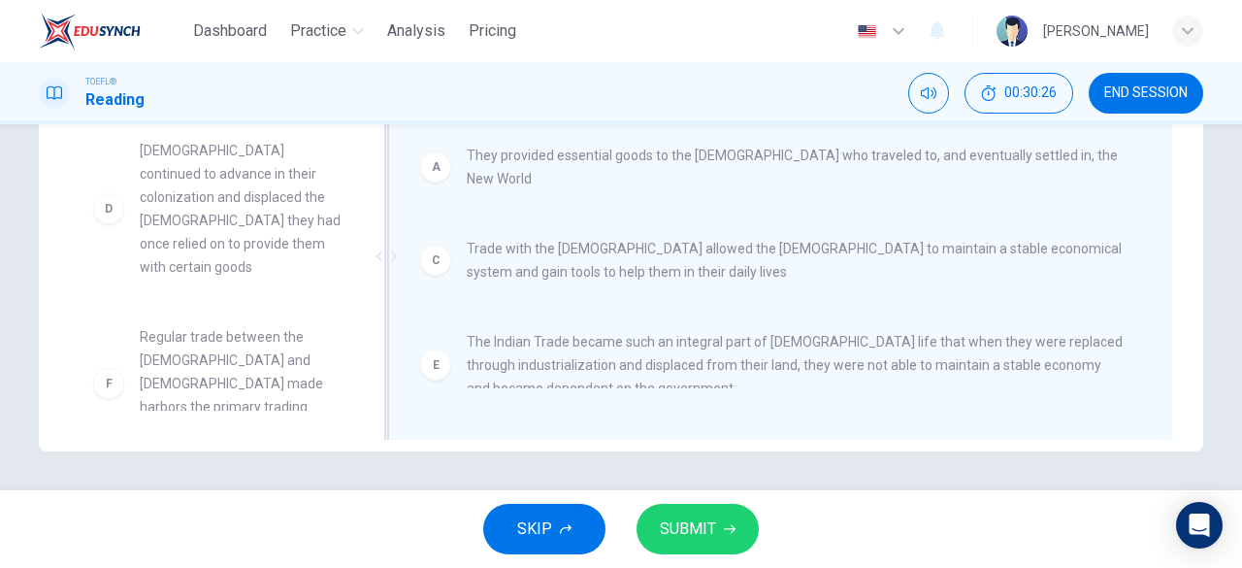
scroll to position [12, 0]
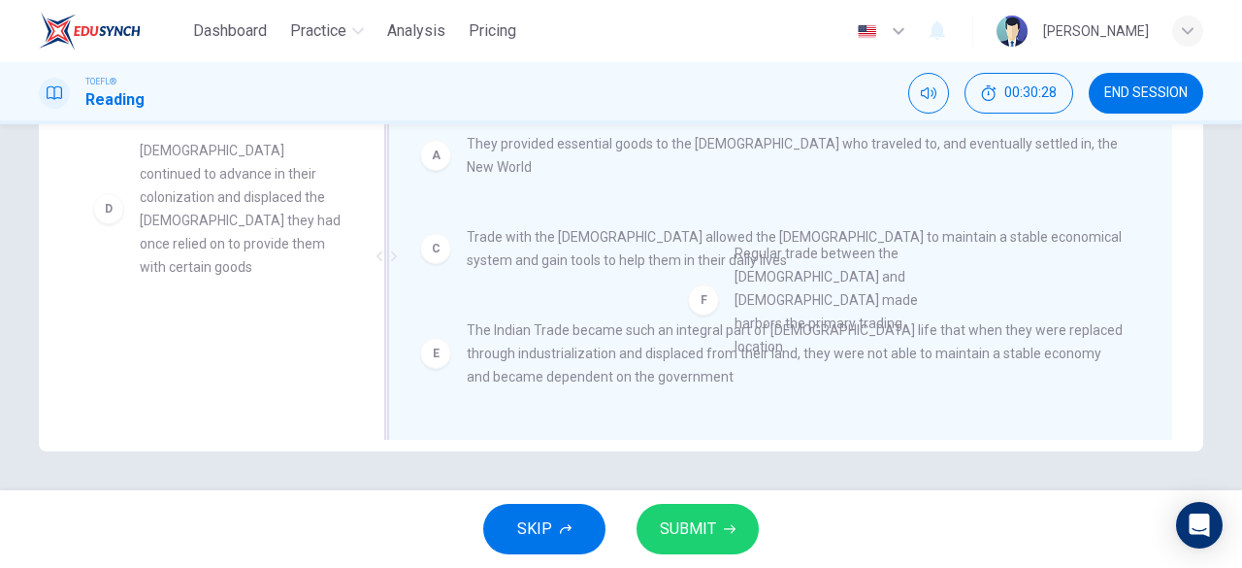
drag, startPoint x: 224, startPoint y: 338, endPoint x: 829, endPoint y: 278, distance: 607.6
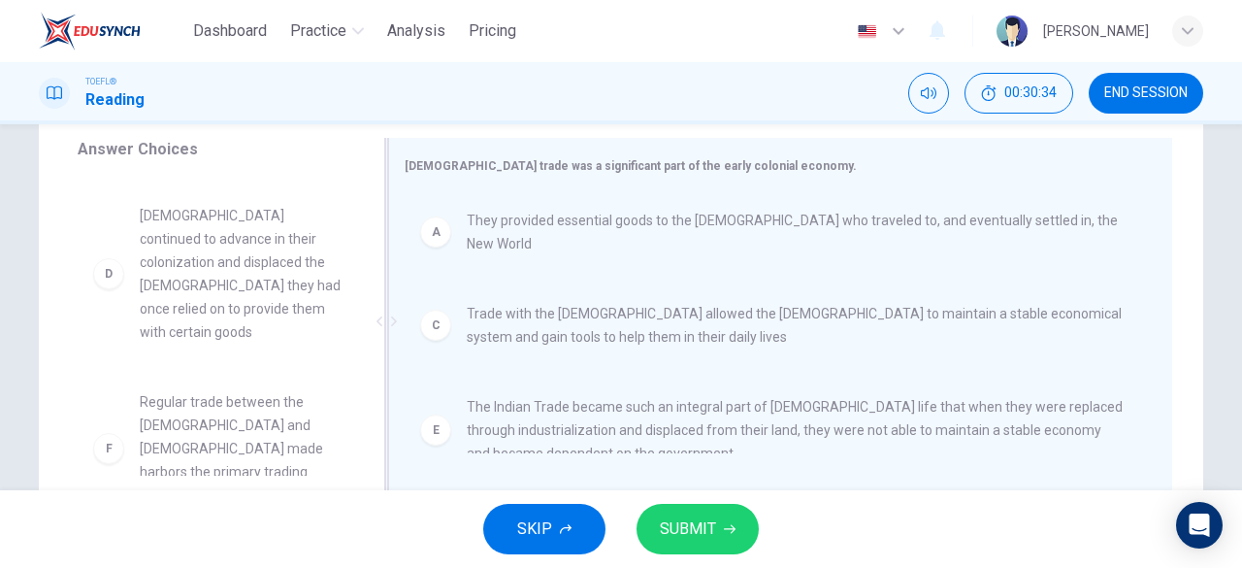
scroll to position [320, 0]
click at [703, 522] on span "SUBMIT" at bounding box center [688, 528] width 56 height 27
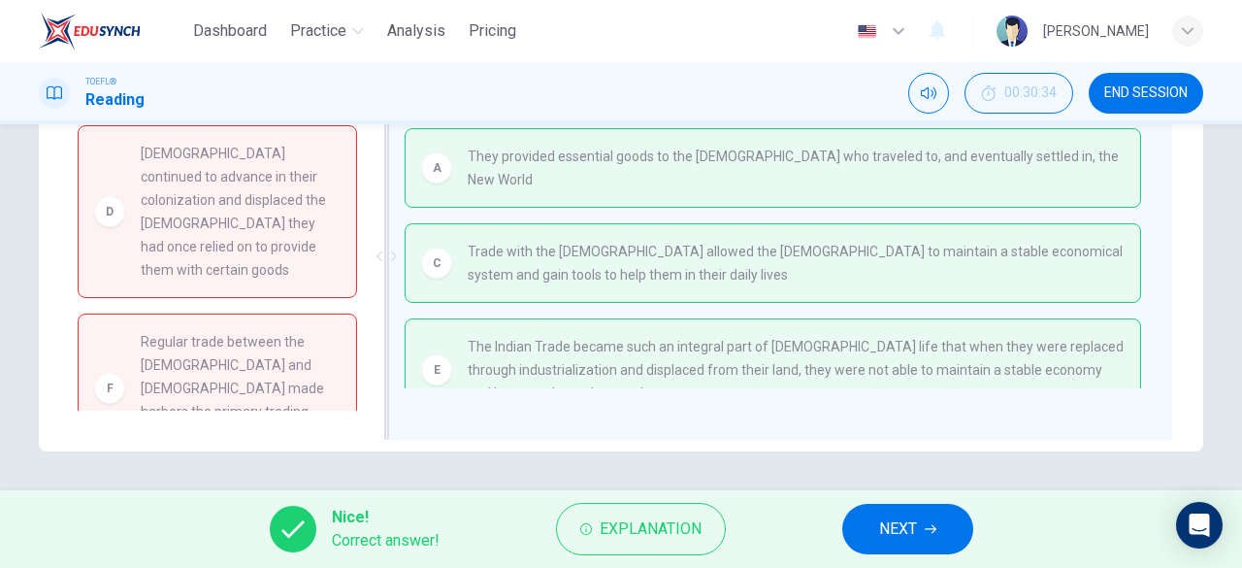
scroll to position [302, 0]
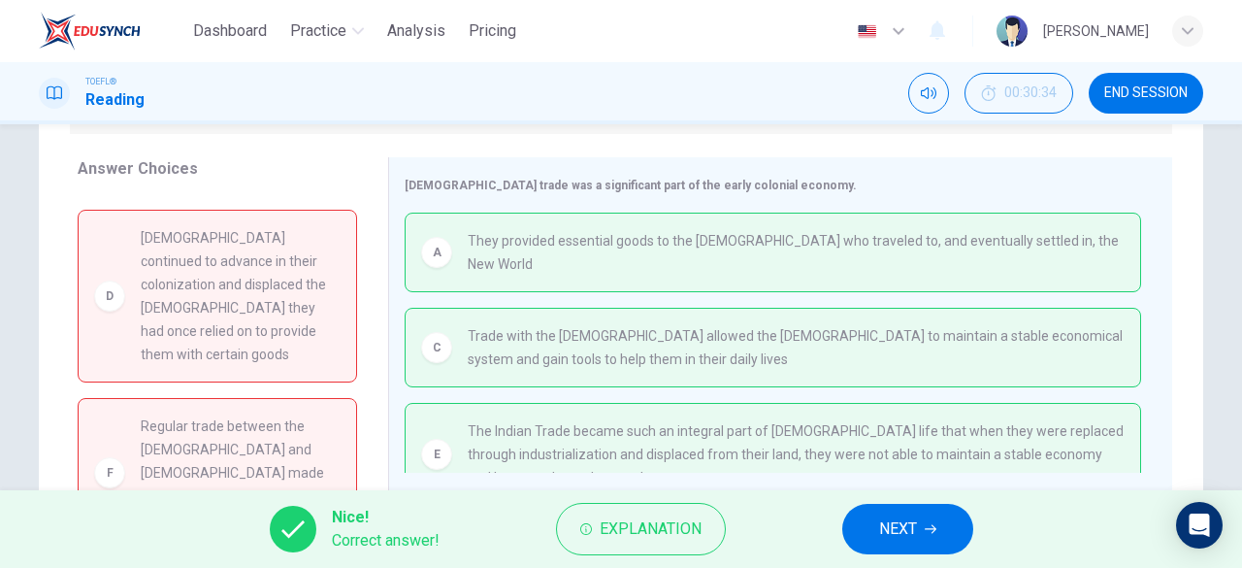
click at [885, 531] on span "NEXT" at bounding box center [898, 528] width 38 height 27
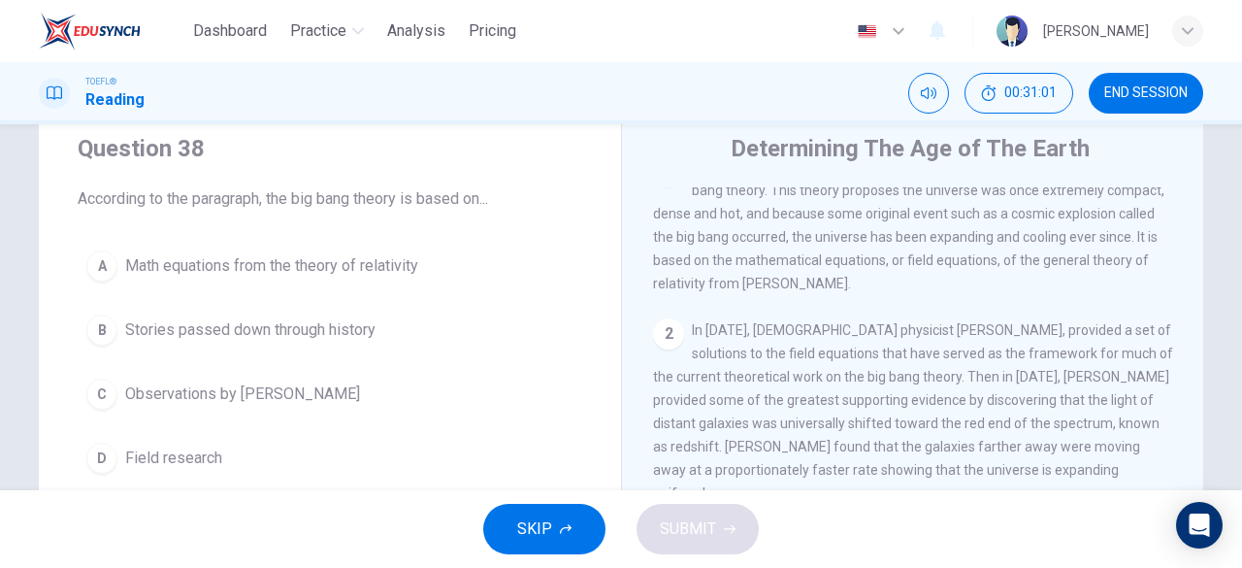
scroll to position [73, 0]
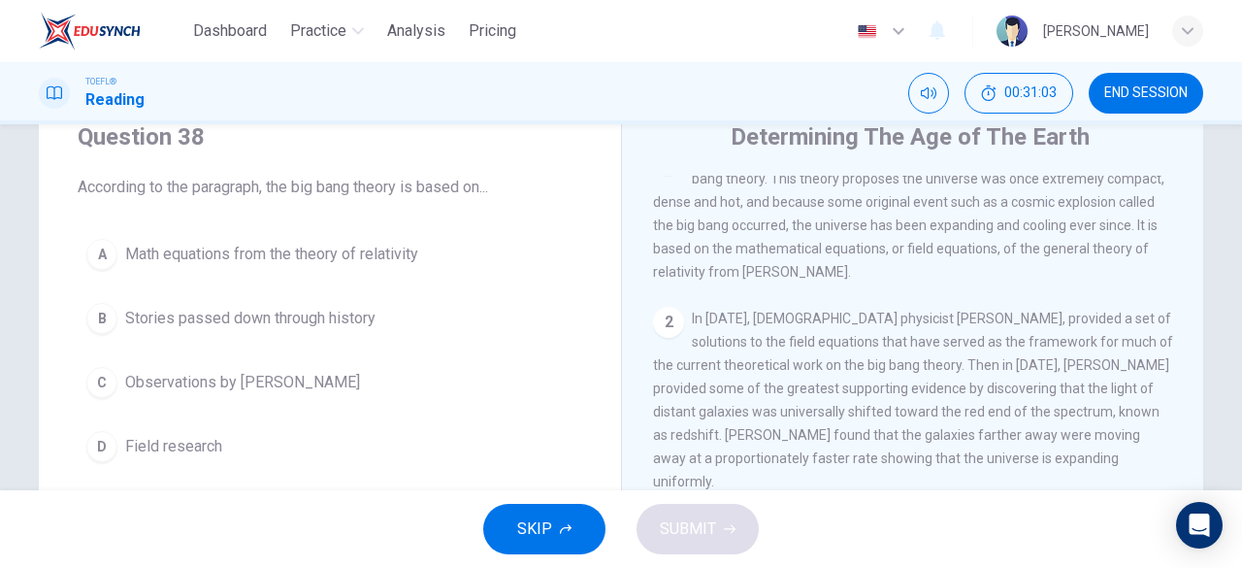
click at [165, 259] on span "Math equations from the theory of relativity" at bounding box center [271, 254] width 293 height 23
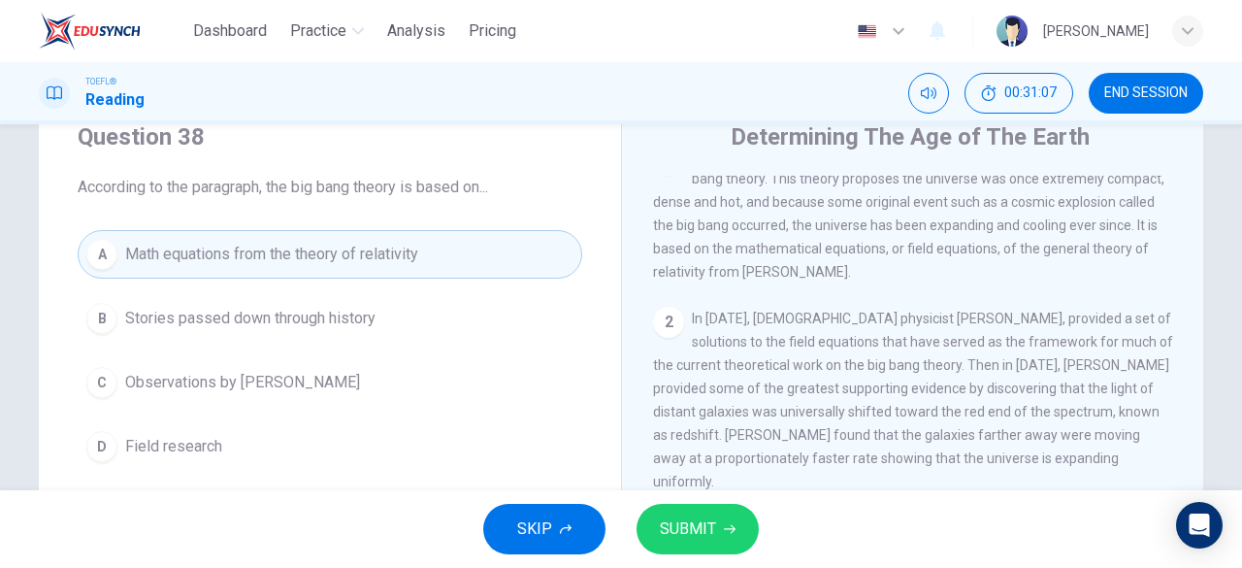
click at [681, 519] on span "SUBMIT" at bounding box center [688, 528] width 56 height 27
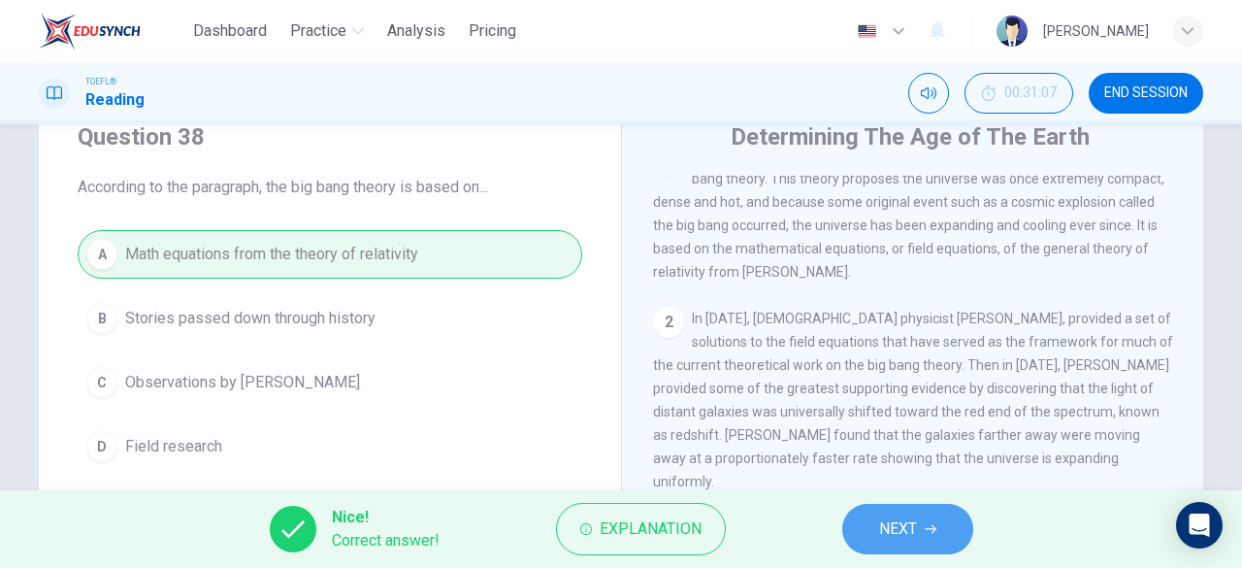
click at [867, 531] on button "NEXT" at bounding box center [907, 529] width 131 height 50
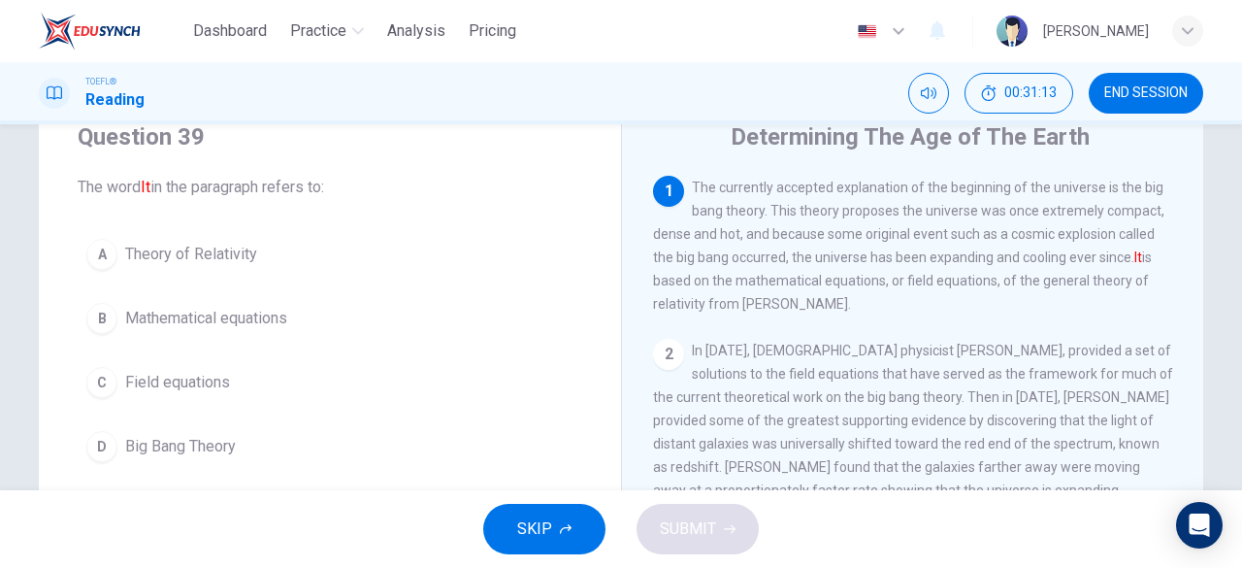
click at [169, 435] on span "Big Bang Theory" at bounding box center [180, 446] width 111 height 23
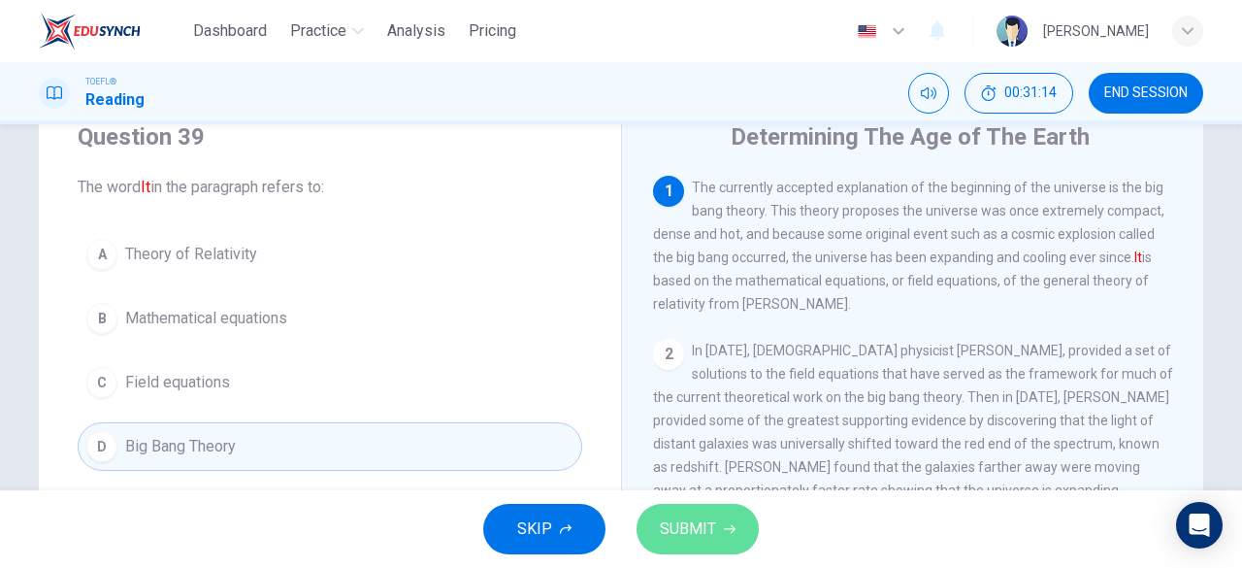
click at [697, 530] on span "SUBMIT" at bounding box center [688, 528] width 56 height 27
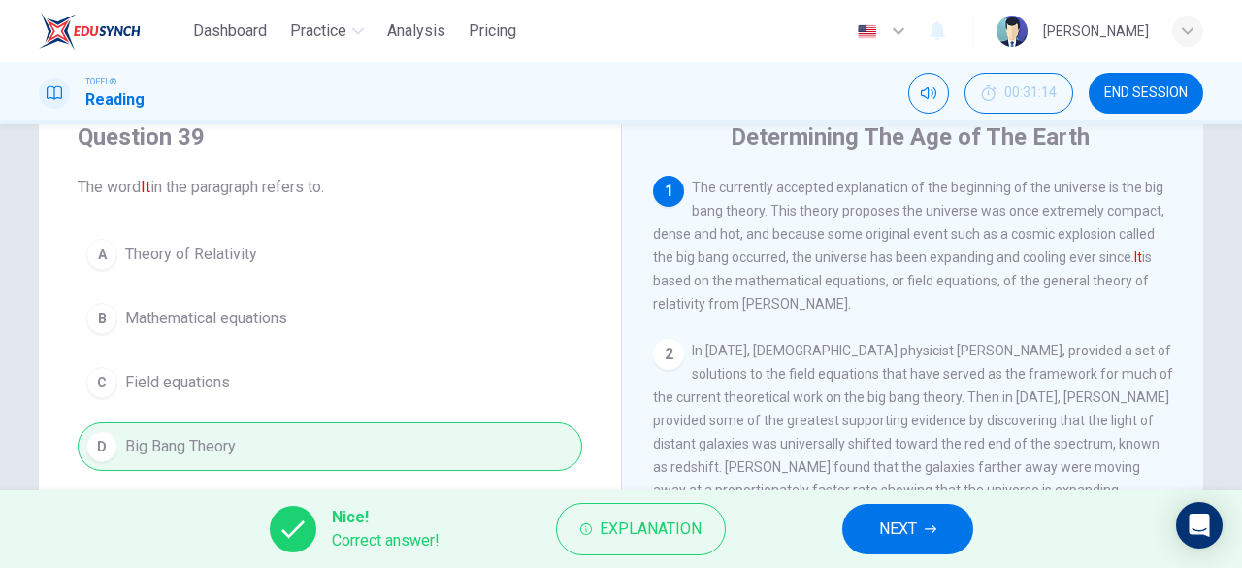
click at [891, 520] on span "NEXT" at bounding box center [898, 528] width 38 height 27
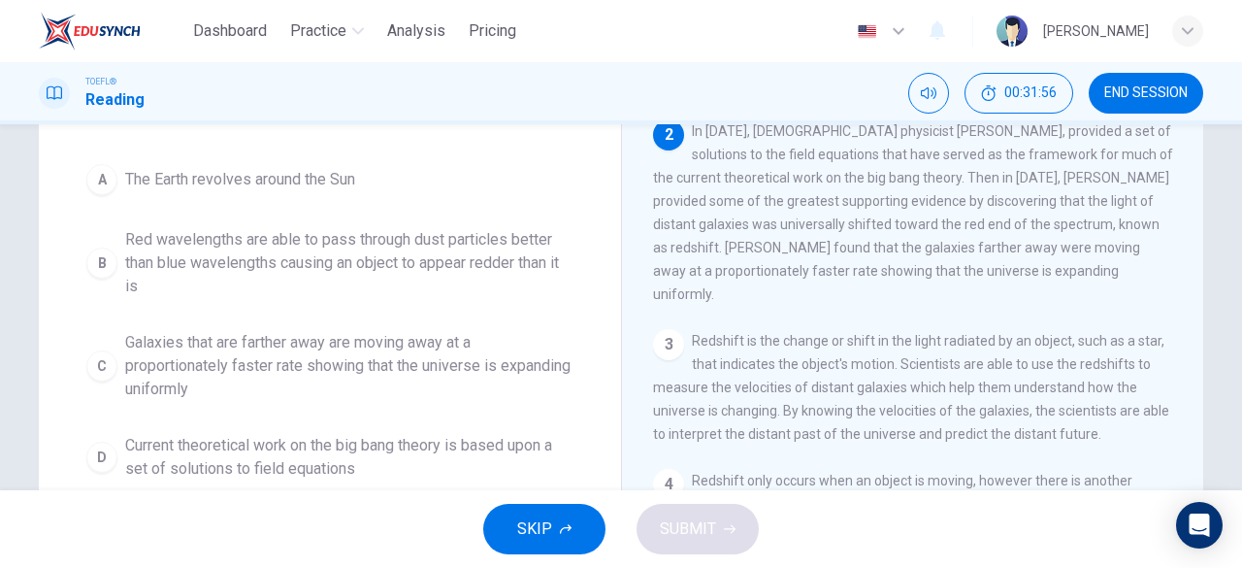
scroll to position [194, 0]
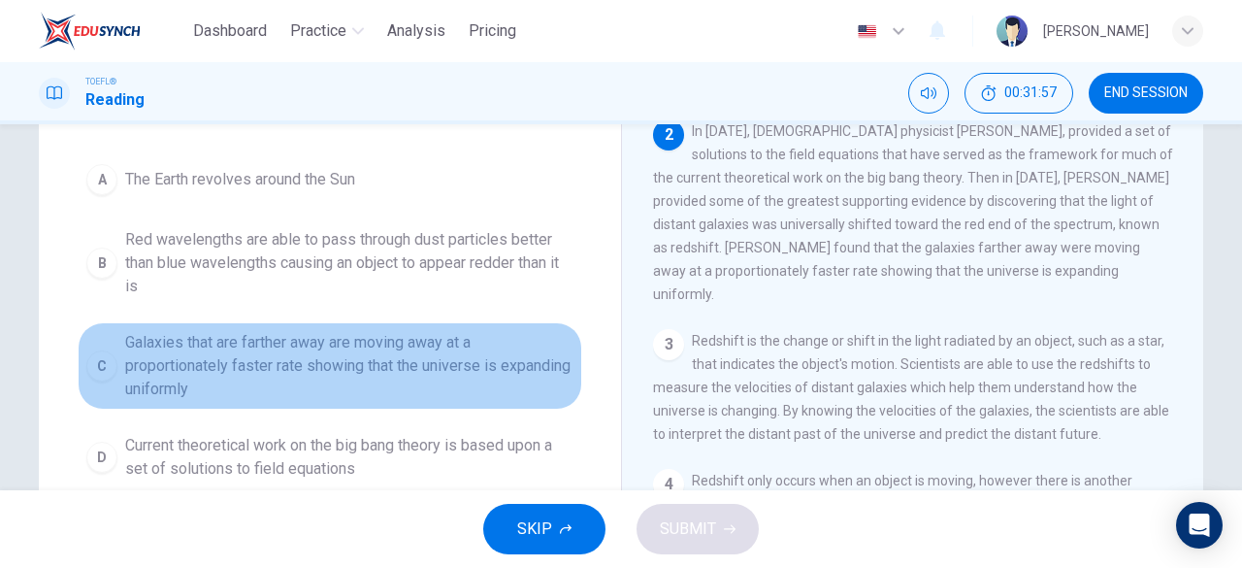
click at [324, 378] on span "Galaxies that are farther away are moving away at a proportionately faster rate…" at bounding box center [349, 366] width 448 height 70
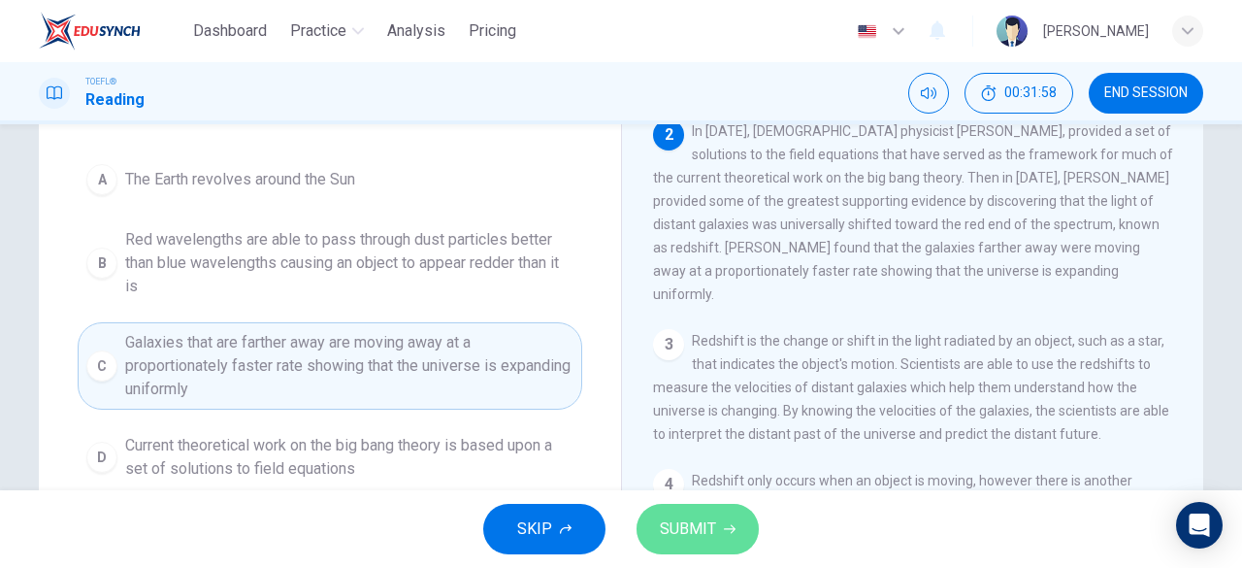
click at [690, 521] on span "SUBMIT" at bounding box center [688, 528] width 56 height 27
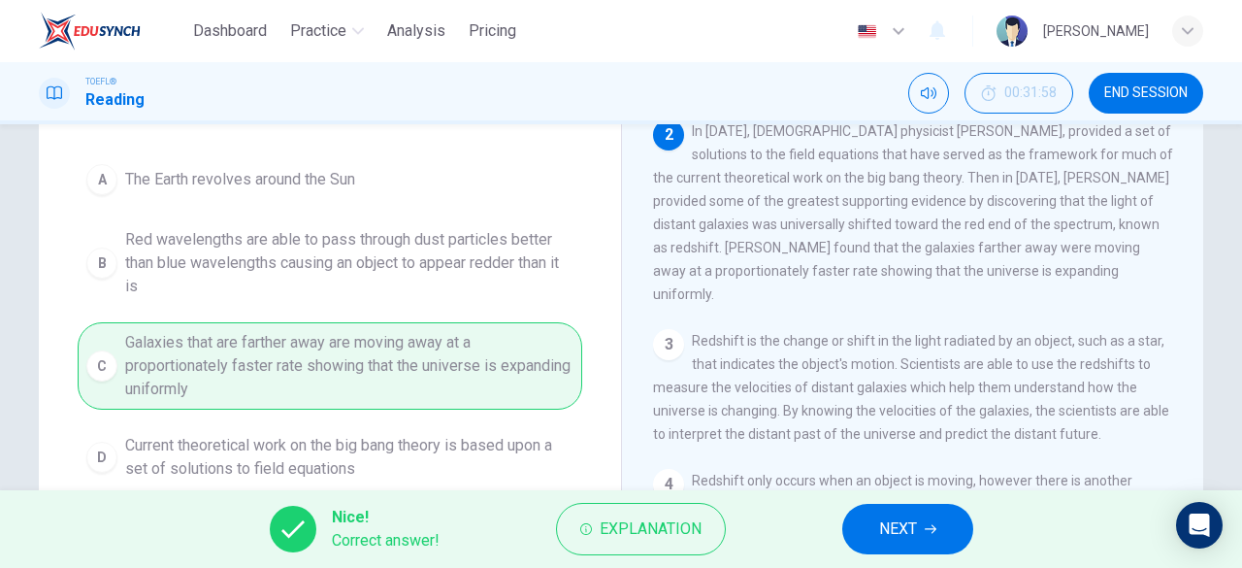
click at [871, 531] on button "NEXT" at bounding box center [907, 529] width 131 height 50
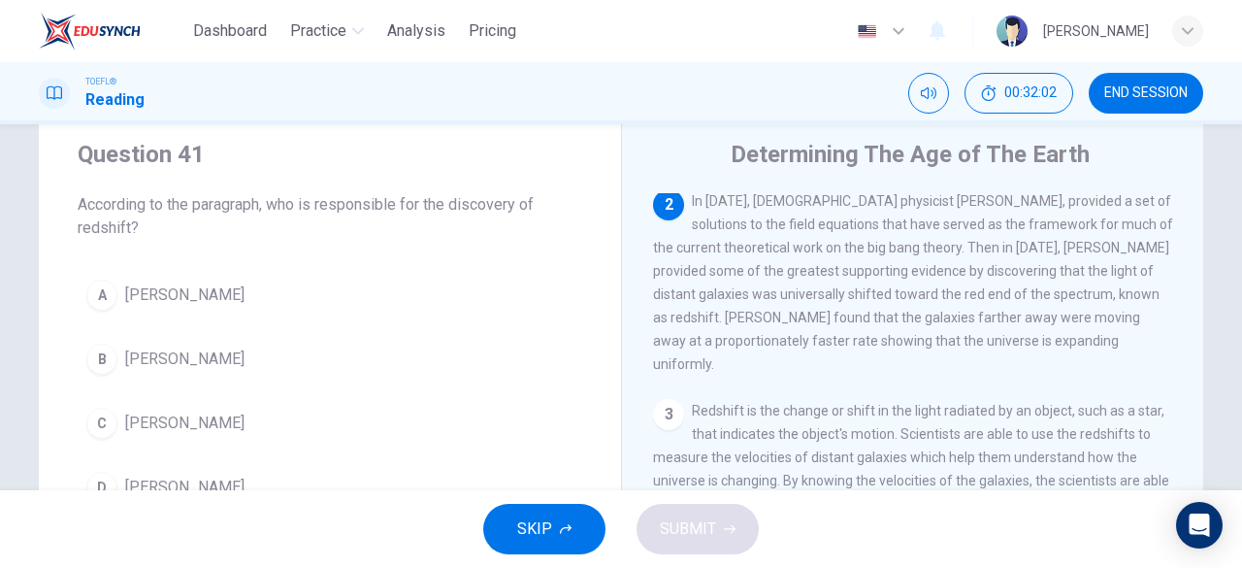
scroll to position [75, 0]
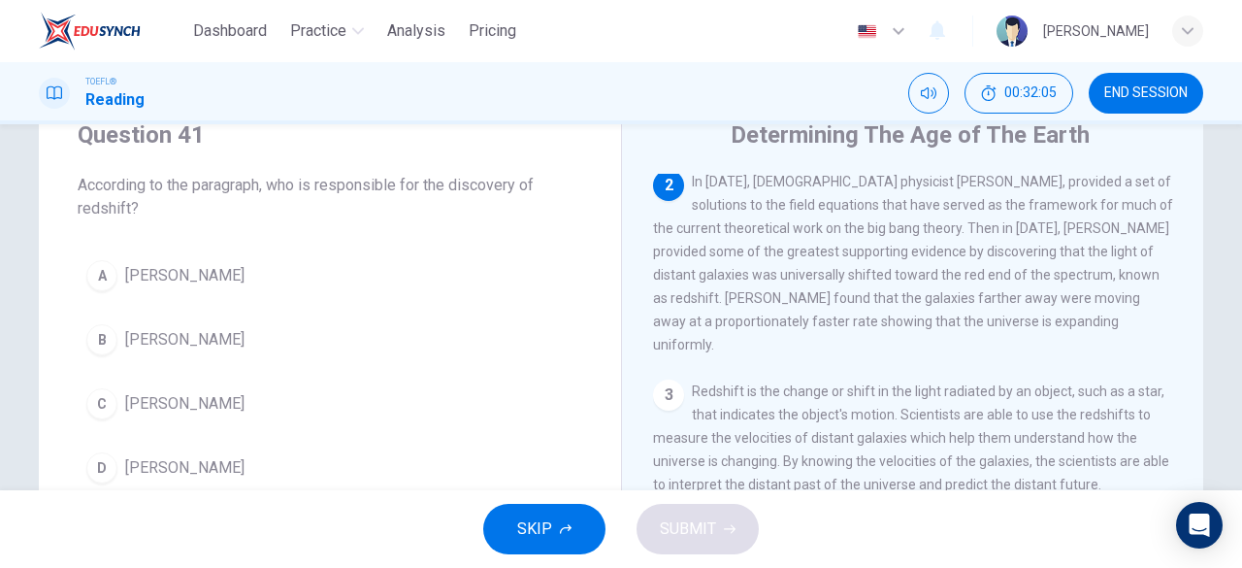
click at [232, 340] on button "B Edwinn Hubble" at bounding box center [330, 339] width 505 height 49
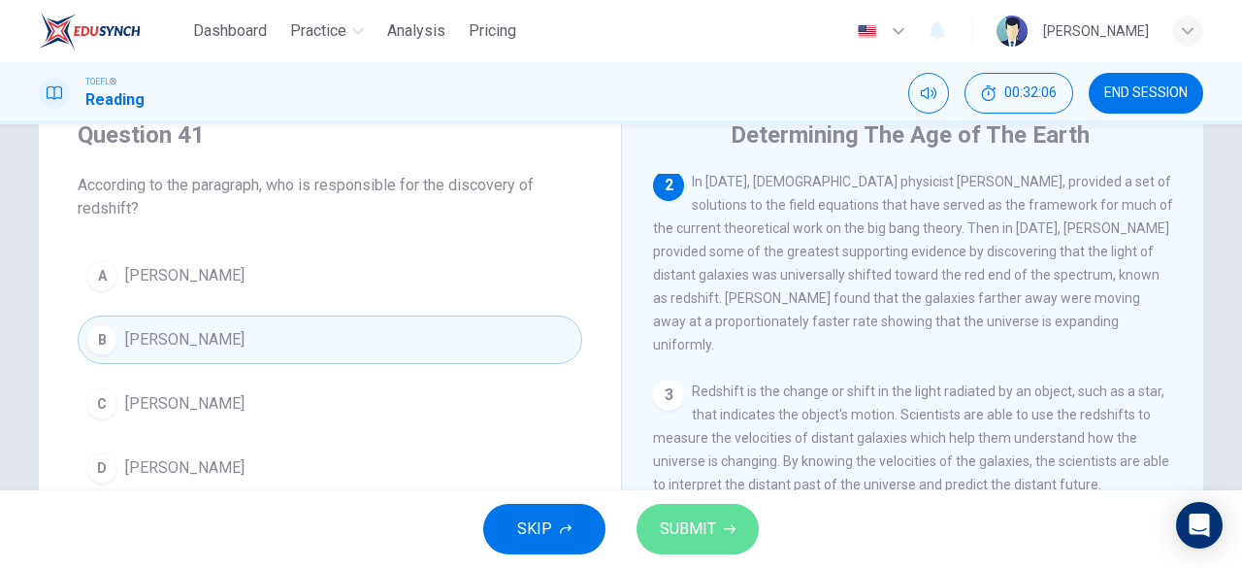
click at [696, 515] on span "SUBMIT" at bounding box center [688, 528] width 56 height 27
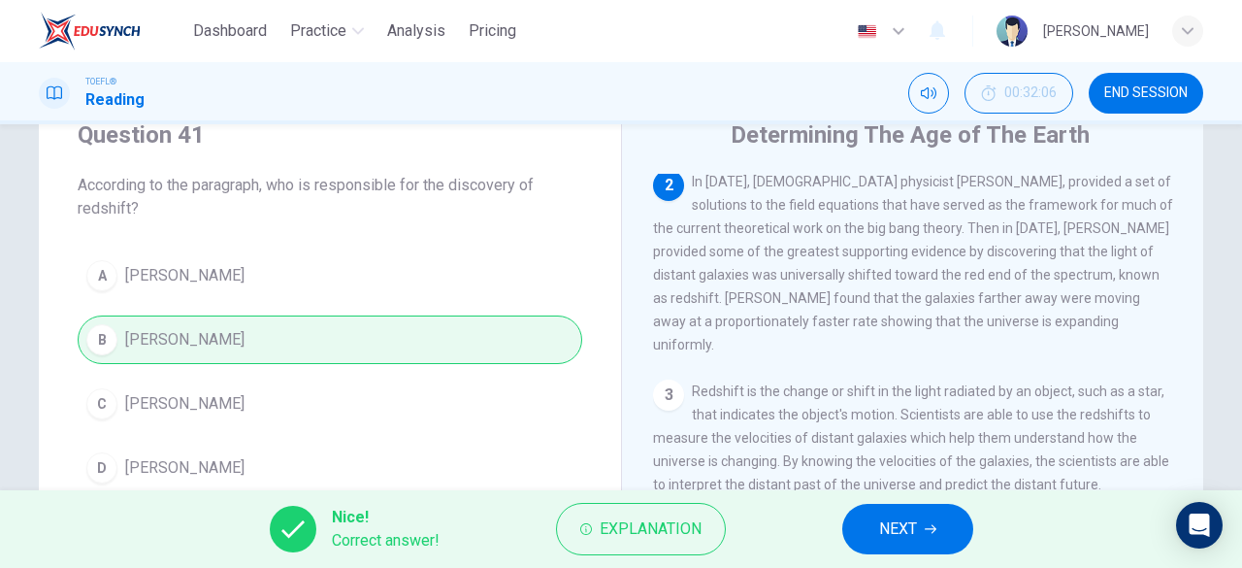
click at [881, 527] on span "NEXT" at bounding box center [898, 528] width 38 height 27
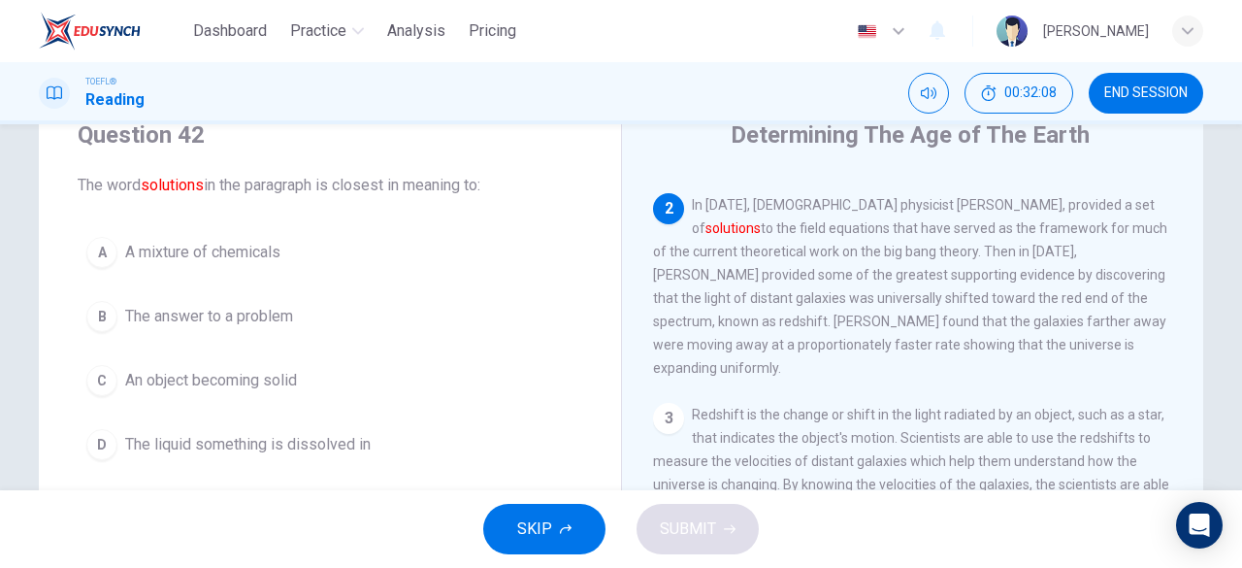
scroll to position [143, 0]
click at [235, 325] on span "The answer to a problem" at bounding box center [209, 316] width 168 height 23
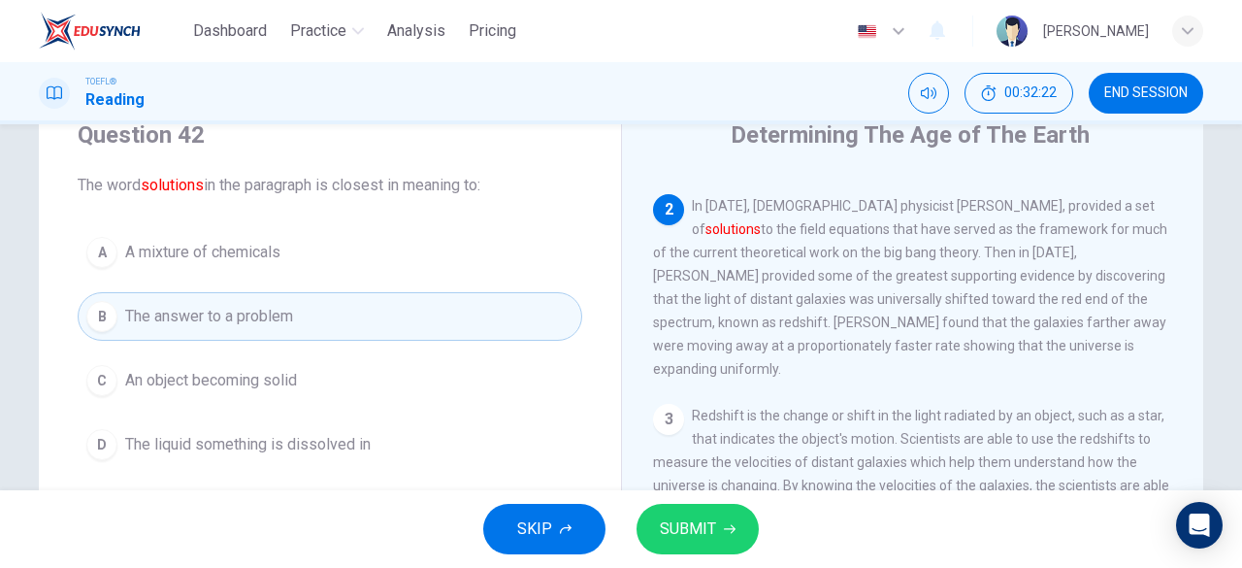
click at [710, 523] on span "SUBMIT" at bounding box center [688, 528] width 56 height 27
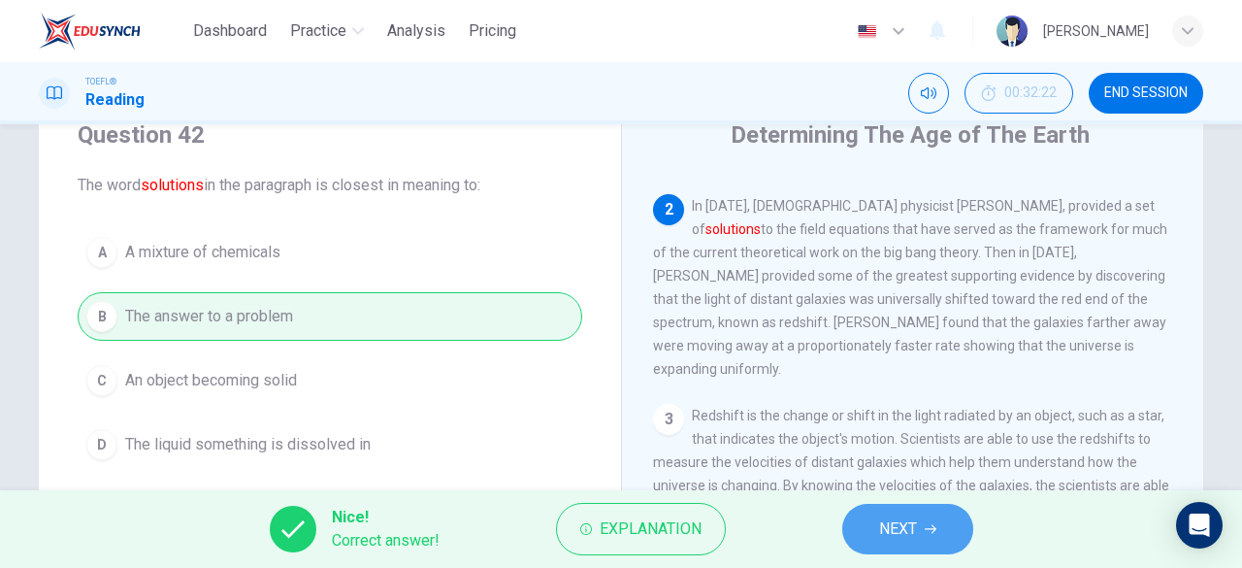
click at [895, 536] on span "NEXT" at bounding box center [898, 528] width 38 height 27
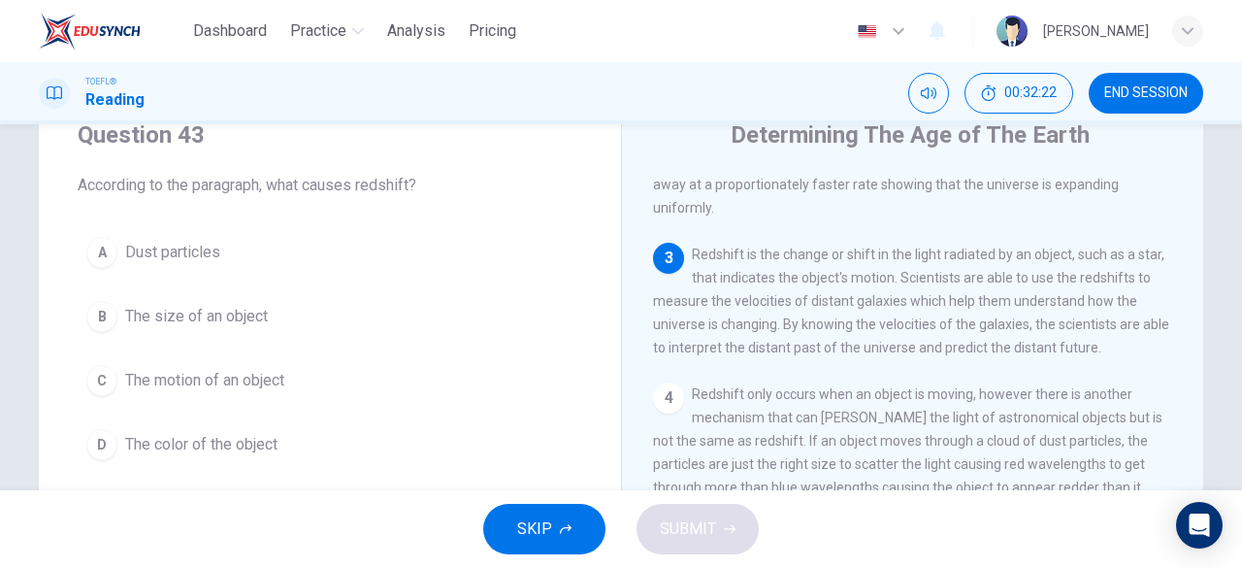
scroll to position [324, 0]
click at [231, 384] on span "The motion of an object" at bounding box center [204, 380] width 159 height 23
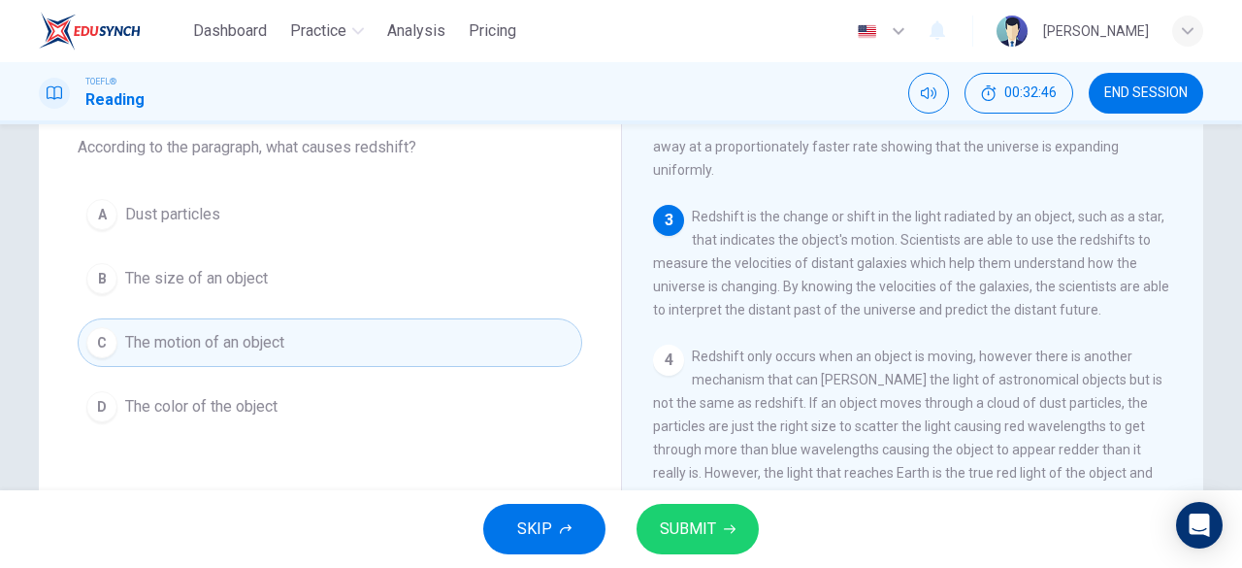
scroll to position [91, 0]
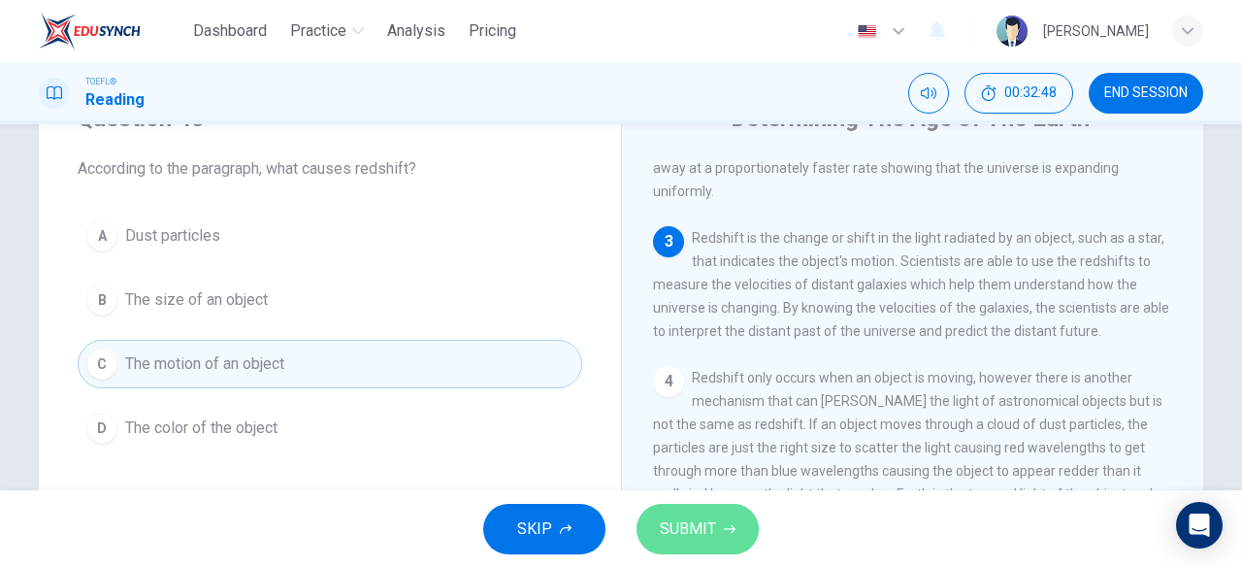
click at [698, 522] on span "SUBMIT" at bounding box center [688, 528] width 56 height 27
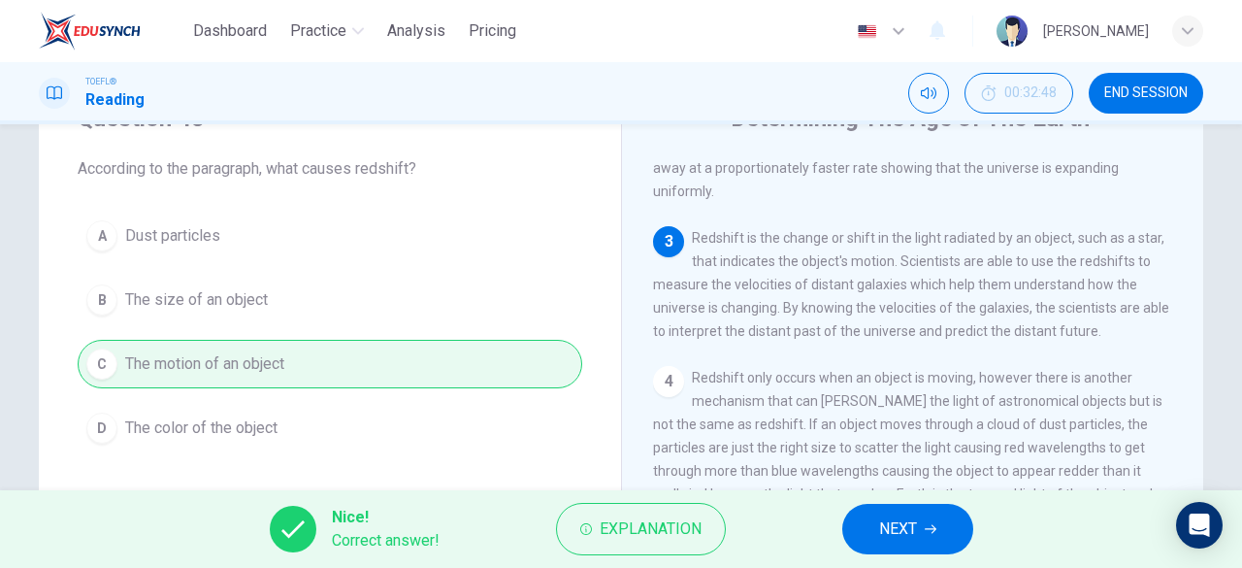
click at [872, 529] on button "NEXT" at bounding box center [907, 529] width 131 height 50
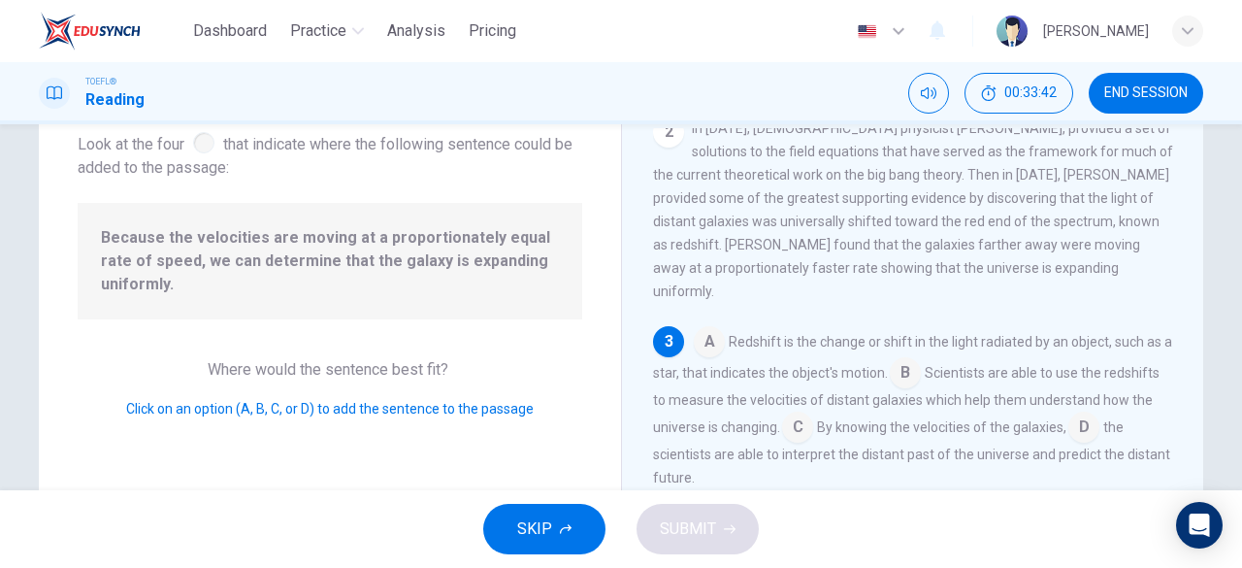
scroll to position [173, 0]
click at [813, 415] on input at bounding box center [797, 430] width 31 height 31
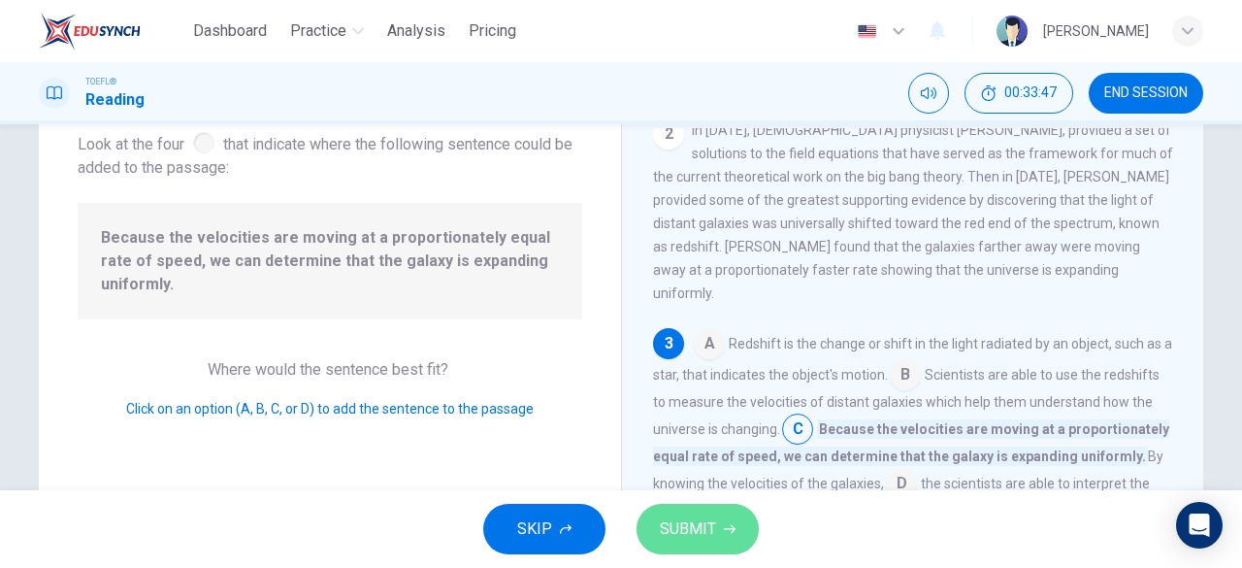
click at [705, 535] on span "SUBMIT" at bounding box center [688, 528] width 56 height 27
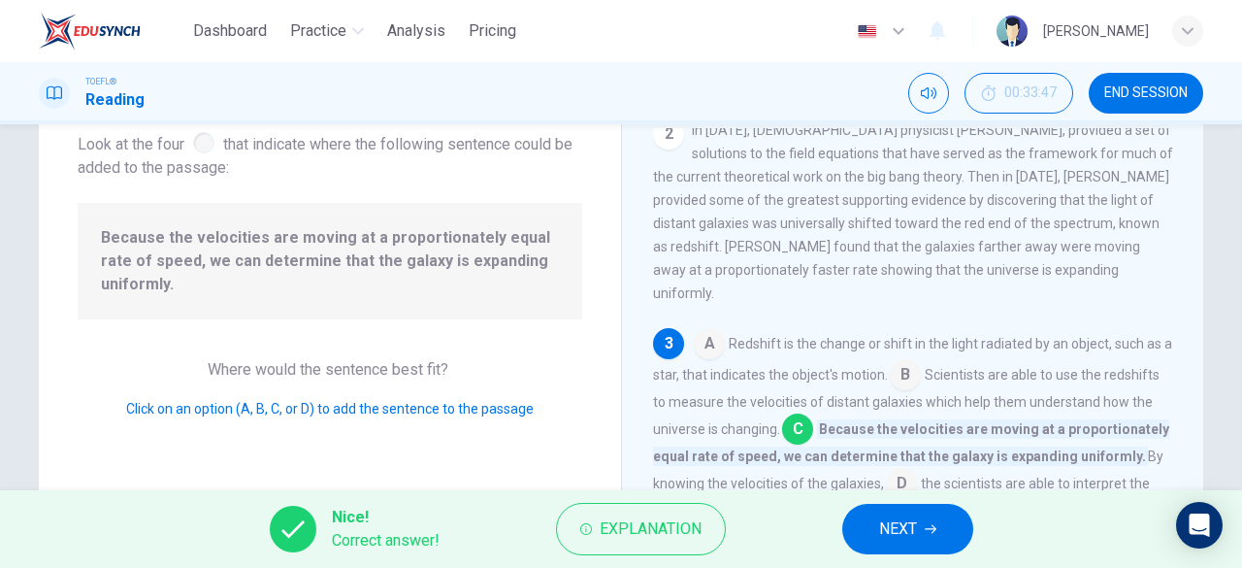
click at [894, 529] on span "NEXT" at bounding box center [898, 528] width 38 height 27
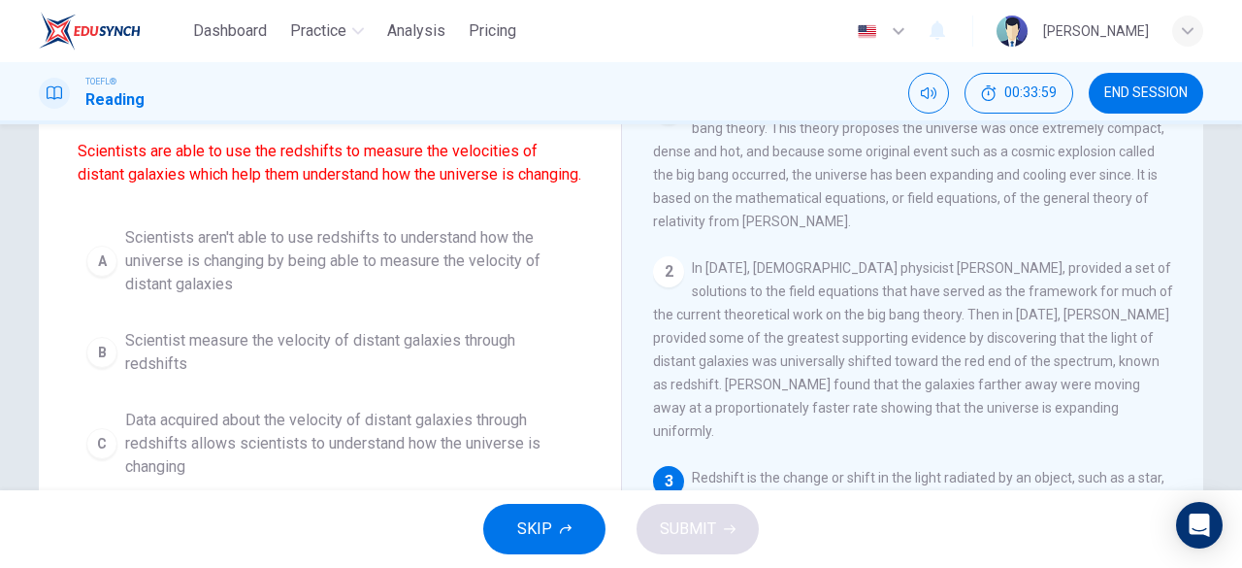
scroll to position [158, 0]
click at [293, 362] on span "Scientist measure the velocity of distant galaxies through redshifts" at bounding box center [349, 354] width 448 height 47
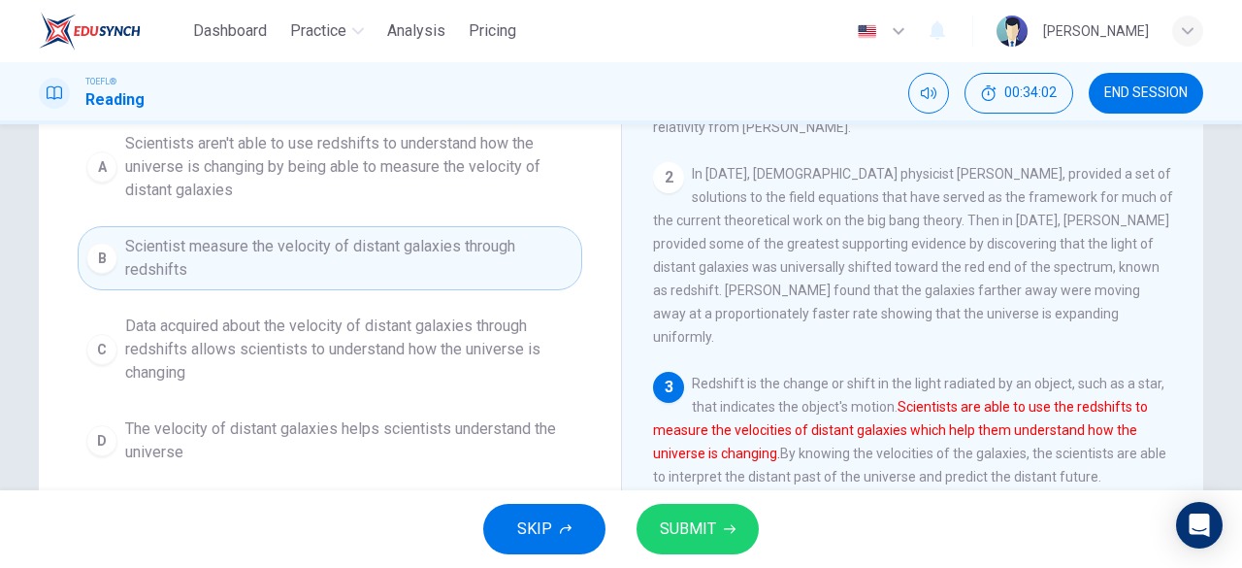
scroll to position [252, 0]
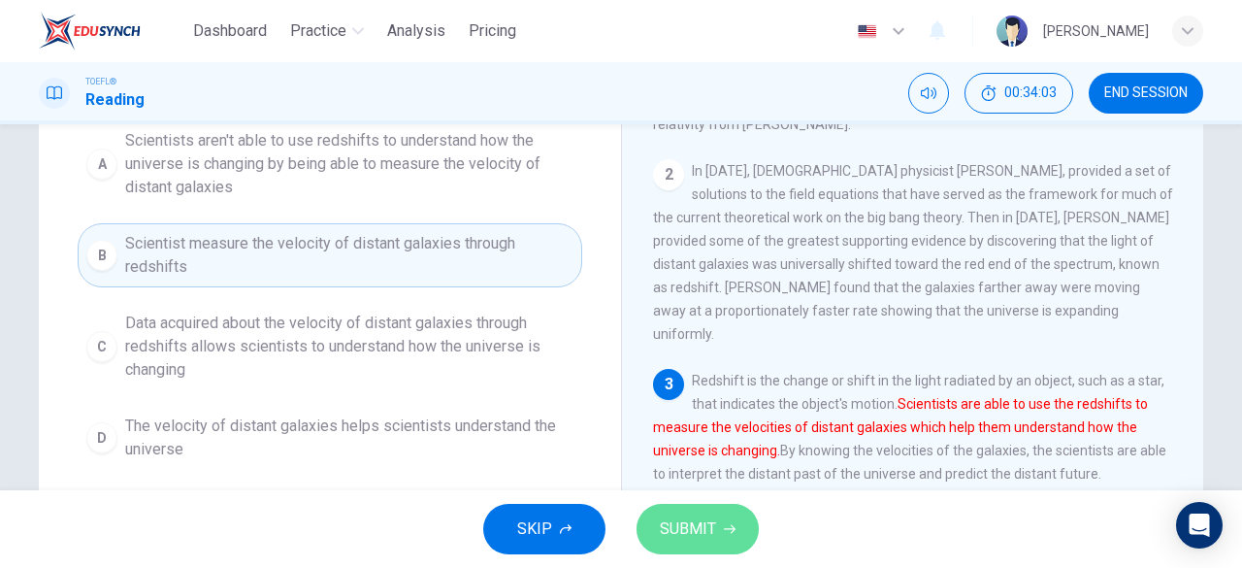
click at [680, 530] on span "SUBMIT" at bounding box center [688, 528] width 56 height 27
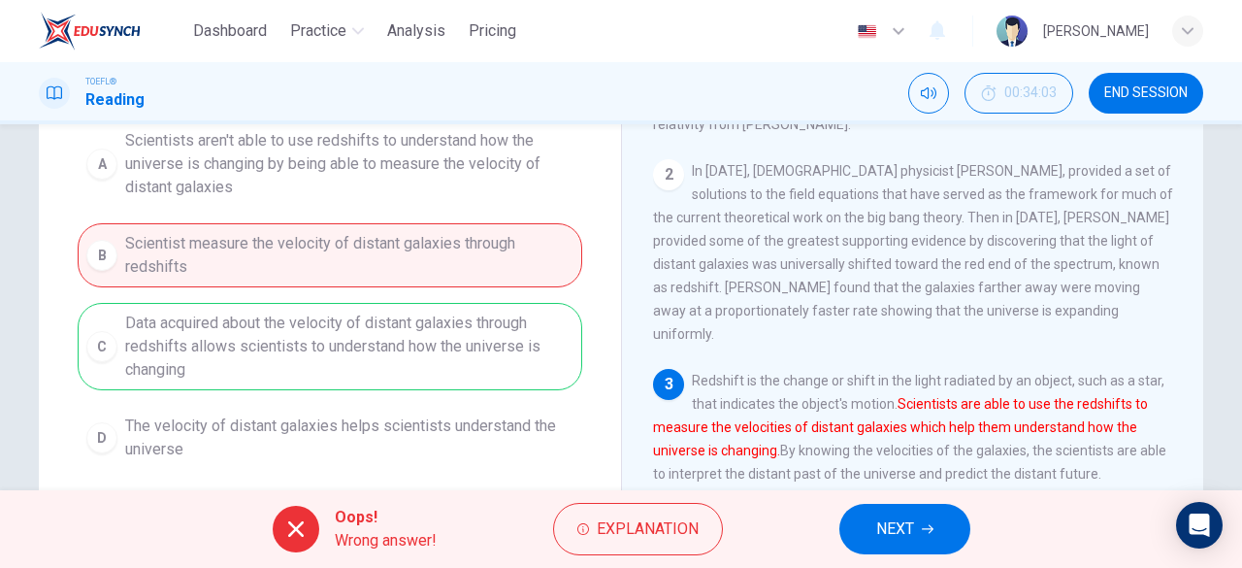
click at [901, 549] on button "NEXT" at bounding box center [904, 529] width 131 height 50
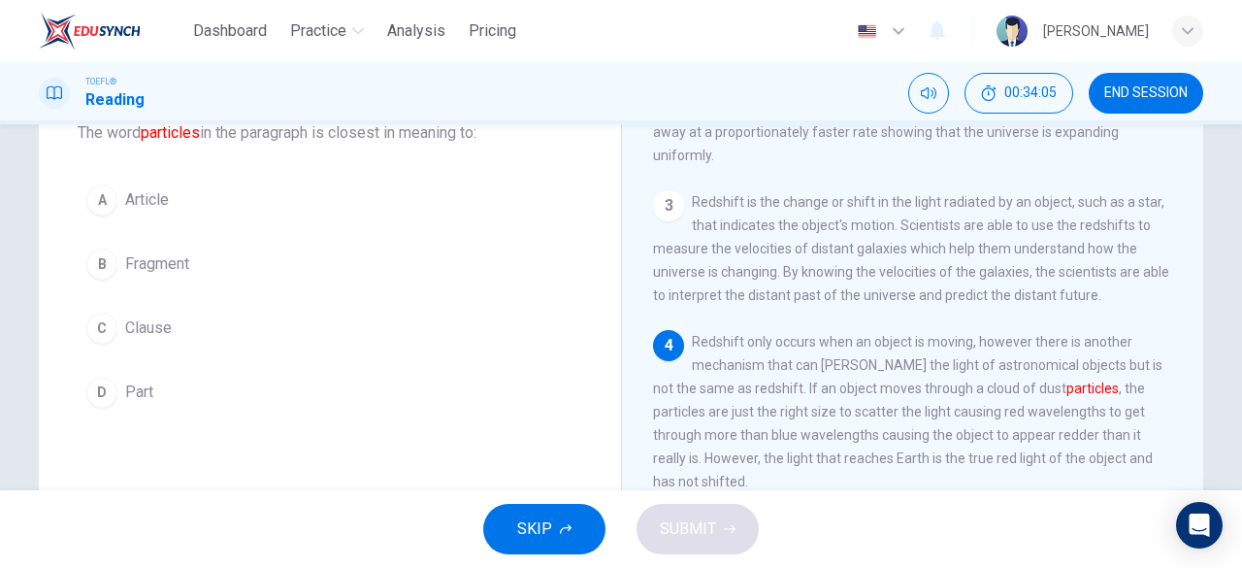
scroll to position [115, 0]
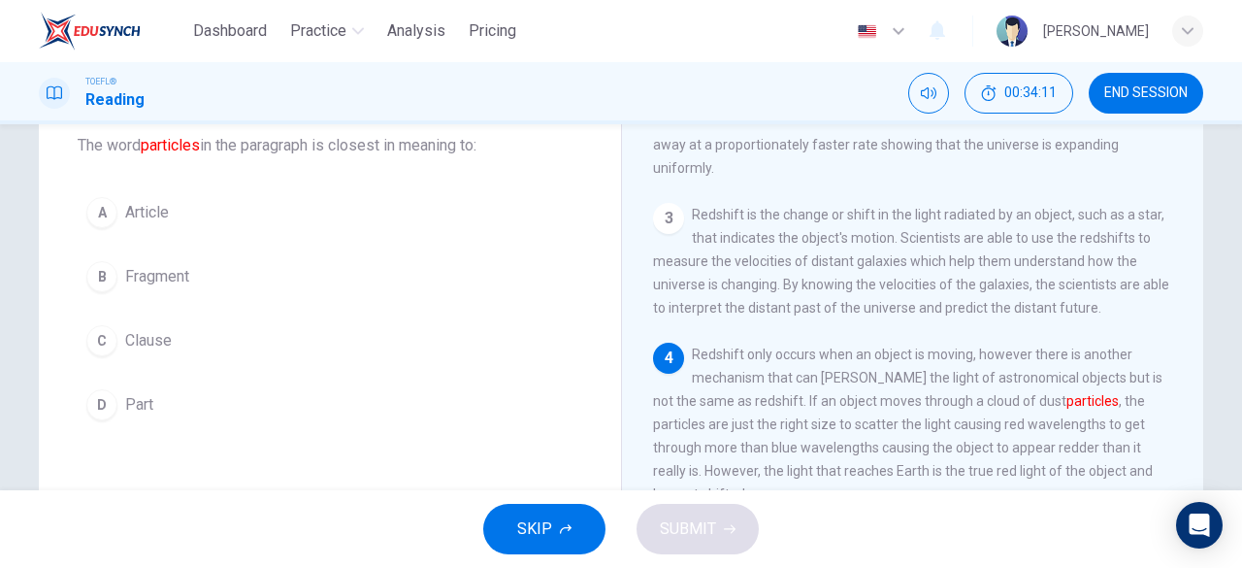
click at [168, 276] on span "Fragment" at bounding box center [157, 276] width 64 height 23
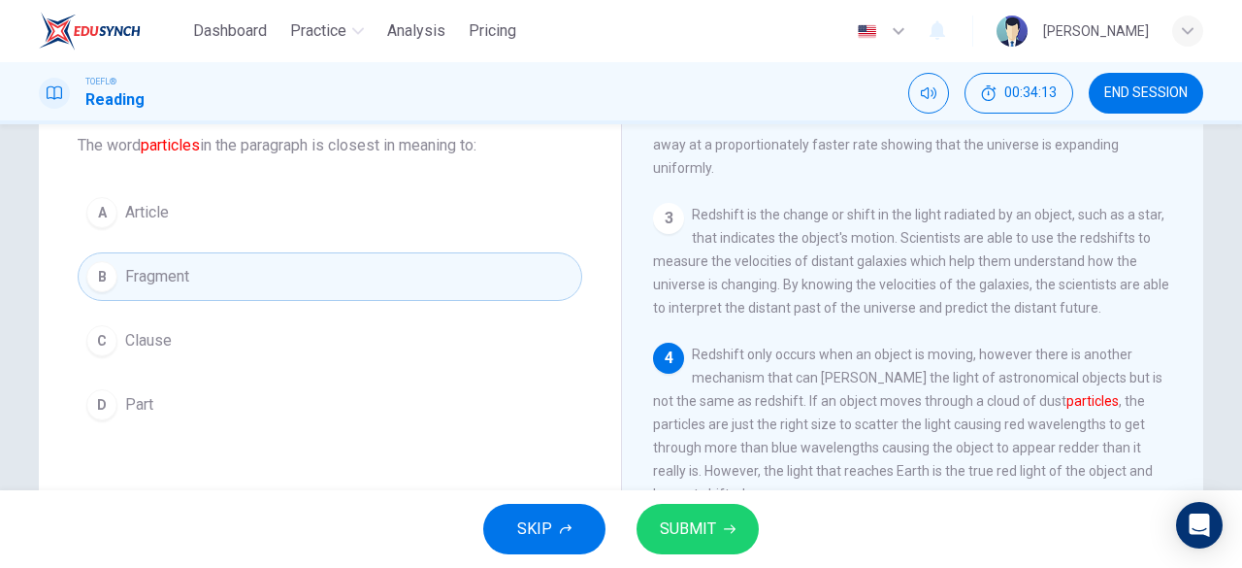
click at [662, 523] on span "SUBMIT" at bounding box center [688, 528] width 56 height 27
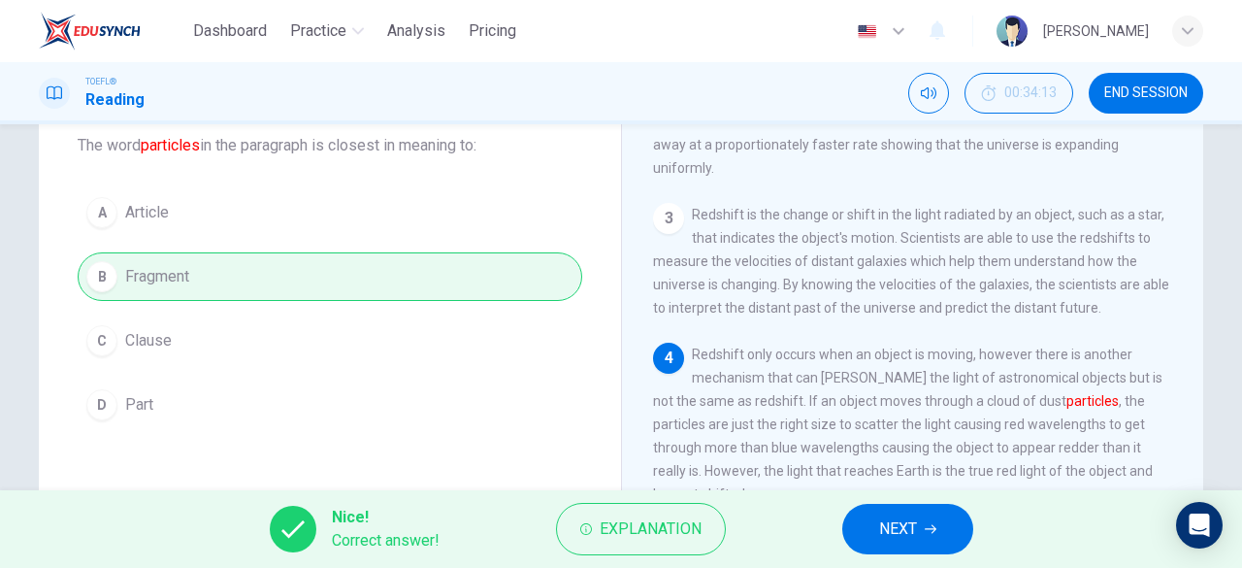
click at [899, 528] on span "NEXT" at bounding box center [898, 528] width 38 height 27
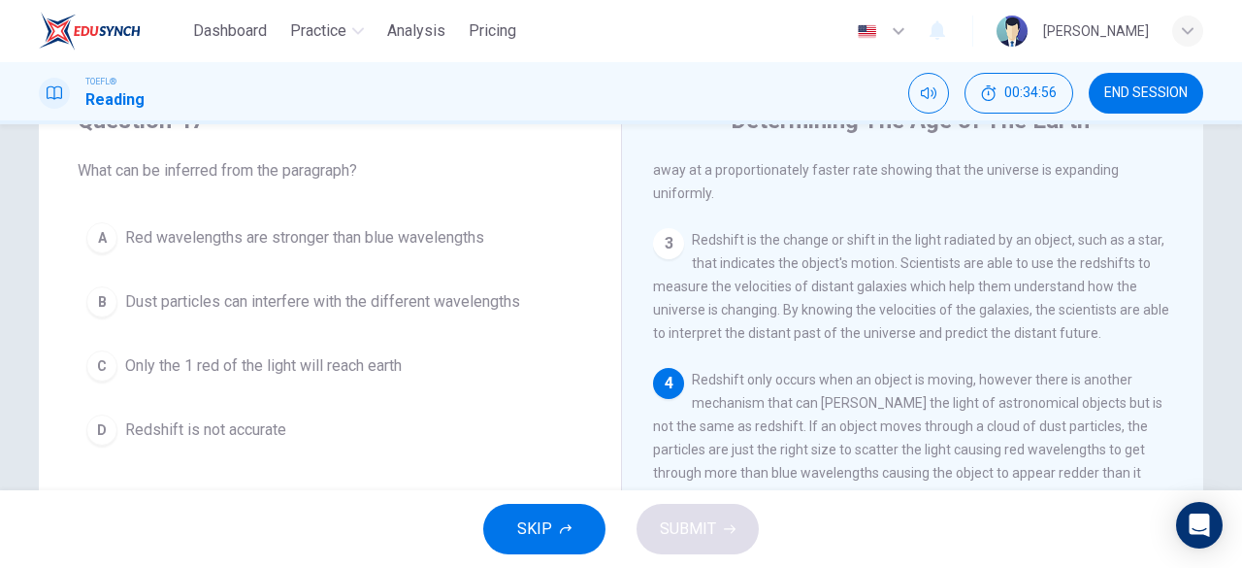
scroll to position [88, 0]
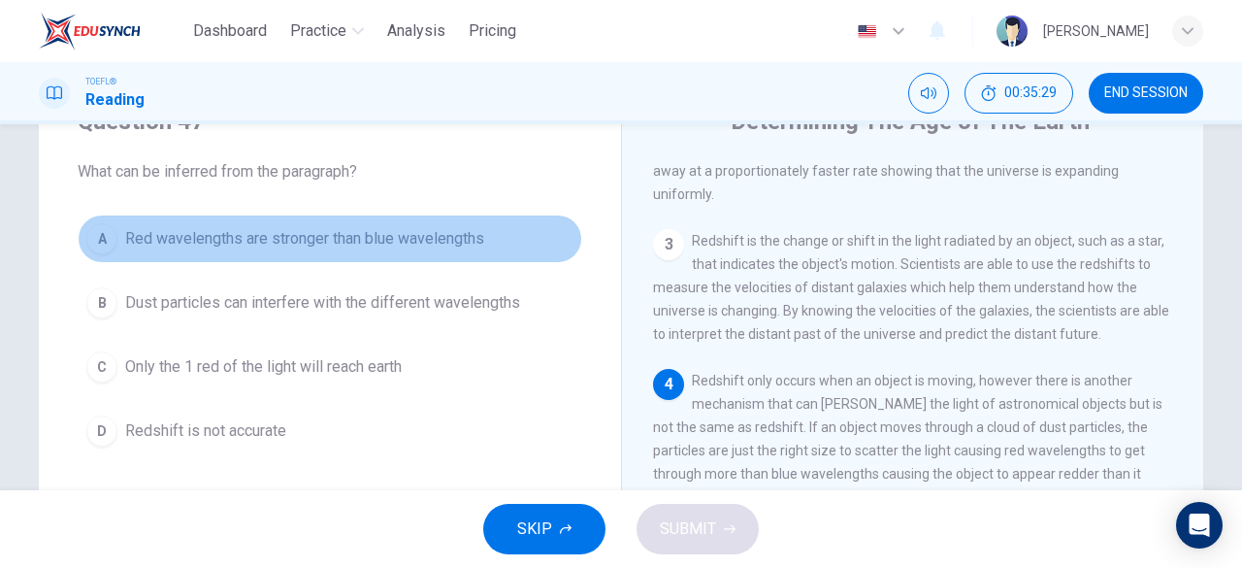
click at [133, 246] on span "Red wavelengths are stronger than blue wavelengths" at bounding box center [304, 238] width 359 height 23
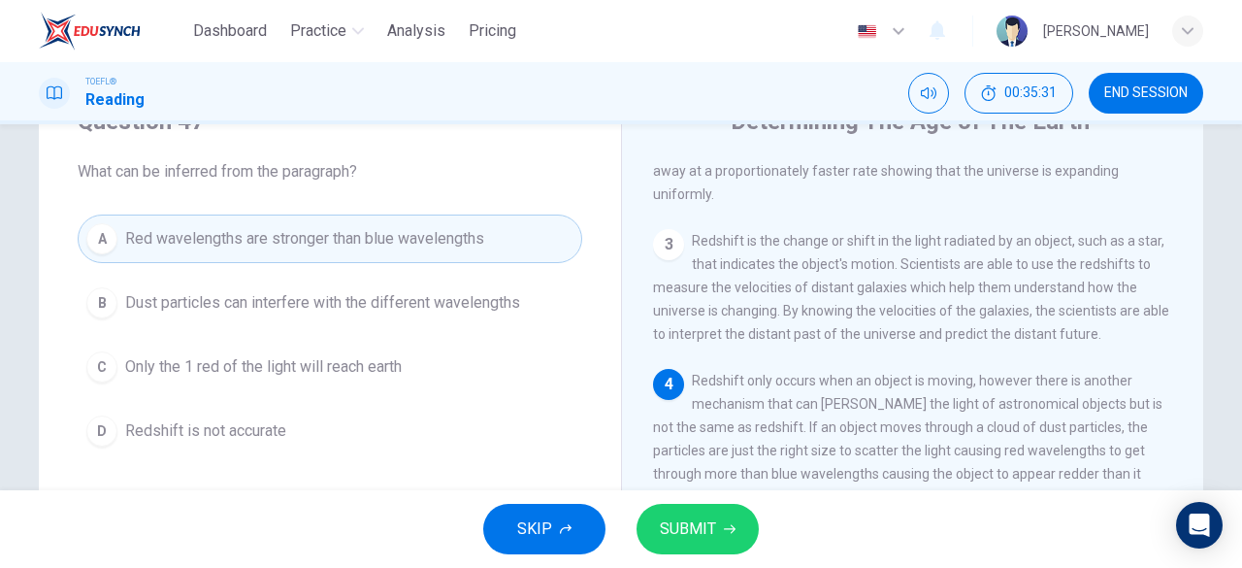
click at [699, 533] on span "SUBMIT" at bounding box center [688, 528] width 56 height 27
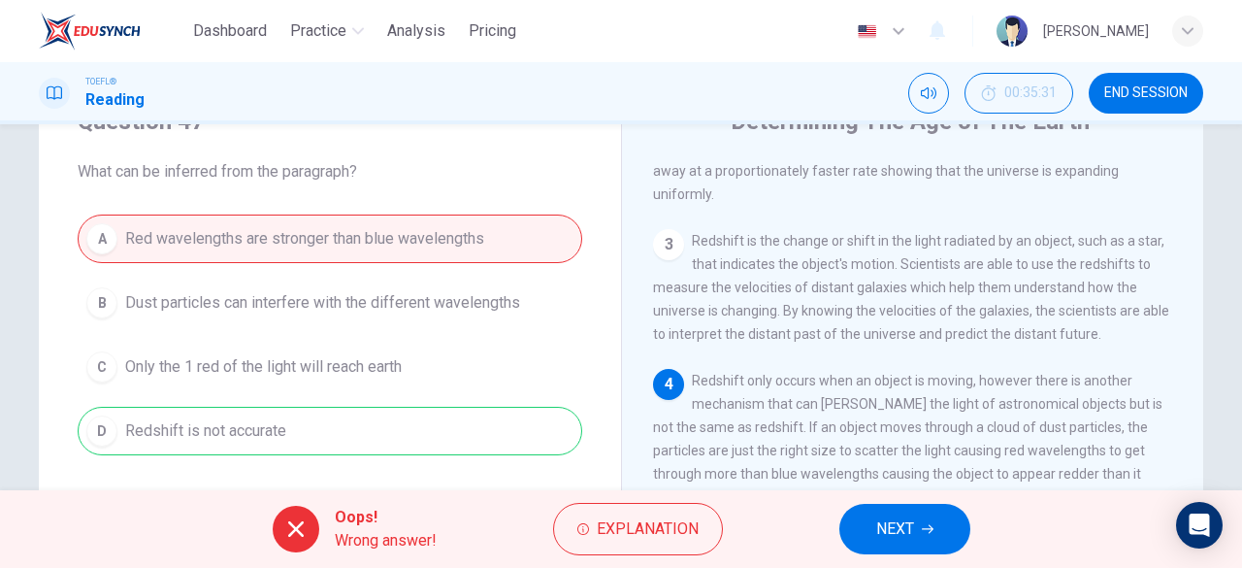
click at [893, 542] on span "NEXT" at bounding box center [895, 528] width 38 height 27
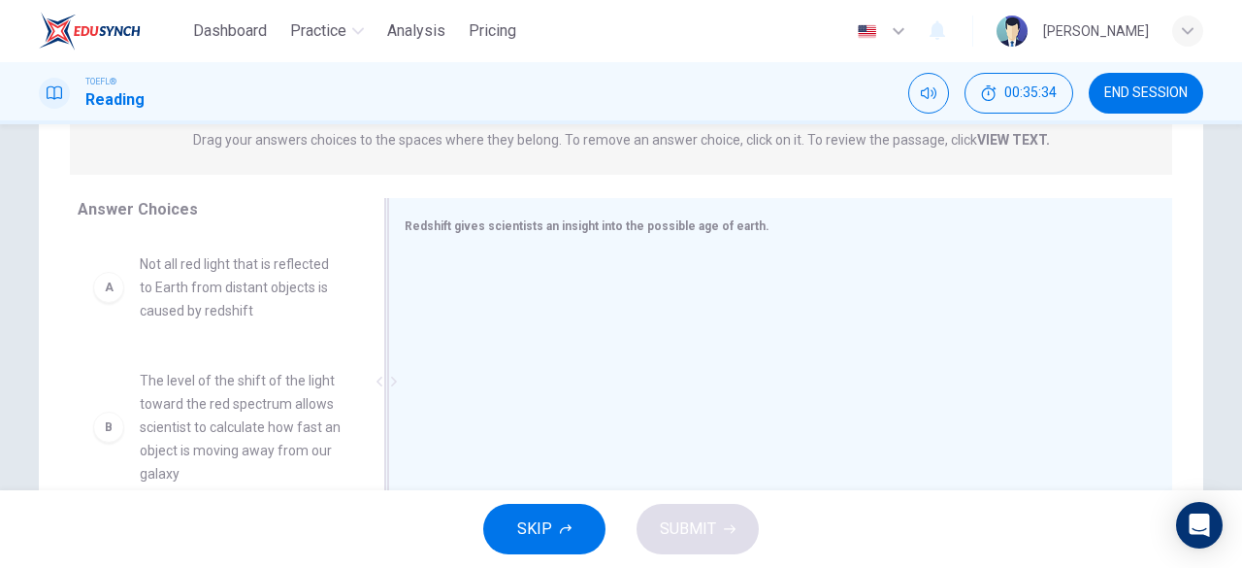
scroll to position [260, 0]
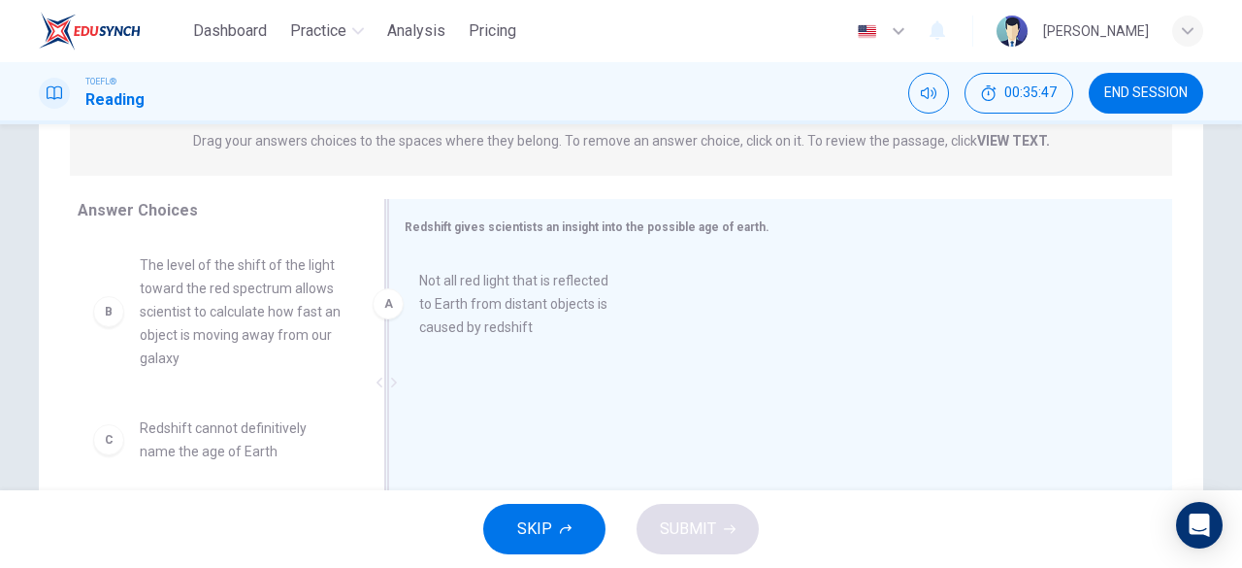
drag, startPoint x: 245, startPoint y: 294, endPoint x: 534, endPoint y: 310, distance: 289.6
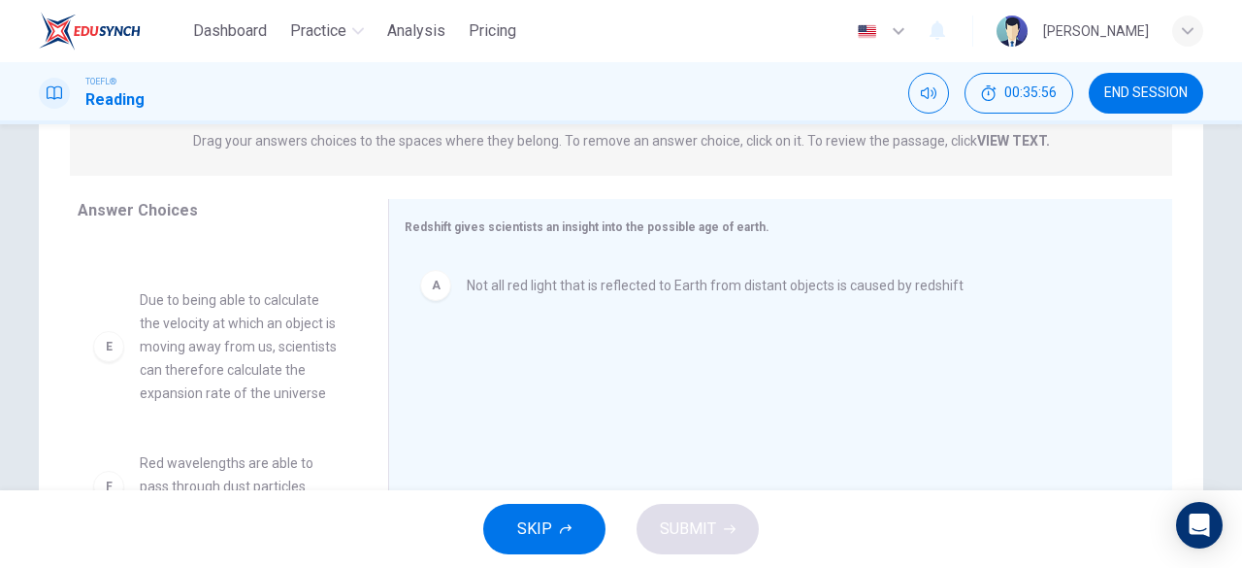
scroll to position [359, 0]
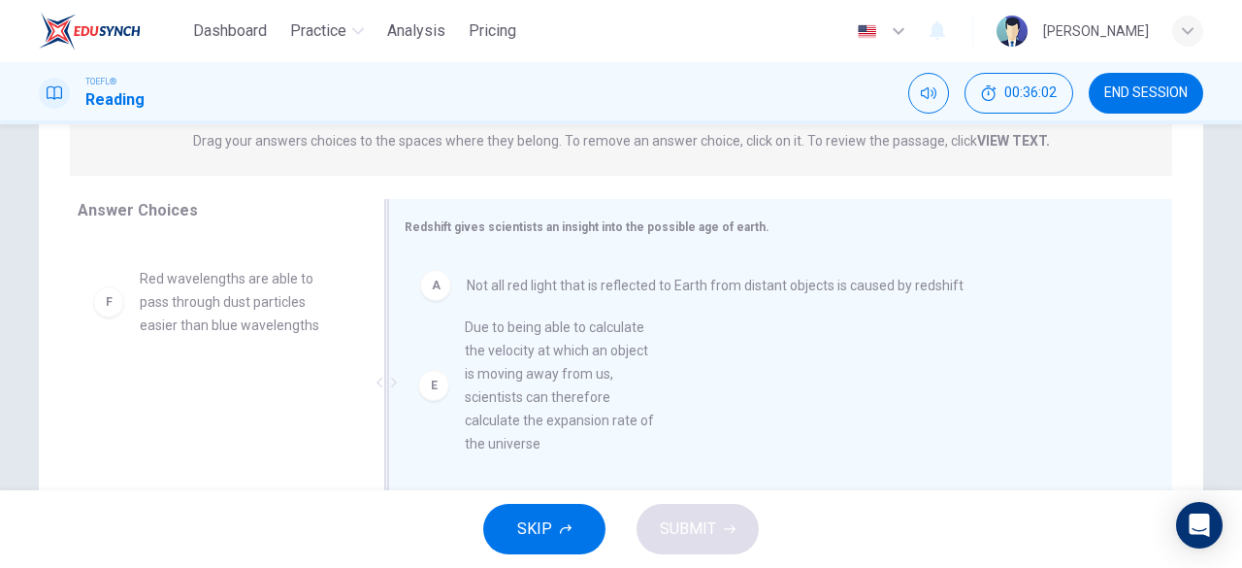
drag, startPoint x: 246, startPoint y: 376, endPoint x: 588, endPoint y: 424, distance: 346.0
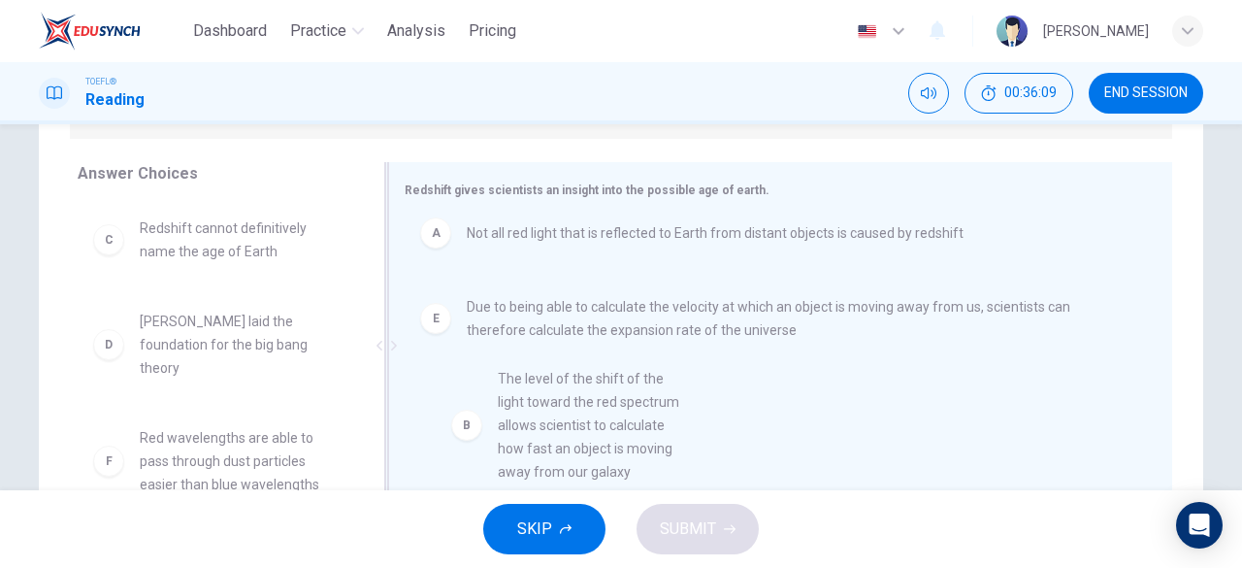
scroll to position [16, 0]
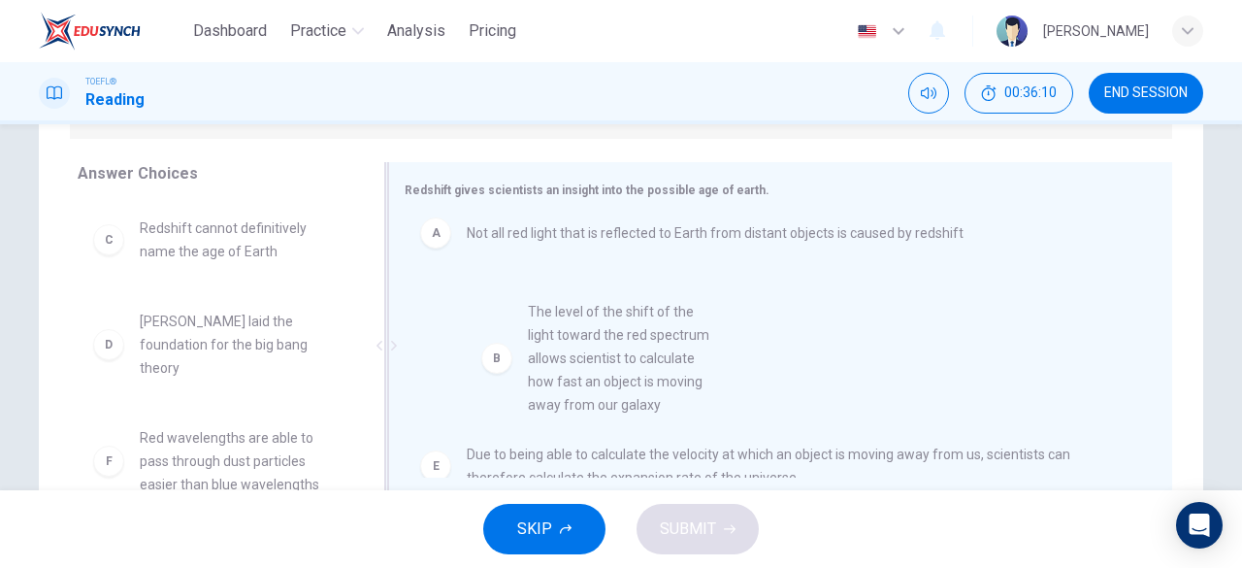
drag, startPoint x: 232, startPoint y: 315, endPoint x: 641, endPoint y: 399, distance: 418.0
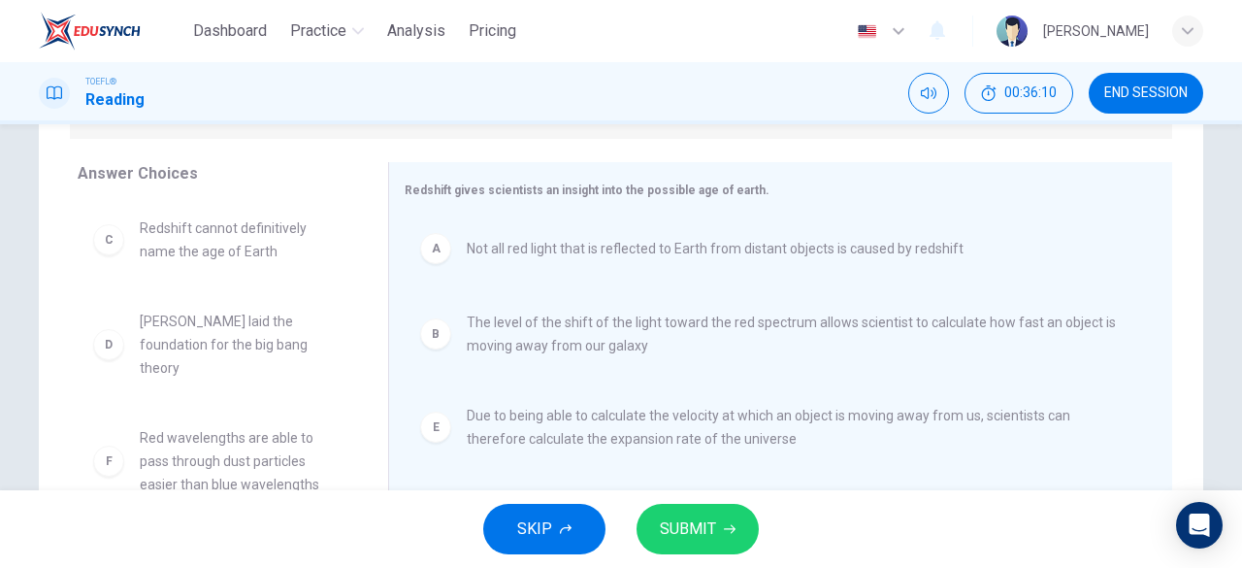
scroll to position [0, 0]
click at [689, 526] on span "SUBMIT" at bounding box center [688, 528] width 56 height 27
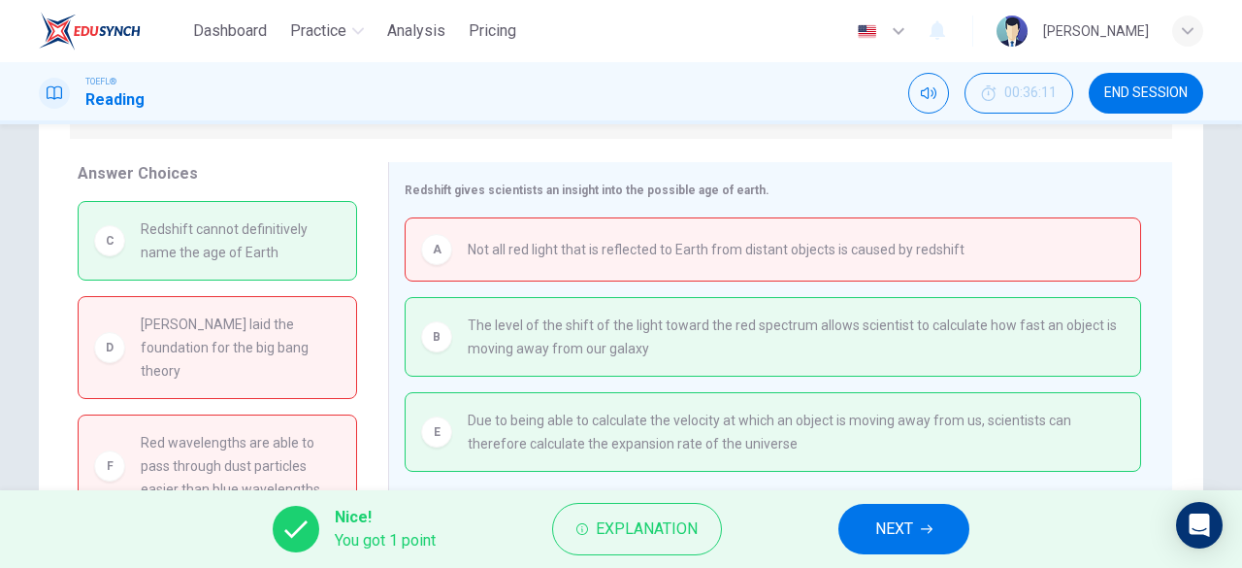
click at [870, 529] on button "NEXT" at bounding box center [903, 529] width 131 height 50
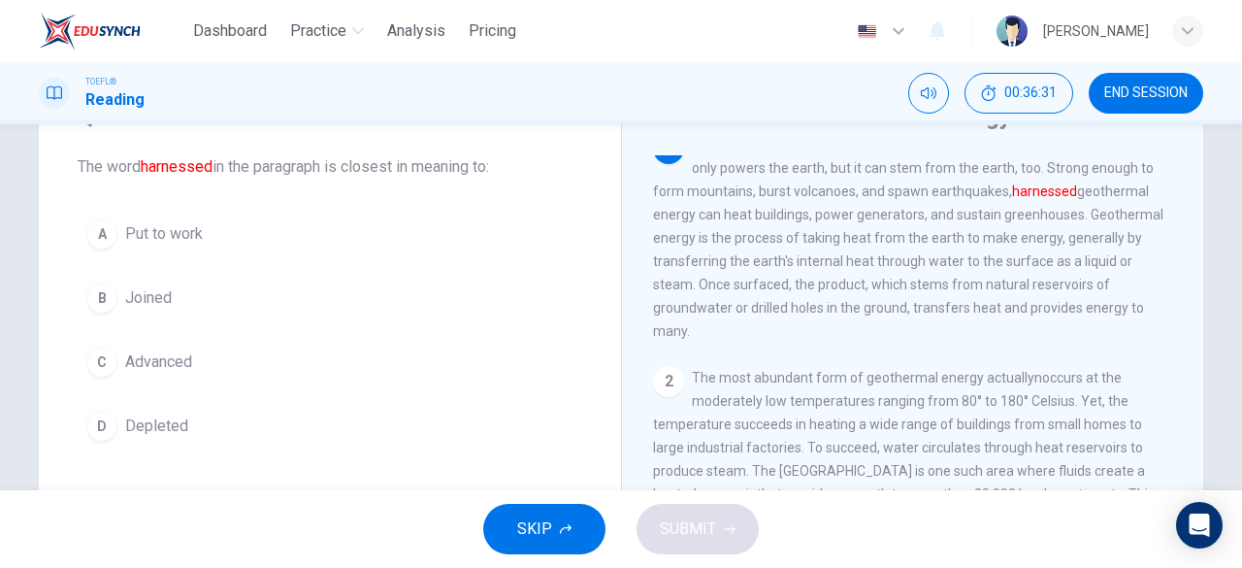
scroll to position [94, 0]
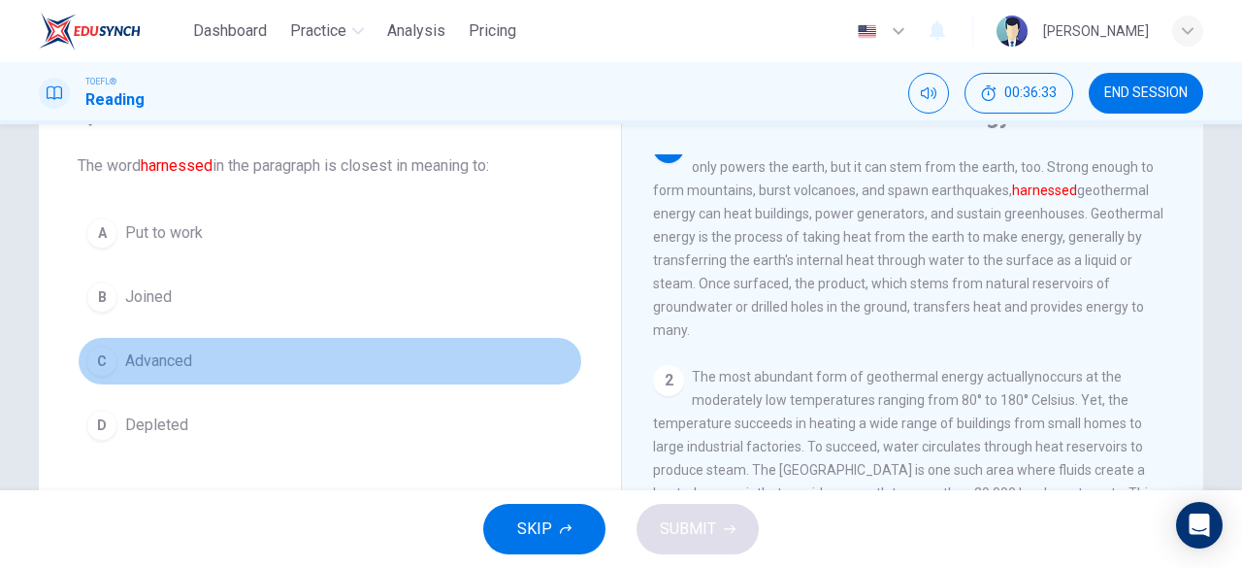
click at [196, 348] on button "C Advanced" at bounding box center [330, 361] width 505 height 49
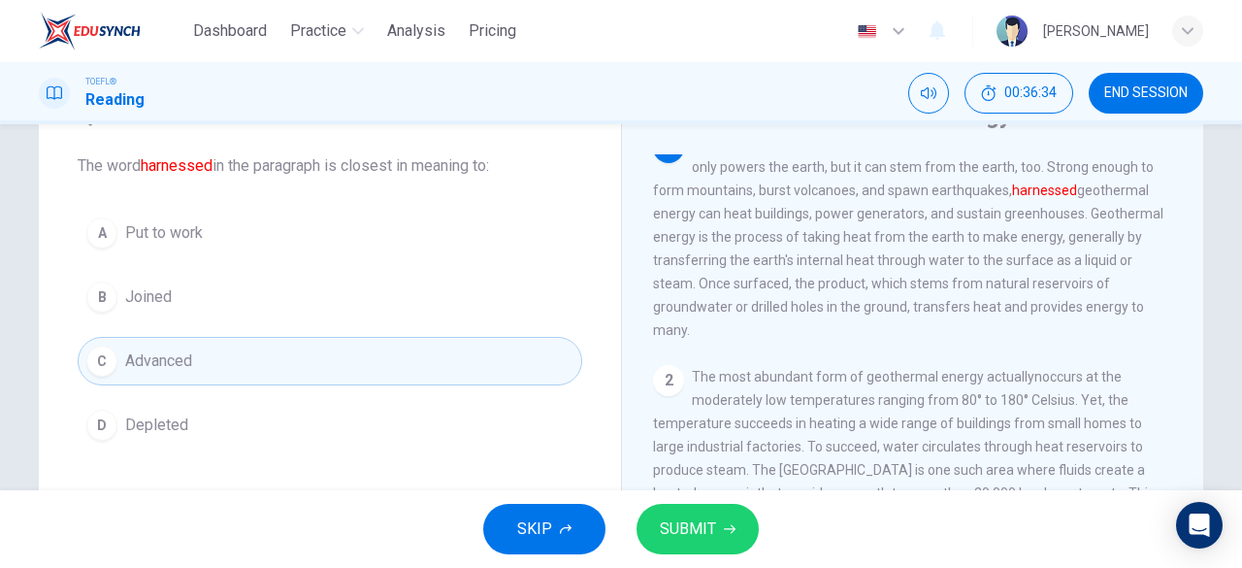
click at [697, 525] on span "SUBMIT" at bounding box center [688, 528] width 56 height 27
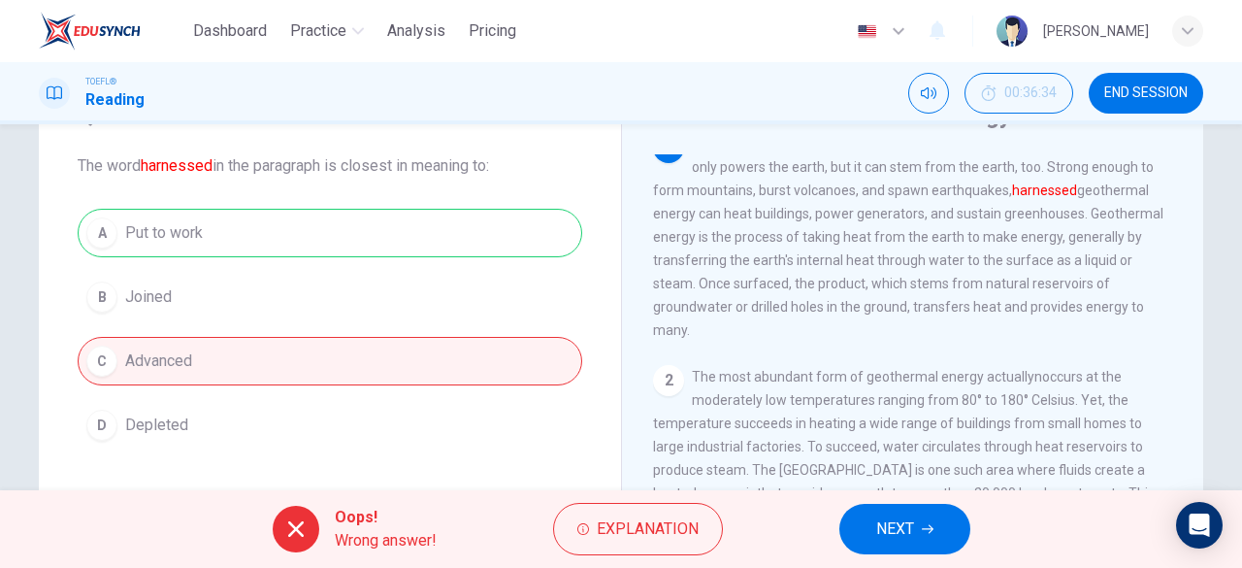
click at [898, 531] on span "NEXT" at bounding box center [895, 528] width 38 height 27
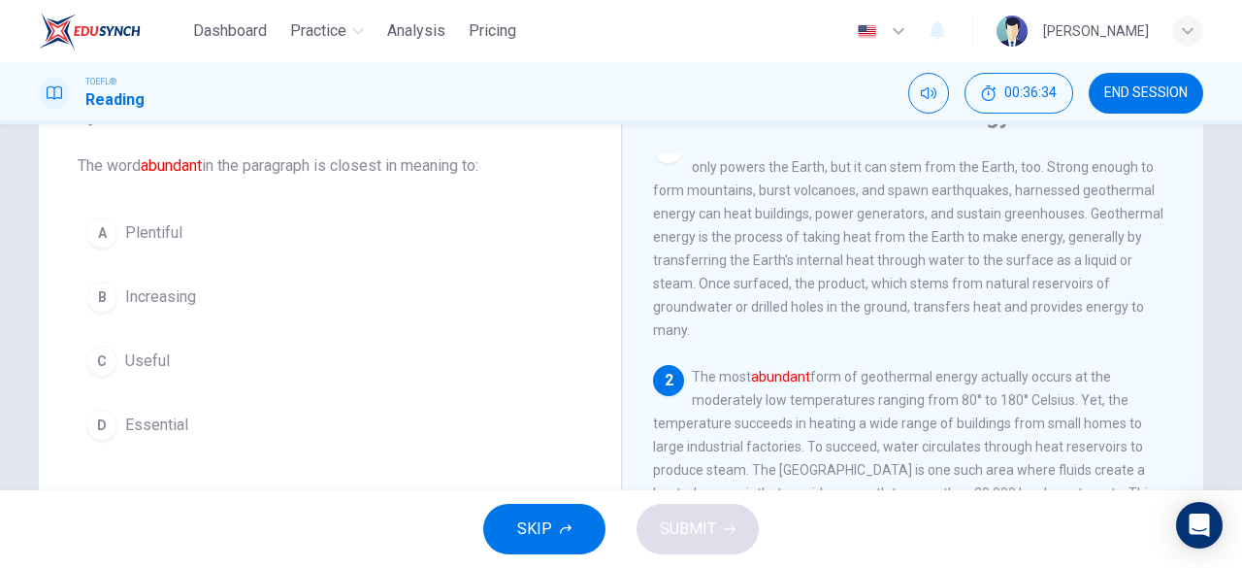
scroll to position [115, 0]
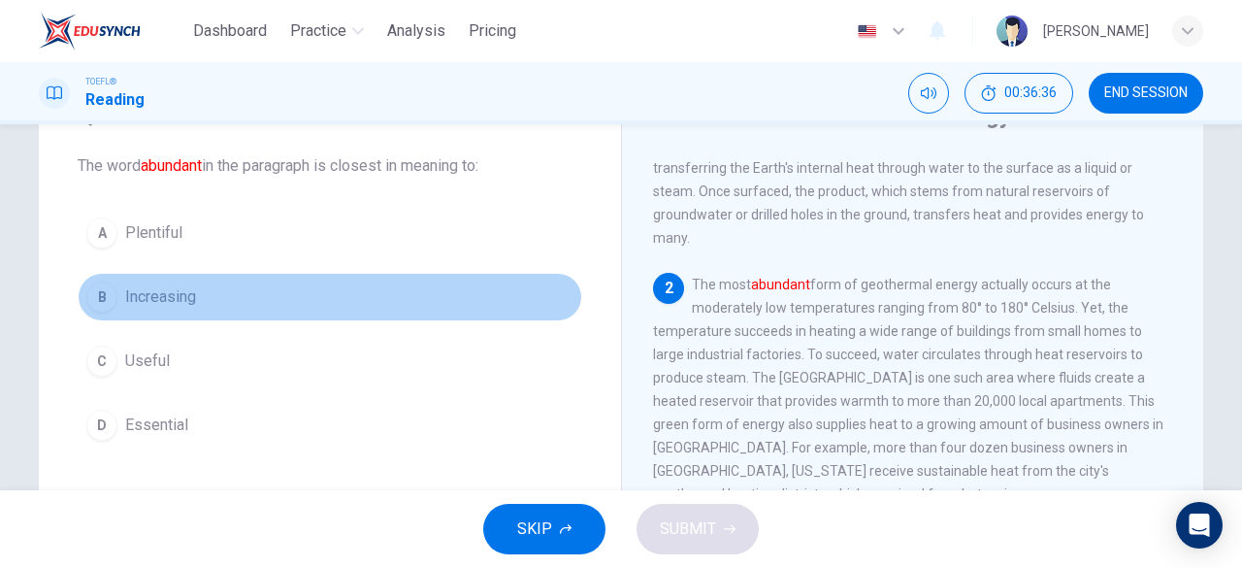
click at [188, 301] on span "Increasing" at bounding box center [160, 296] width 71 height 23
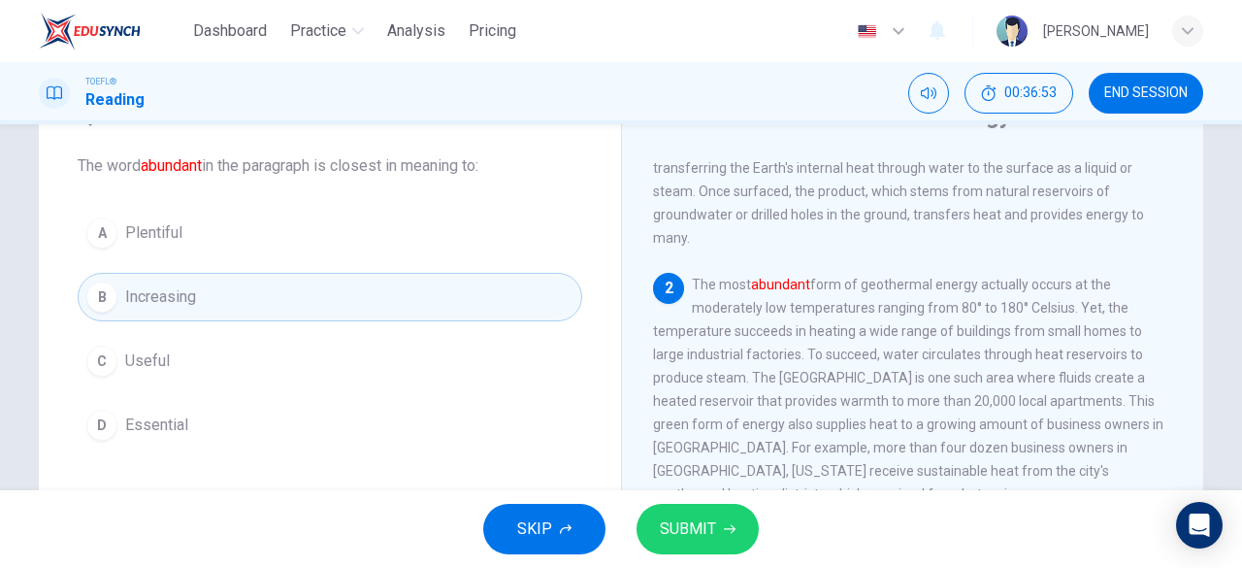
click at [322, 253] on button "A Plentiful" at bounding box center [330, 233] width 505 height 49
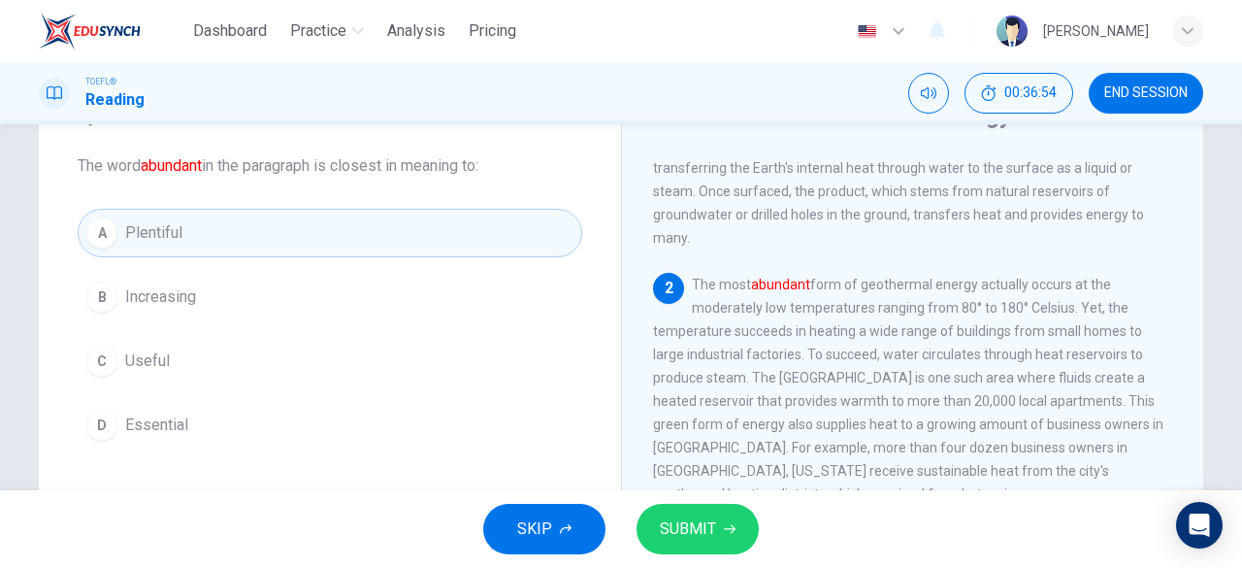
click at [682, 513] on button "SUBMIT" at bounding box center [698, 529] width 122 height 50
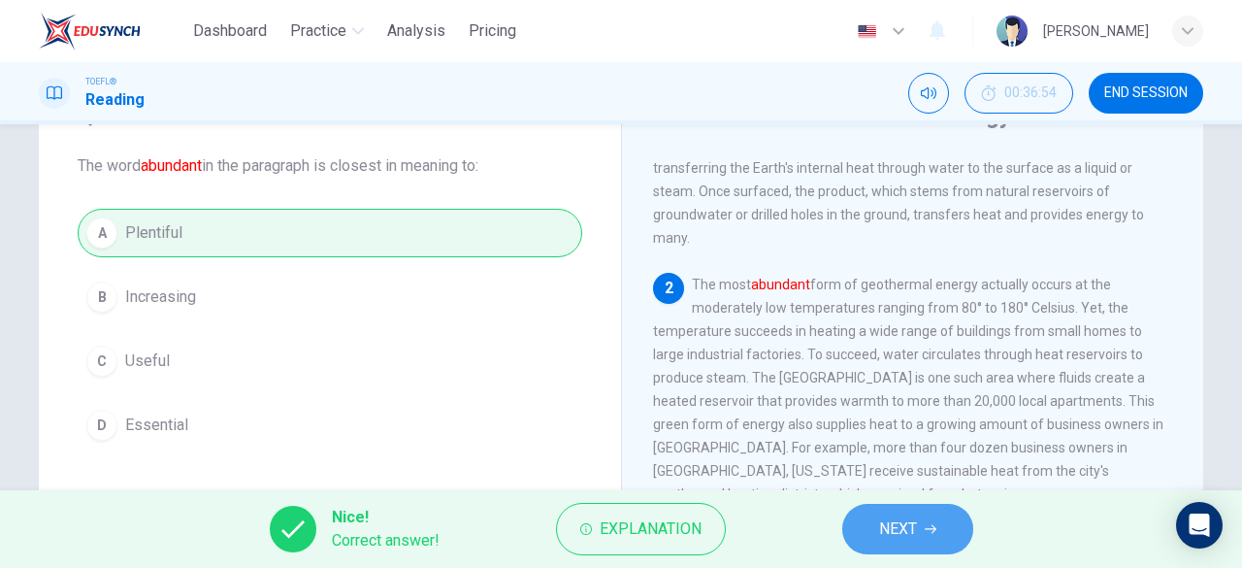
click at [908, 536] on span "NEXT" at bounding box center [898, 528] width 38 height 27
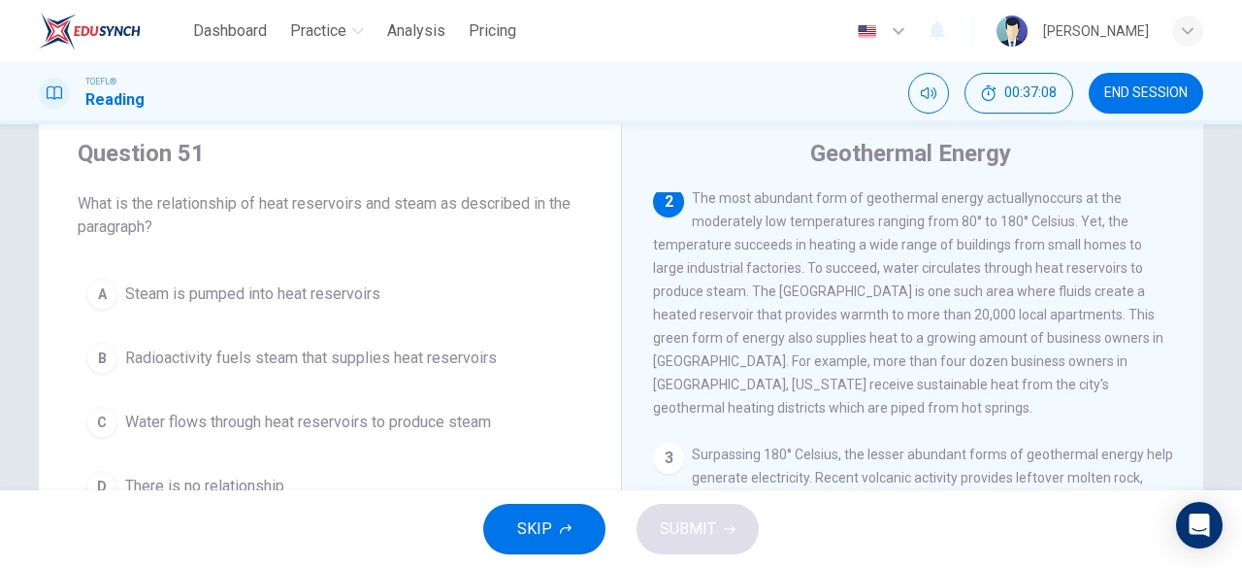
scroll to position [56, 0]
click at [415, 420] on span "Water flows through heat reservoirs to produce steam" at bounding box center [308, 422] width 366 height 23
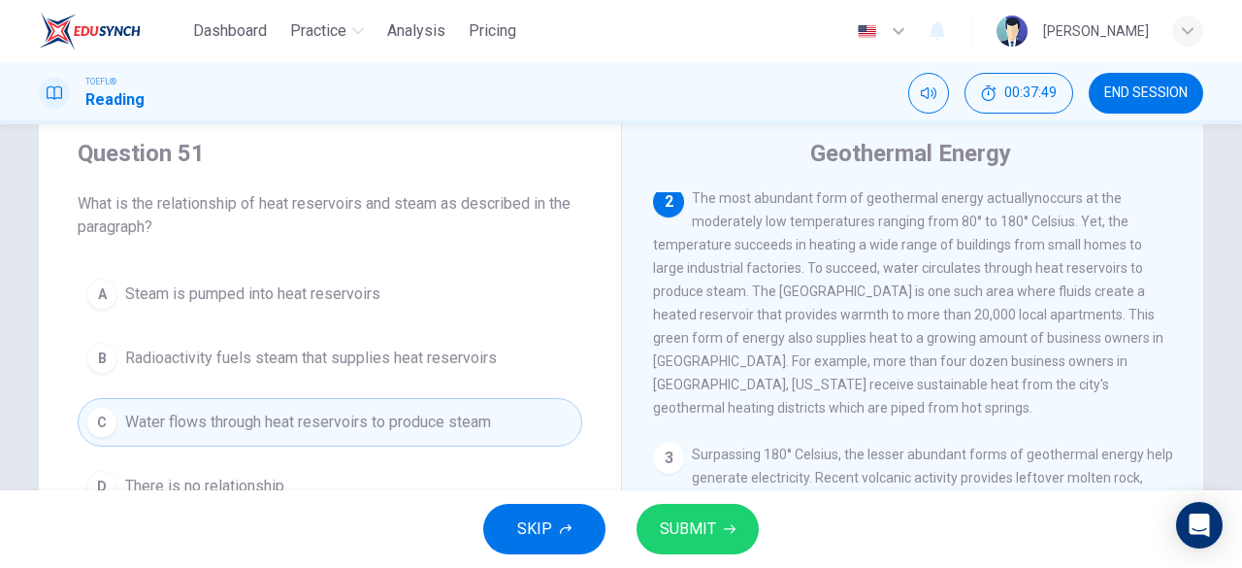
click at [705, 536] on span "SUBMIT" at bounding box center [688, 528] width 56 height 27
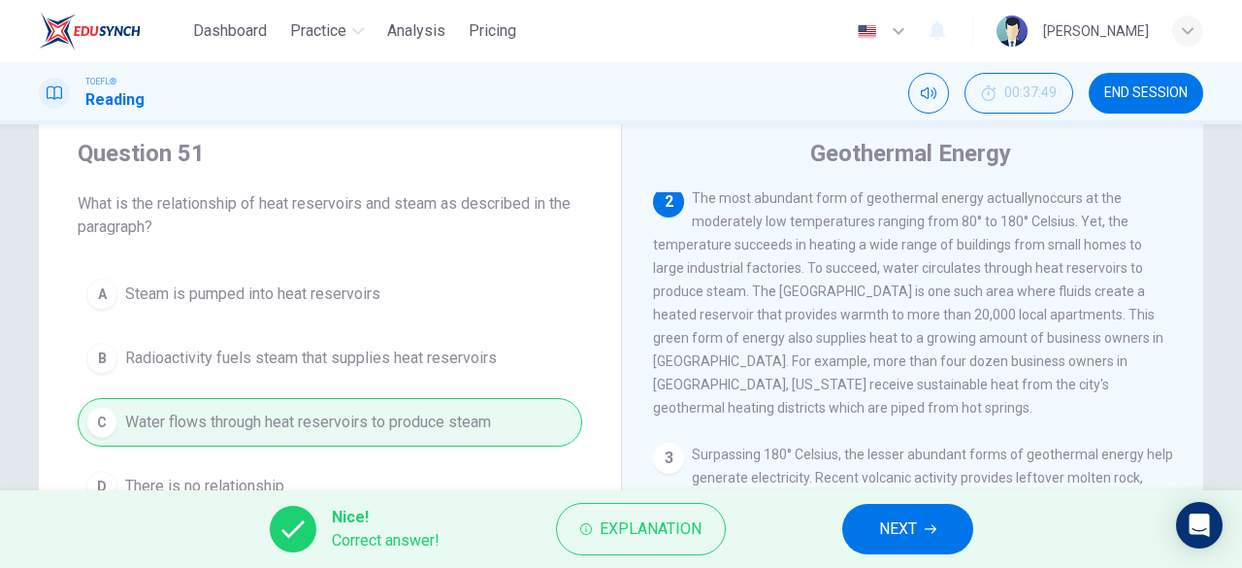
click at [921, 531] on button "NEXT" at bounding box center [907, 529] width 131 height 50
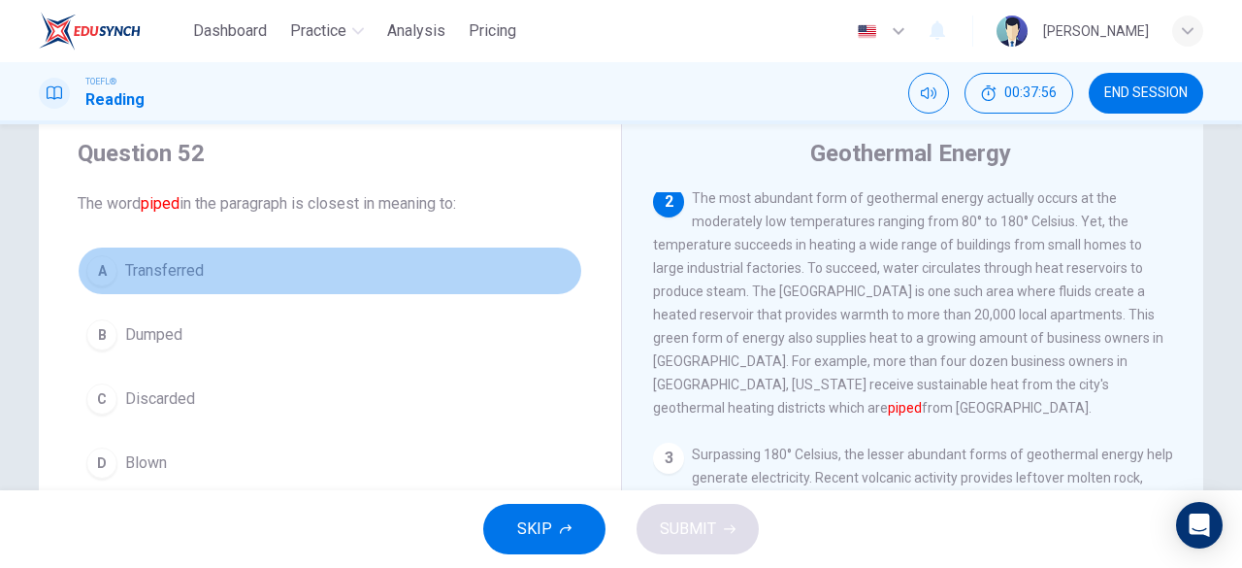
click at [340, 265] on button "A Transferred" at bounding box center [330, 270] width 505 height 49
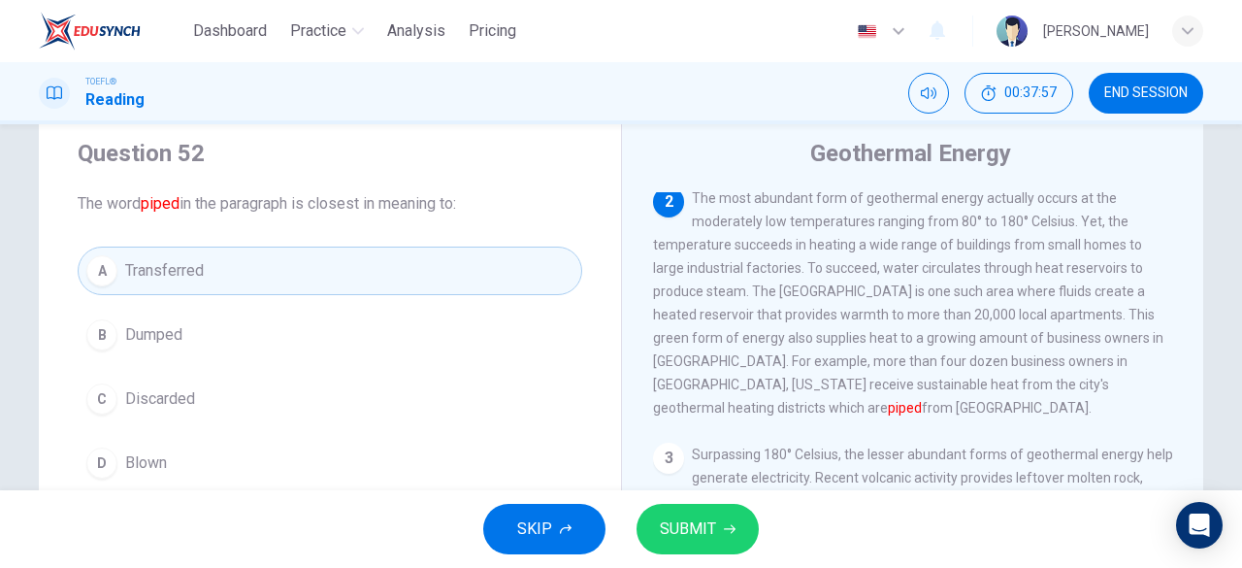
click at [759, 545] on div "SKIP SUBMIT" at bounding box center [621, 529] width 1242 height 78
click at [724, 529] on icon "button" at bounding box center [730, 529] width 12 height 9
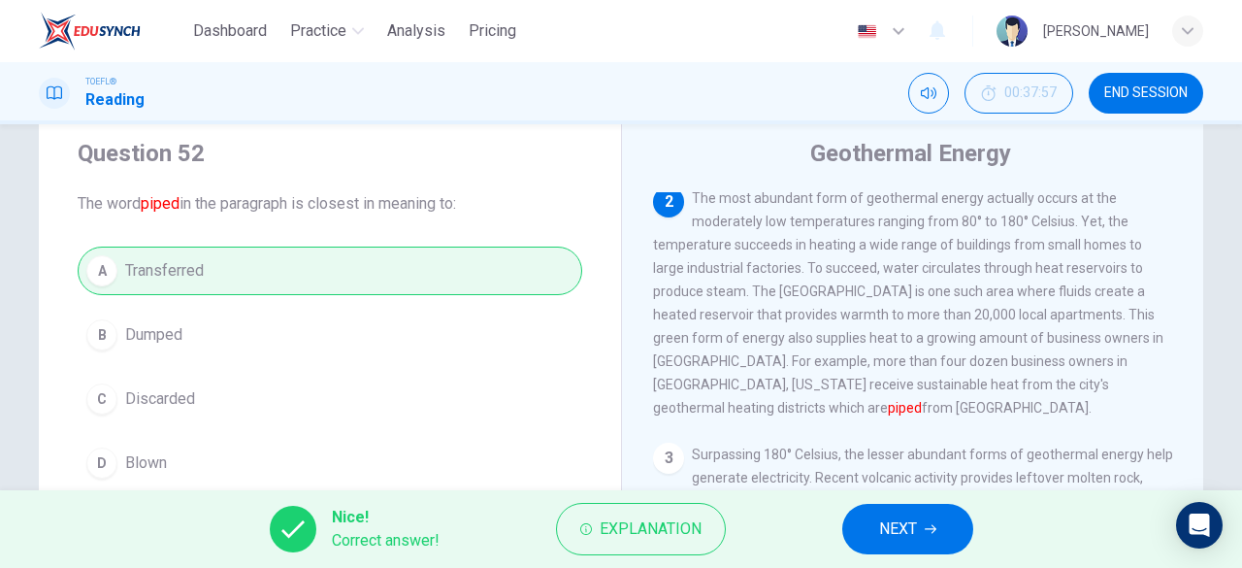
click at [858, 532] on button "NEXT" at bounding box center [907, 529] width 131 height 50
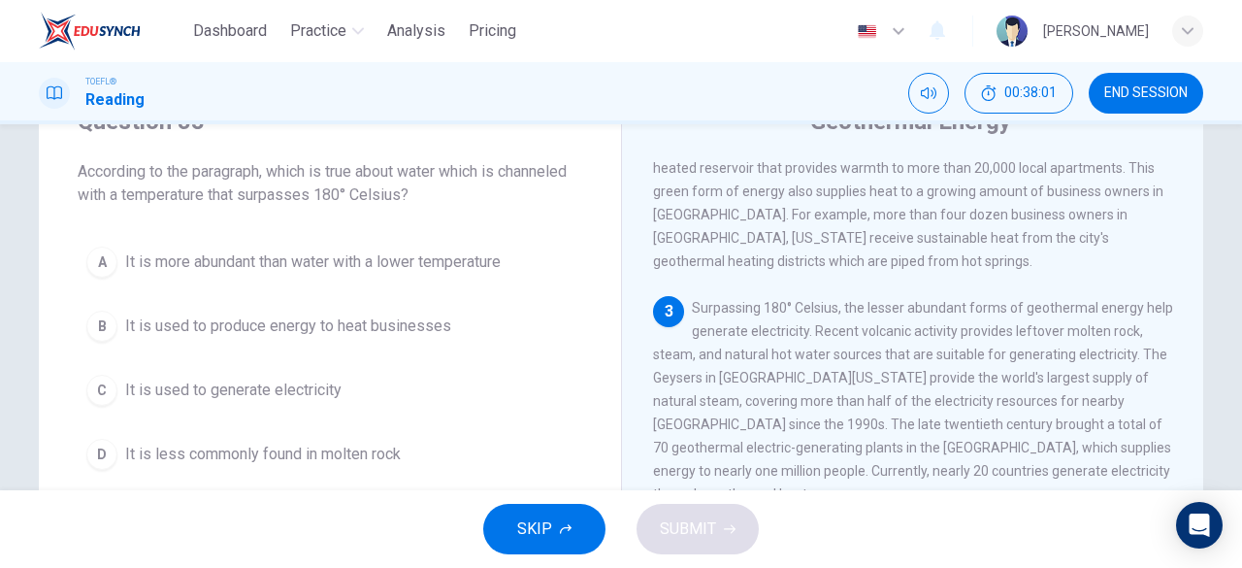
scroll to position [101, 0]
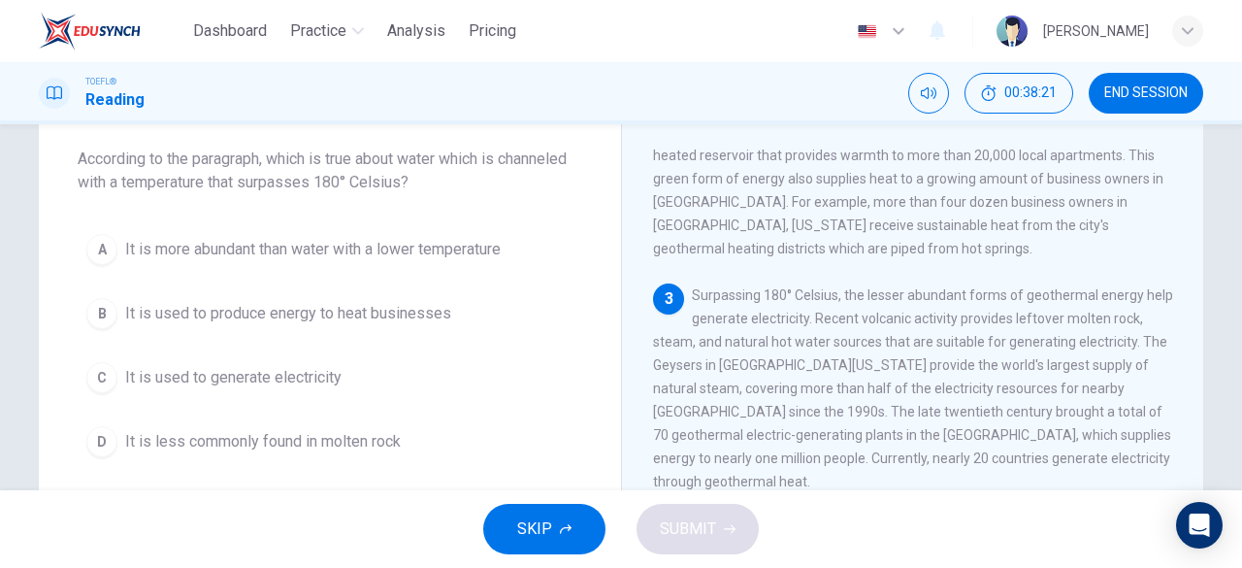
click at [364, 434] on span "It is less commonly found in molten rock" at bounding box center [263, 441] width 276 height 23
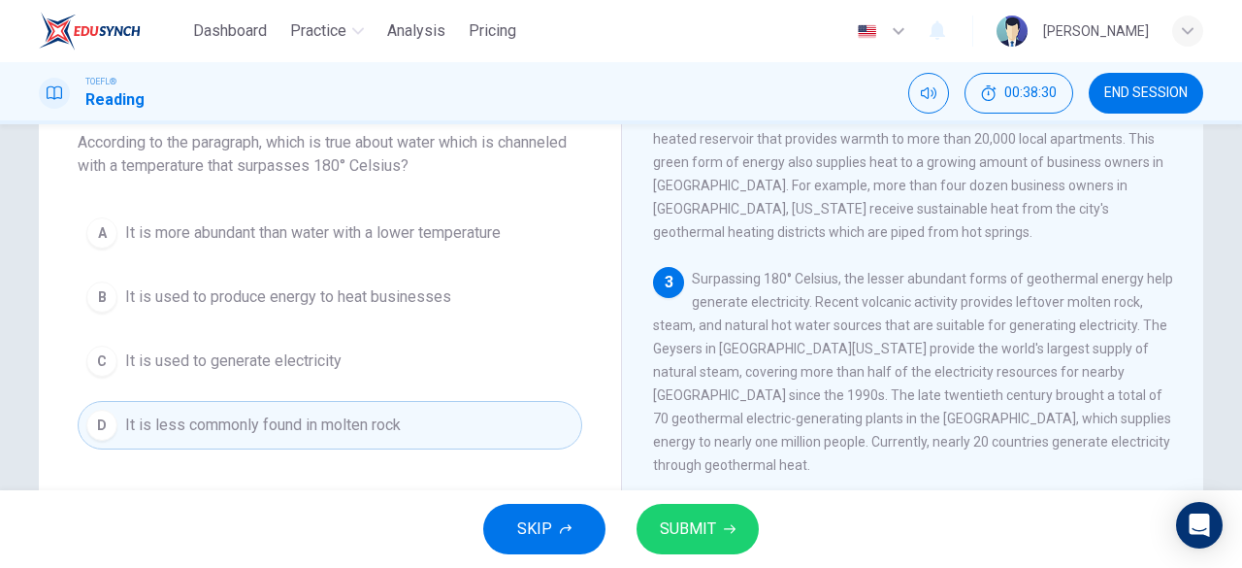
scroll to position [118, 0]
click at [318, 356] on span "It is used to generate electricity" at bounding box center [233, 359] width 216 height 23
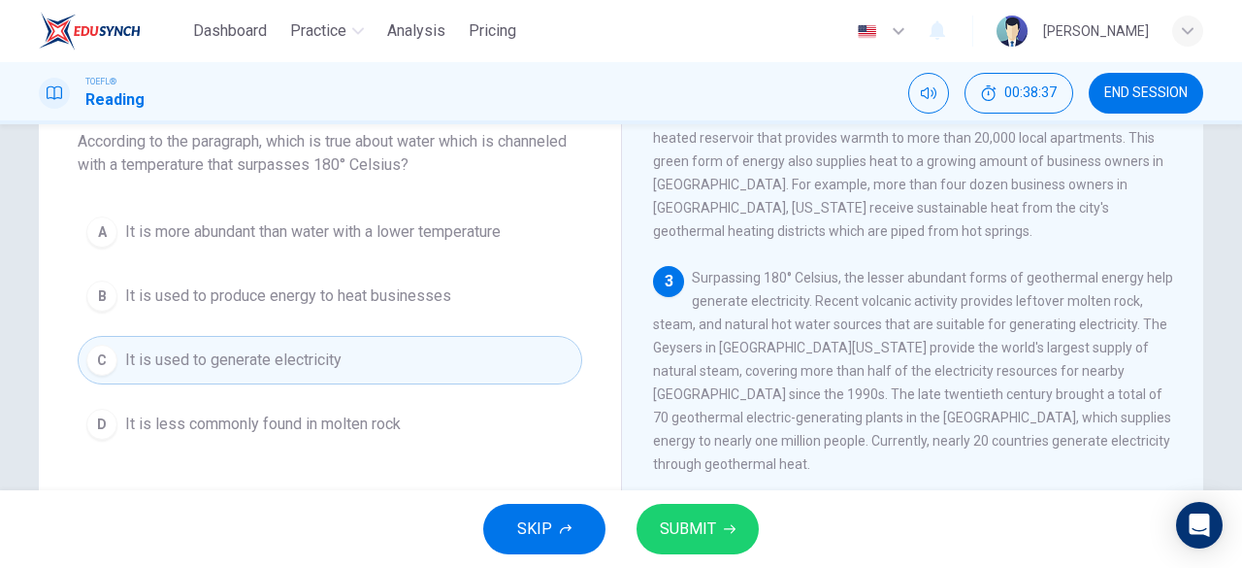
click at [712, 522] on span "SUBMIT" at bounding box center [688, 528] width 56 height 27
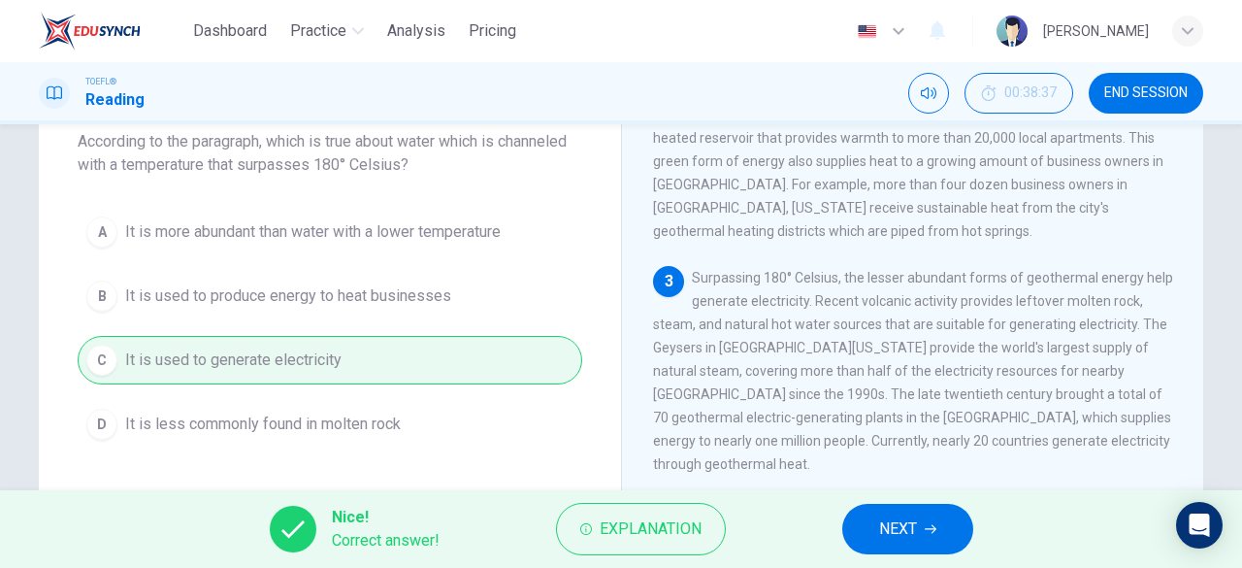
click at [898, 541] on span "NEXT" at bounding box center [898, 528] width 38 height 27
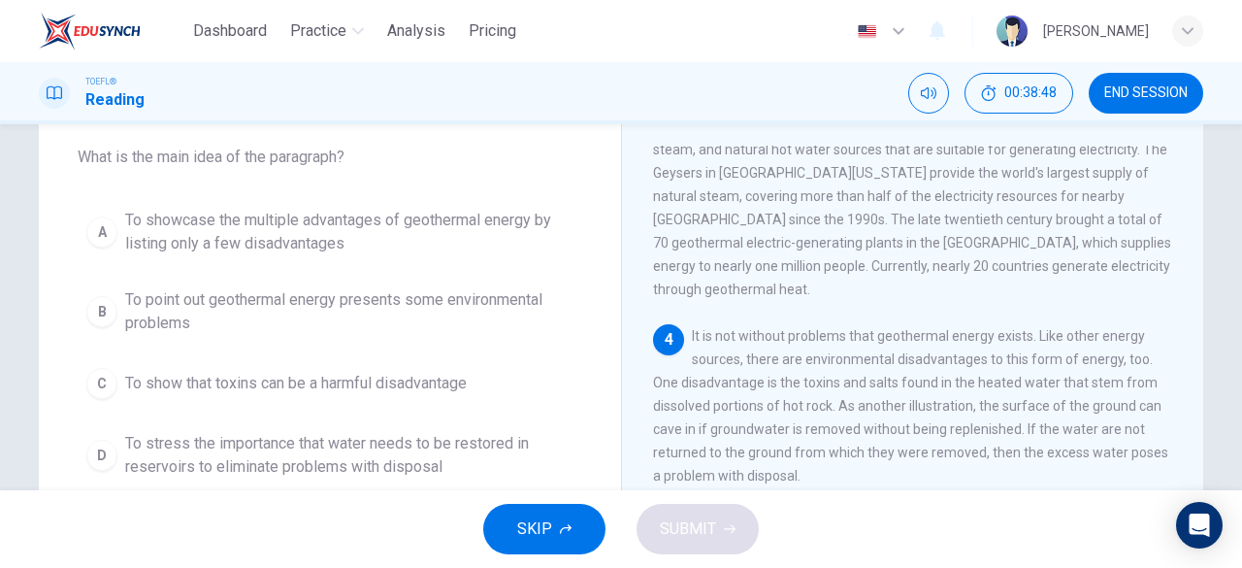
scroll to position [99, 0]
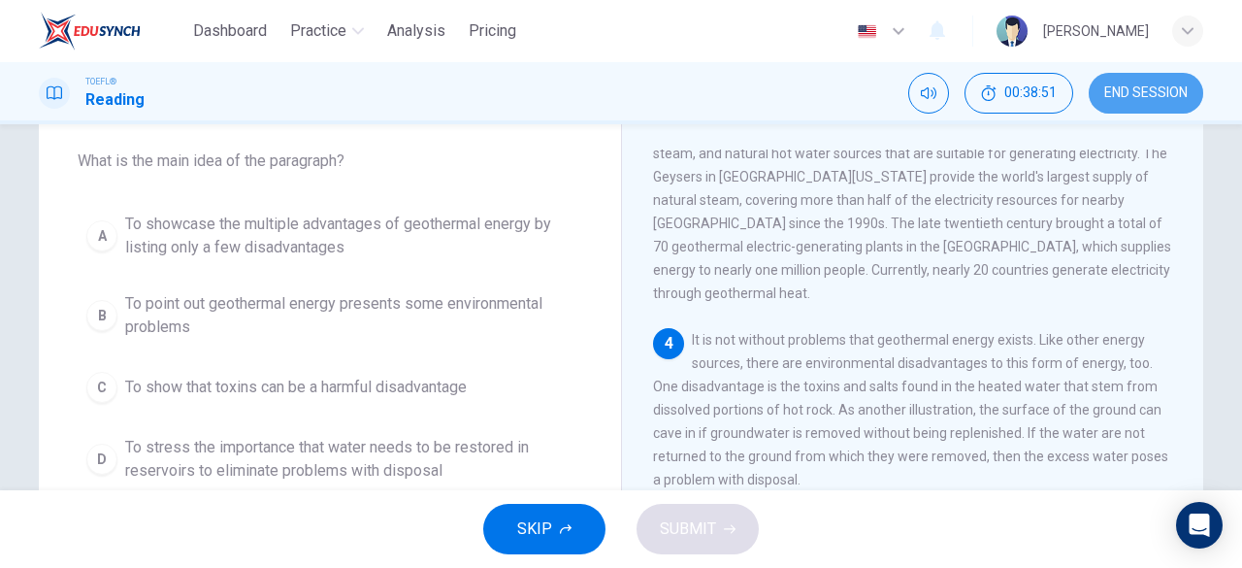
click at [1135, 100] on span "END SESSION" at bounding box center [1145, 93] width 83 height 16
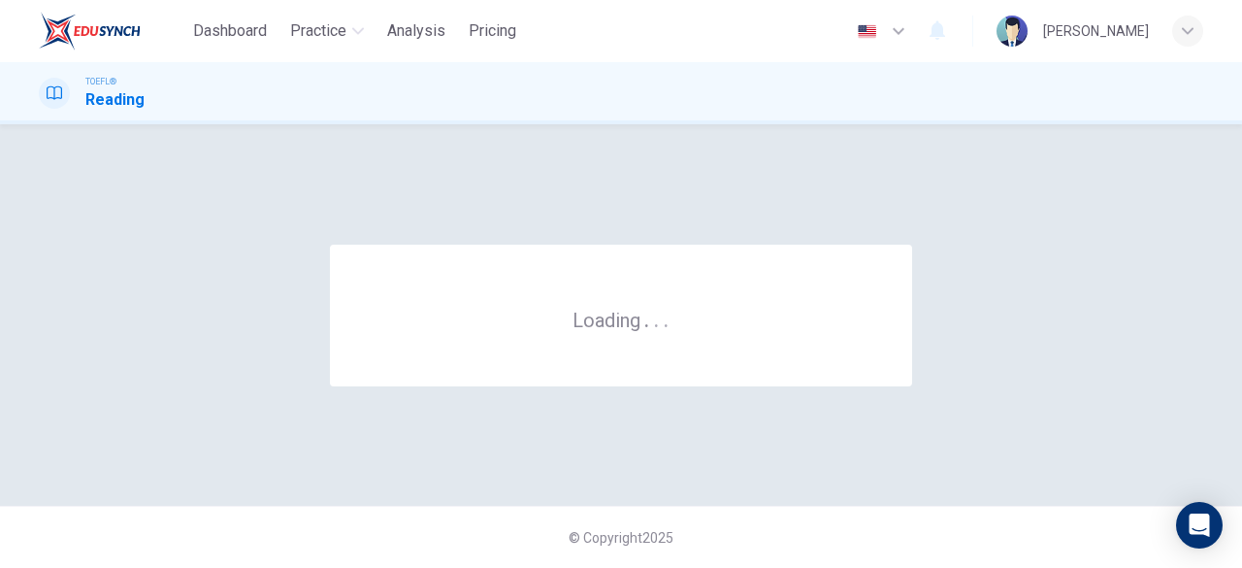
click at [720, 127] on div "Loading . . . © Copyright 2025" at bounding box center [621, 346] width 1242 height 444
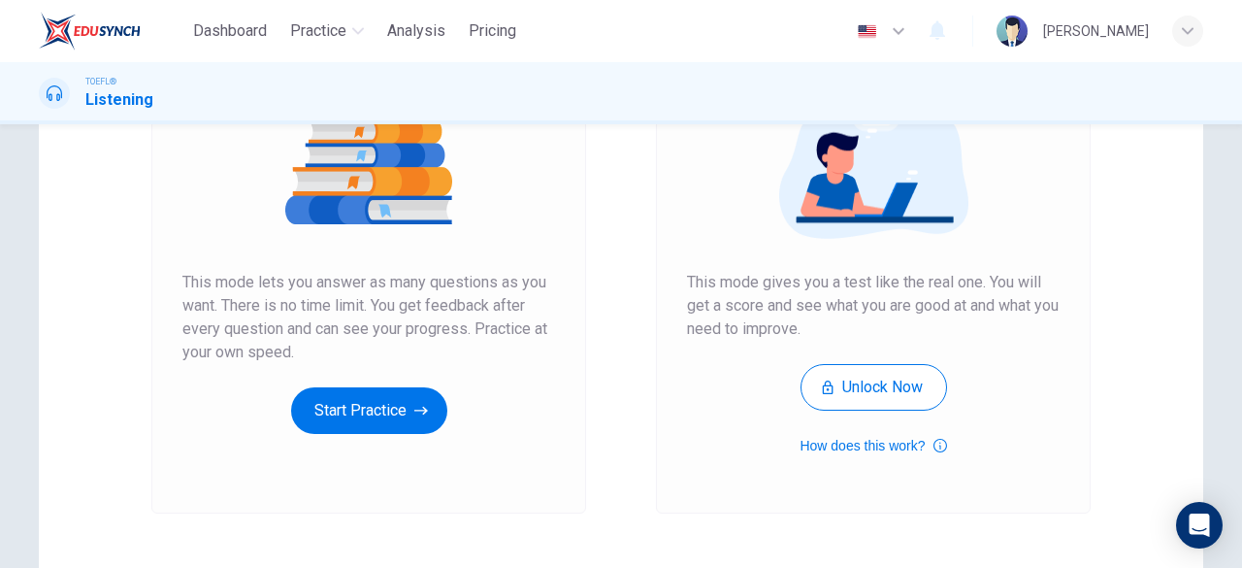
scroll to position [217, 0]
